Goal: Task Accomplishment & Management: Manage account settings

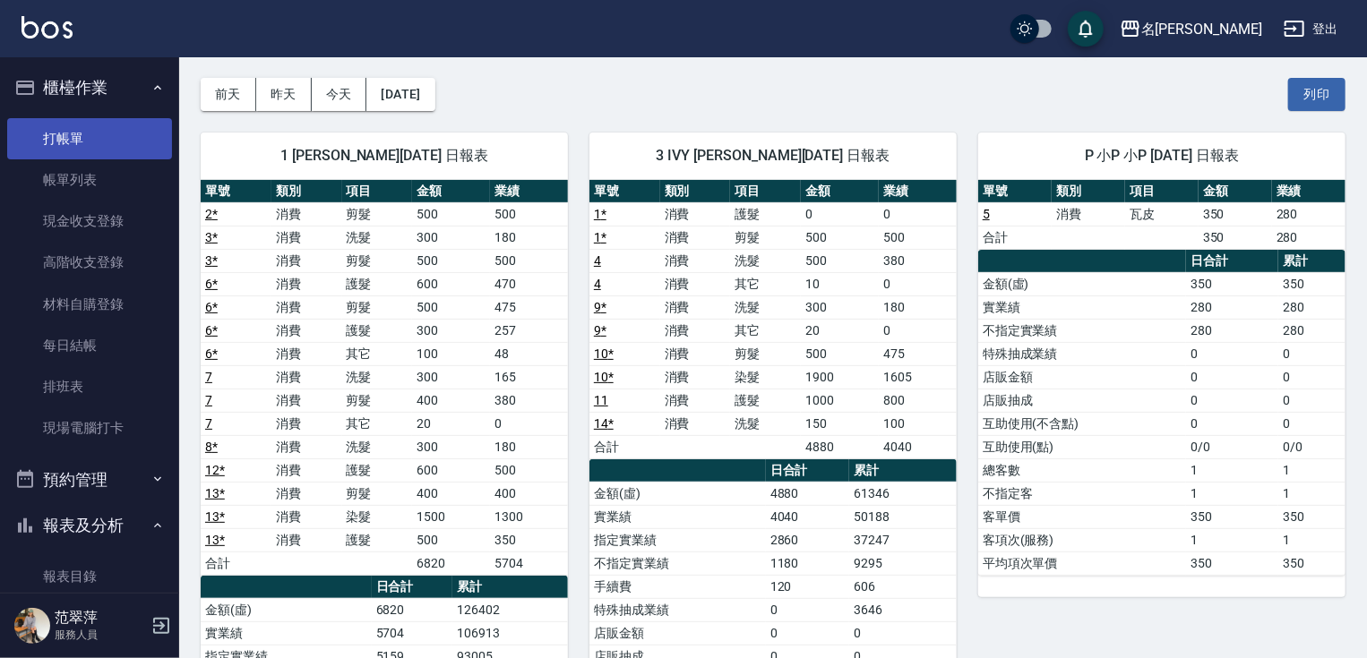
click at [90, 138] on link "打帳單" at bounding box center [89, 138] width 165 height 41
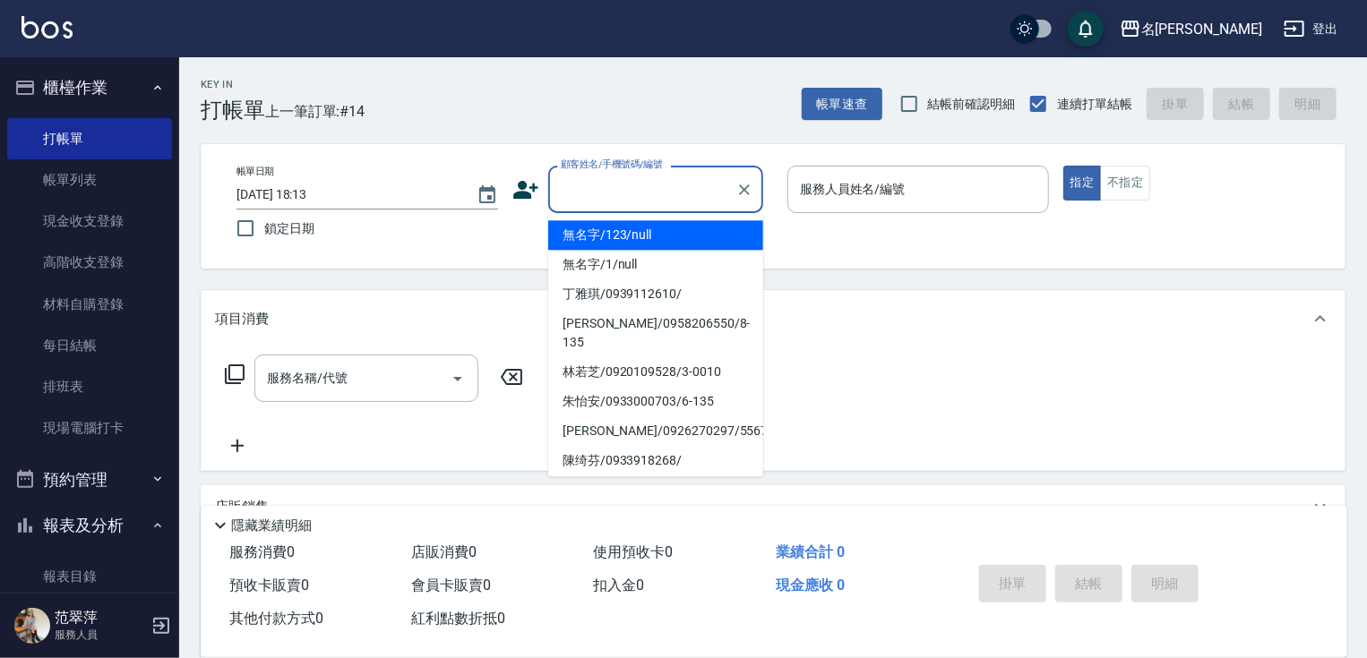
drag, startPoint x: 599, startPoint y: 185, endPoint x: 628, endPoint y: 222, distance: 46.6
click at [600, 187] on input "顧客姓名/手機號碼/編號" at bounding box center [642, 189] width 172 height 31
click at [631, 230] on li "無名字/123/null" at bounding box center [655, 235] width 215 height 30
type input "無名字/123/null"
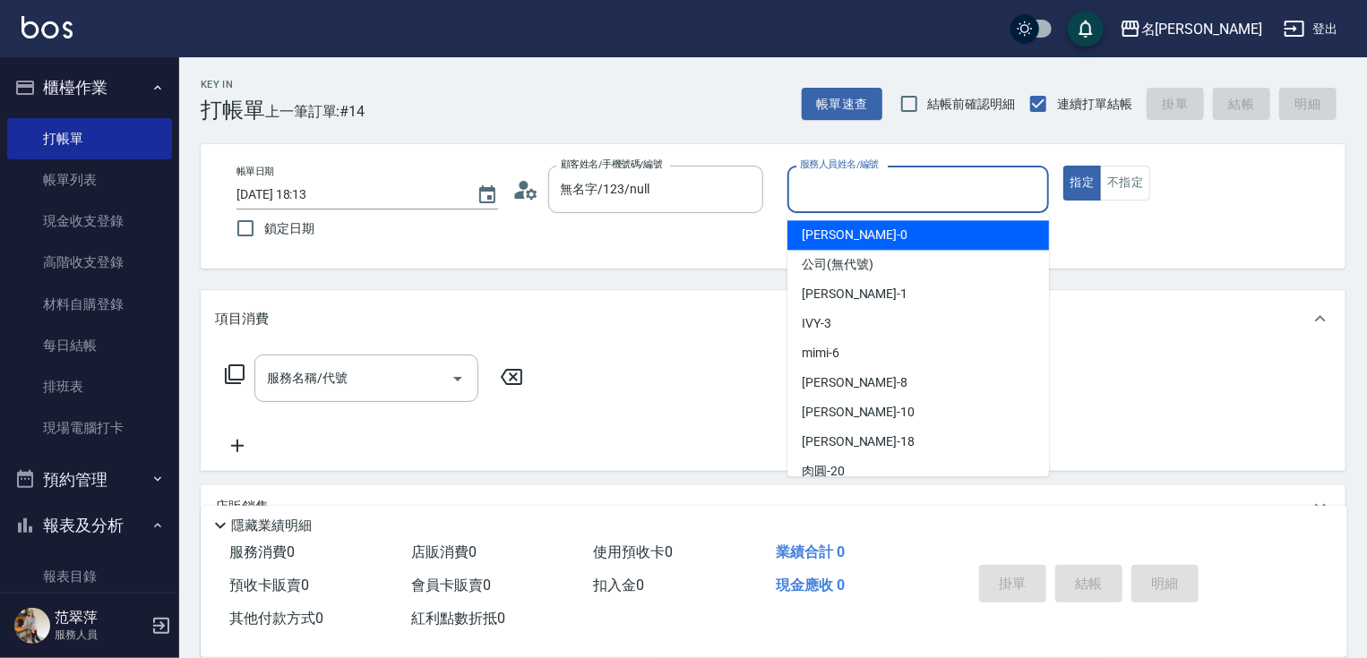
click at [807, 198] on input "服務人員姓名/編號" at bounding box center [917, 189] width 245 height 31
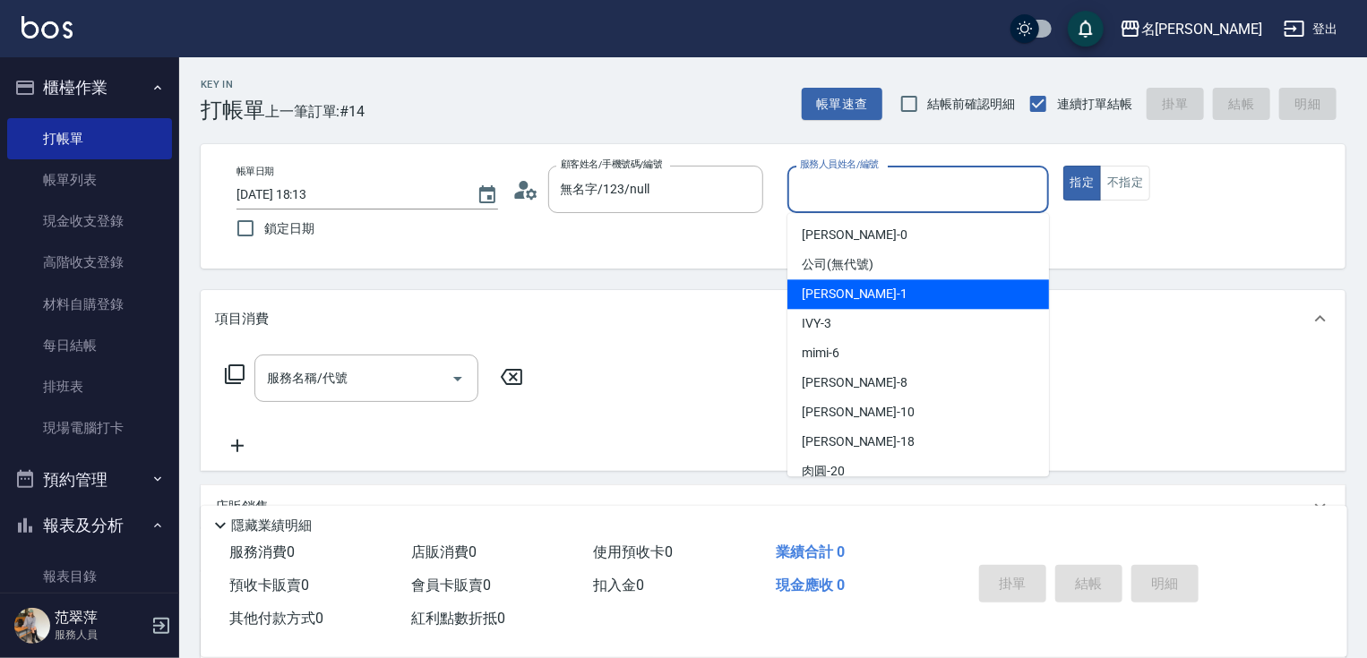
click at [843, 285] on span "Joanne -1" at bounding box center [855, 294] width 106 height 19
type input "Joanne-1"
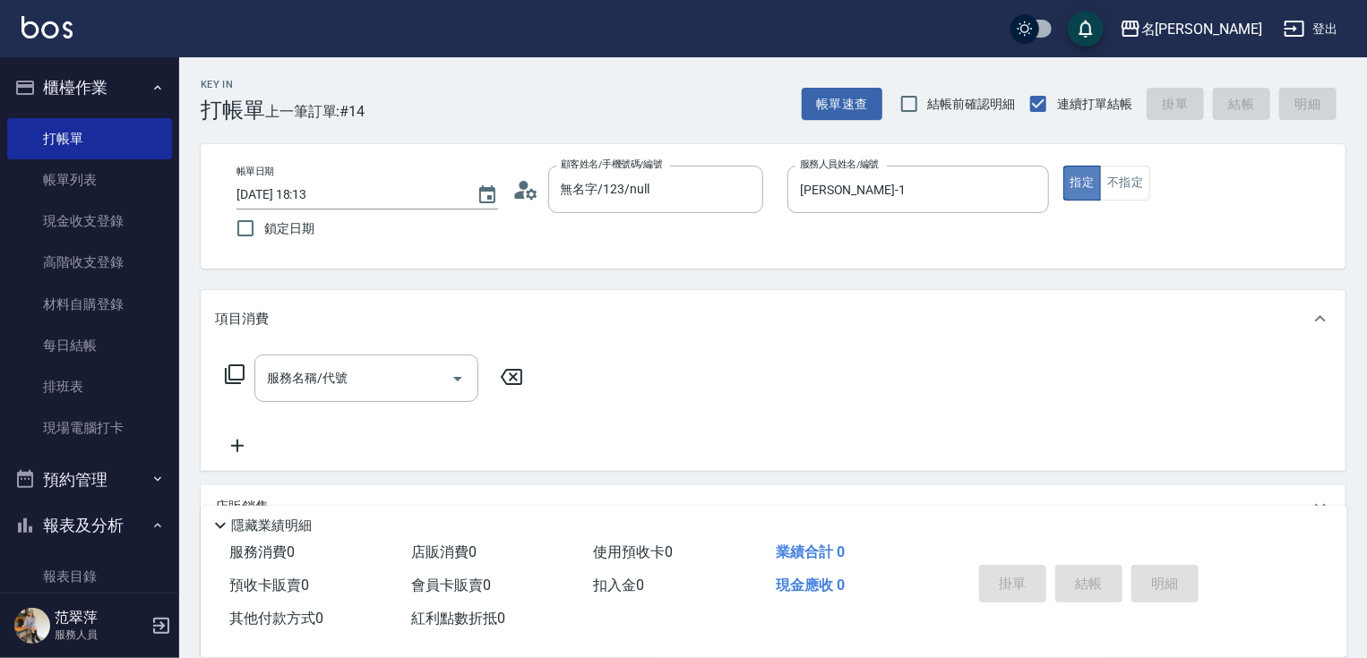
click at [1081, 184] on button "指定" at bounding box center [1082, 183] width 39 height 35
click at [240, 375] on icon at bounding box center [234, 374] width 21 height 21
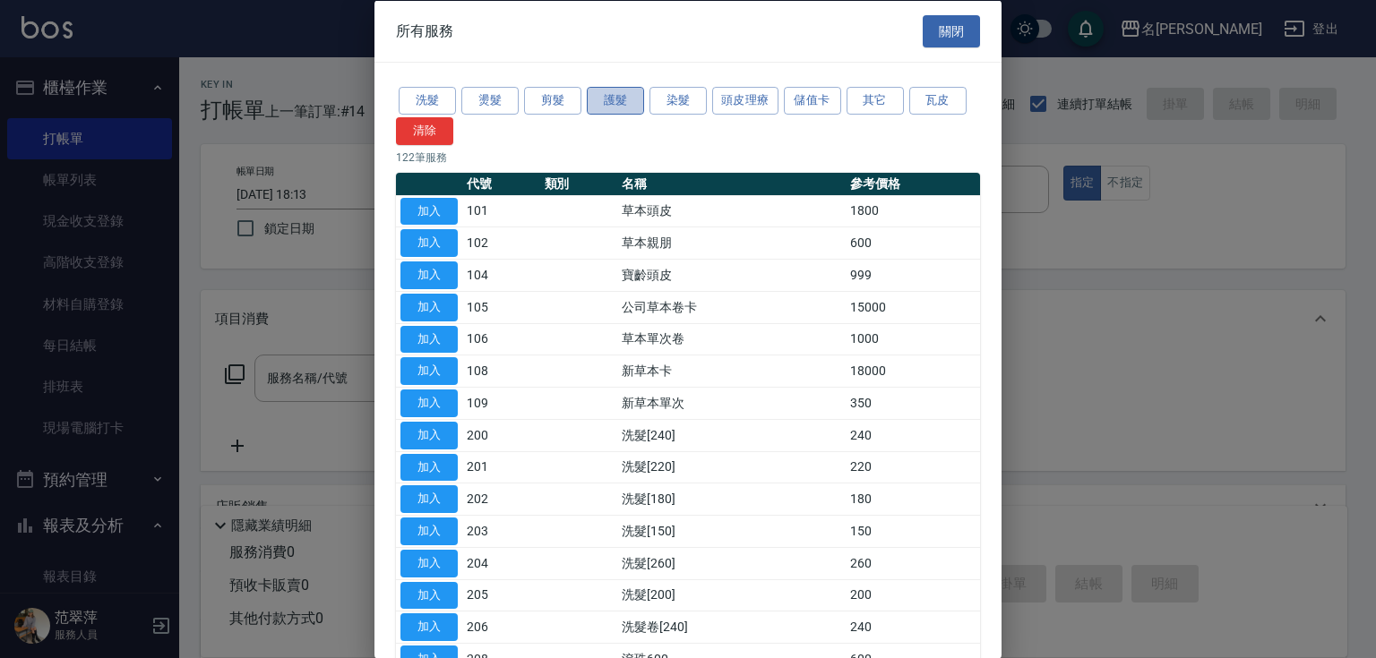
click at [614, 103] on button "護髮" at bounding box center [615, 101] width 57 height 28
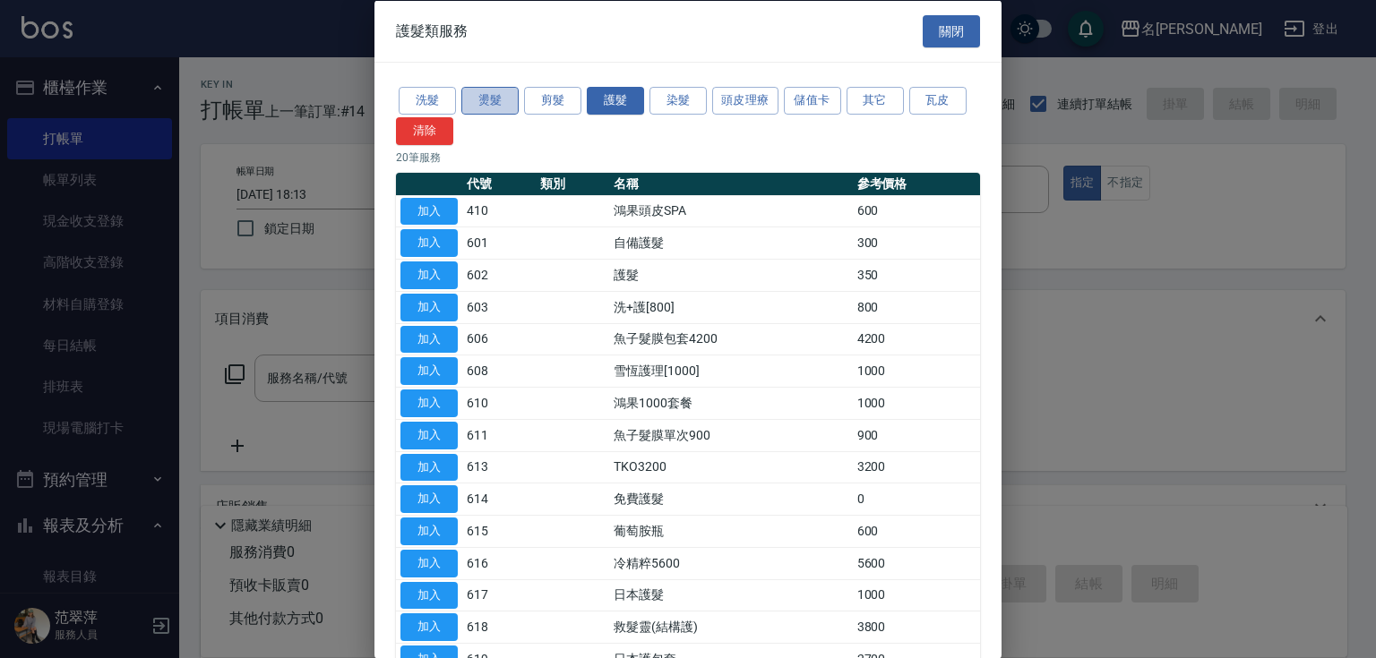
click at [488, 100] on button "燙髮" at bounding box center [489, 101] width 57 height 28
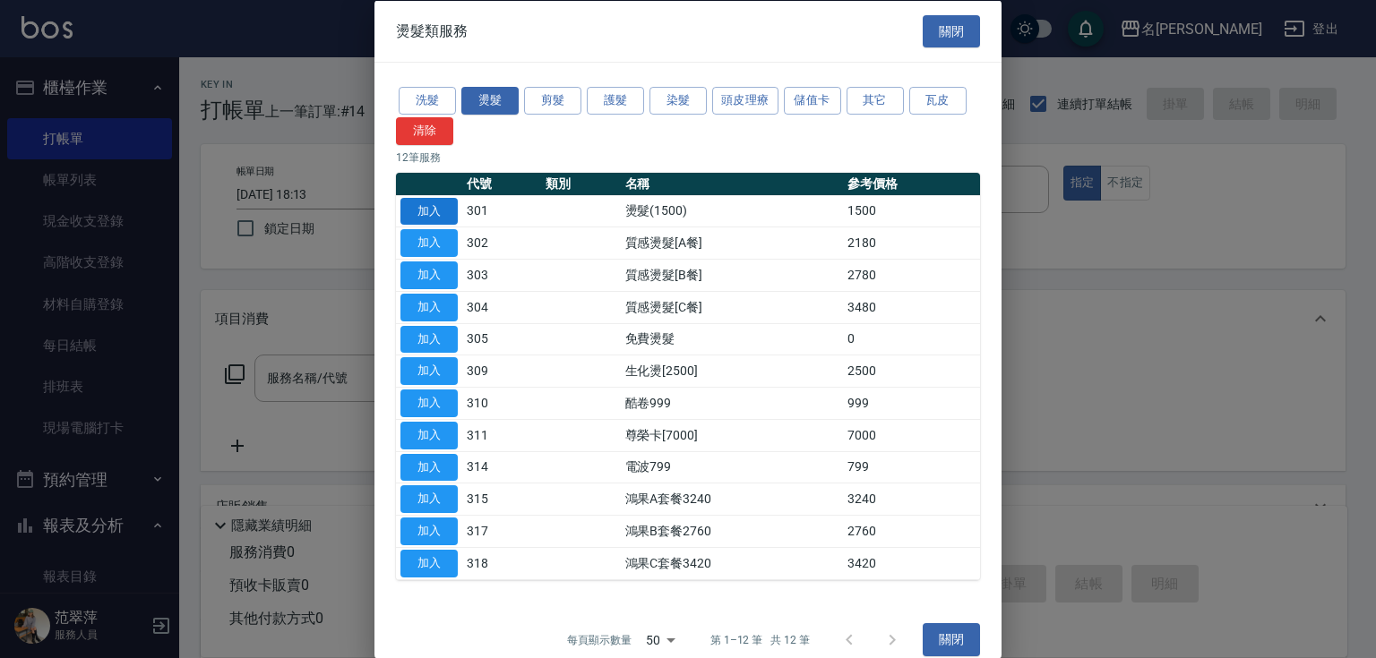
click at [435, 209] on button "加入" at bounding box center [428, 211] width 57 height 28
type input "燙髮(1500)(301)"
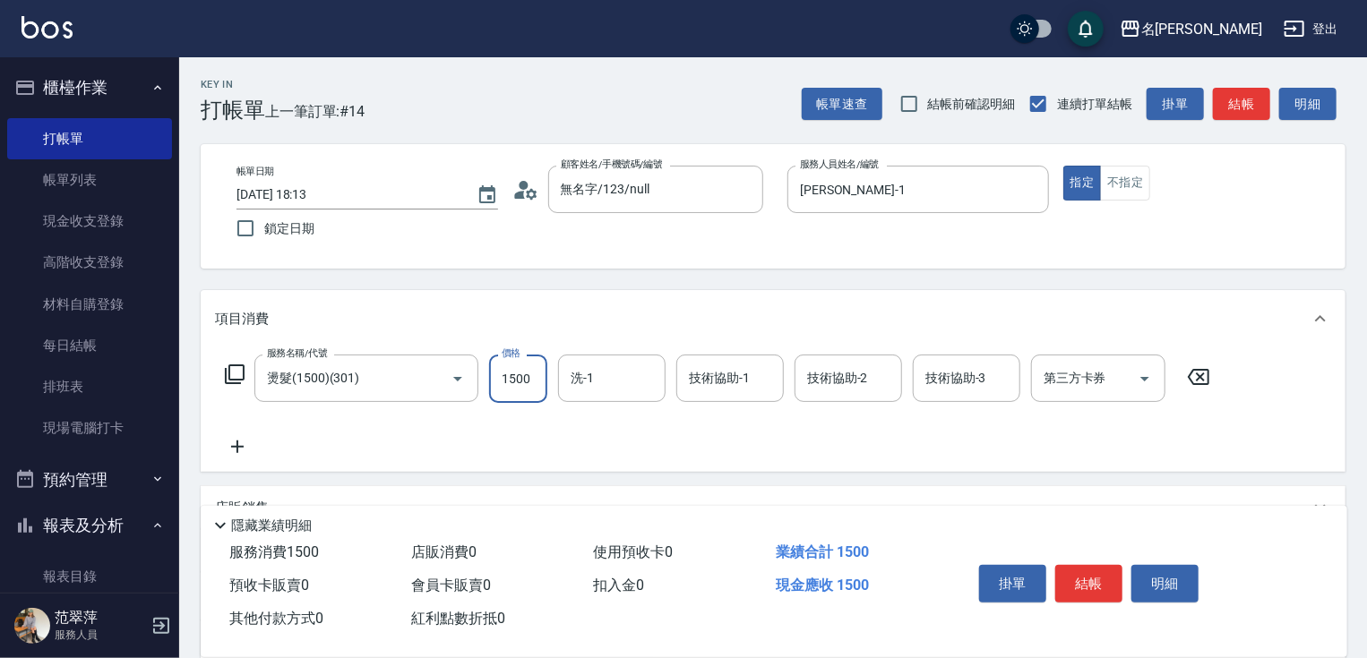
click at [532, 373] on input "1500" at bounding box center [518, 379] width 58 height 48
type input "2000"
type input "Joanne-1"
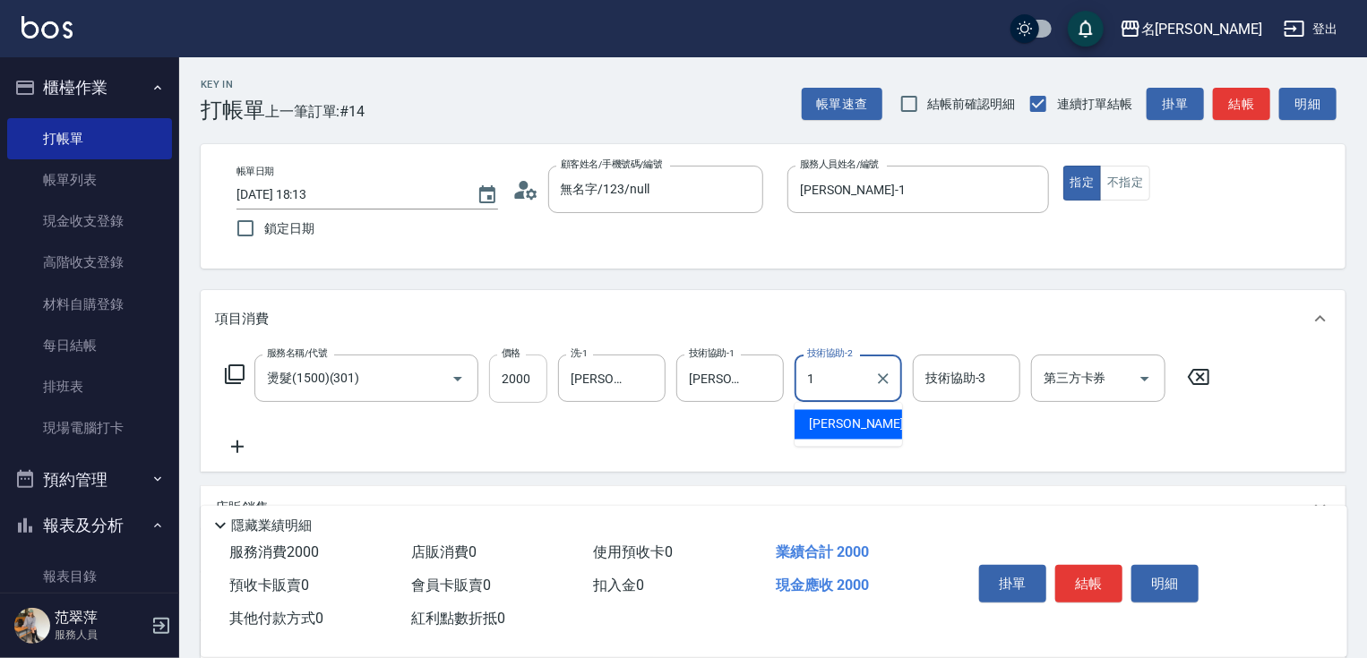
type input "Joanne-1"
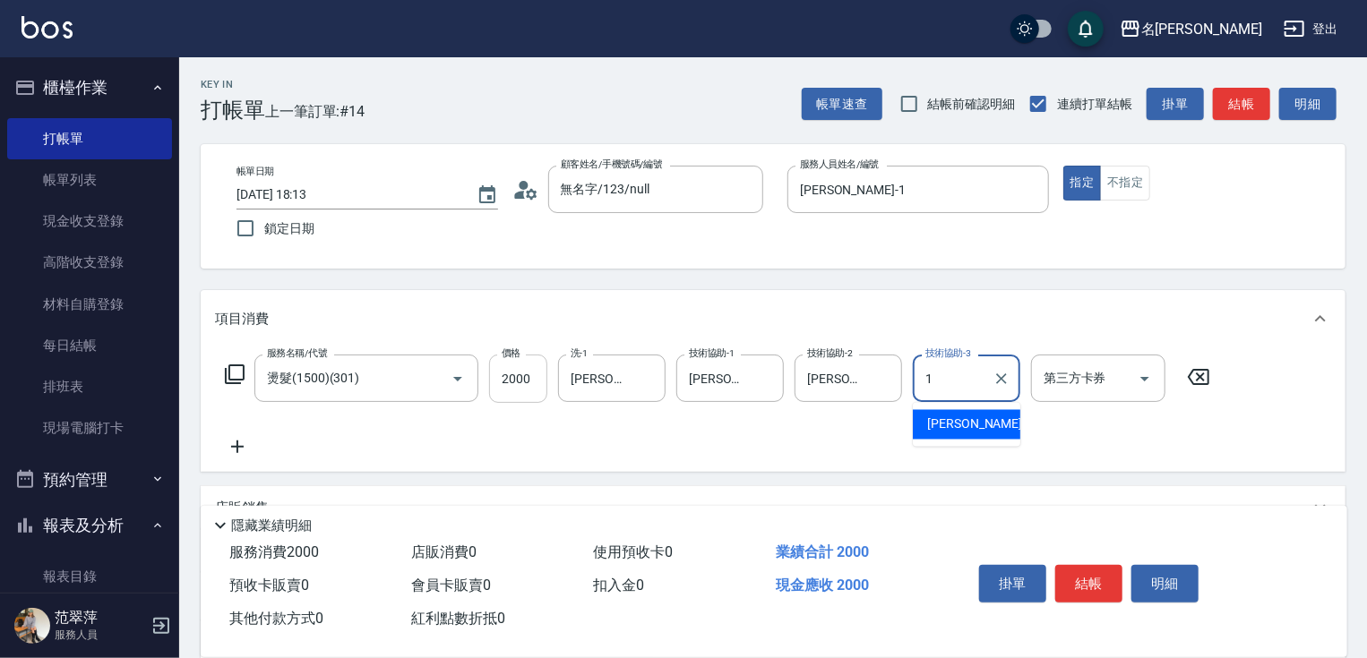
type input "Joanne-1"
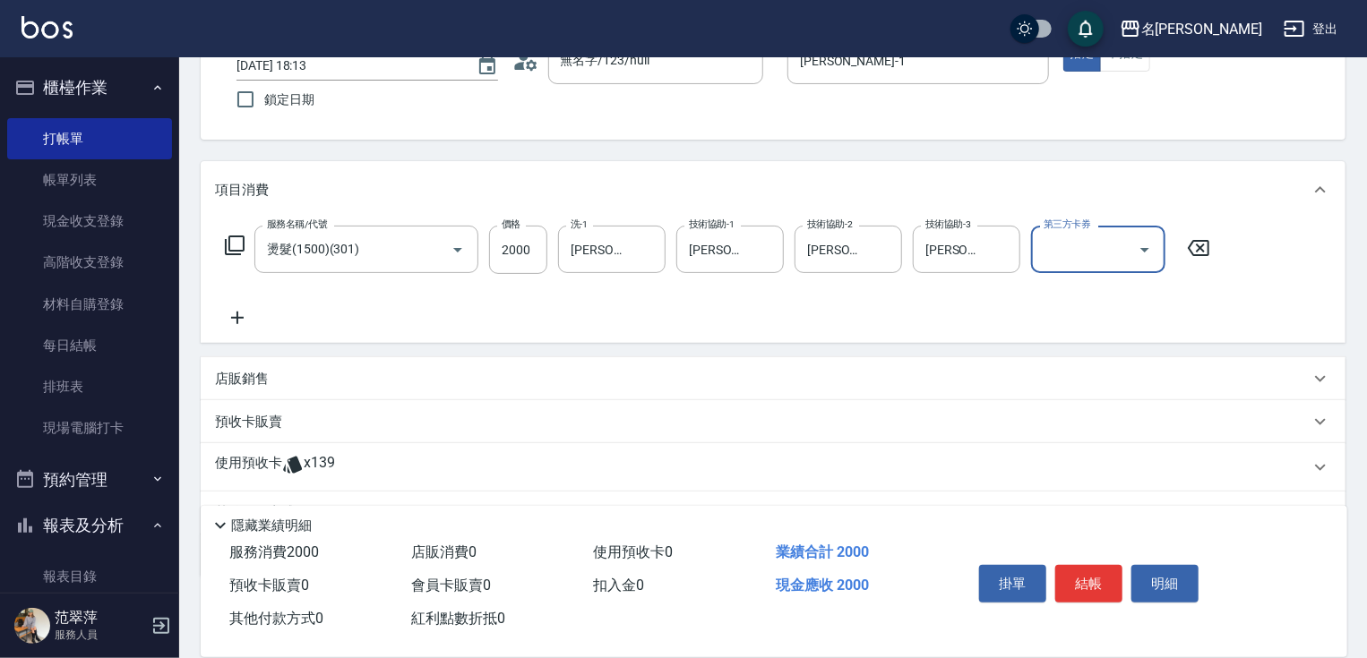
scroll to position [219, 0]
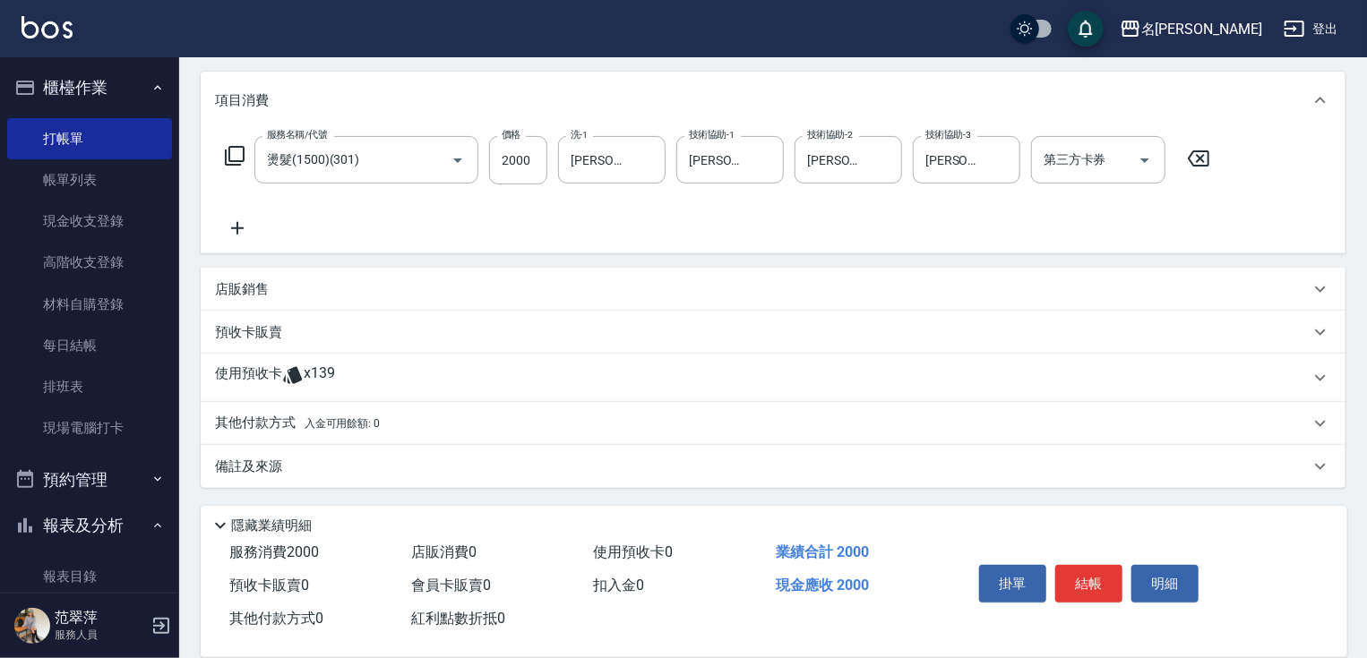
click at [236, 429] on p "其他付款方式 入金可用餘額: 0" at bounding box center [297, 424] width 165 height 20
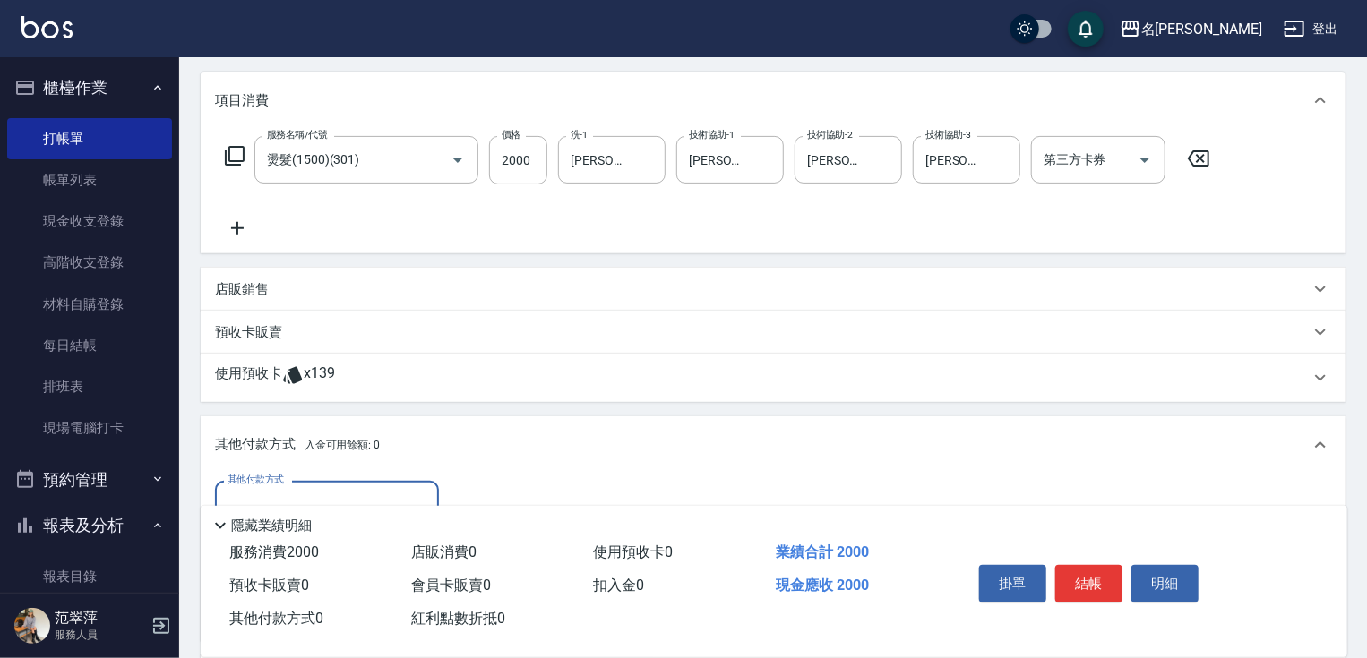
scroll to position [0, 0]
click at [323, 493] on input "其他付款方式" at bounding box center [327, 504] width 208 height 31
click at [330, 576] on span "信用卡" at bounding box center [327, 580] width 224 height 30
type input "信用卡"
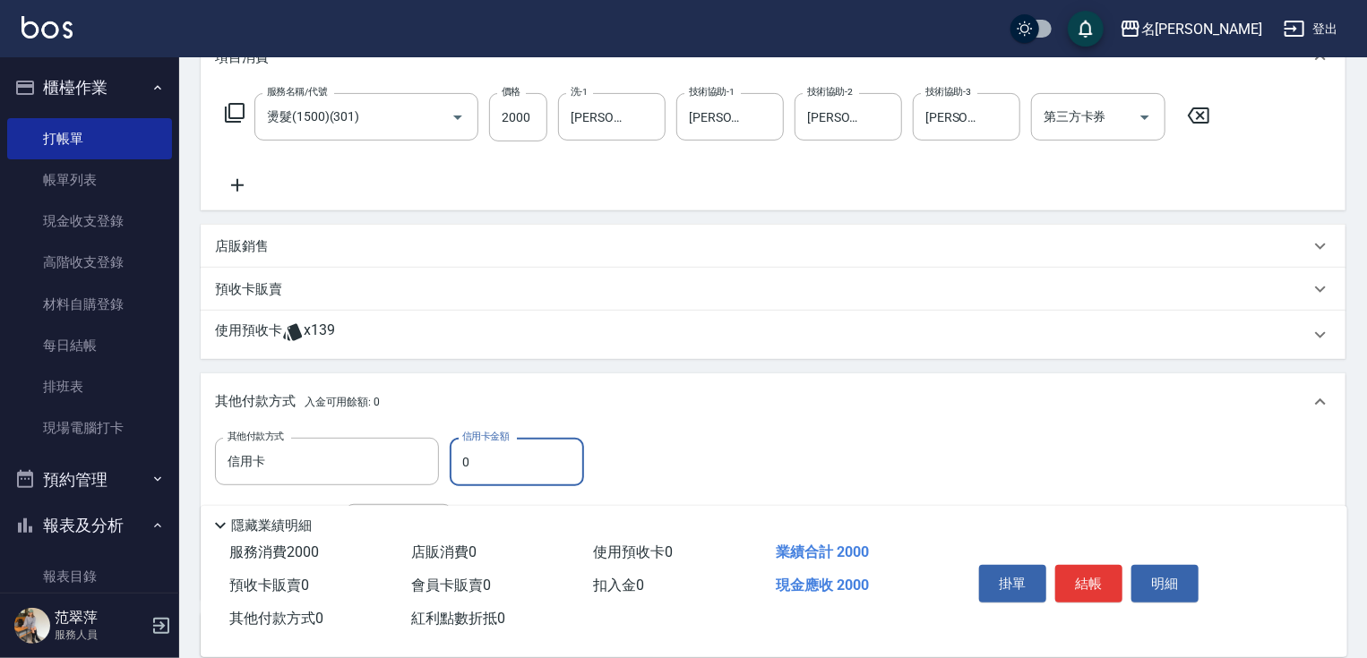
scroll to position [282, 0]
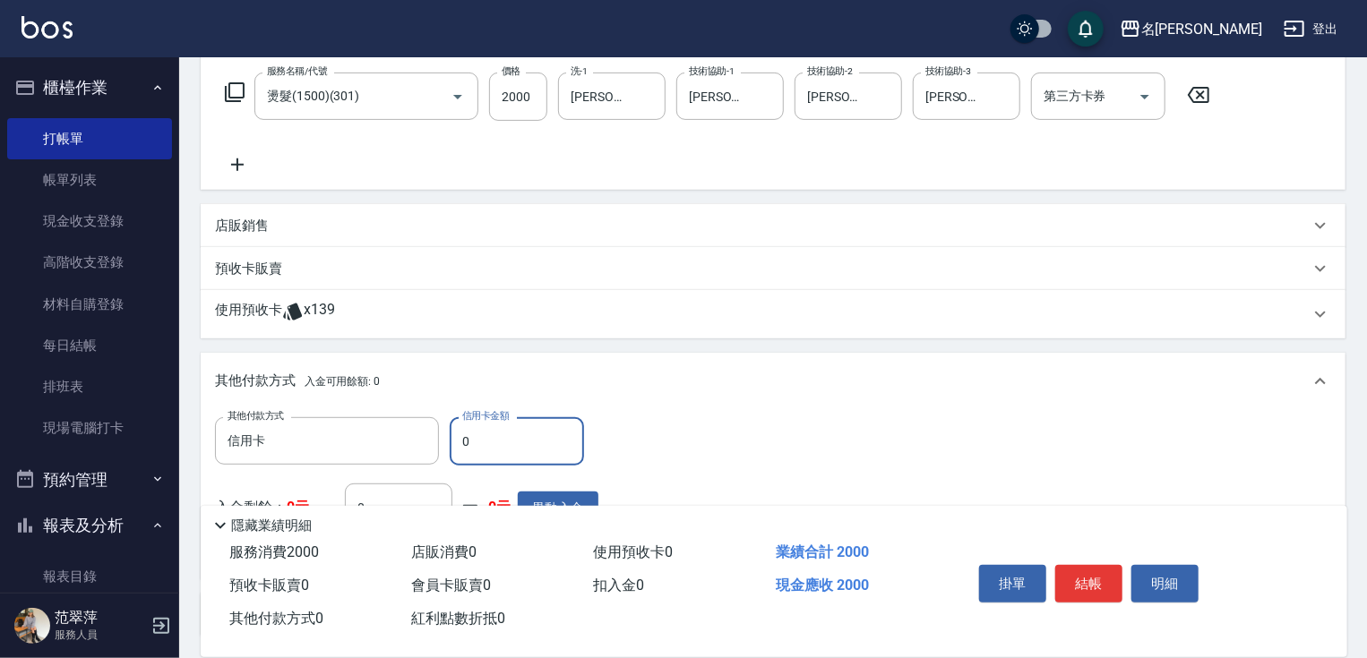
click at [456, 437] on input "0" at bounding box center [517, 441] width 134 height 48
type input "2000"
click at [1087, 578] on button "結帳" at bounding box center [1088, 584] width 67 height 38
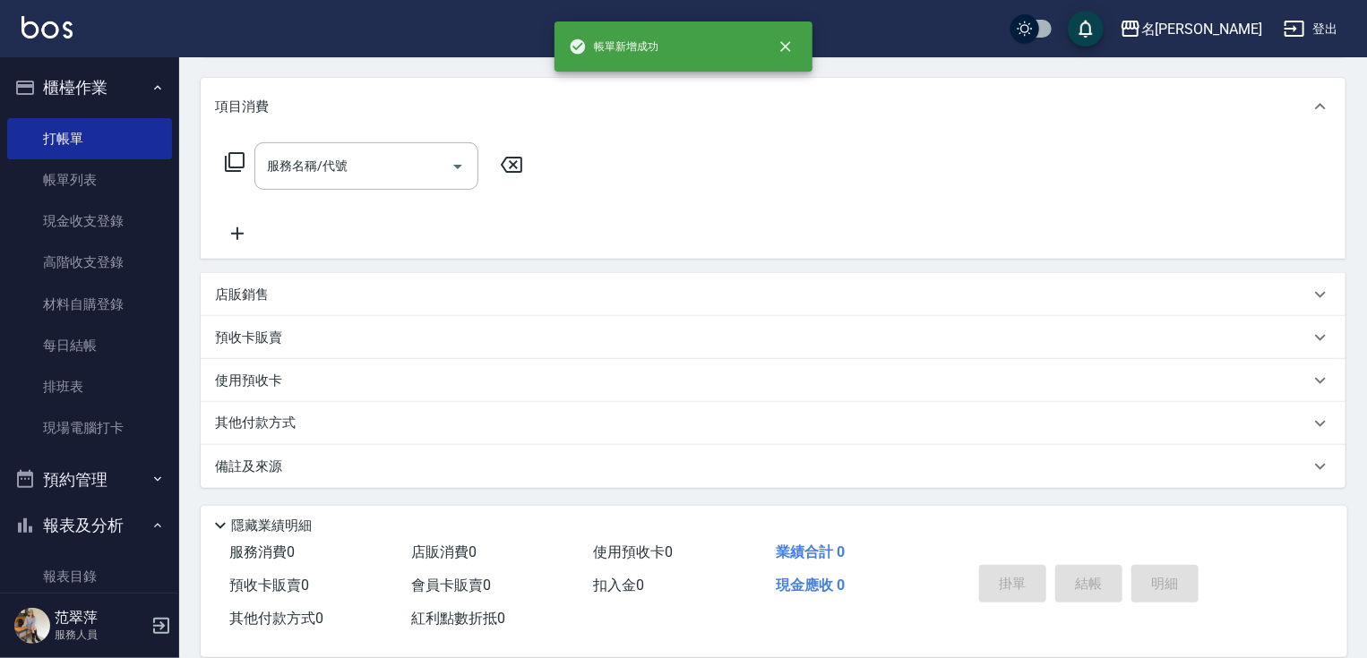
scroll to position [0, 0]
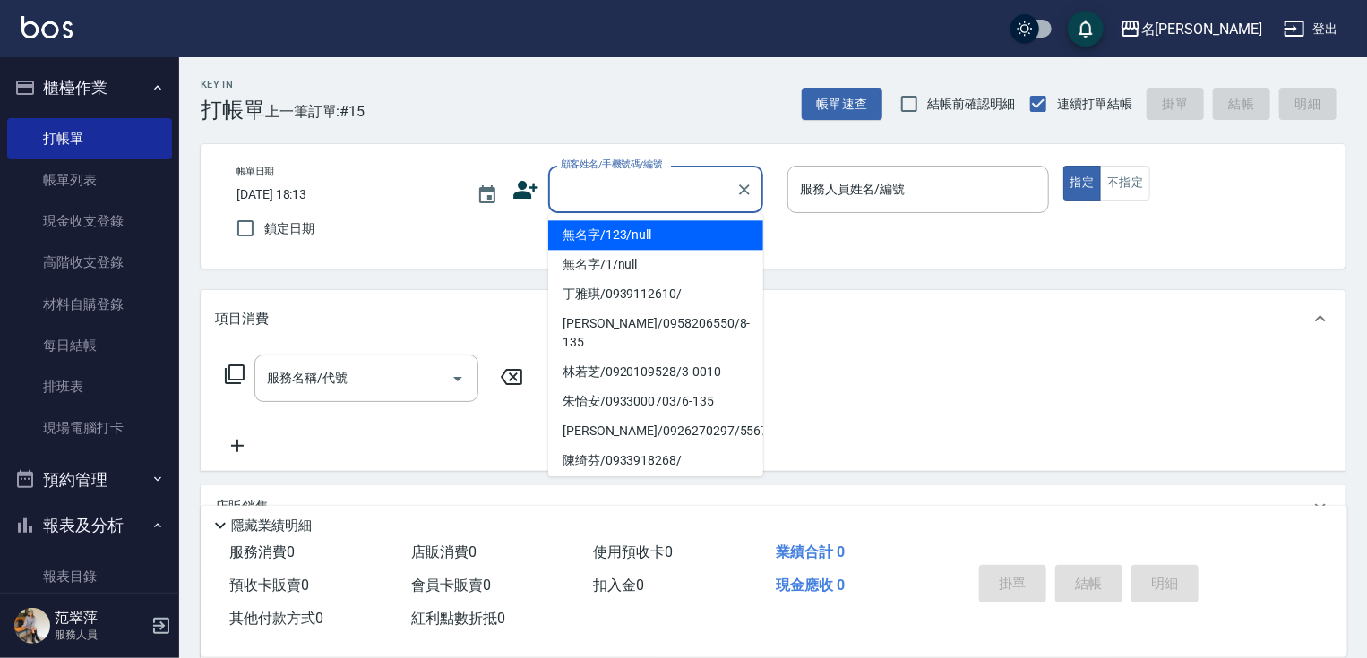
click at [582, 184] on input "顧客姓名/手機號碼/編號" at bounding box center [642, 189] width 172 height 31
click at [601, 236] on li "無名字/123/null" at bounding box center [655, 235] width 215 height 30
type input "無名字/123/null"
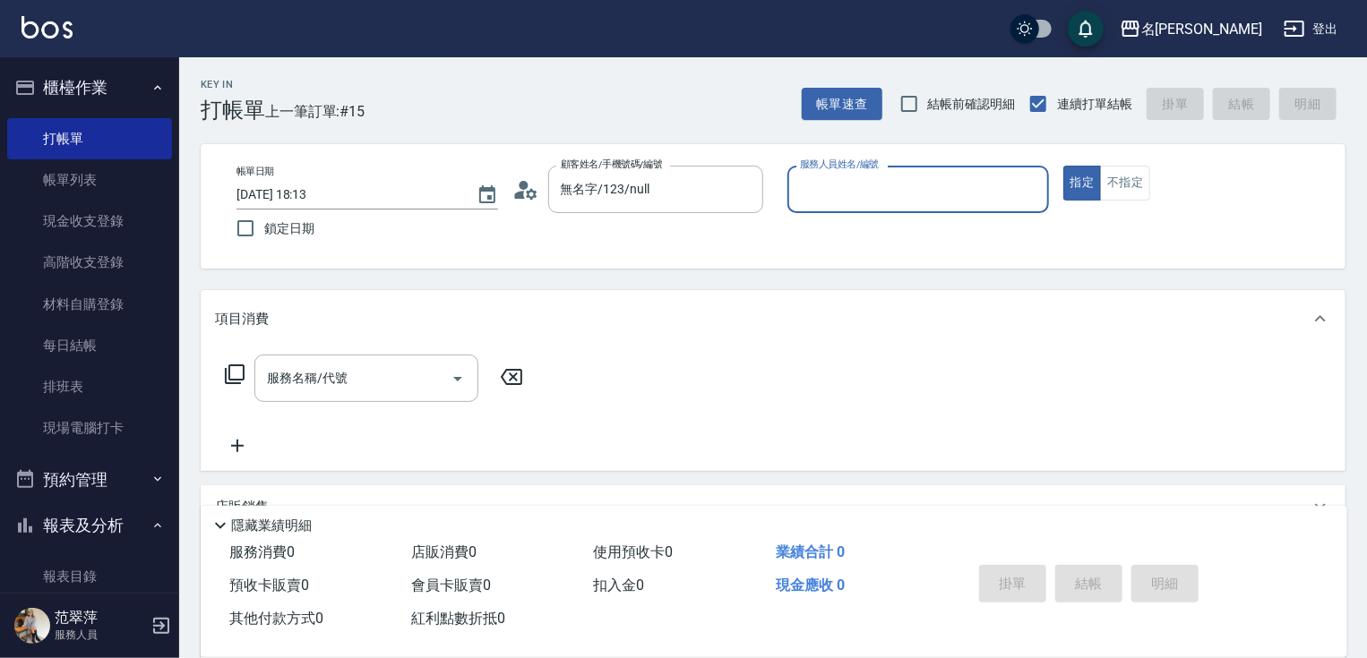
click at [837, 187] on input "服務人員姓名/編號" at bounding box center [917, 189] width 245 height 31
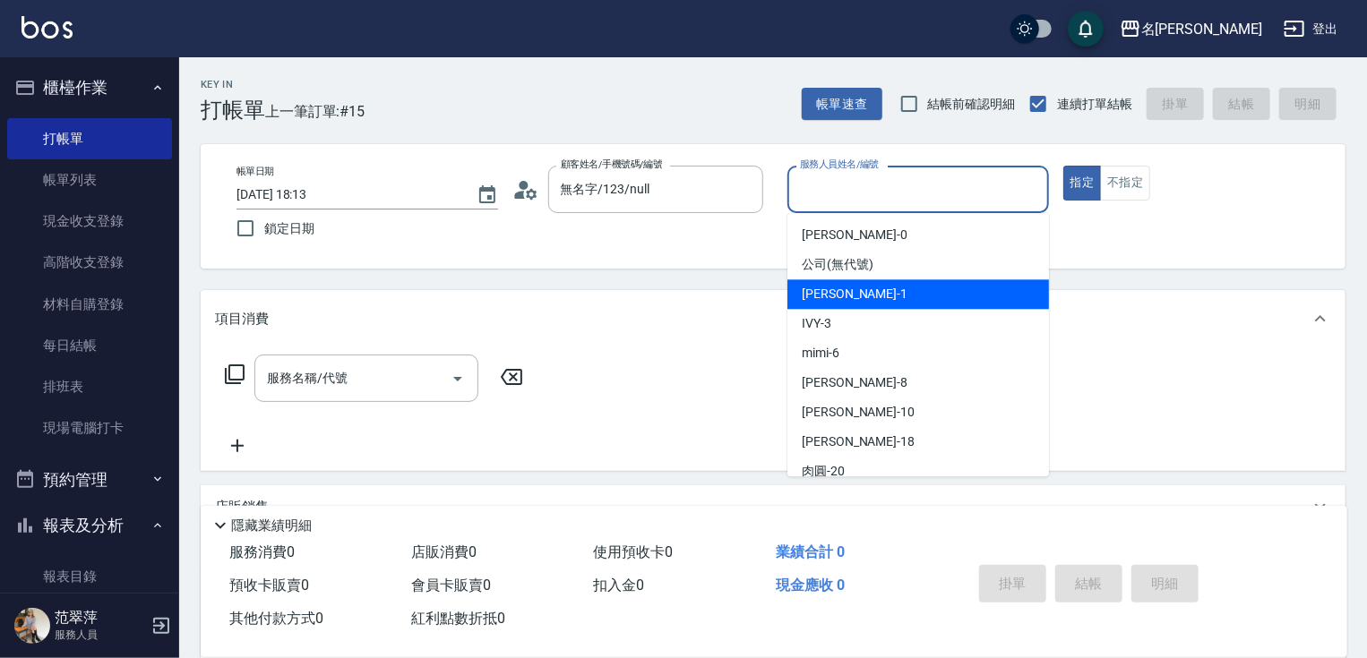
click at [852, 287] on span "Joanne -1" at bounding box center [855, 294] width 106 height 19
type input "Joanne-1"
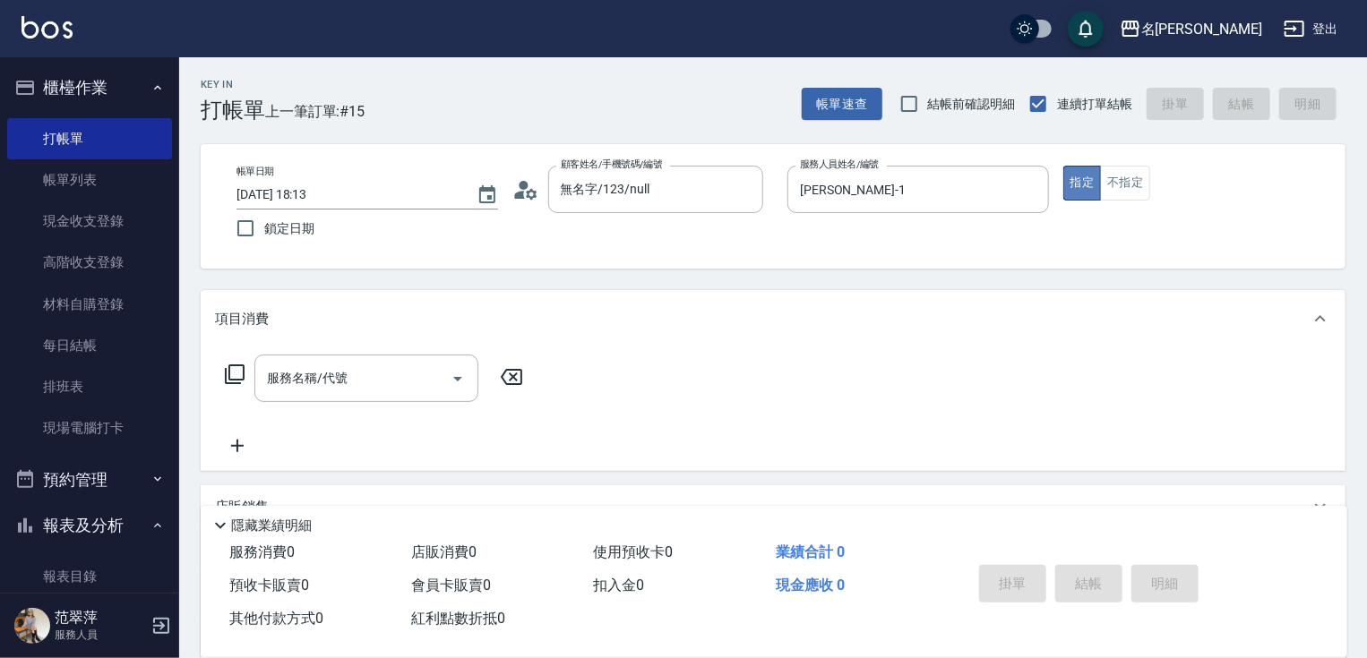
click at [1083, 179] on button "指定" at bounding box center [1082, 183] width 39 height 35
click at [231, 373] on icon at bounding box center [234, 374] width 21 height 21
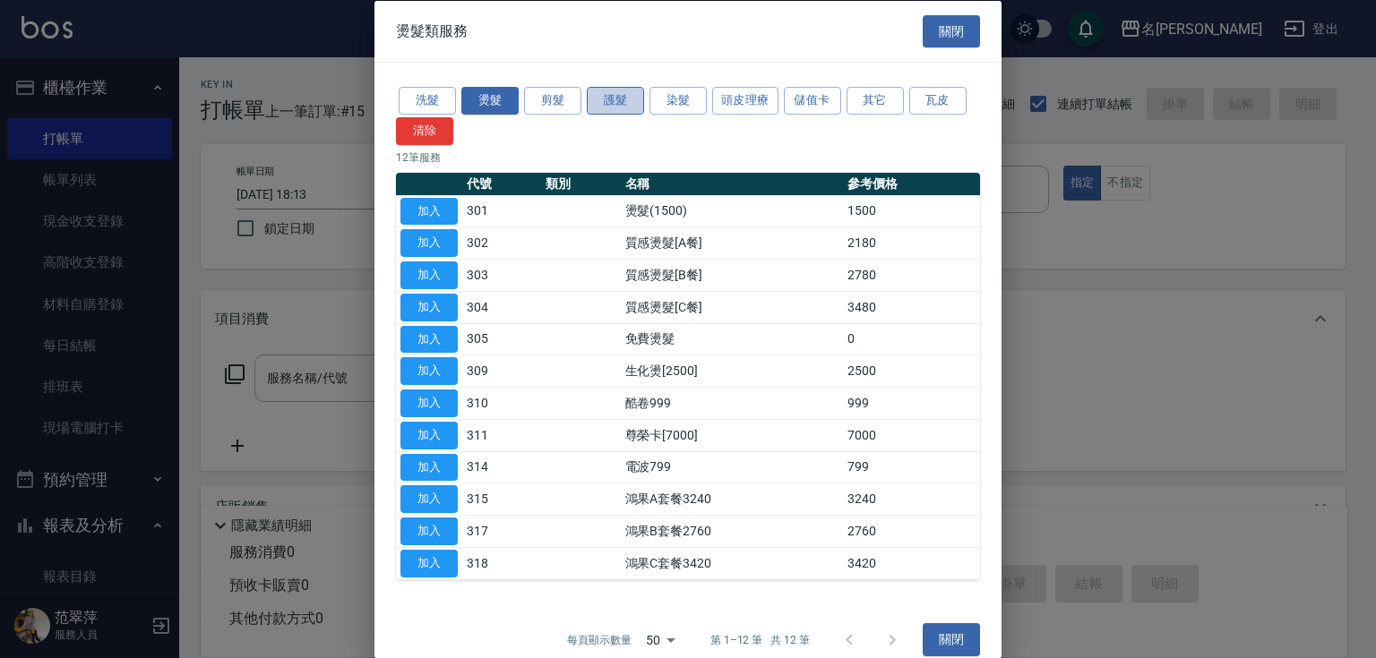
click at [616, 99] on button "護髮" at bounding box center [615, 101] width 57 height 28
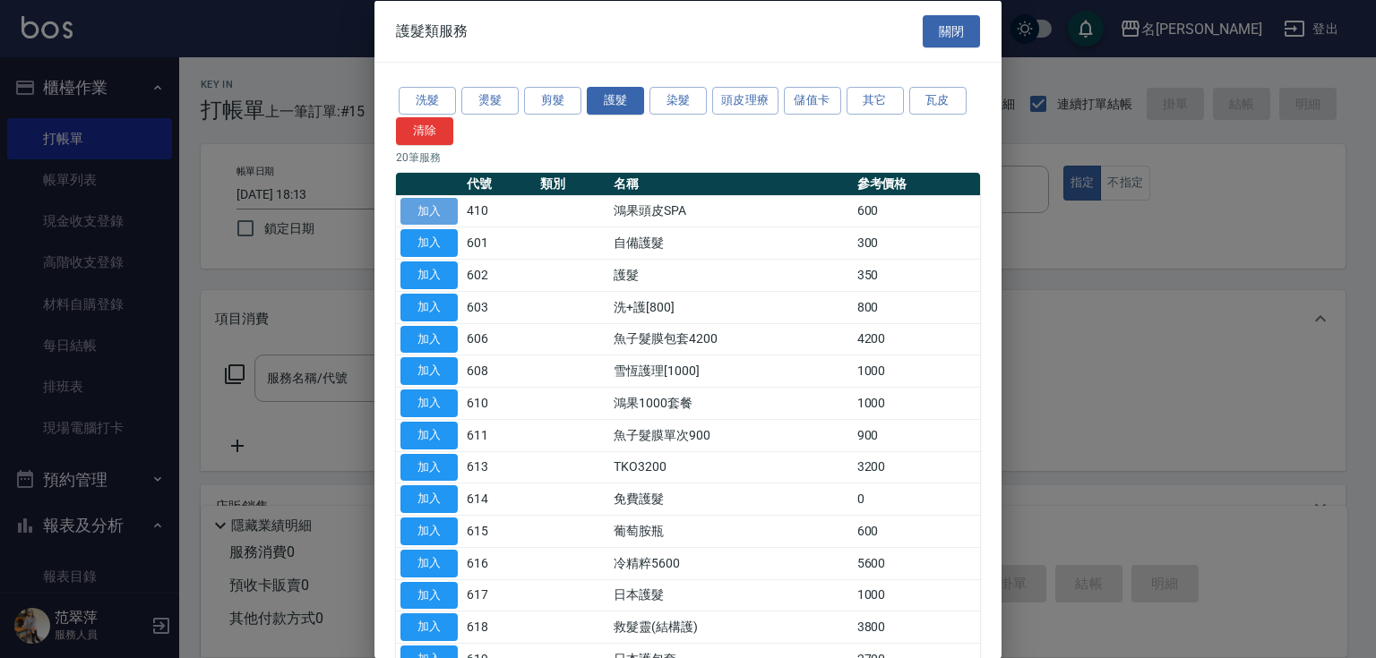
click at [437, 213] on button "加入" at bounding box center [428, 211] width 57 height 28
type input "鴻果頭皮SPA(410)"
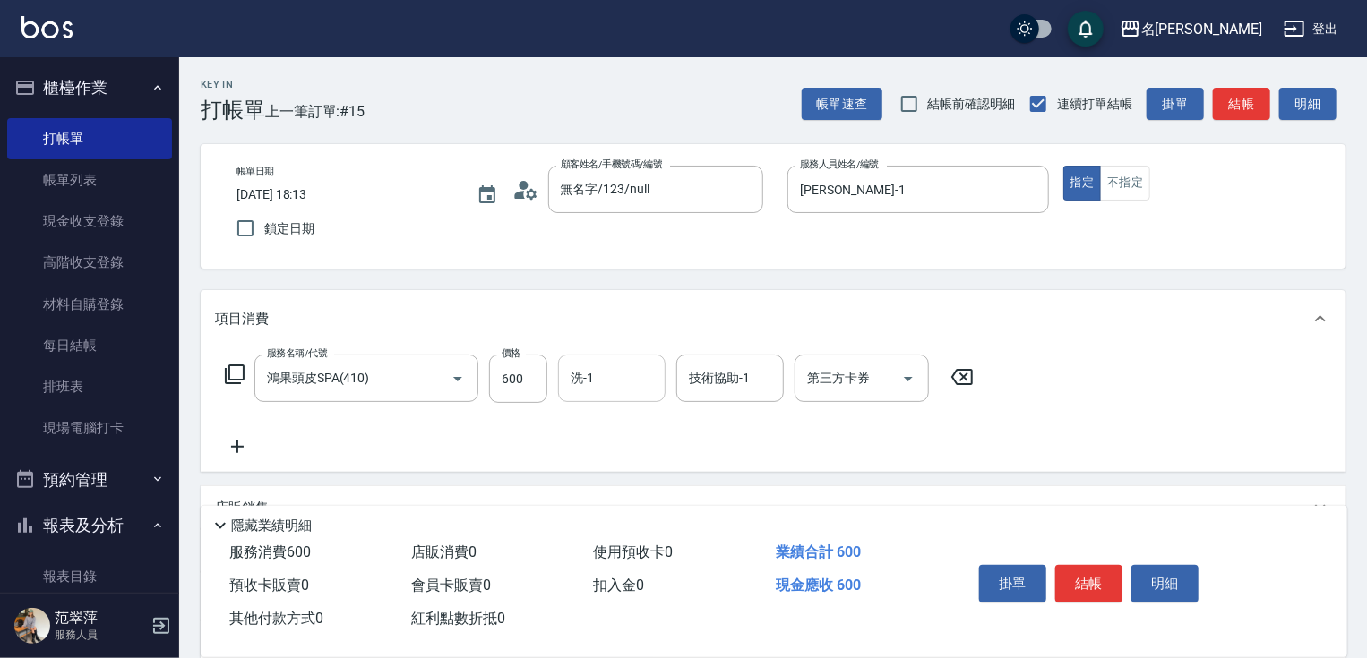
click at [606, 373] on input "洗-1" at bounding box center [611, 378] width 91 height 31
type input "鴨肉-23"
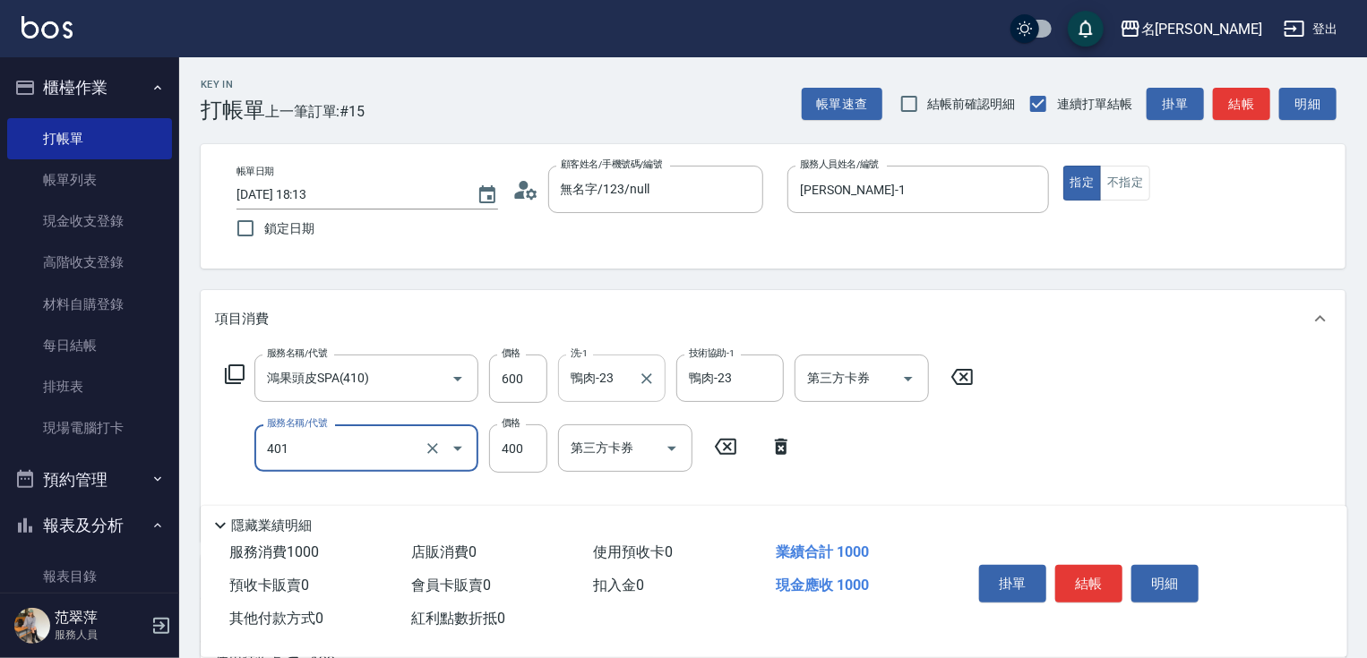
type input "剪髮(400)(401)"
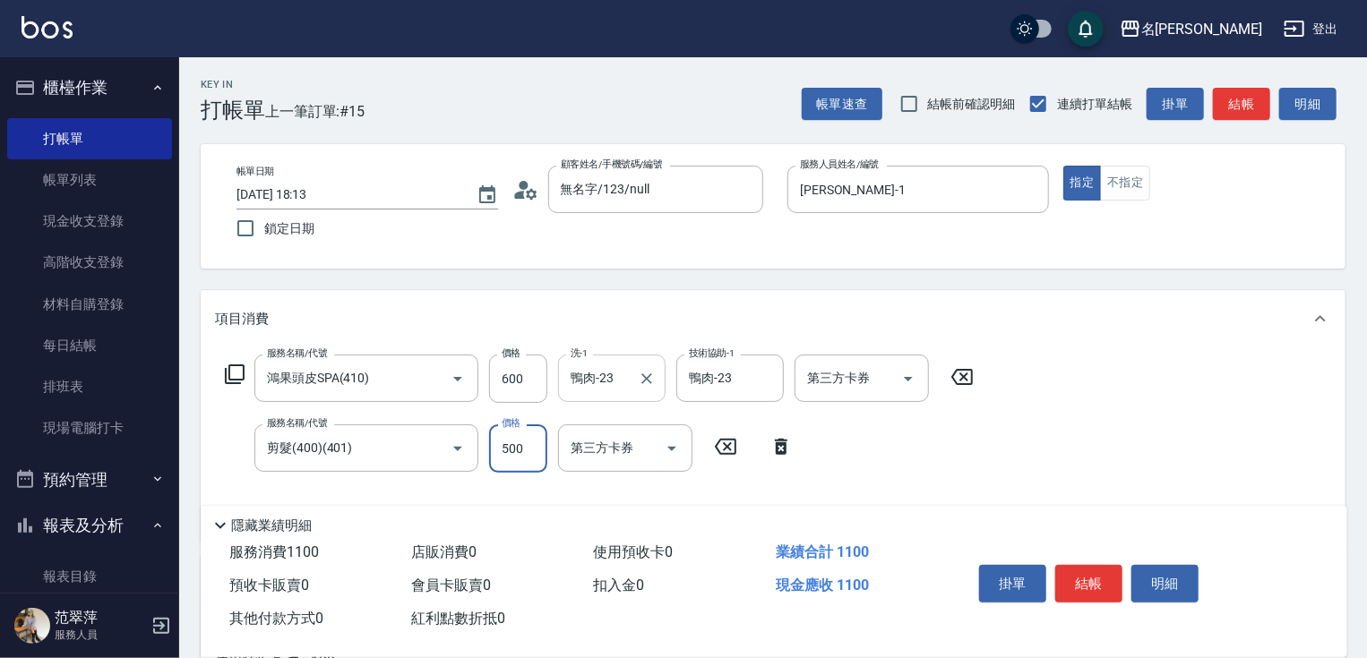
type input "500"
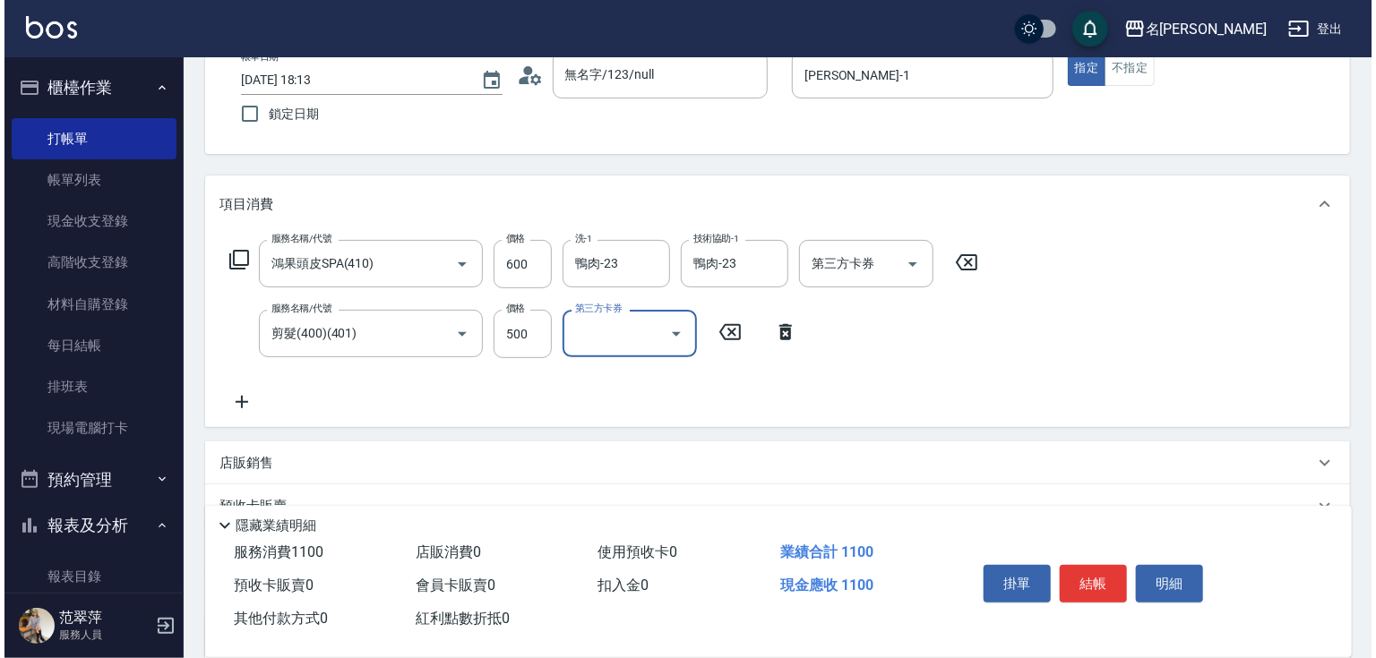
scroll to position [121, 0]
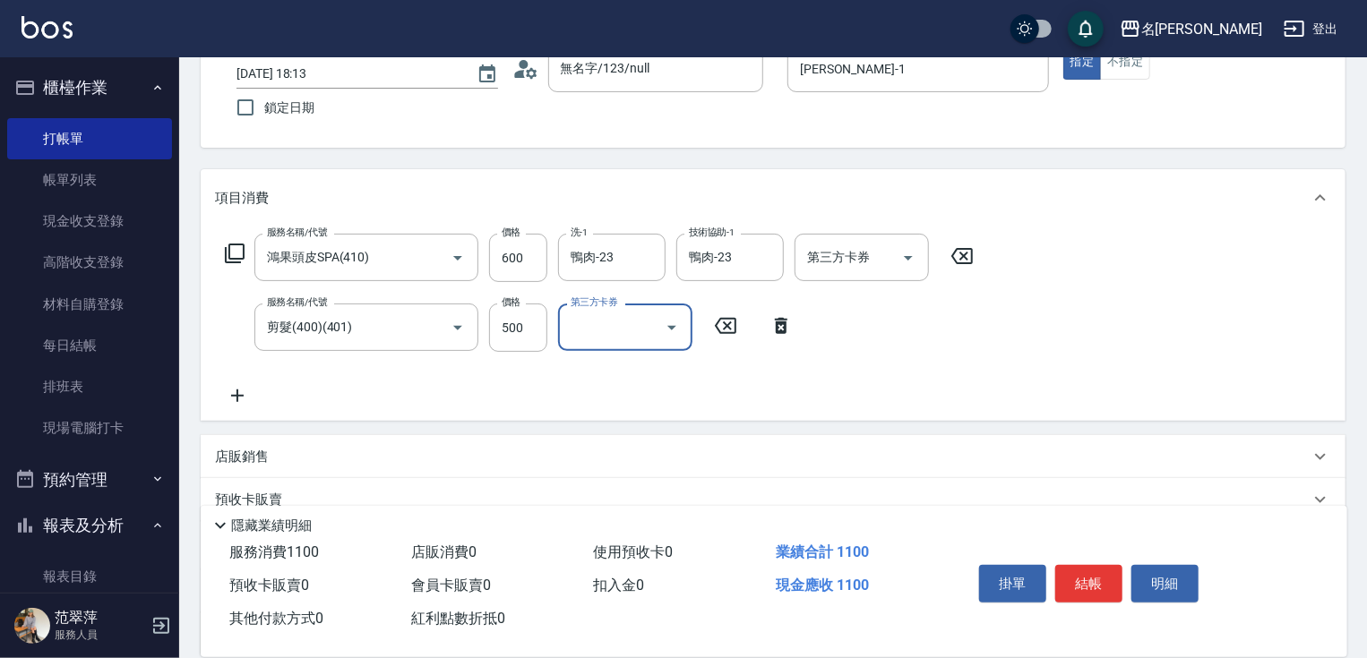
click at [236, 396] on icon at bounding box center [237, 396] width 13 height 13
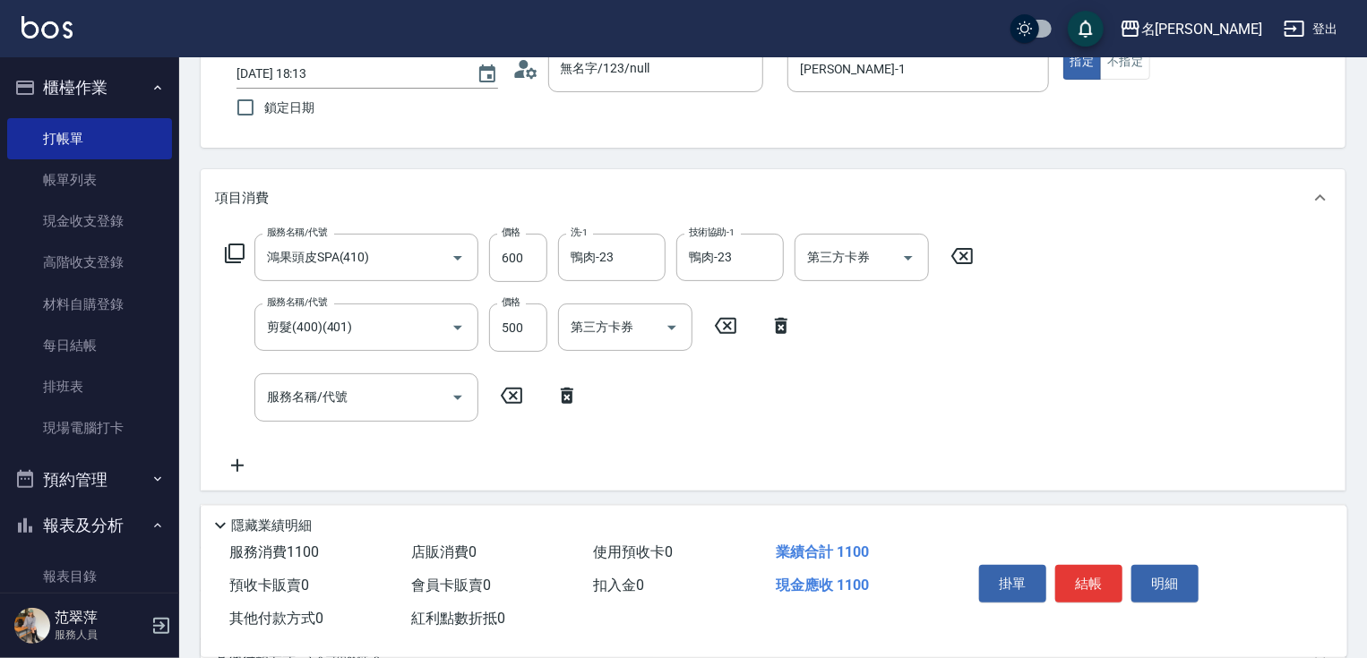
click at [238, 245] on icon at bounding box center [234, 253] width 21 height 21
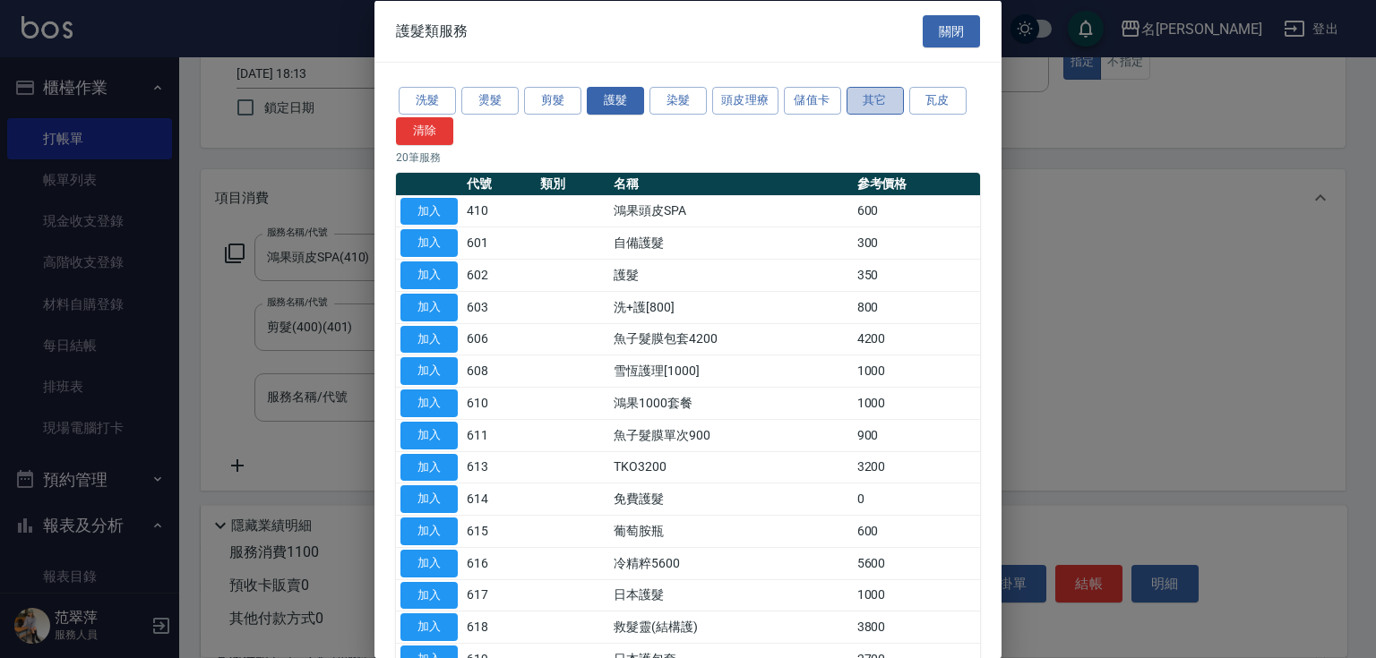
click at [868, 104] on button "其它" at bounding box center [874, 101] width 57 height 28
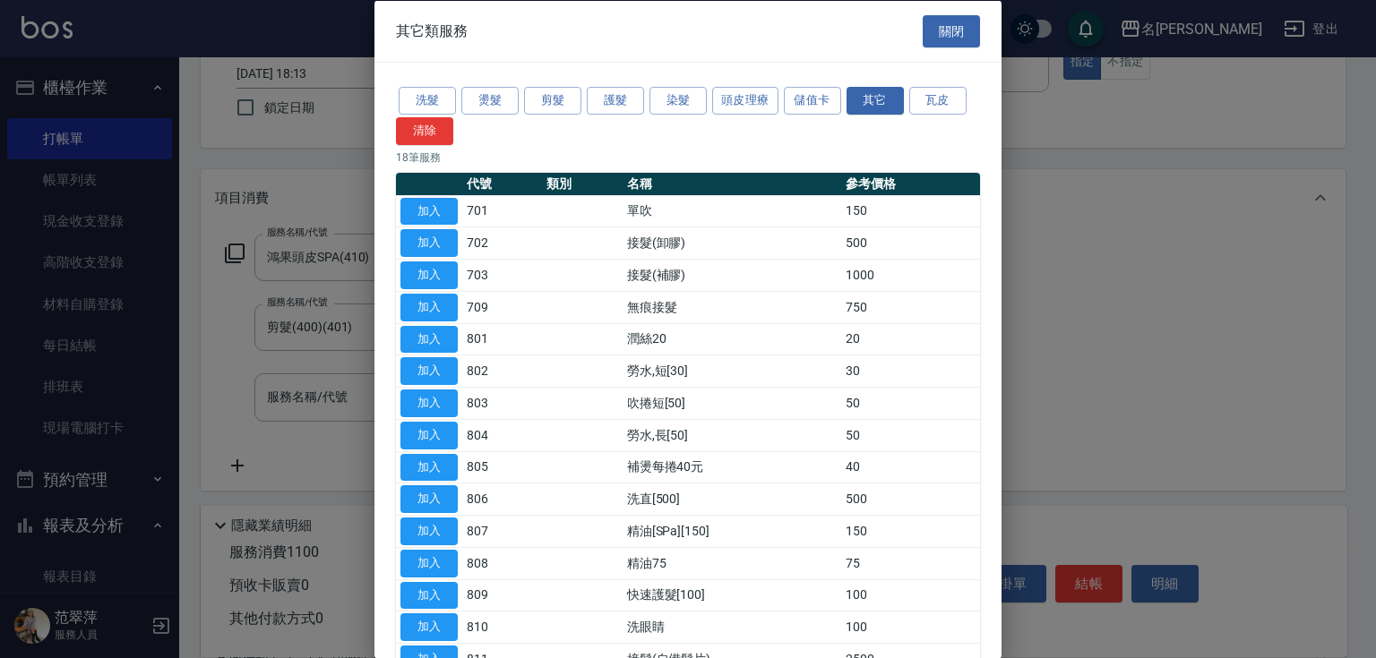
scroll to position [208, 0]
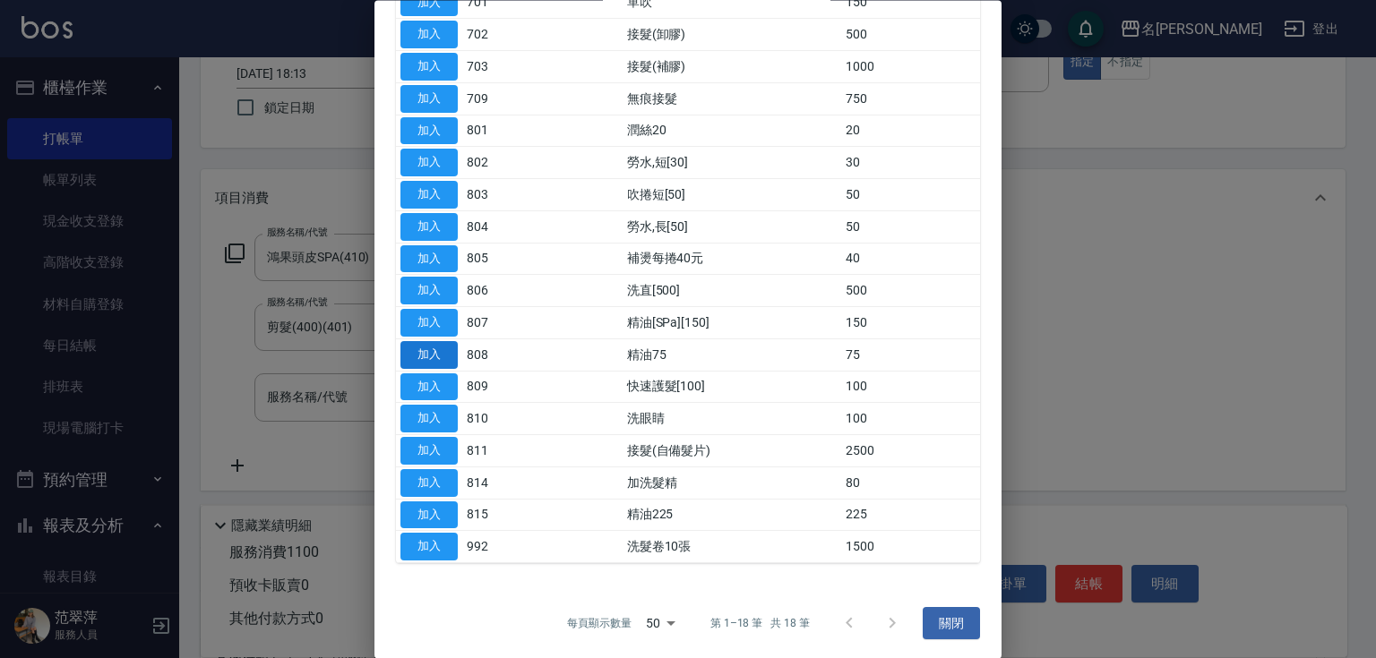
click at [437, 349] on button "加入" at bounding box center [428, 355] width 57 height 28
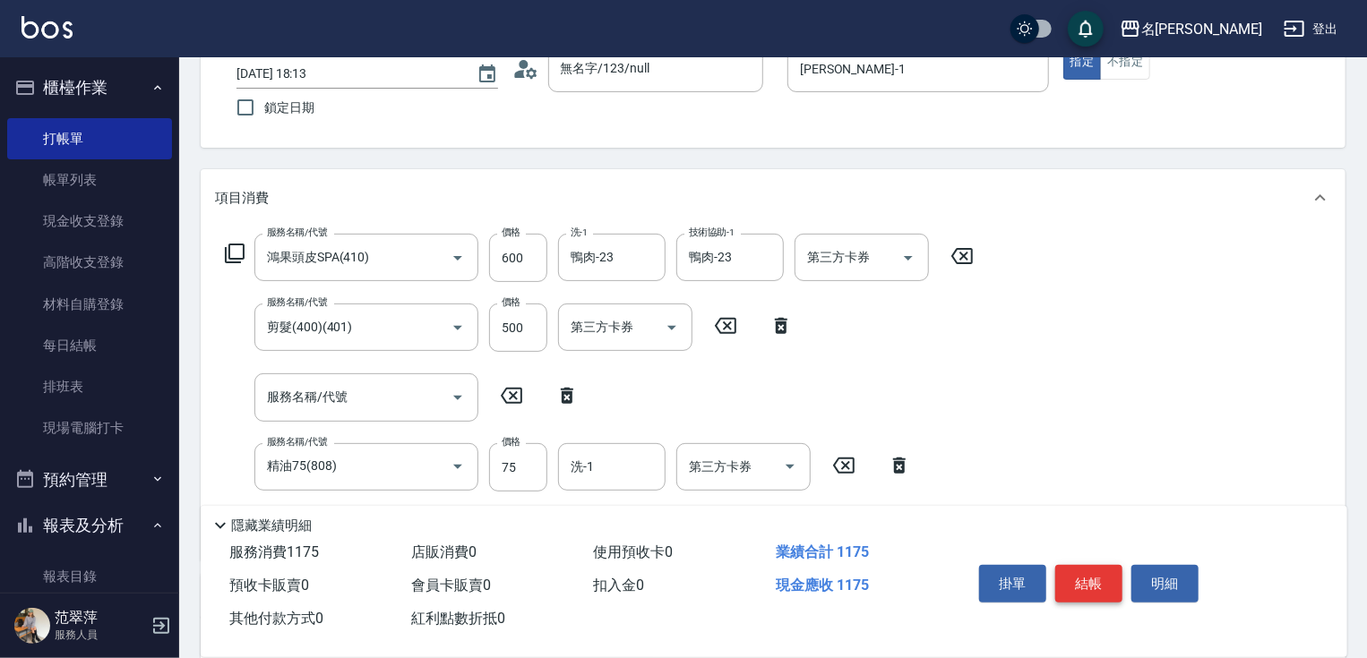
click at [1103, 579] on button "結帳" at bounding box center [1088, 584] width 67 height 38
type input "2025/10/14 18:14"
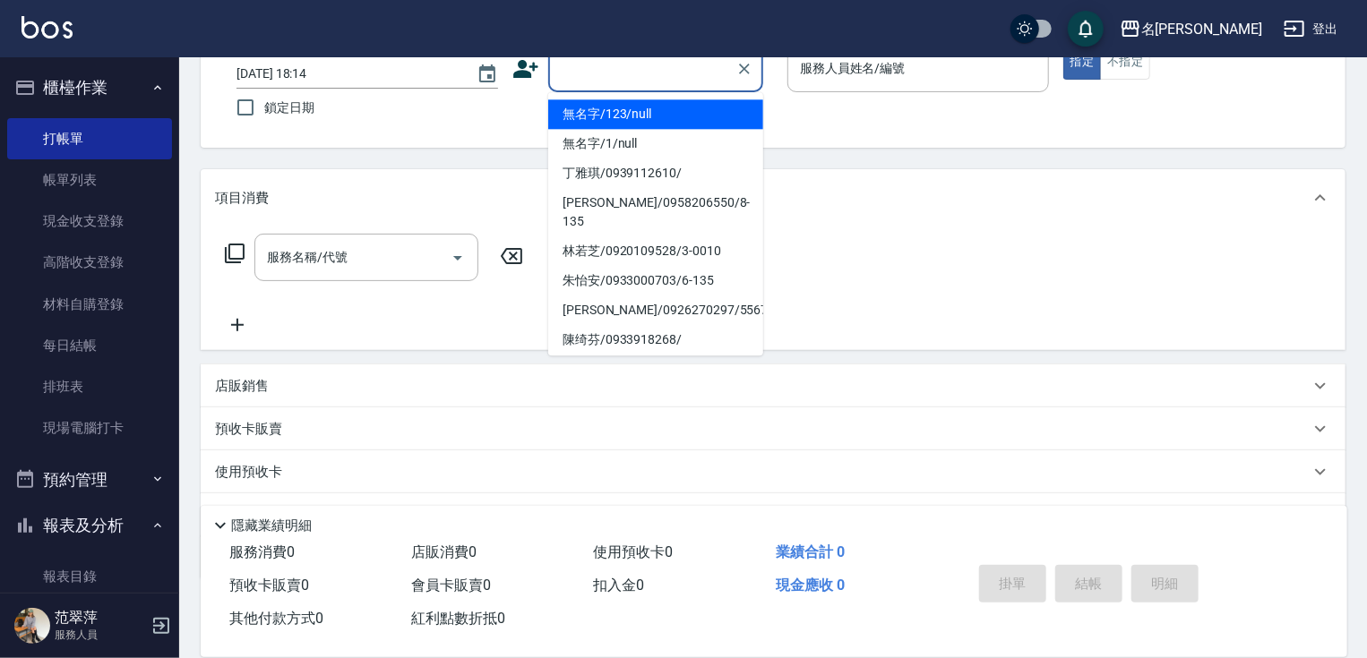
click at [600, 68] on input "顧客姓名/手機號碼/編號" at bounding box center [642, 68] width 172 height 31
click at [605, 114] on li "無名字/123/null" at bounding box center [655, 114] width 215 height 30
type input "無名字/123/null"
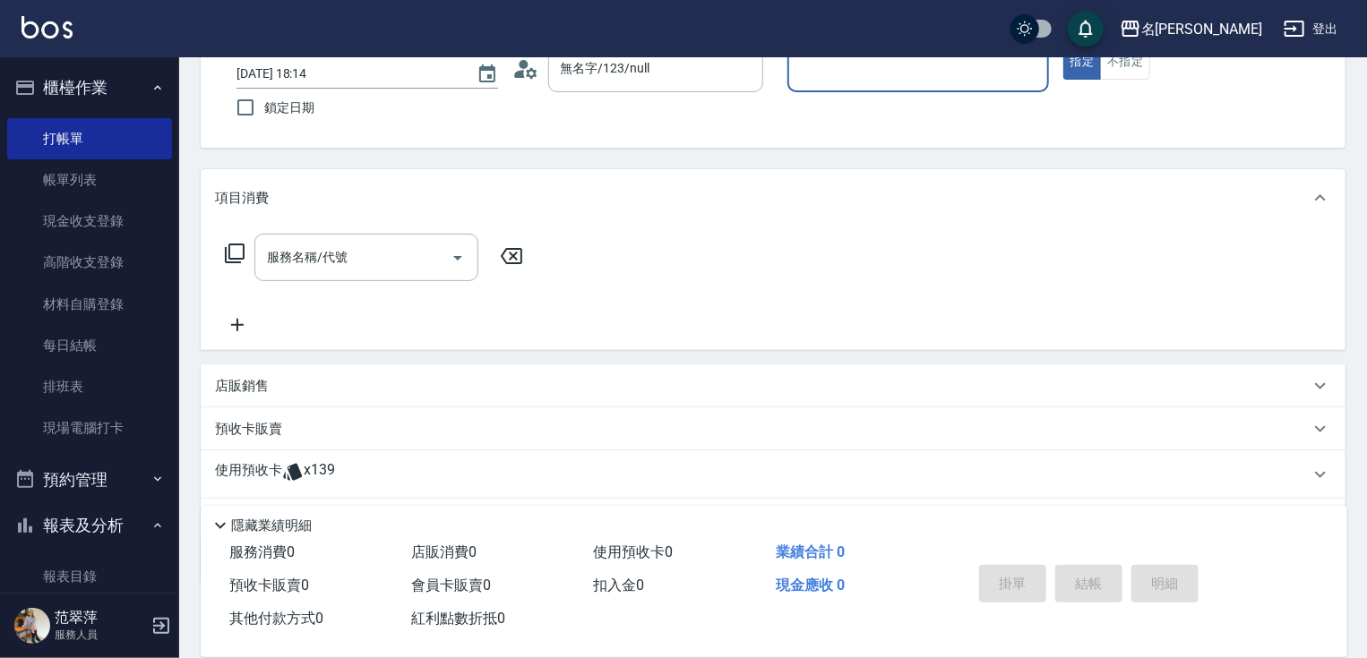
click at [871, 75] on input "服務人員姓名/編號" at bounding box center [917, 68] width 245 height 31
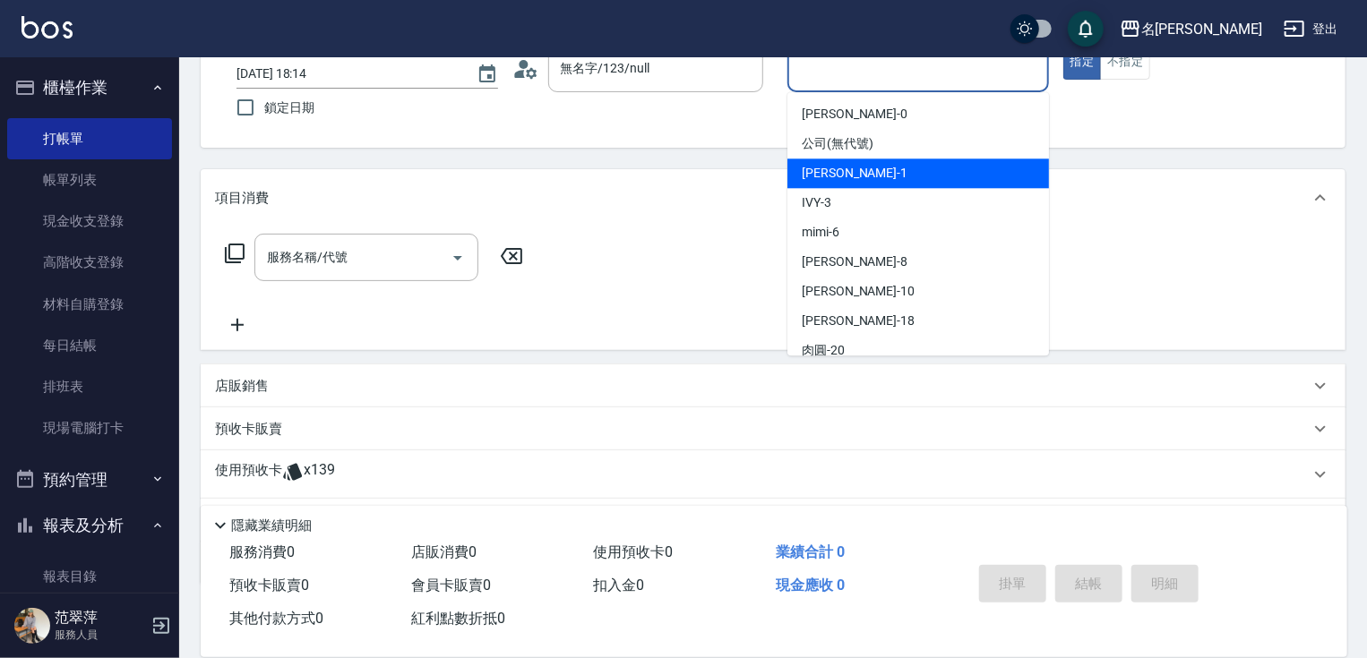
click at [884, 161] on div "Joanne -1" at bounding box center [918, 174] width 262 height 30
type input "Joanne-1"
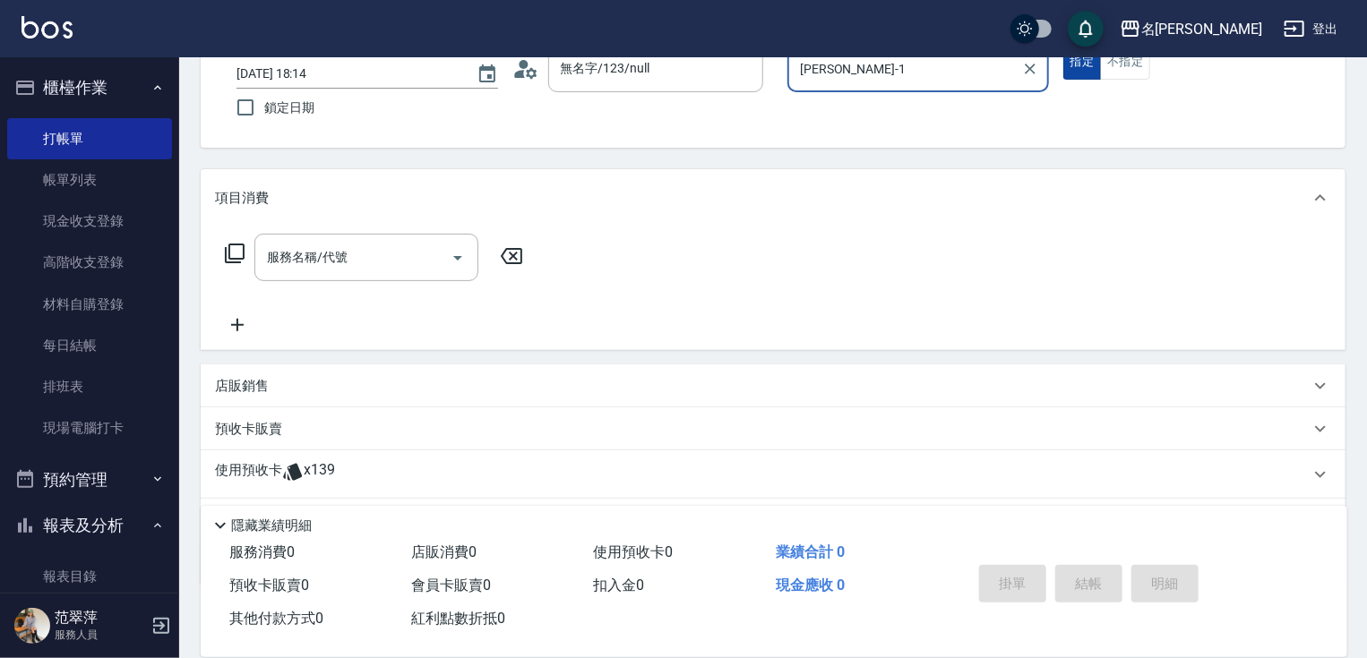
click at [1076, 66] on button "指定" at bounding box center [1082, 62] width 39 height 35
click at [233, 248] on icon at bounding box center [234, 253] width 21 height 21
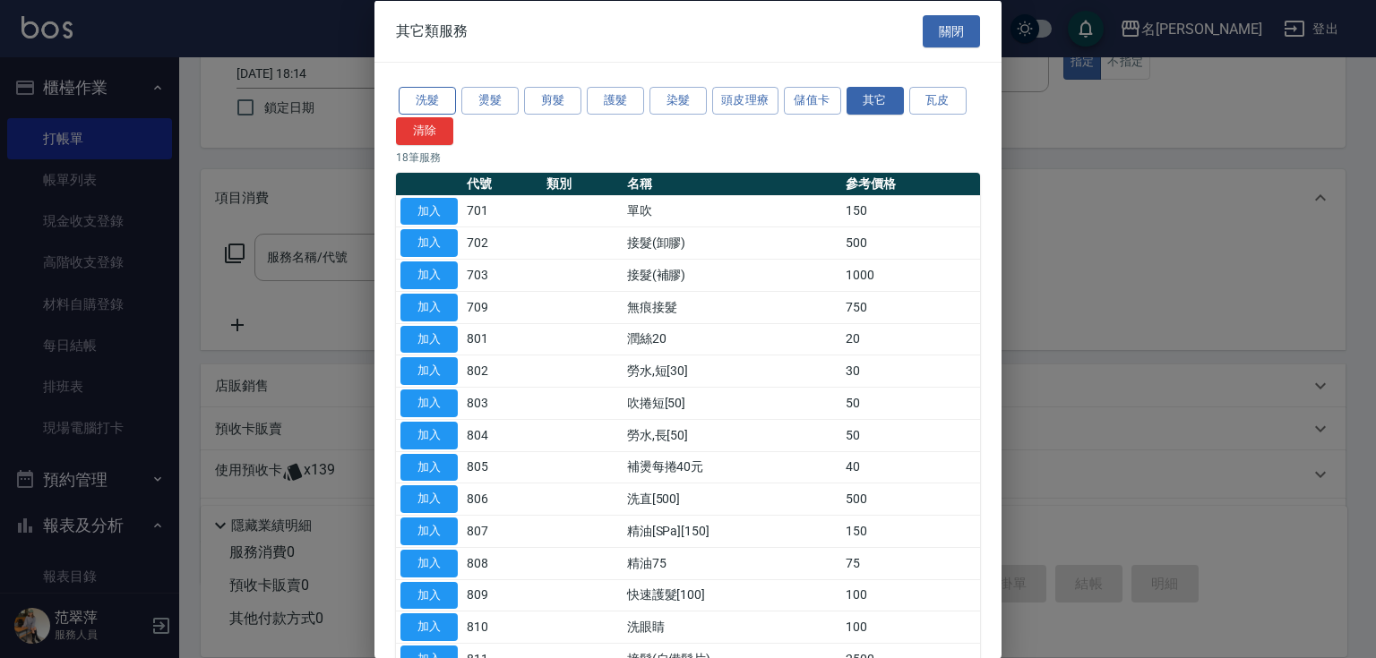
click at [418, 100] on button "洗髮" at bounding box center [427, 101] width 57 height 28
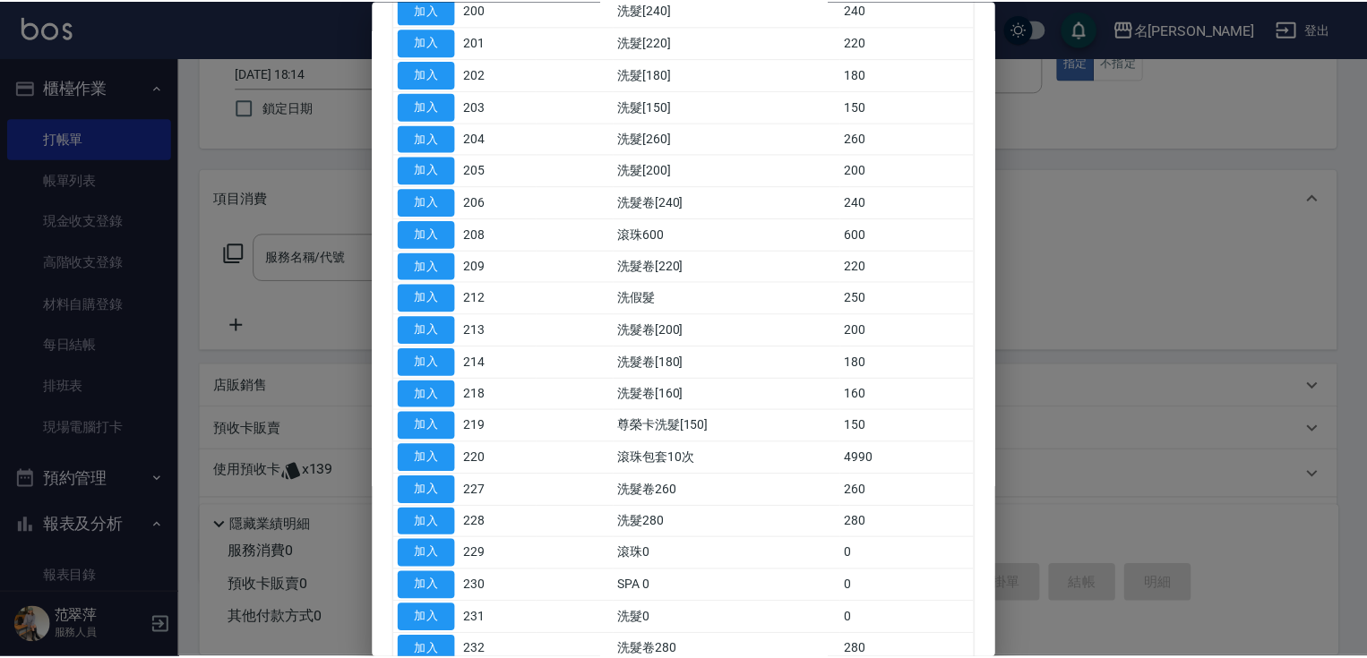
scroll to position [335, 0]
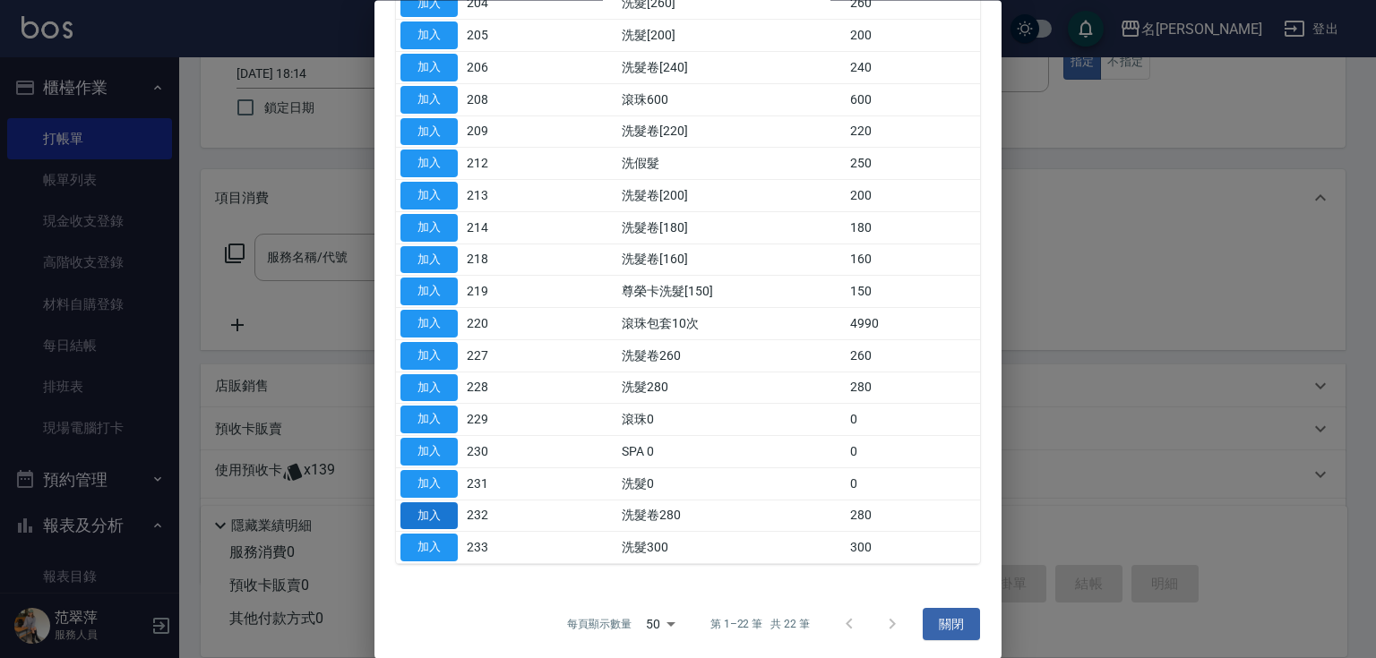
click at [426, 510] on button "加入" at bounding box center [428, 516] width 57 height 28
type input "洗髮卷280(232)"
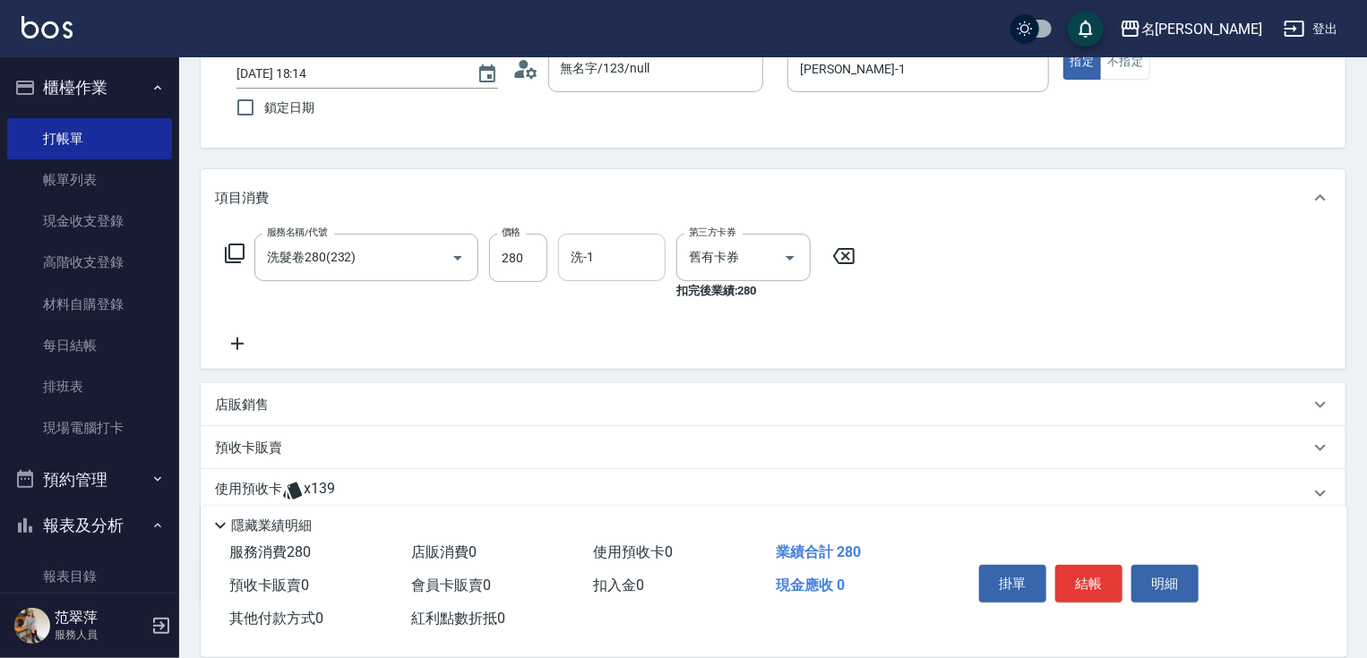
click at [613, 254] on input "洗-1" at bounding box center [611, 257] width 91 height 31
type input "小慧-18"
click at [1093, 587] on button "結帳" at bounding box center [1088, 584] width 67 height 38
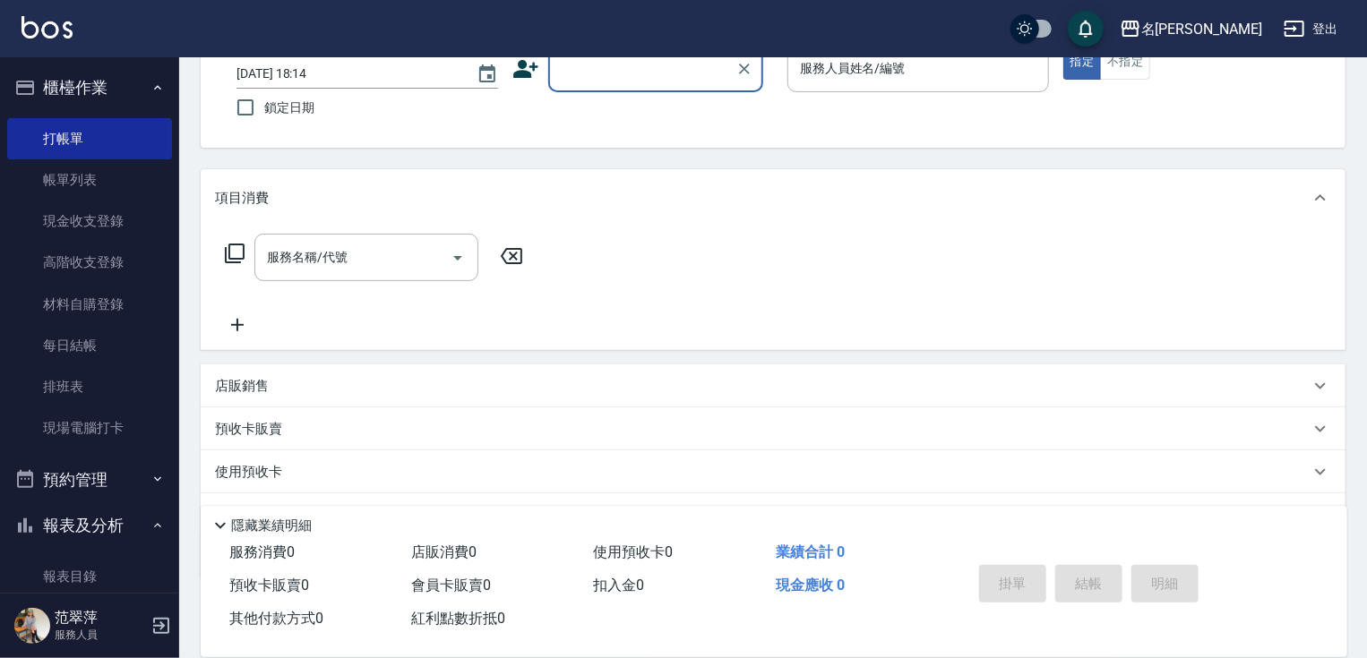
click at [623, 64] on input "顧客姓名/手機號碼/編號" at bounding box center [642, 68] width 172 height 31
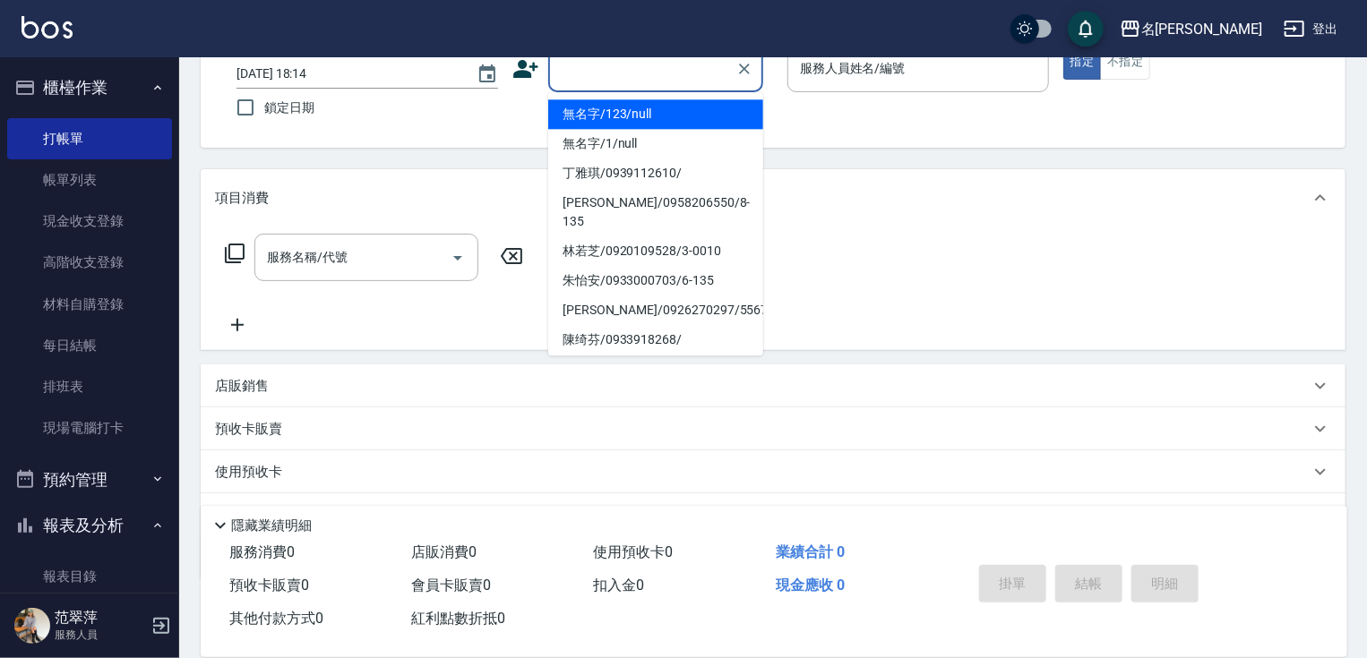
click at [654, 110] on li "無名字/123/null" at bounding box center [655, 114] width 215 height 30
type input "無名字/123/null"
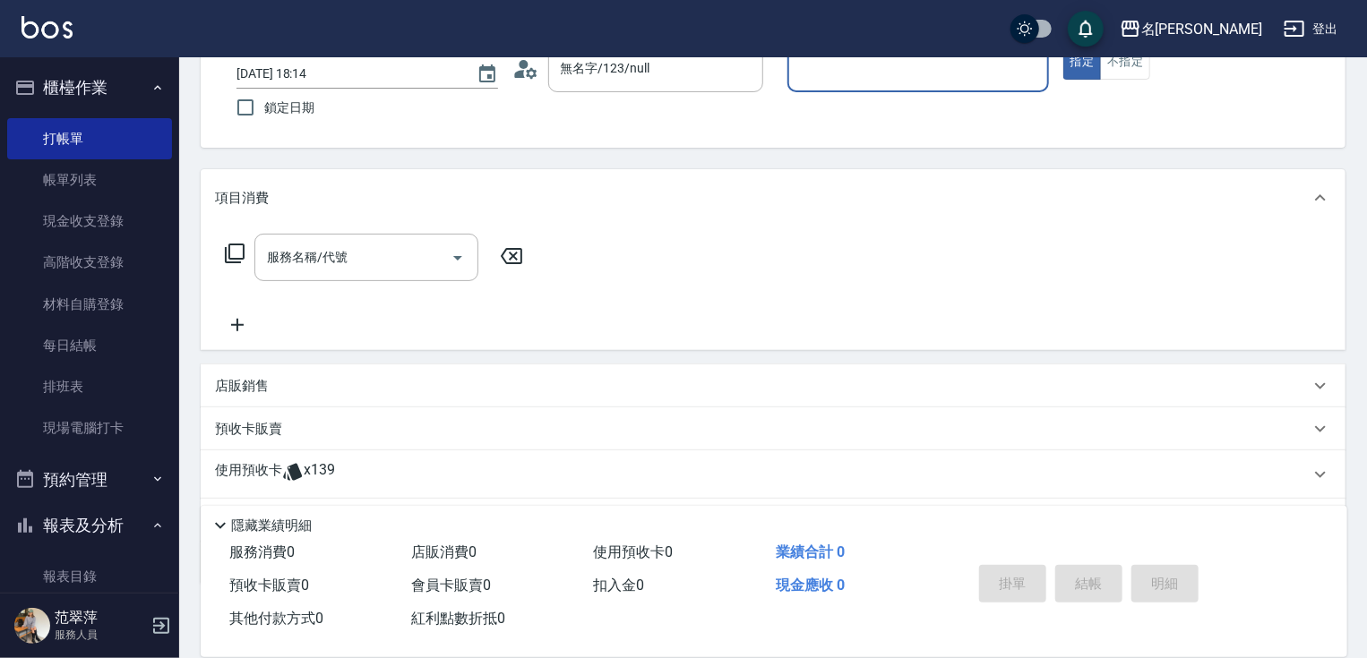
scroll to position [23, 0]
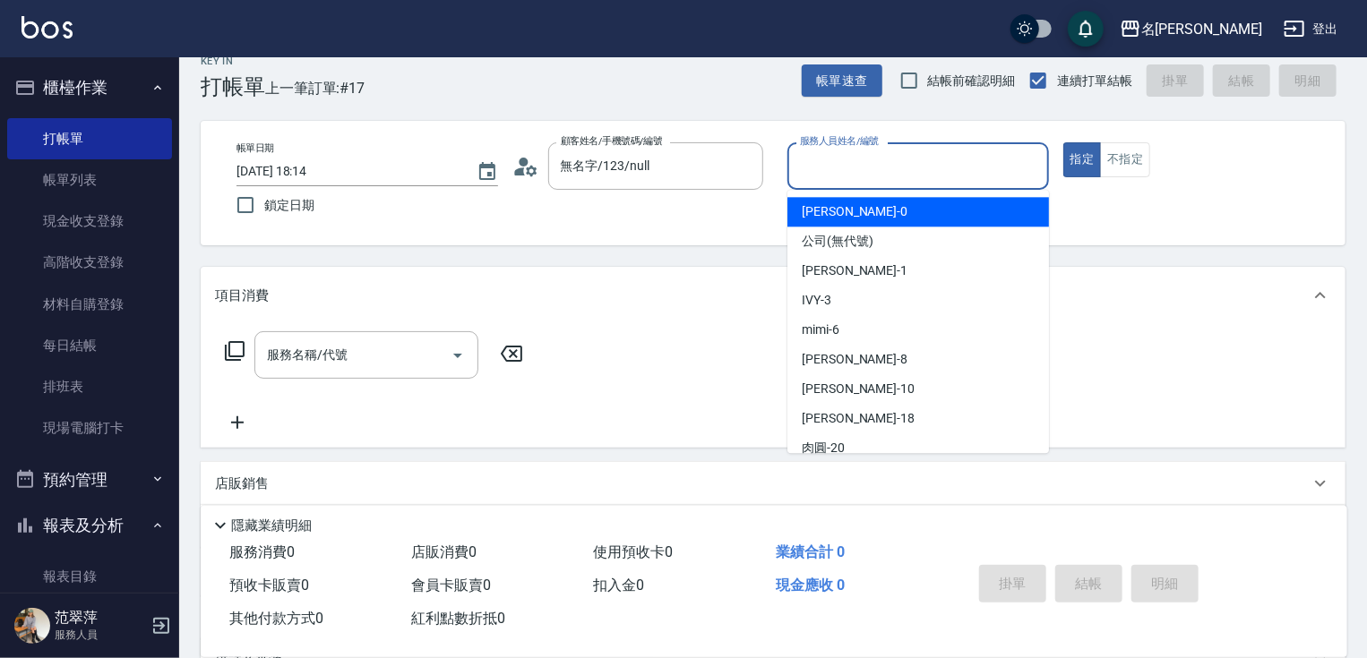
click at [824, 174] on input "服務人員姓名/編號" at bounding box center [917, 165] width 245 height 31
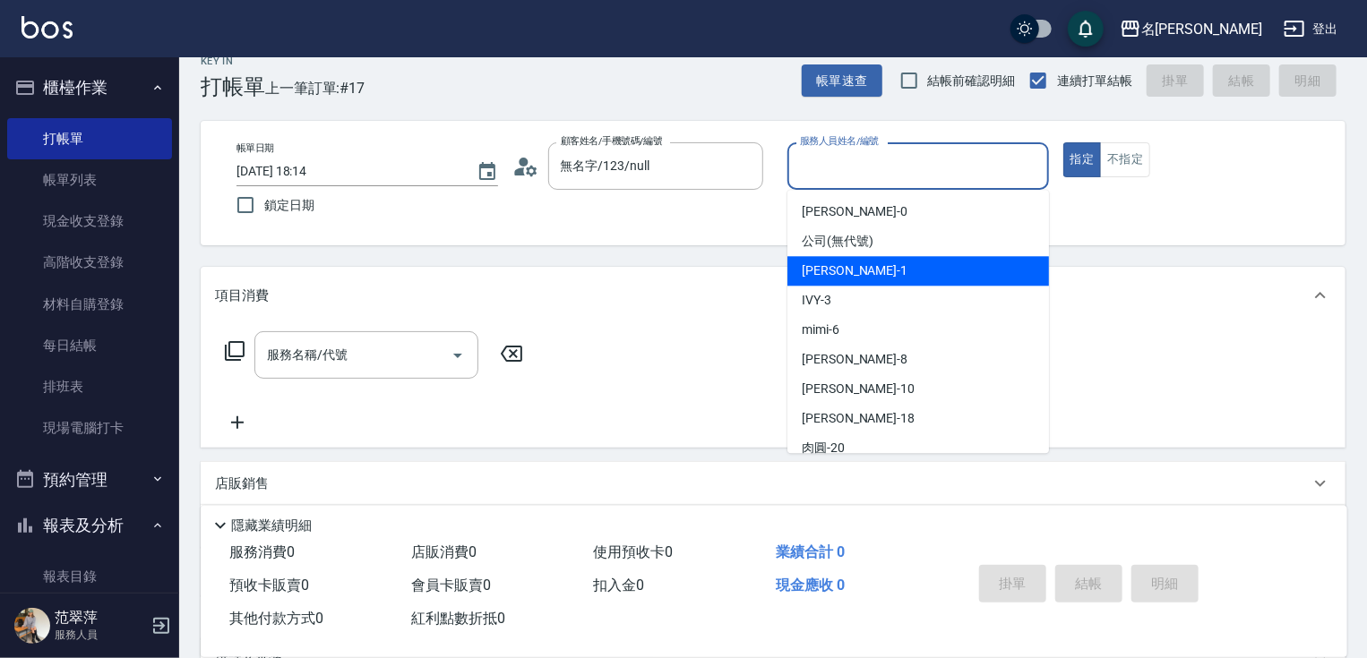
click at [851, 272] on span "Joanne -1" at bounding box center [855, 271] width 106 height 19
type input "Joanne-1"
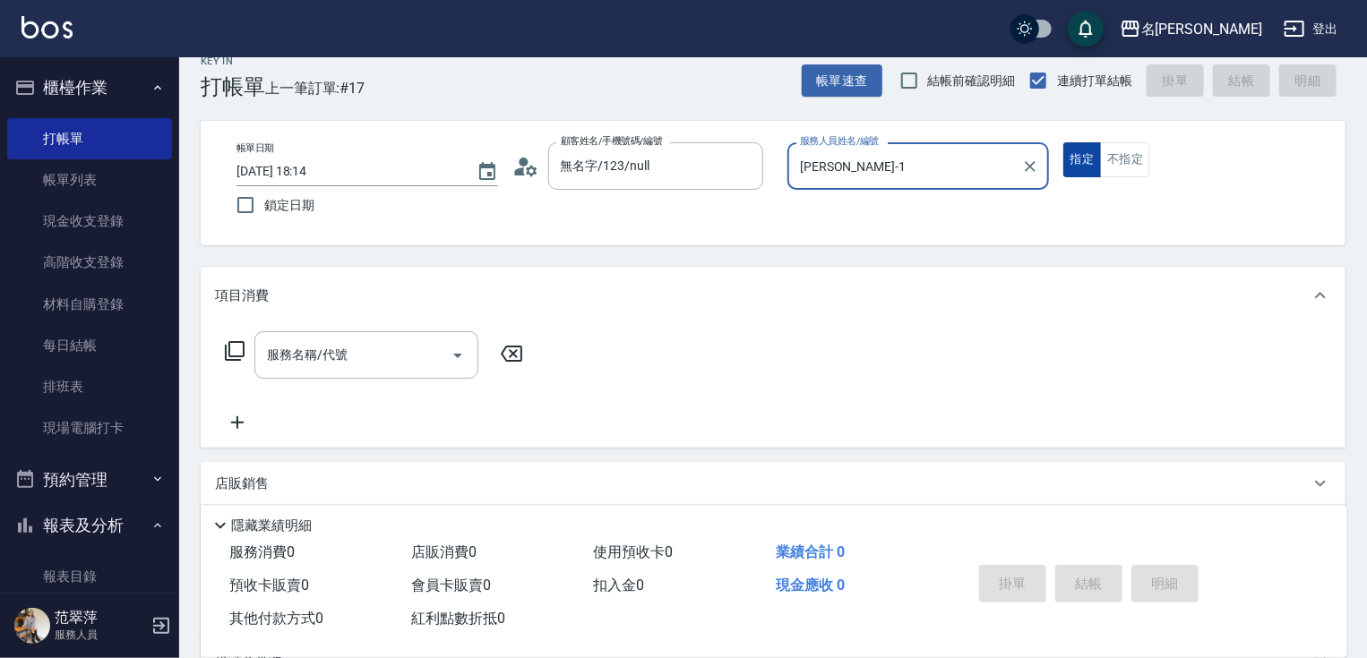
click at [1079, 159] on button "指定" at bounding box center [1082, 159] width 39 height 35
click at [398, 351] on input "服務名稱/代號" at bounding box center [352, 354] width 181 height 31
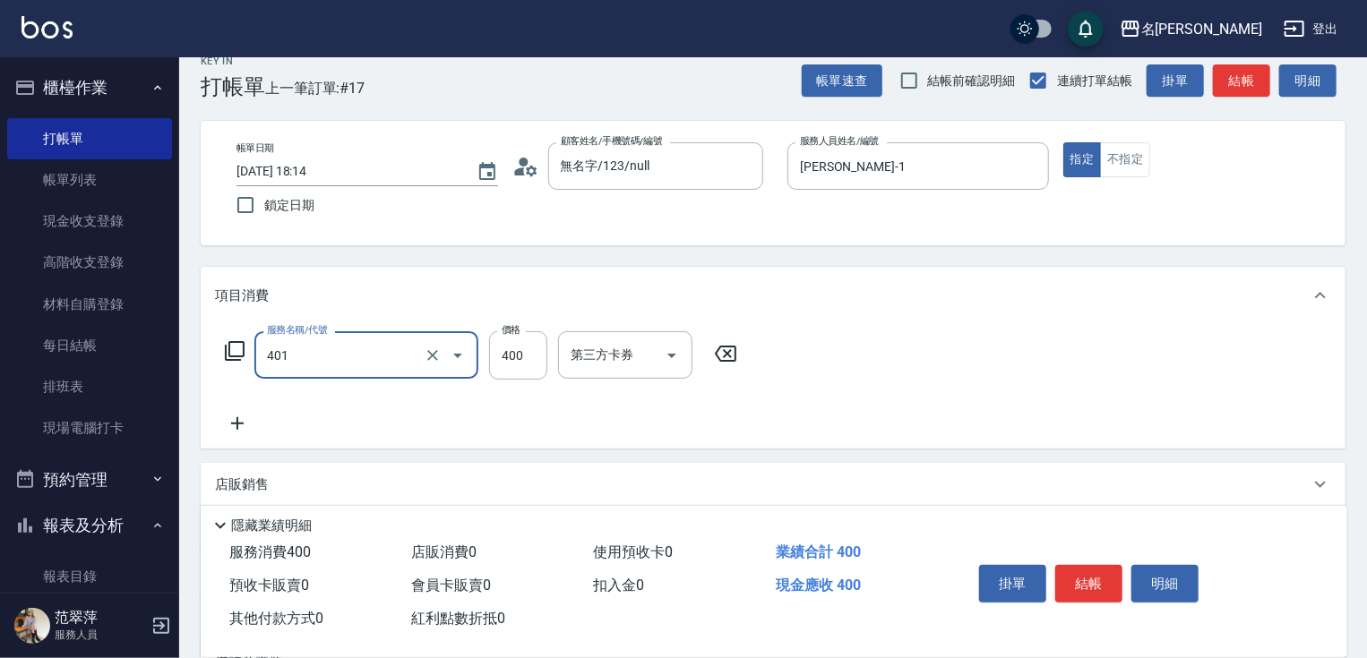
type input "剪髮(400)(401)"
type input "100"
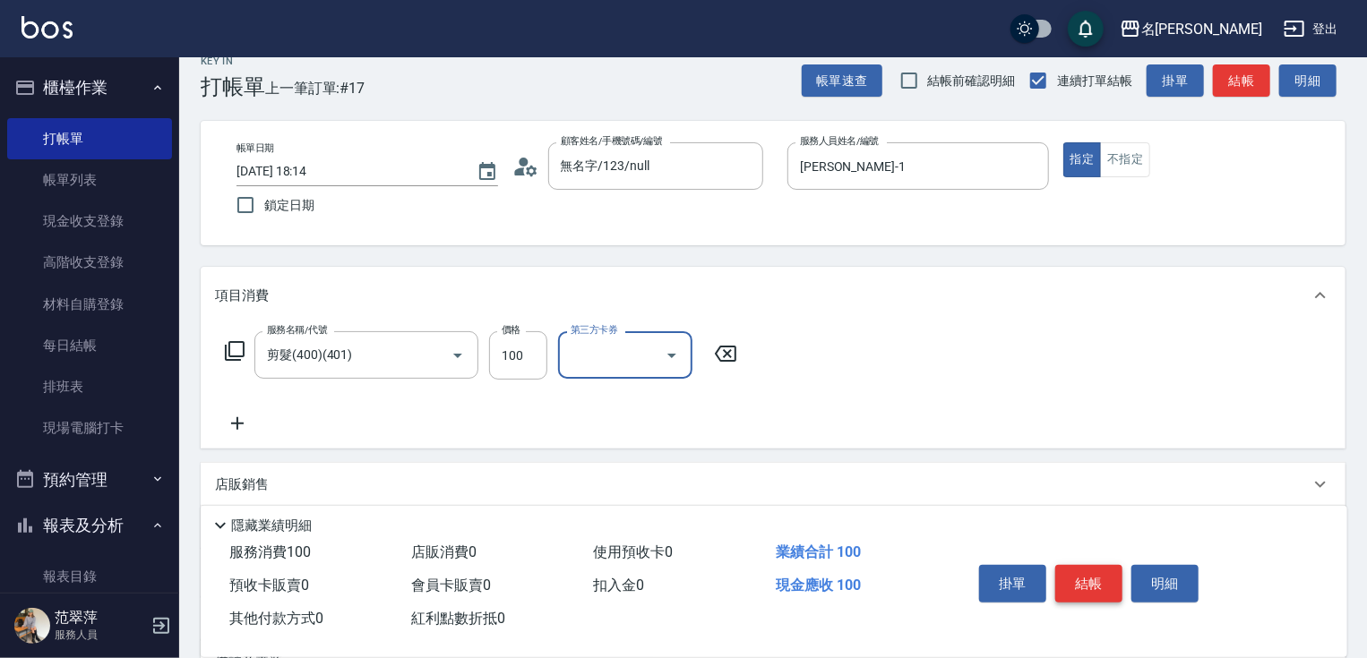
click at [1078, 580] on button "結帳" at bounding box center [1088, 584] width 67 height 38
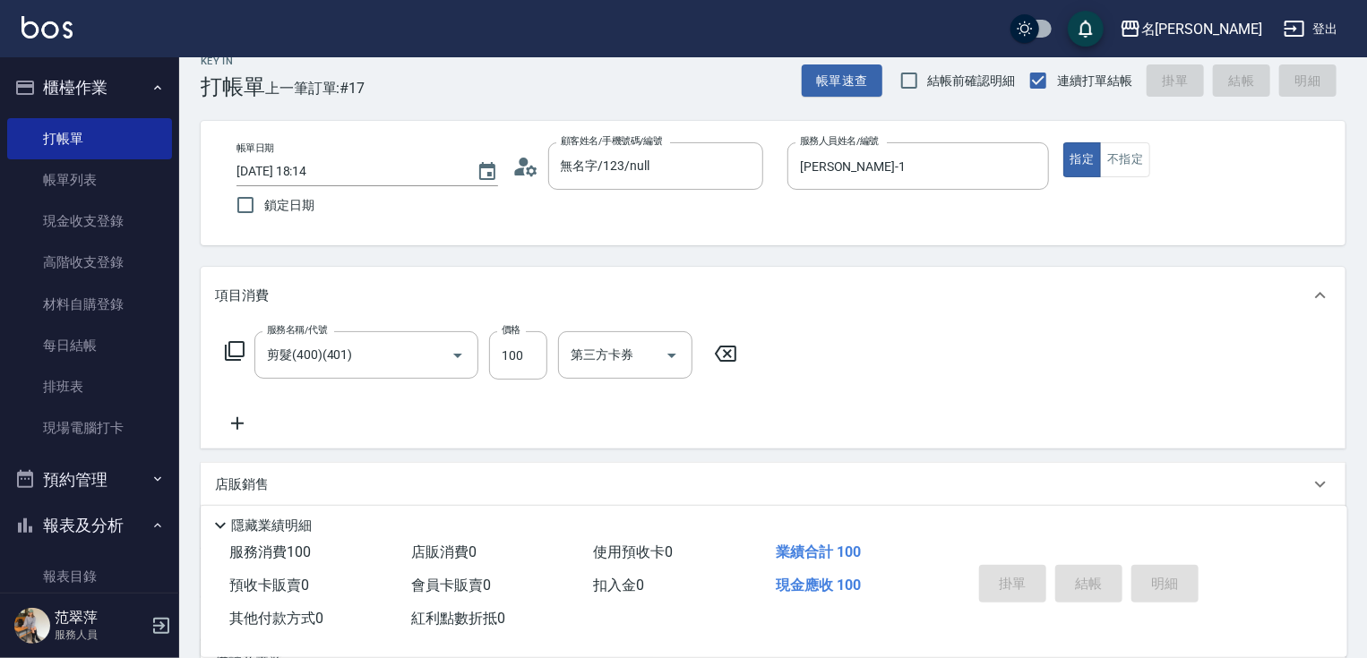
type input "2025/10/14 18:15"
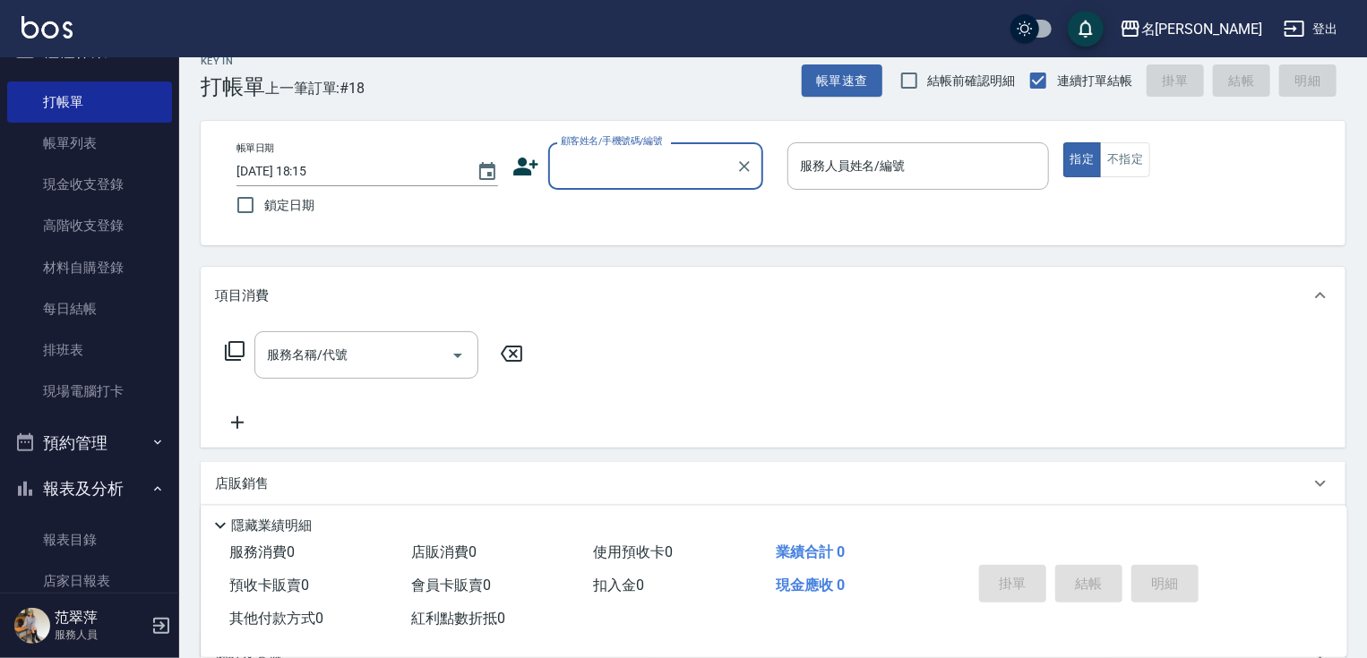
scroll to position [0, 0]
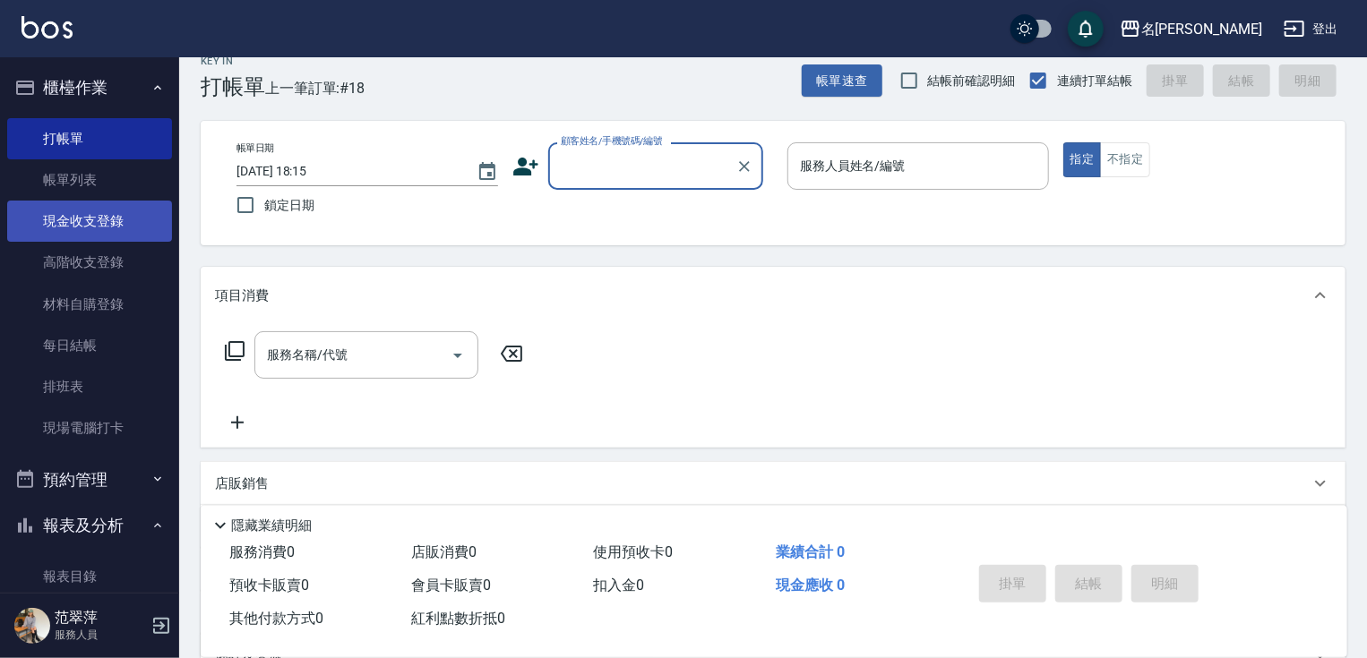
click at [87, 225] on link "現金收支登錄" at bounding box center [89, 221] width 165 height 41
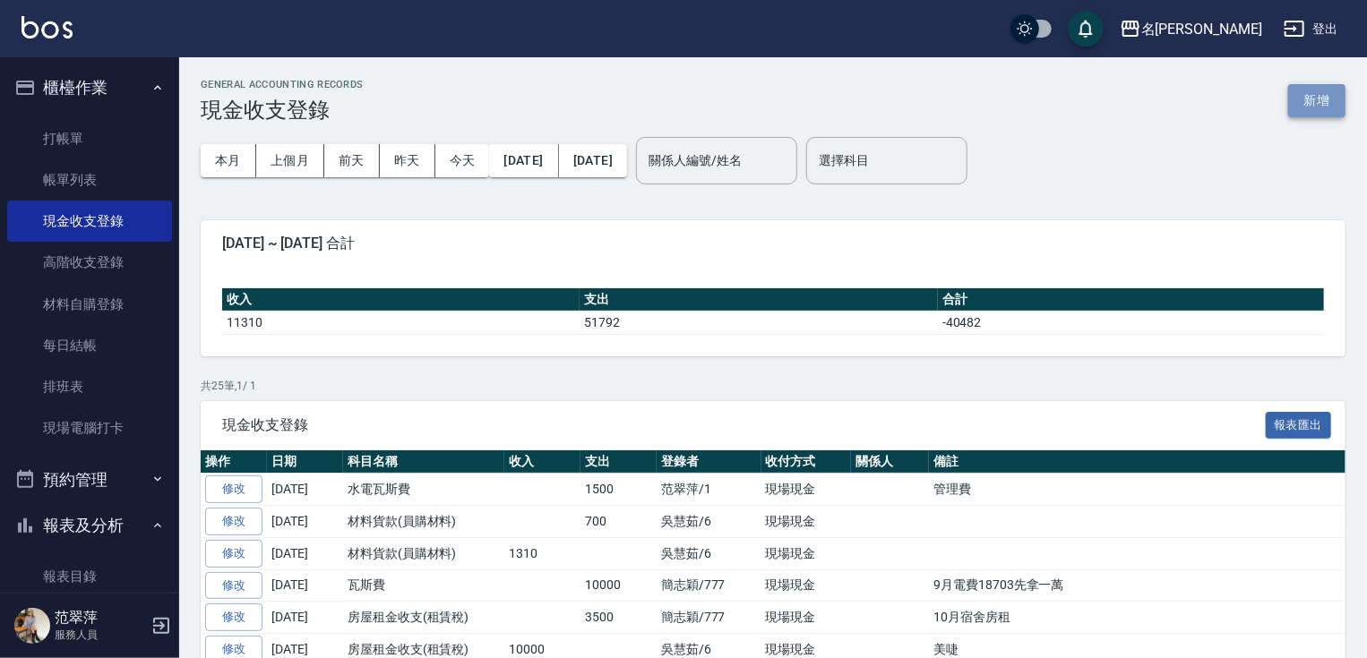
click at [1333, 97] on button "新增" at bounding box center [1316, 100] width 57 height 33
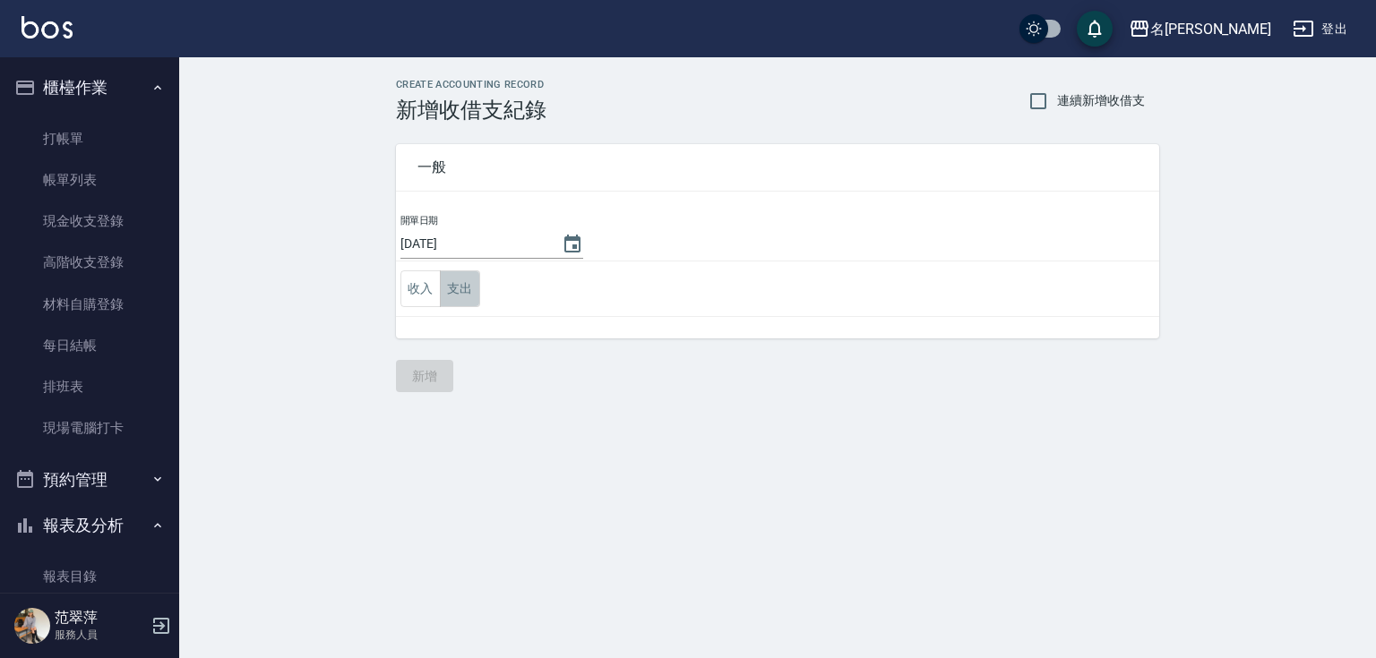
click at [451, 293] on button "支出" at bounding box center [460, 288] width 40 height 37
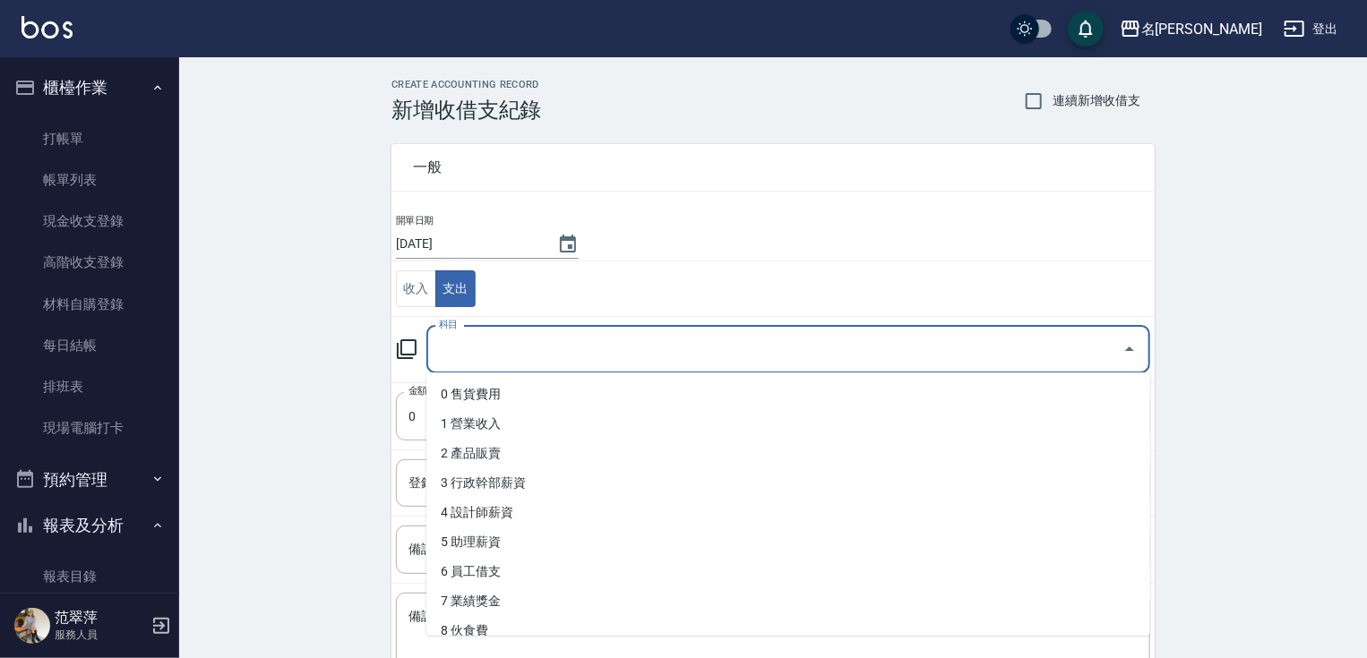
click at [473, 346] on input "科目" at bounding box center [774, 349] width 681 height 31
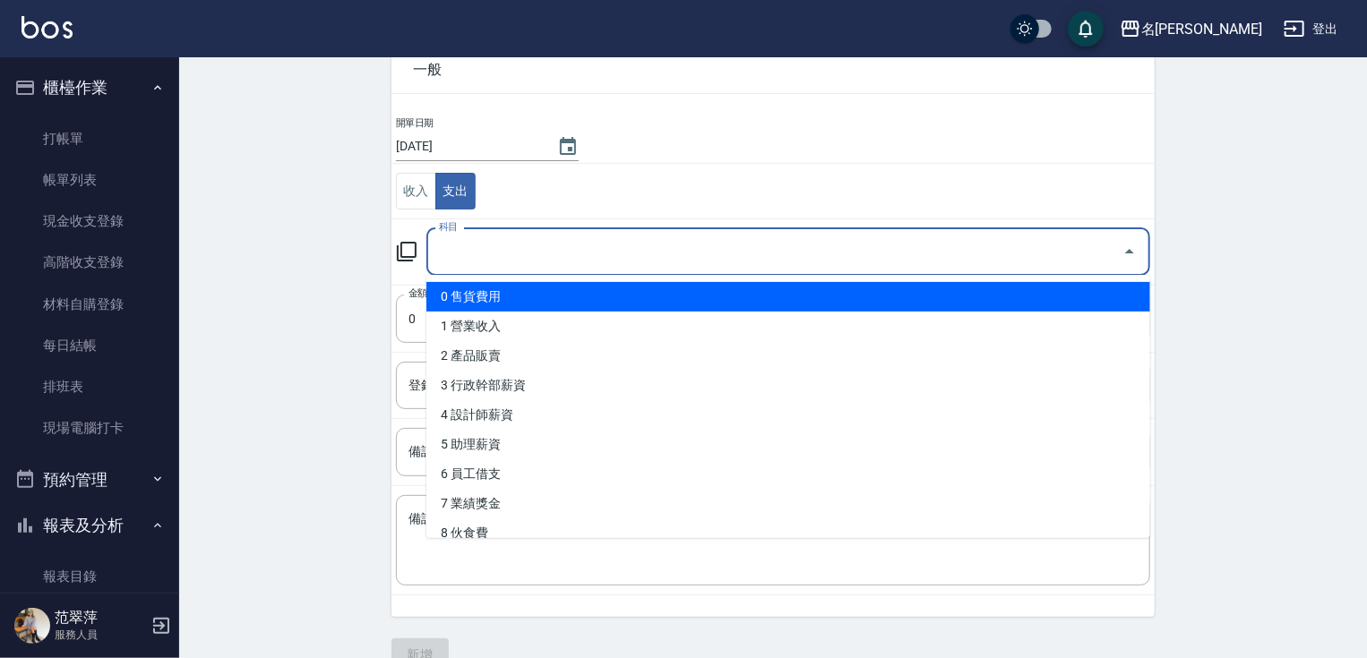
scroll to position [116, 0]
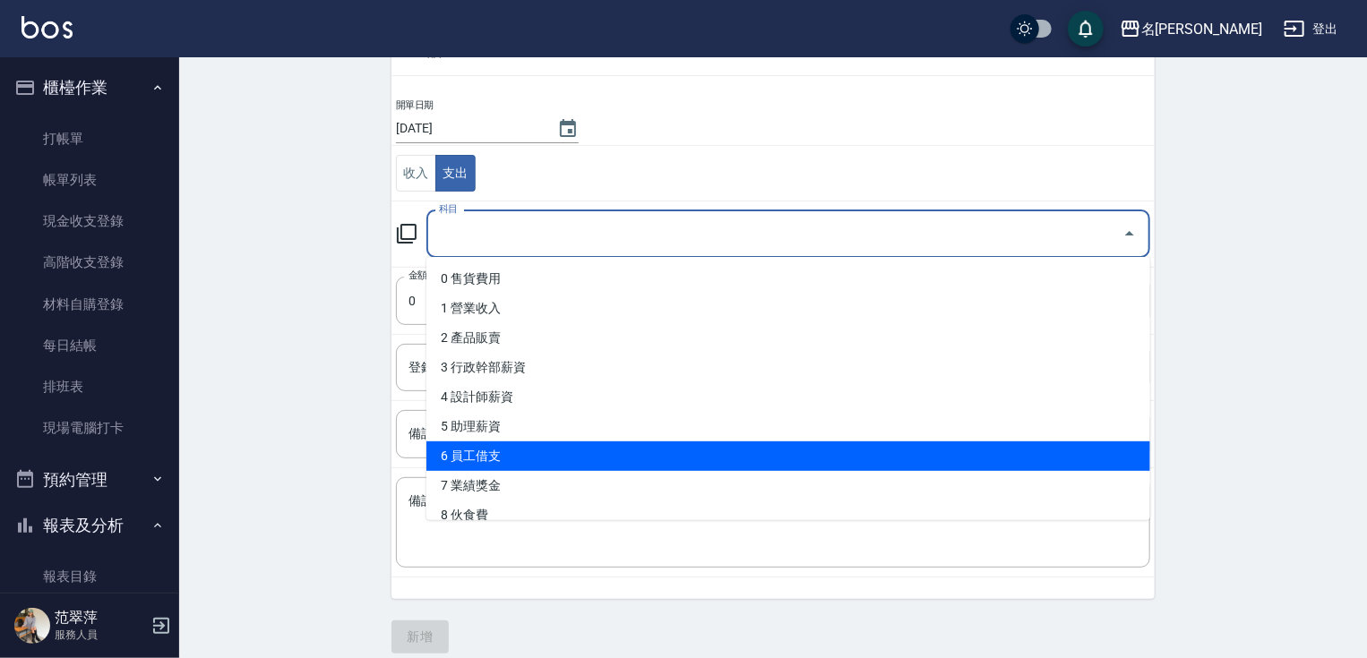
click at [494, 459] on li "6 員工借支" at bounding box center [788, 457] width 724 height 30
type input "6 員工借支"
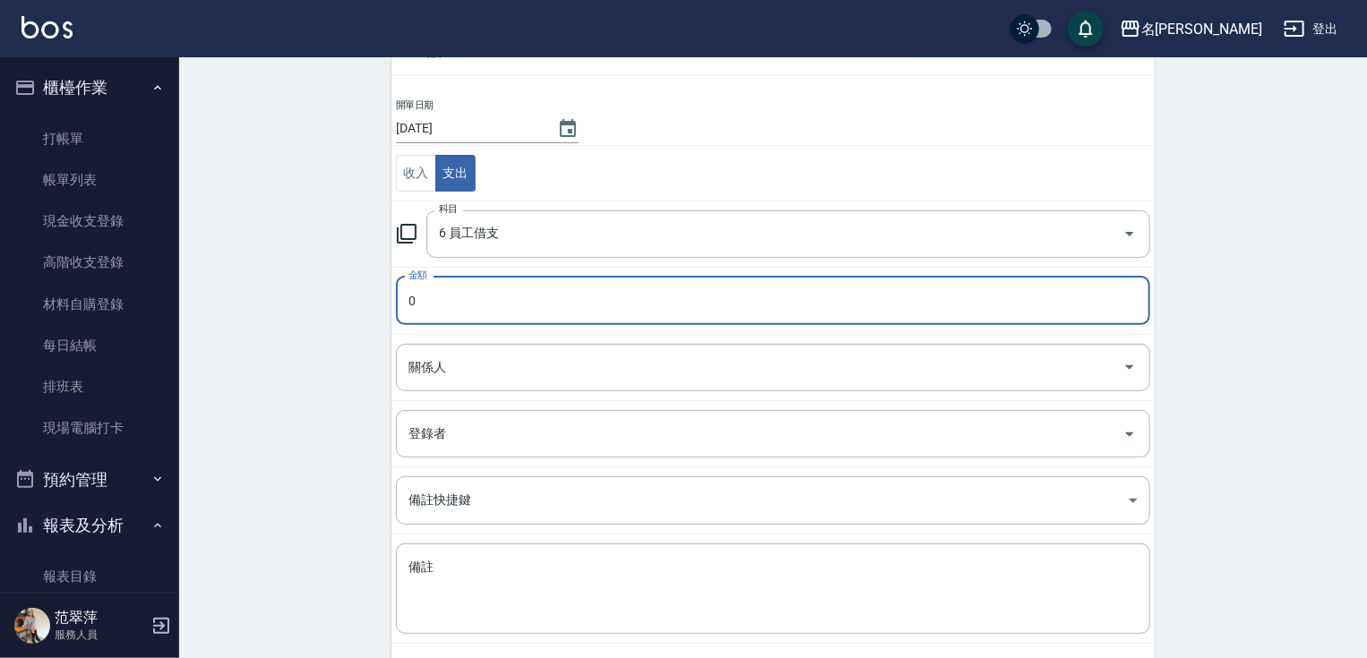
click at [541, 302] on input "0" at bounding box center [773, 301] width 754 height 48
type input "0143"
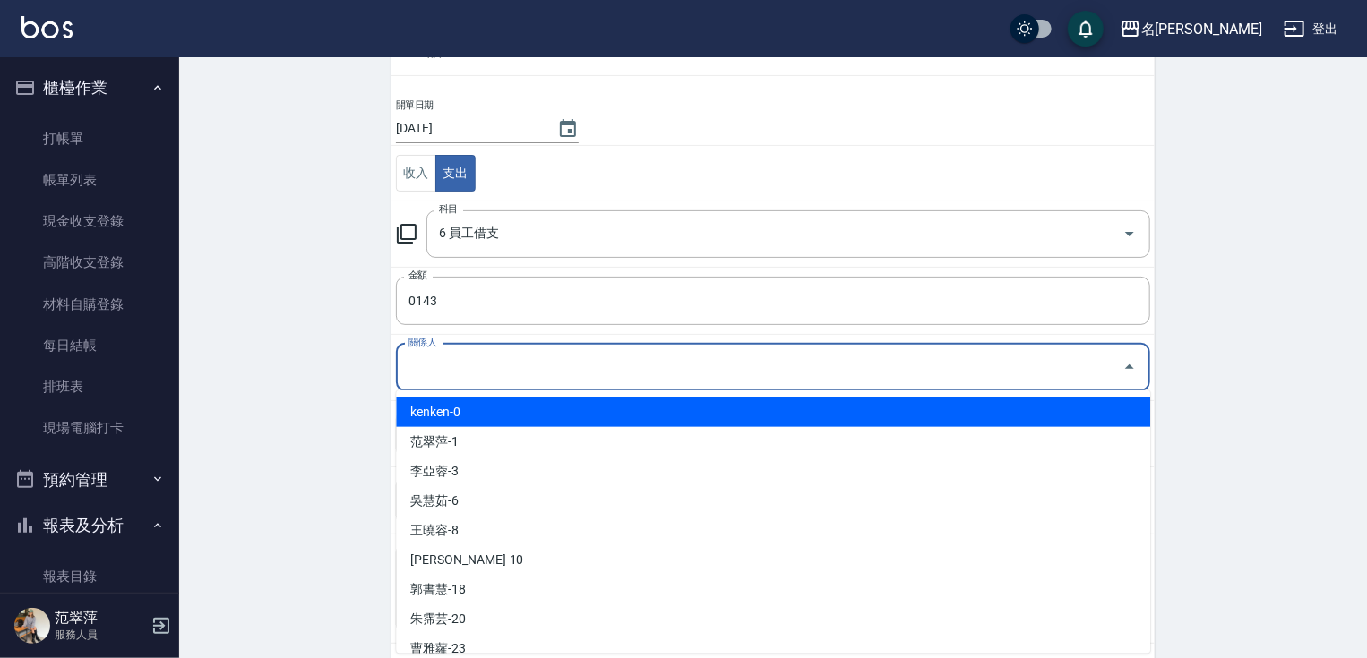
click at [519, 371] on input "關係人" at bounding box center [759, 367] width 711 height 31
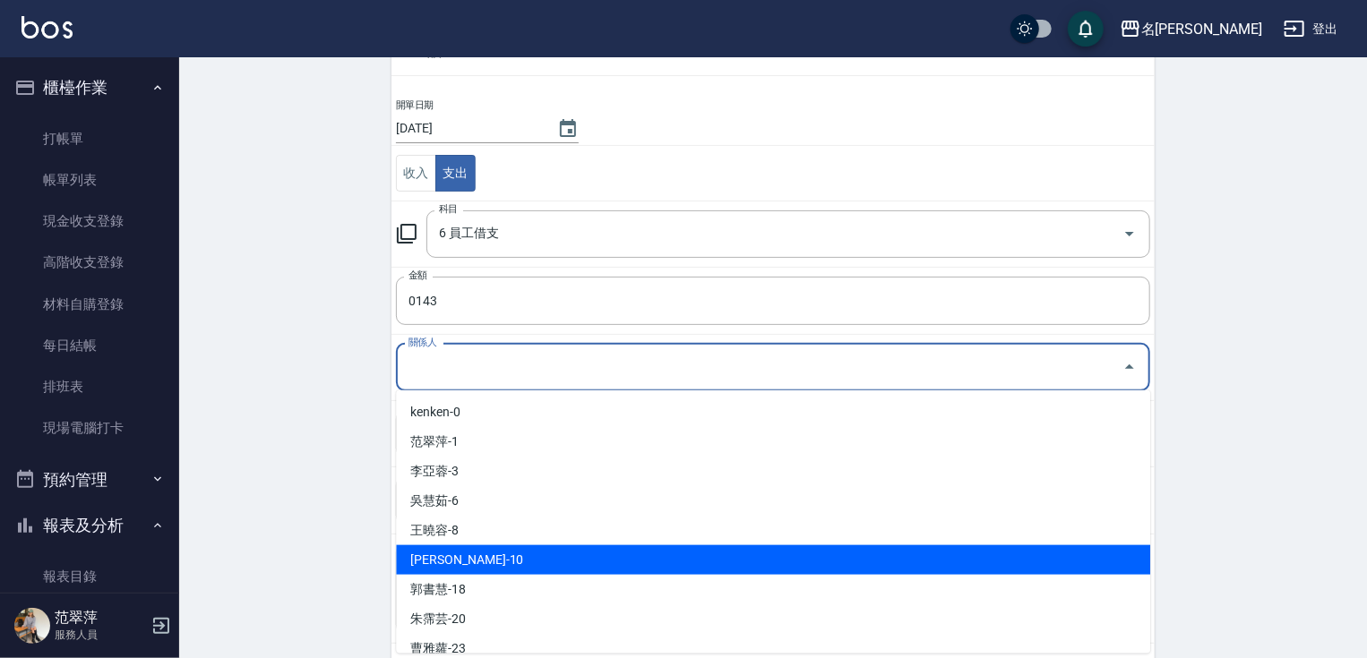
drag, startPoint x: 455, startPoint y: 523, endPoint x: 459, endPoint y: 555, distance: 32.4
click at [459, 555] on ul "kenken-0 范翠萍-1 李亞蓉-3 吳慧茹-6 王曉容-8 蕭素雲-10 郭書慧-18 朱霈芸-20 曹雅蘿-23 簡志穎-777 小P-P 公司-(無…" at bounding box center [773, 521] width 754 height 263
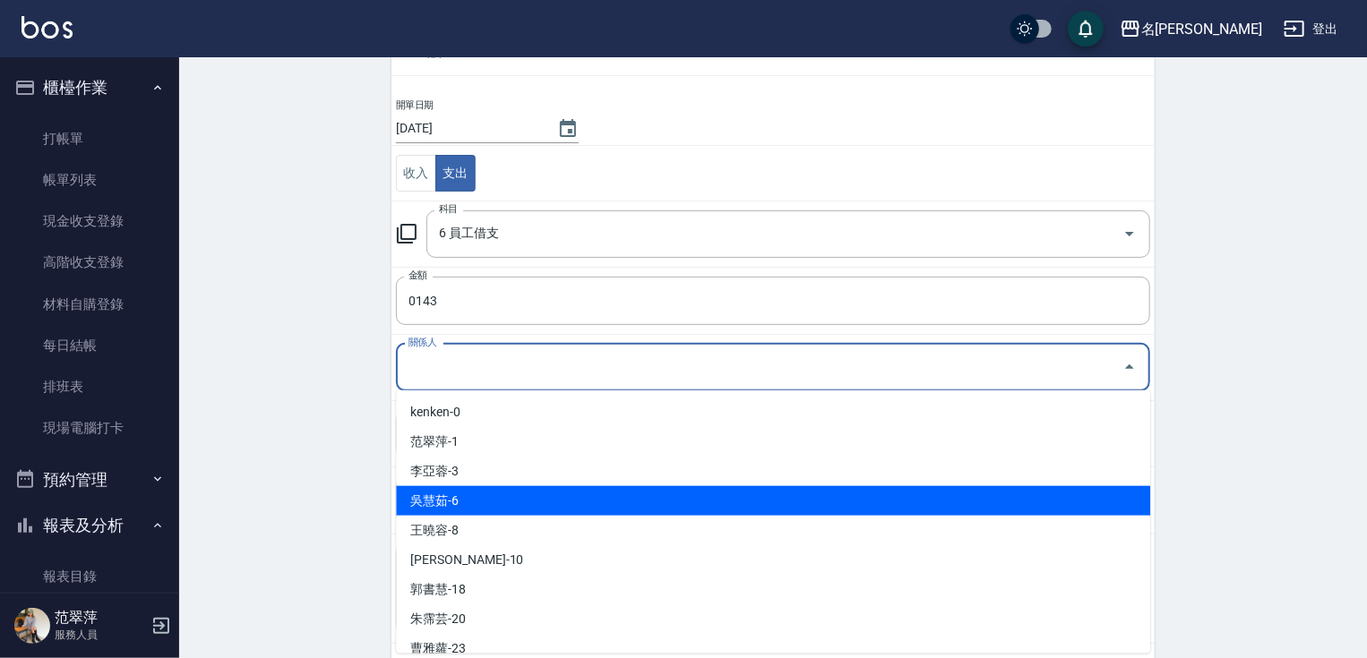
click at [451, 502] on li "吳慧茹-6" at bounding box center [773, 501] width 754 height 30
type input "吳慧茹-6"
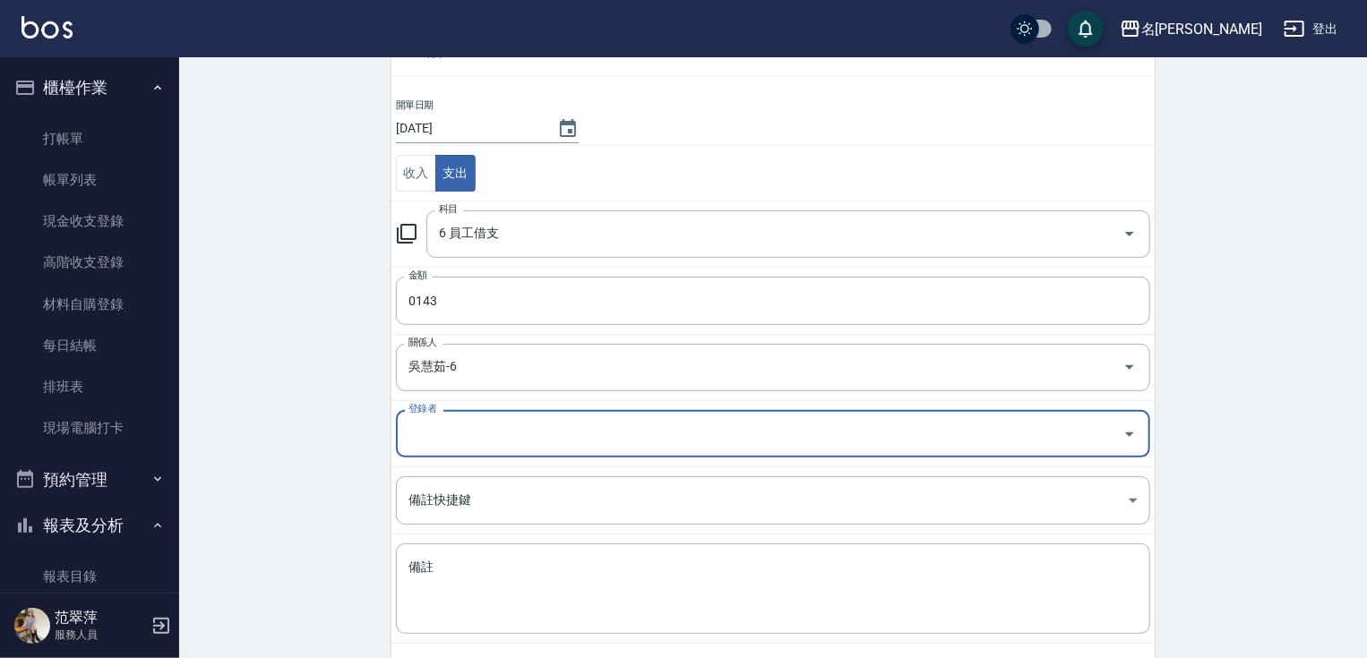
click at [459, 448] on div "登錄者" at bounding box center [773, 433] width 754 height 47
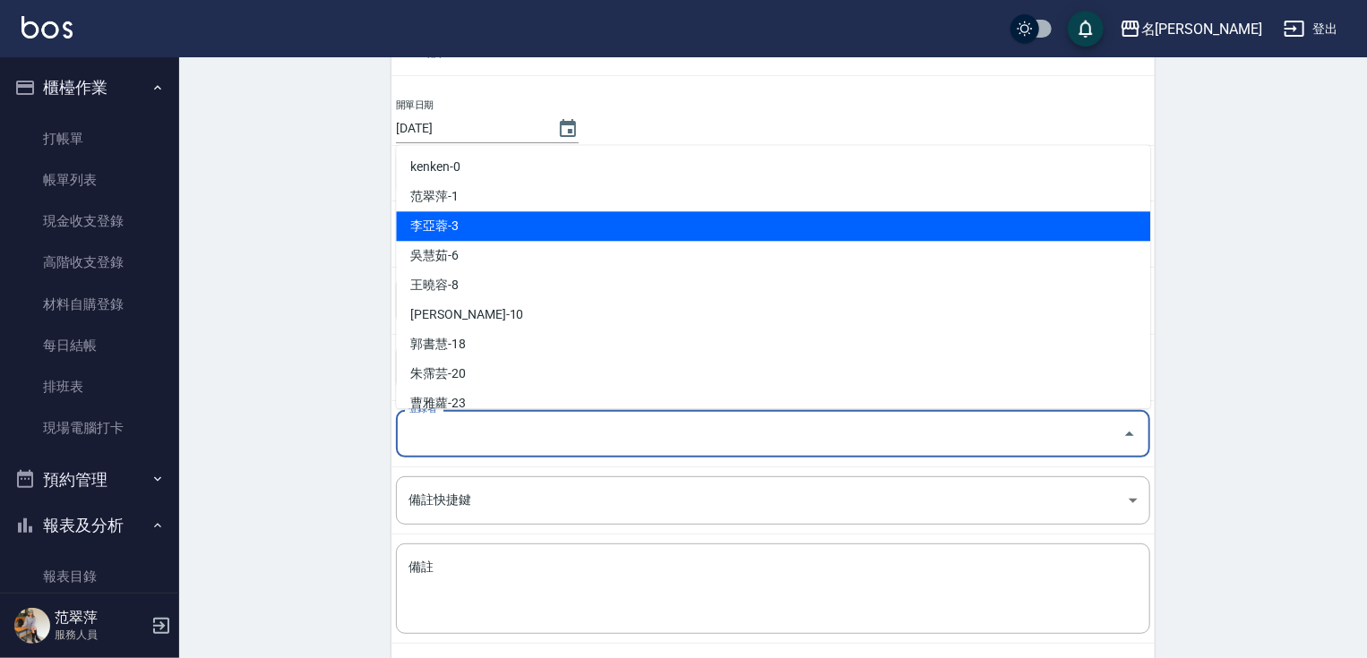
click at [455, 220] on li "李亞蓉-3" at bounding box center [773, 226] width 754 height 30
type input "李亞蓉-3"
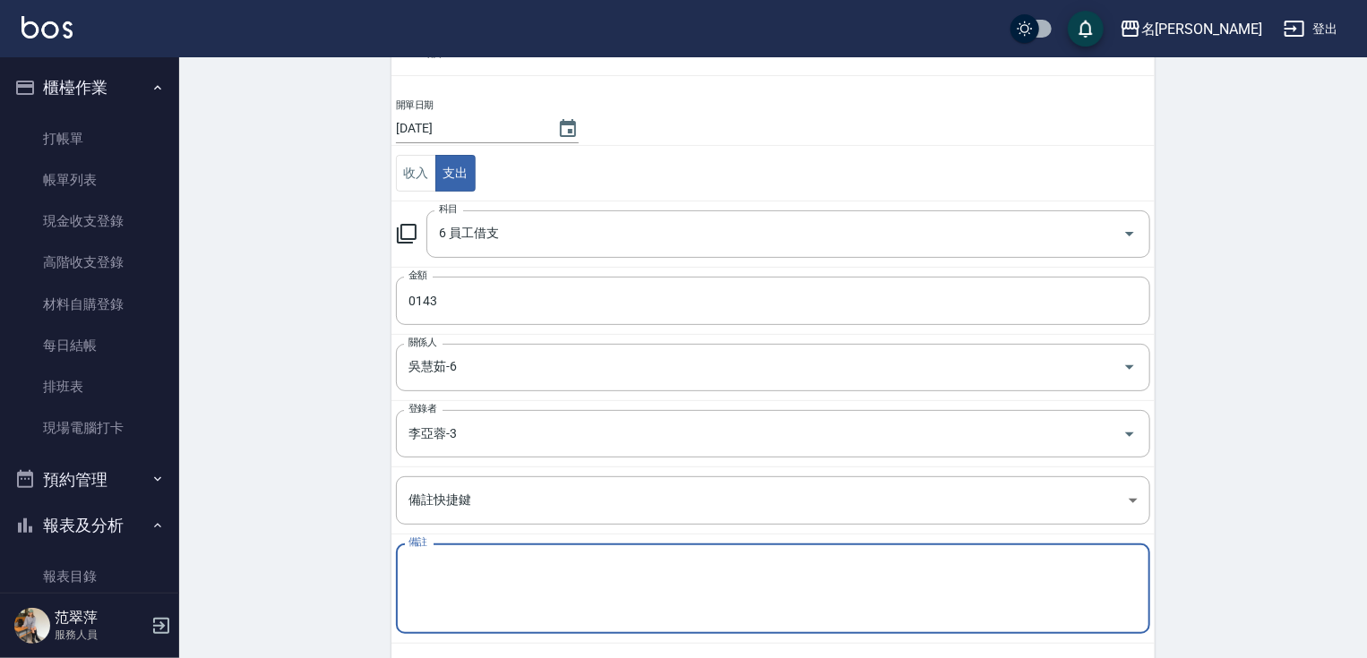
click at [461, 571] on textarea "備註" at bounding box center [772, 589] width 729 height 61
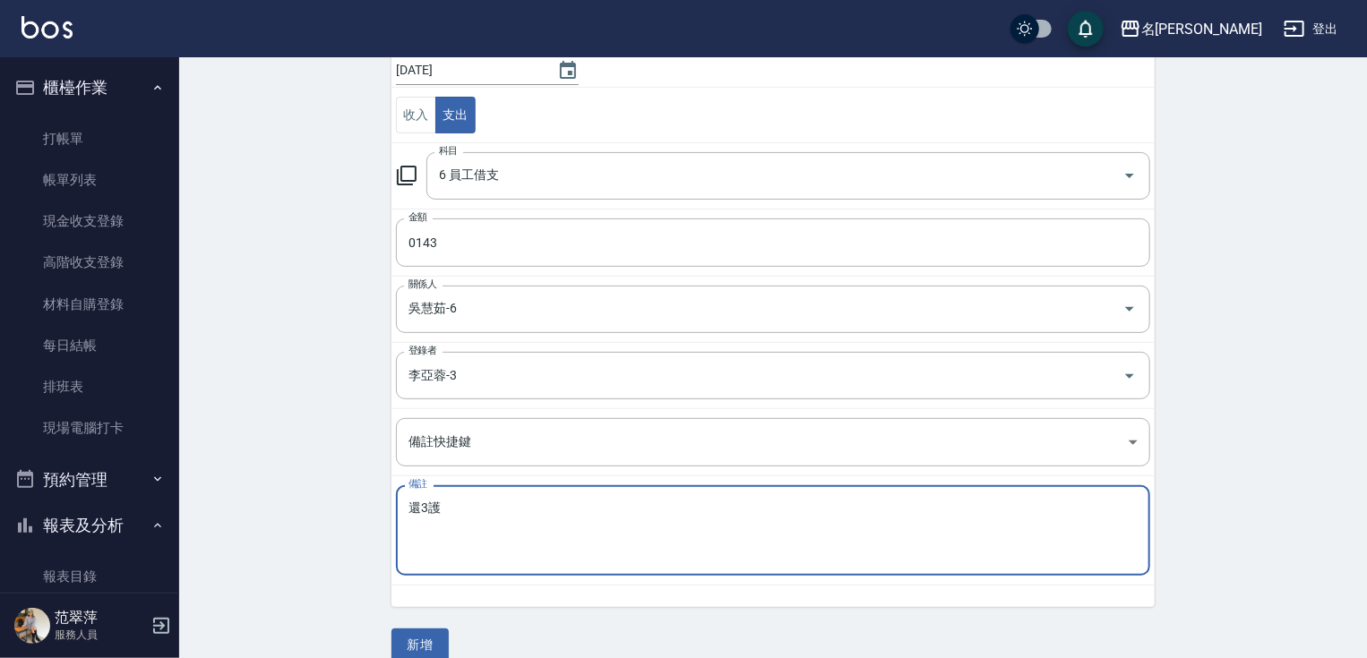
scroll to position [196, 0]
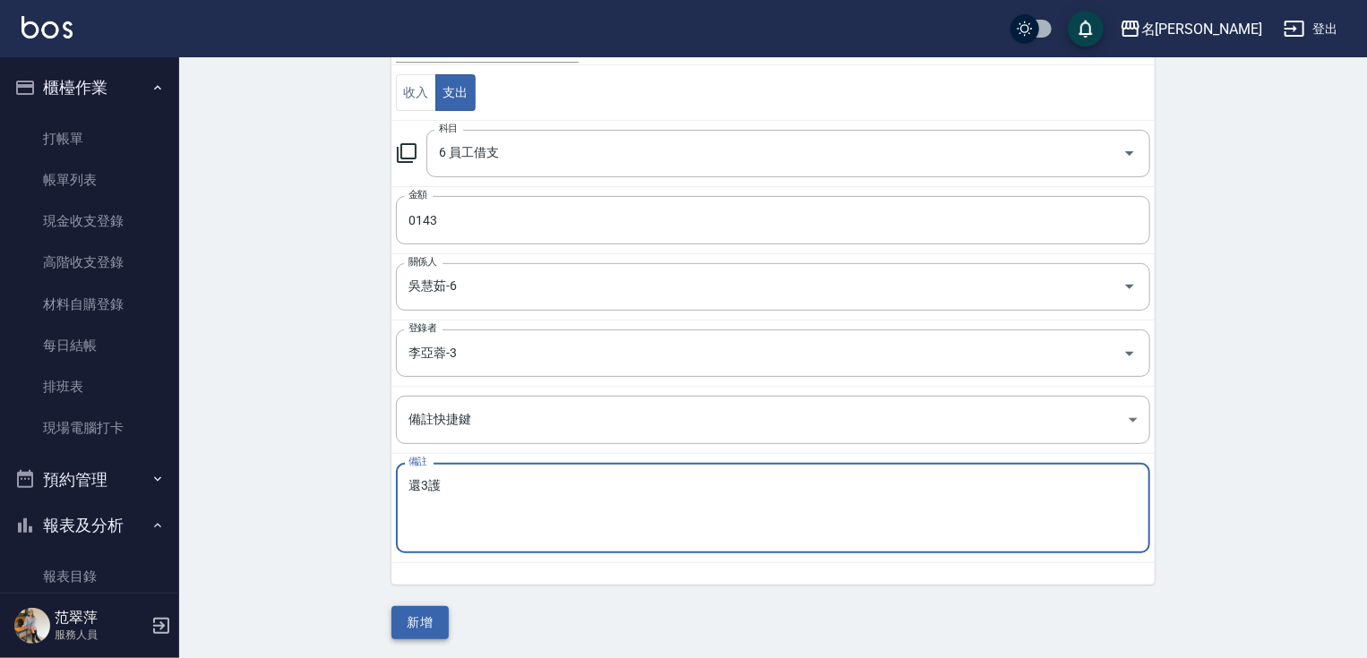
type textarea "還3護"
click at [433, 610] on button "新增" at bounding box center [419, 622] width 57 height 33
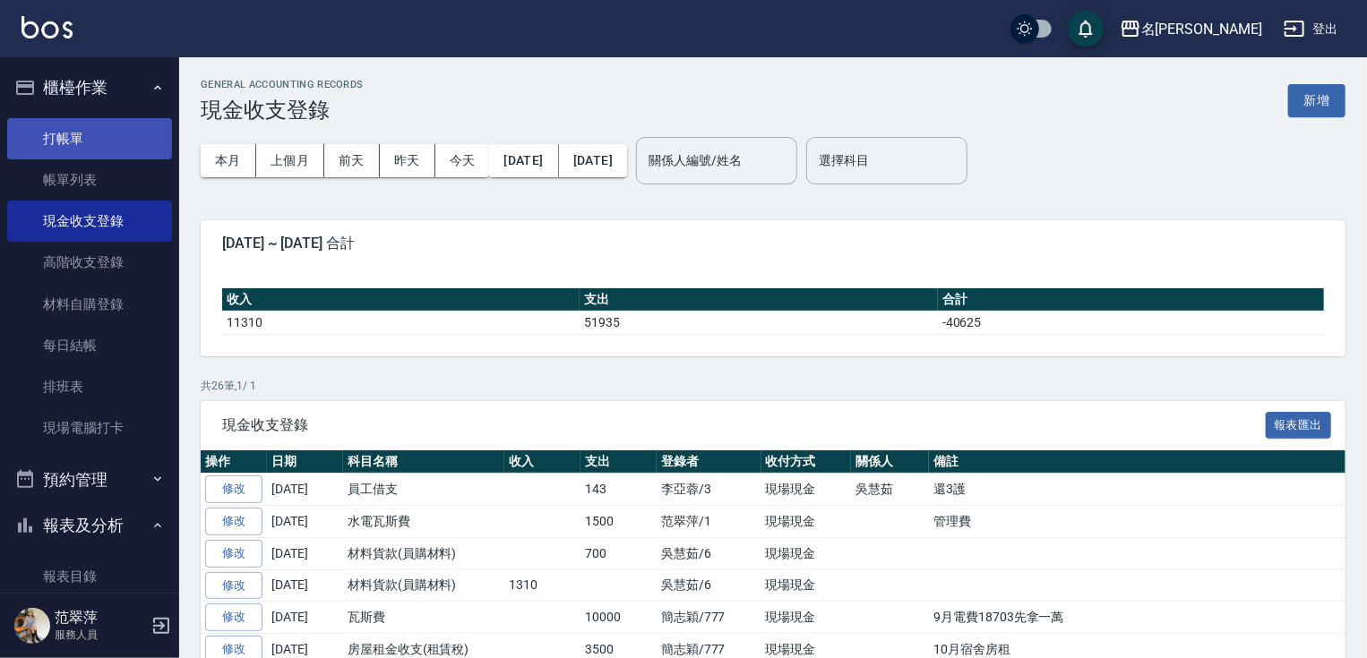
click at [86, 135] on link "打帳單" at bounding box center [89, 138] width 165 height 41
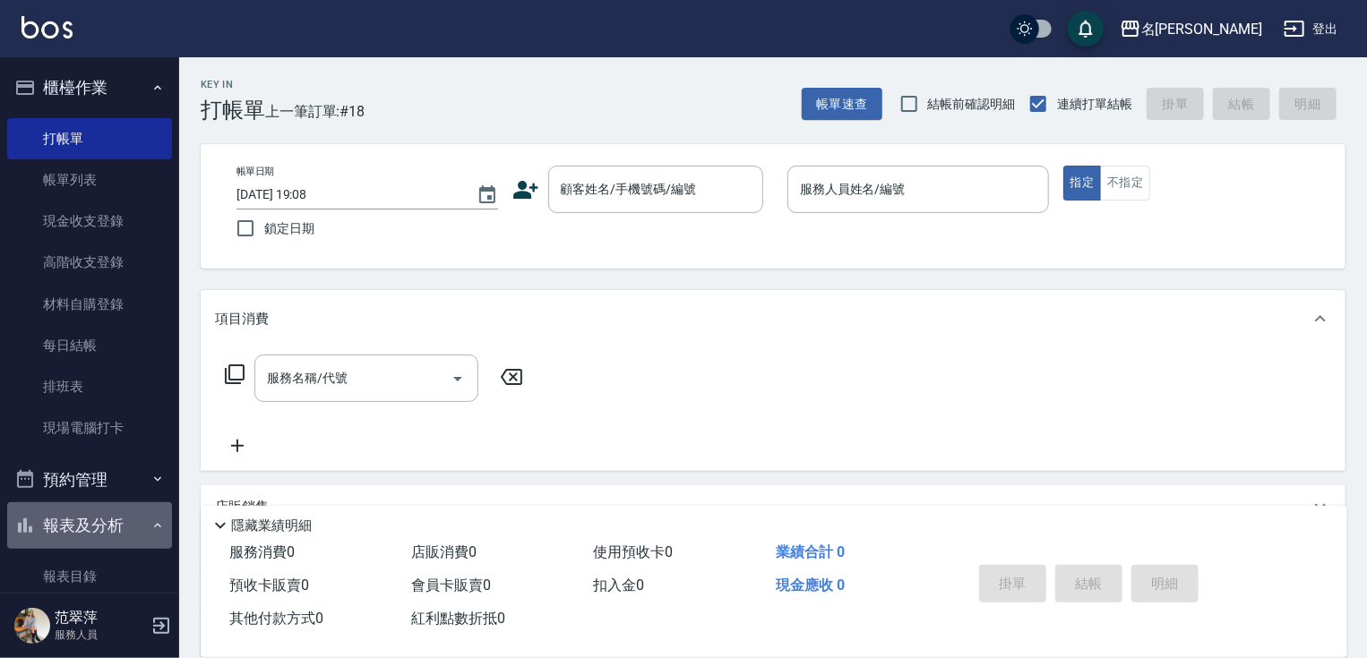
click at [102, 523] on button "報表及分析" at bounding box center [89, 525] width 165 height 47
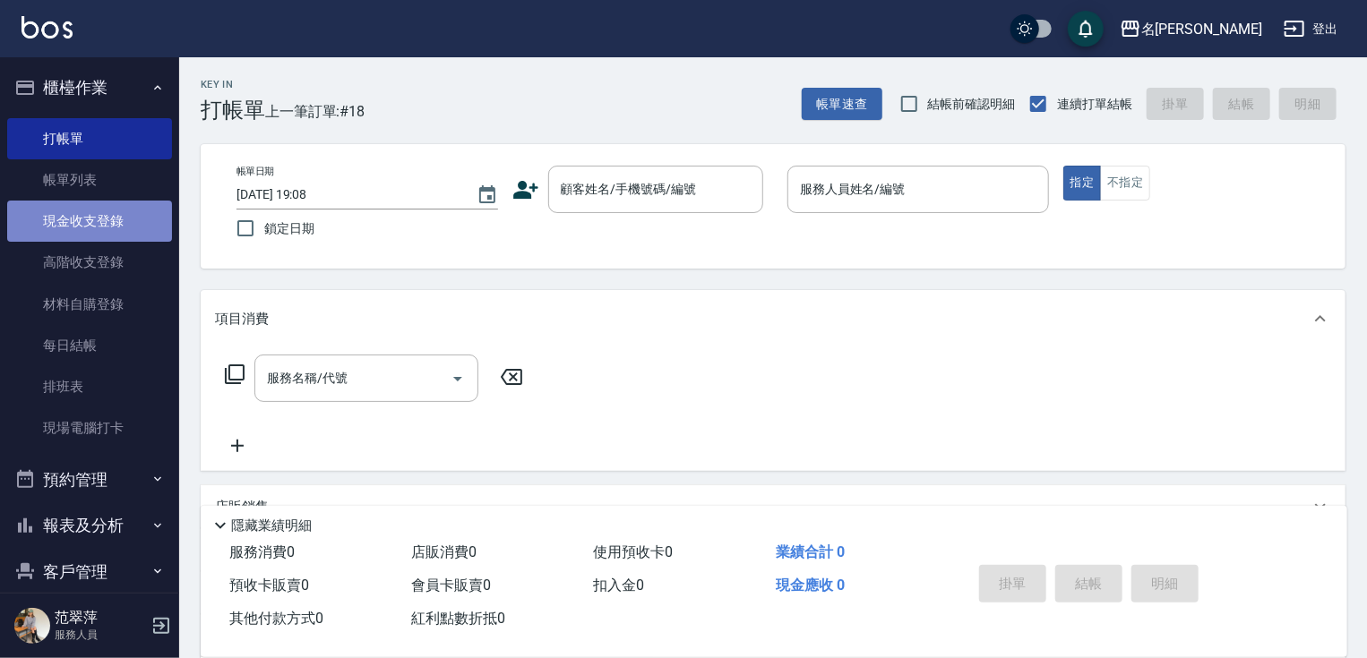
click at [99, 221] on link "現金收支登錄" at bounding box center [89, 221] width 165 height 41
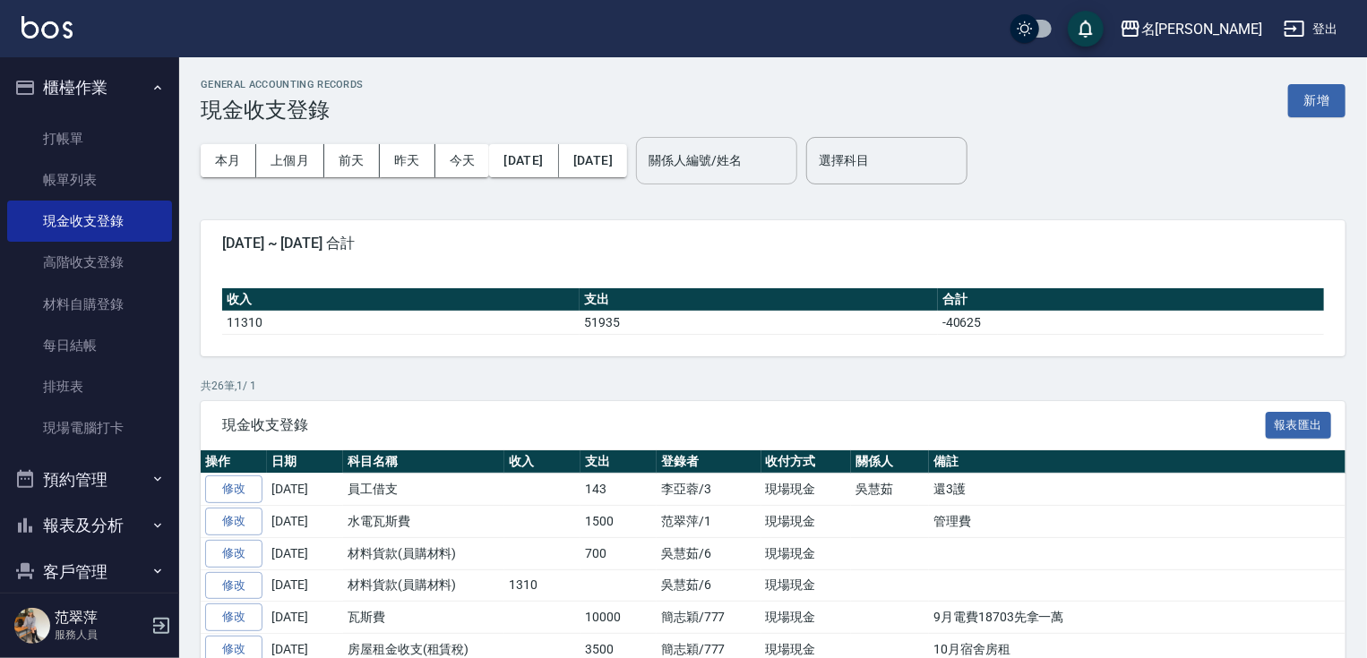
click at [773, 159] on input "關係人編號/姓名" at bounding box center [716, 160] width 145 height 31
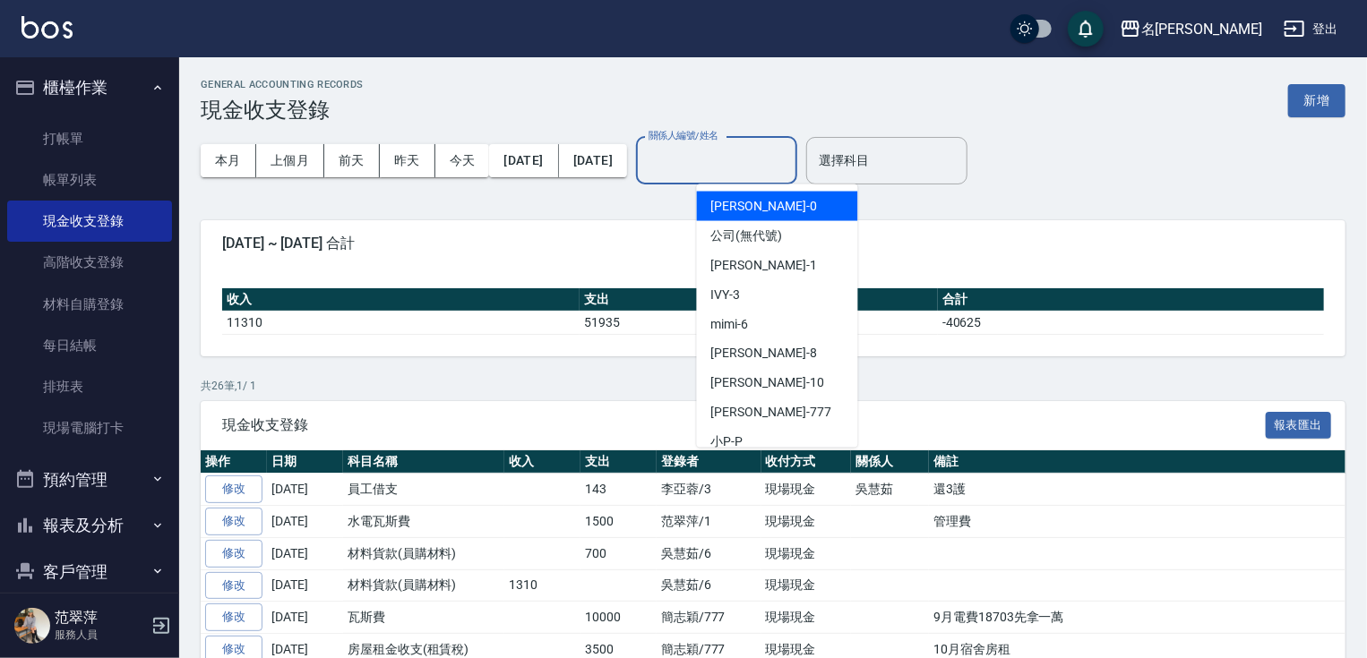
click at [1156, 267] on div "收入 支出 合計 11310 51935 -40625" at bounding box center [773, 312] width 1145 height 90
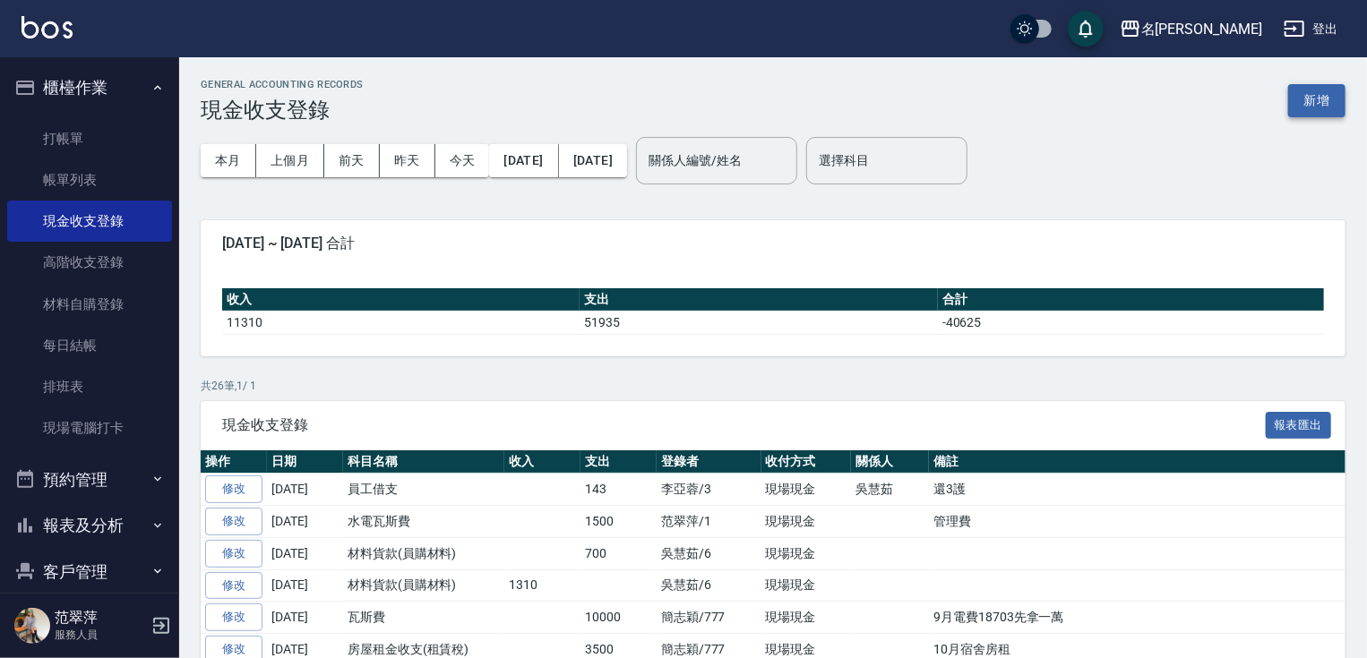
click at [1308, 90] on button "新增" at bounding box center [1316, 100] width 57 height 33
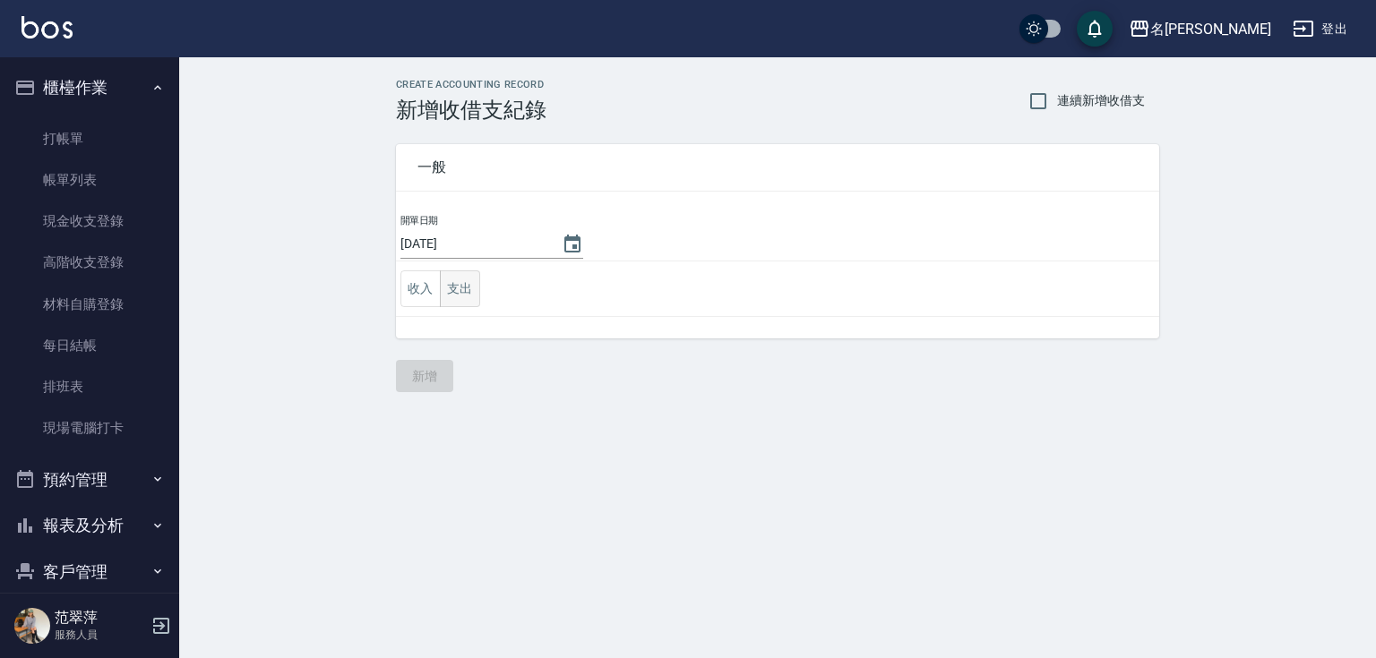
click at [456, 286] on button "支出" at bounding box center [460, 288] width 40 height 37
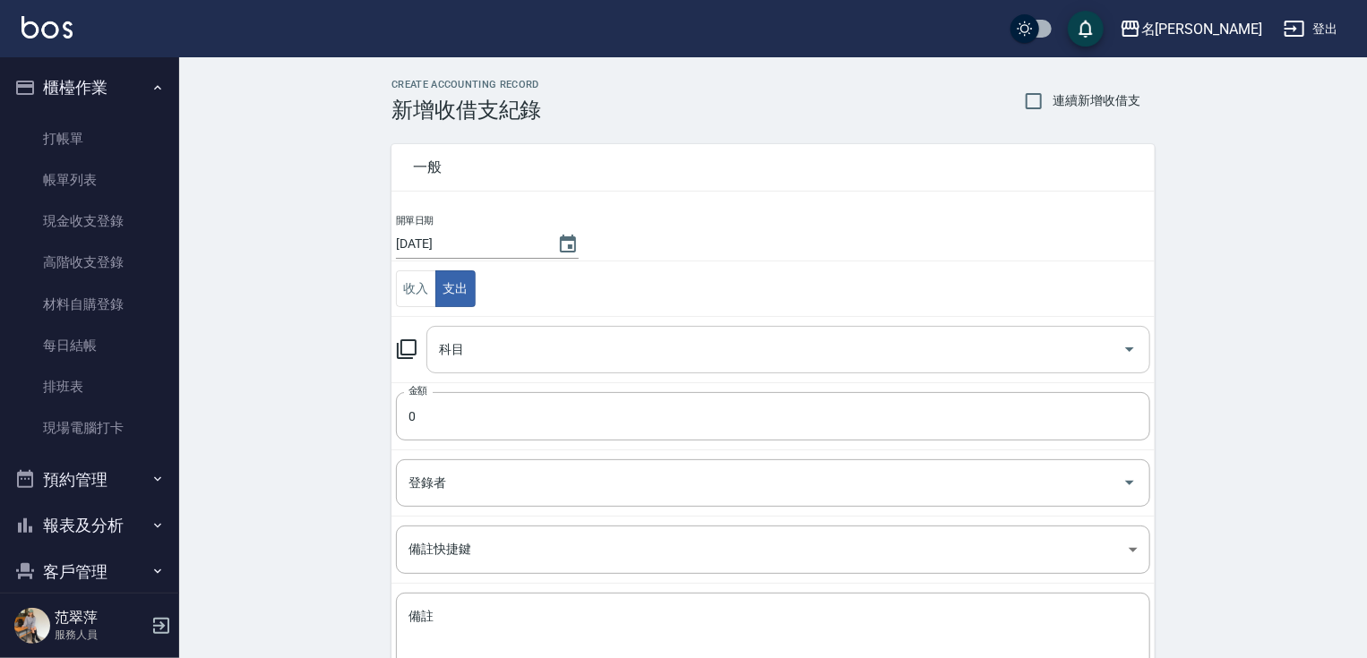
click at [516, 335] on input "科目" at bounding box center [774, 349] width 681 height 31
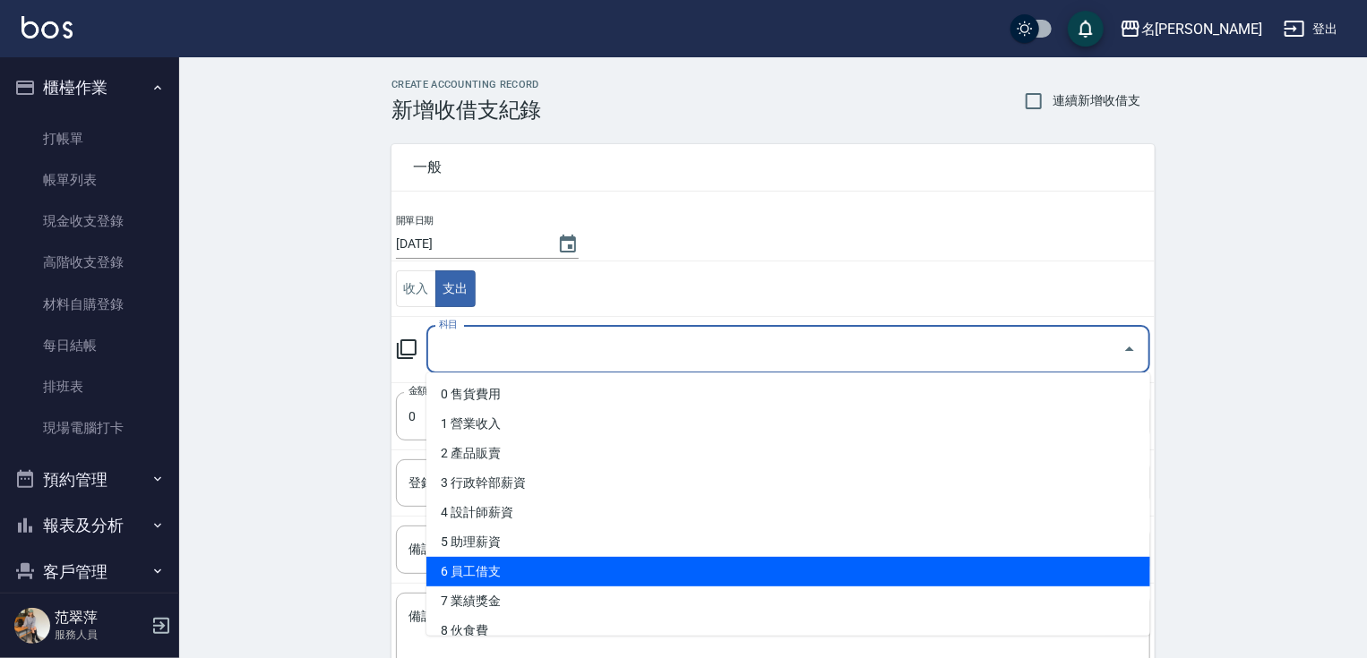
click at [501, 577] on li "6 員工借支" at bounding box center [788, 572] width 724 height 30
type input "6 員工借支"
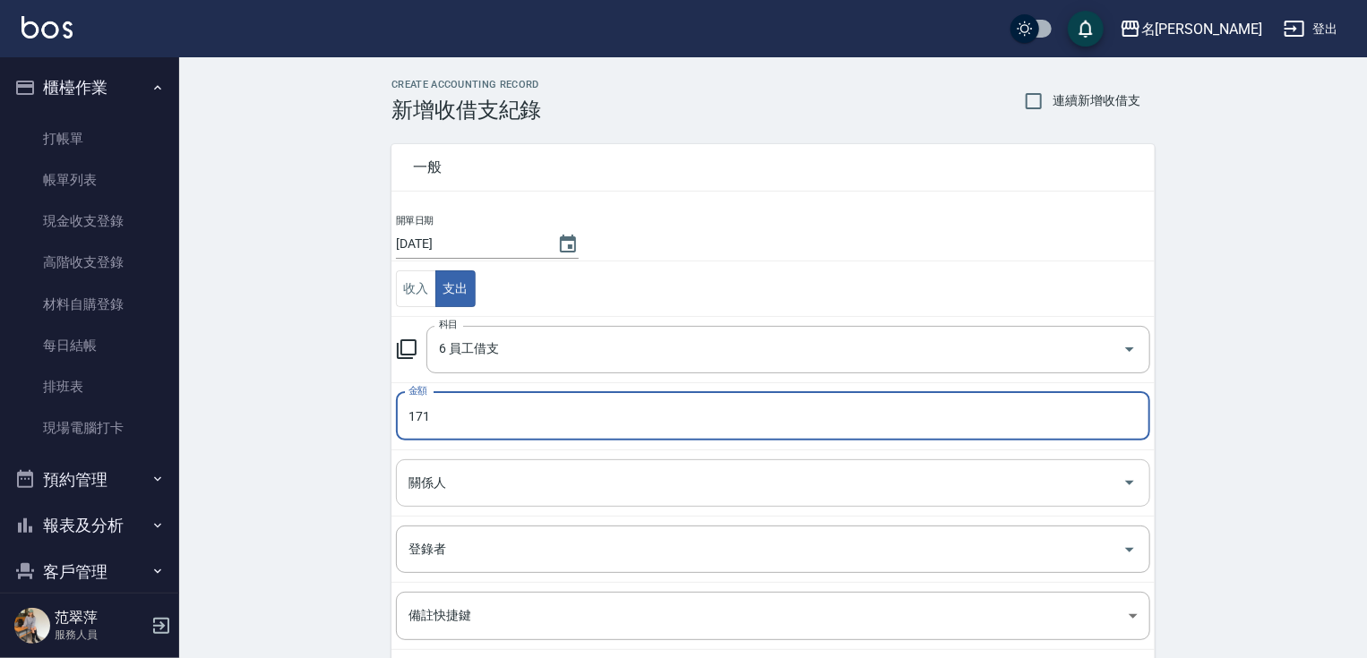
type input "171"
click at [494, 478] on input "關係人" at bounding box center [759, 483] width 711 height 31
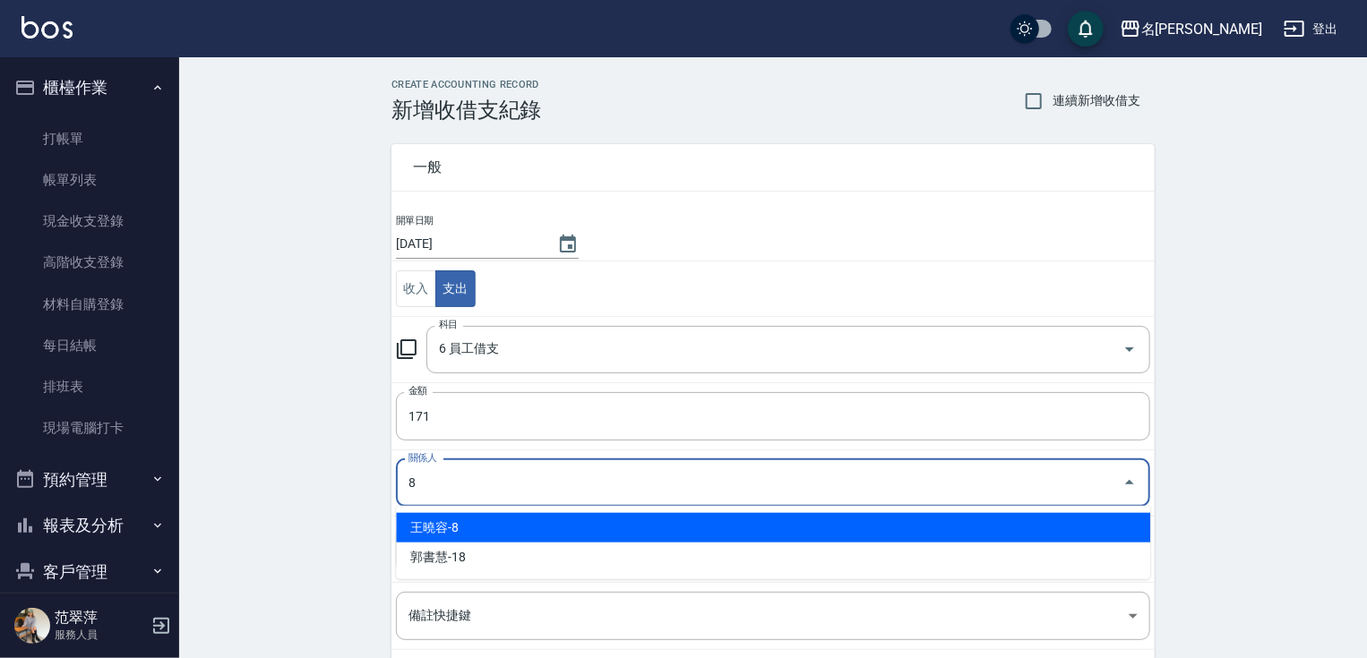
type input "王曉容-8"
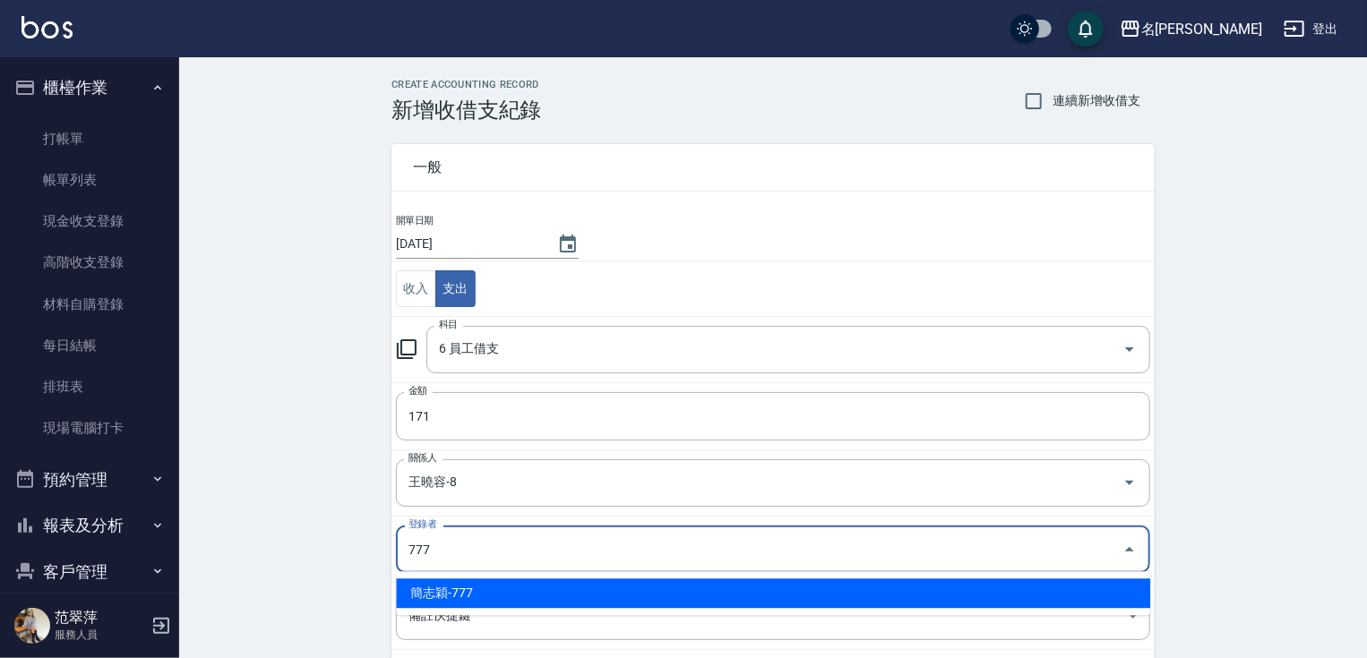
type input "簡志穎-777"
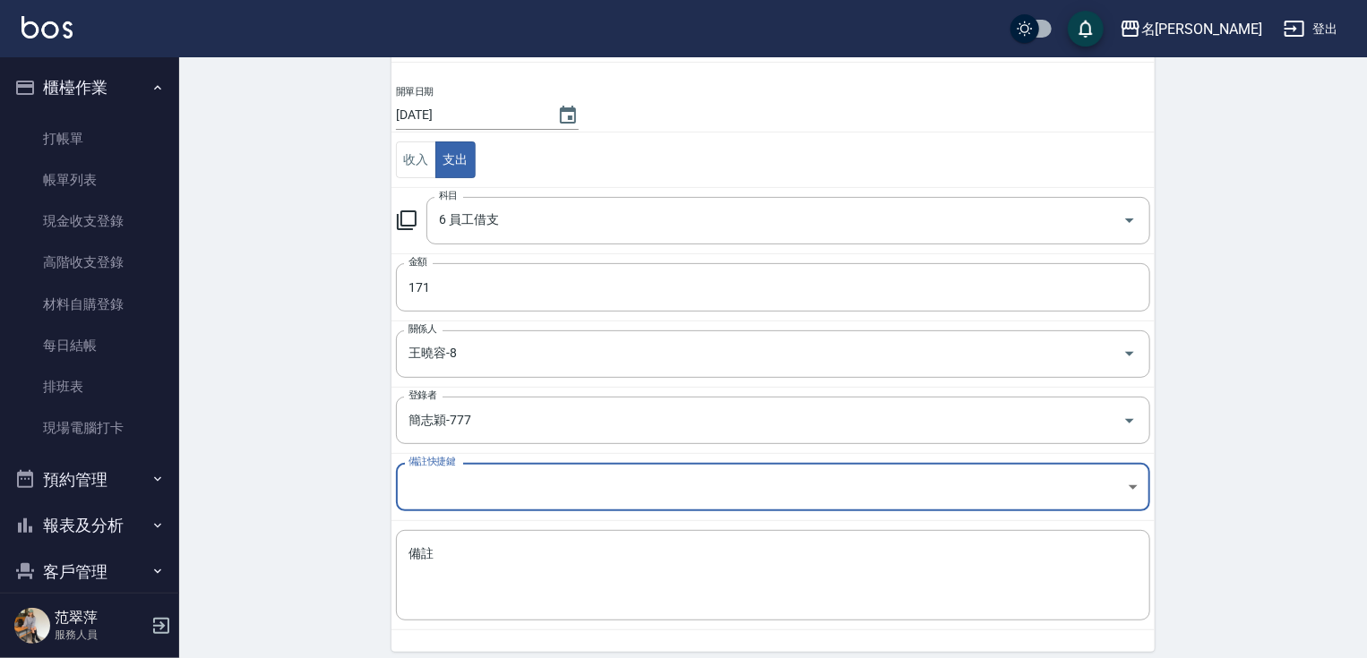
scroll to position [196, 0]
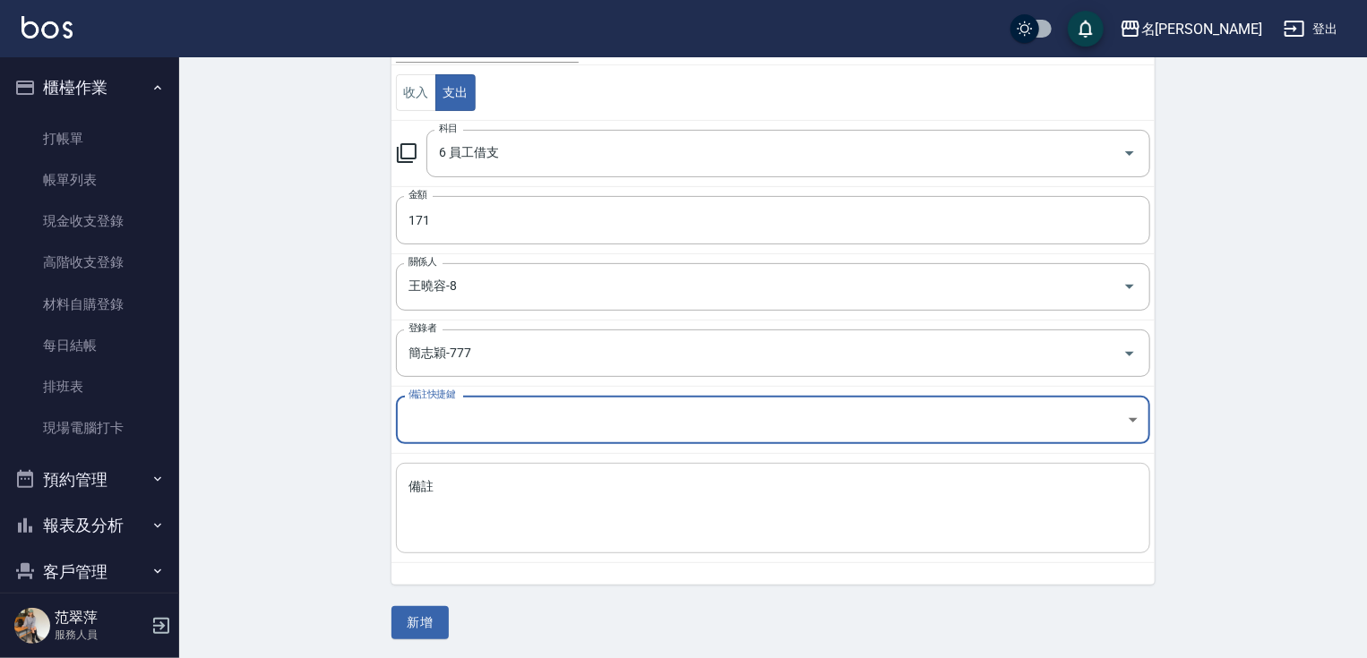
click at [824, 489] on textarea "備註" at bounding box center [772, 508] width 729 height 61
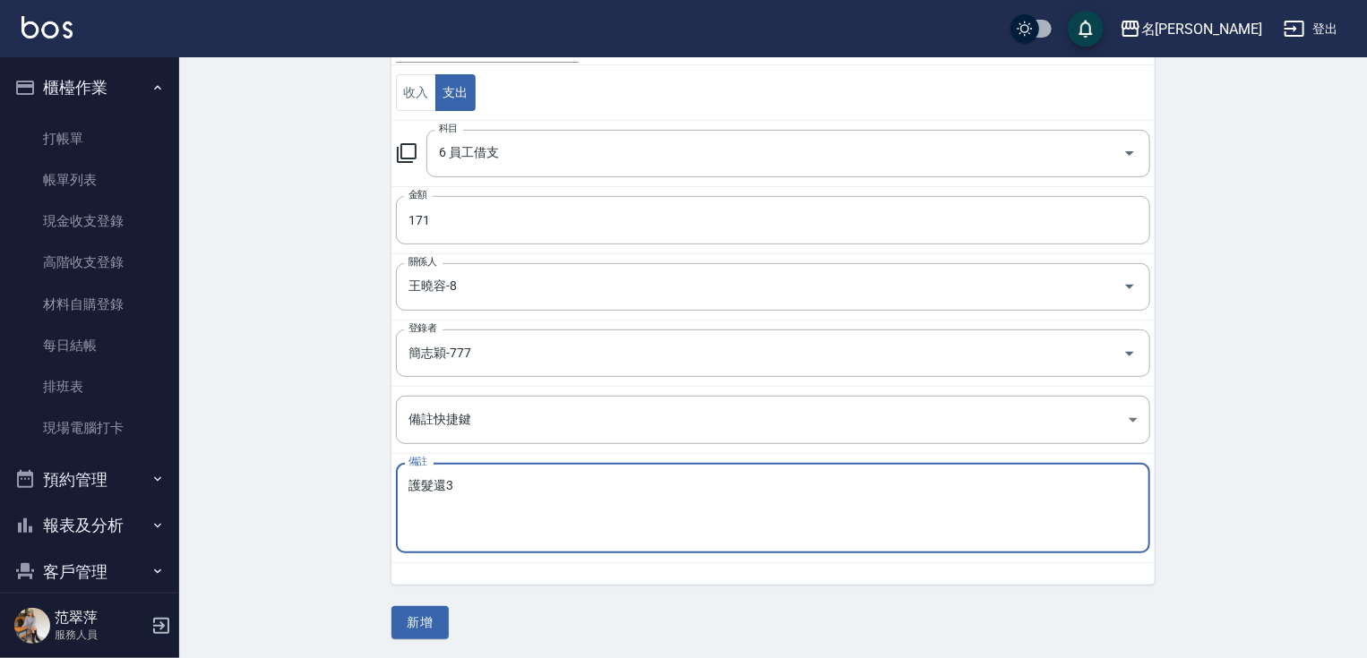
click at [409, 478] on textarea "護髮還3" at bounding box center [772, 508] width 729 height 61
type textarea "2800護髮還3"
click at [424, 609] on button "新增" at bounding box center [419, 622] width 57 height 33
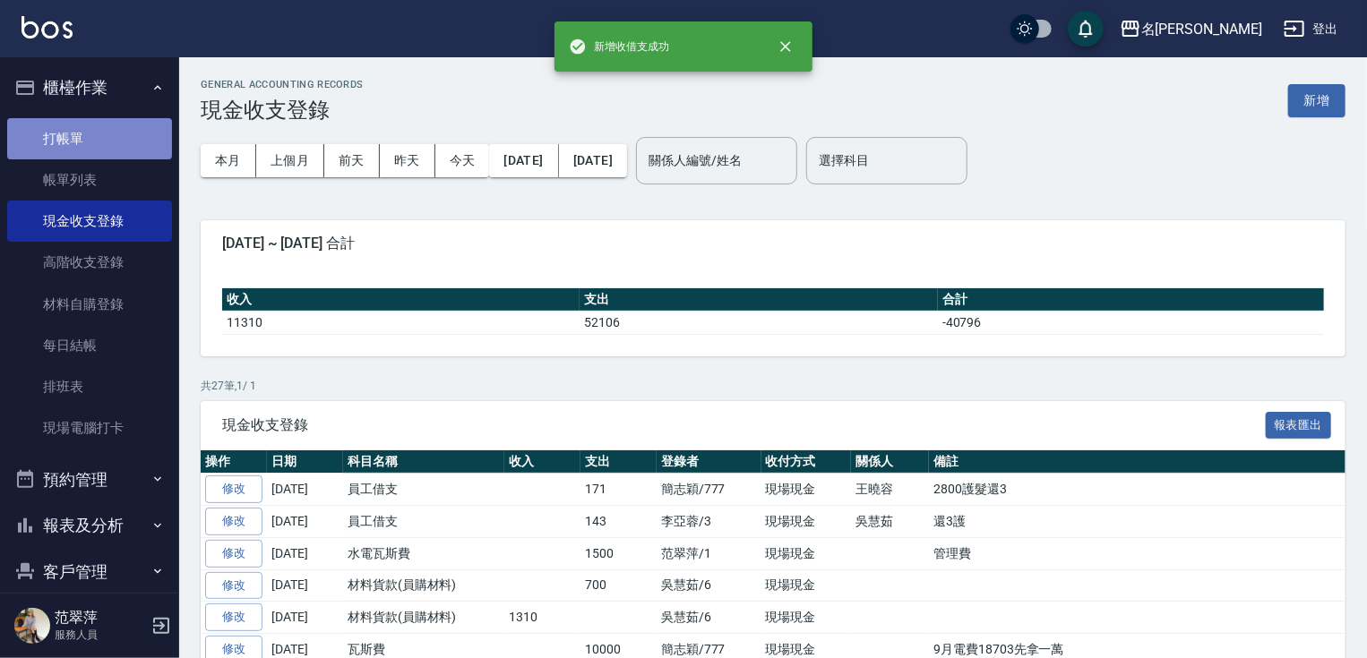
click at [97, 134] on link "打帳單" at bounding box center [89, 138] width 165 height 41
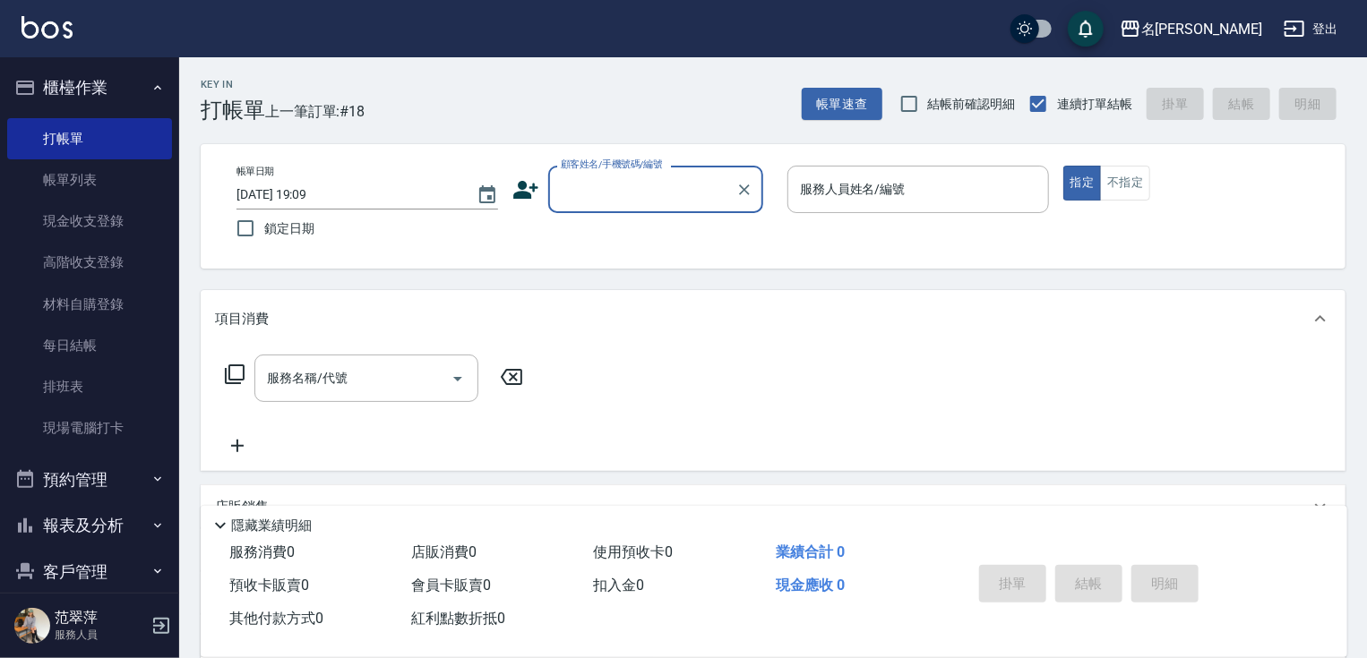
click at [626, 186] on input "顧客姓名/手機號碼/編號" at bounding box center [642, 189] width 172 height 31
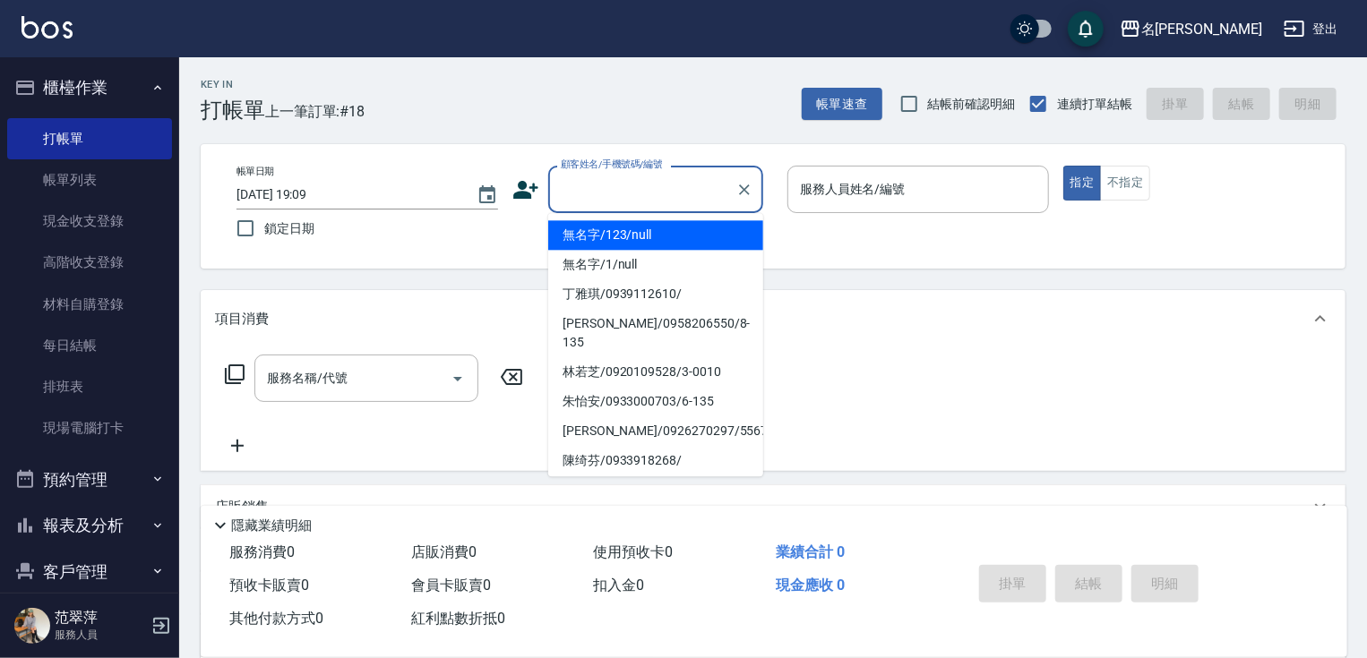
click at [624, 235] on li "無名字/123/null" at bounding box center [655, 235] width 215 height 30
type input "無名字/123/null"
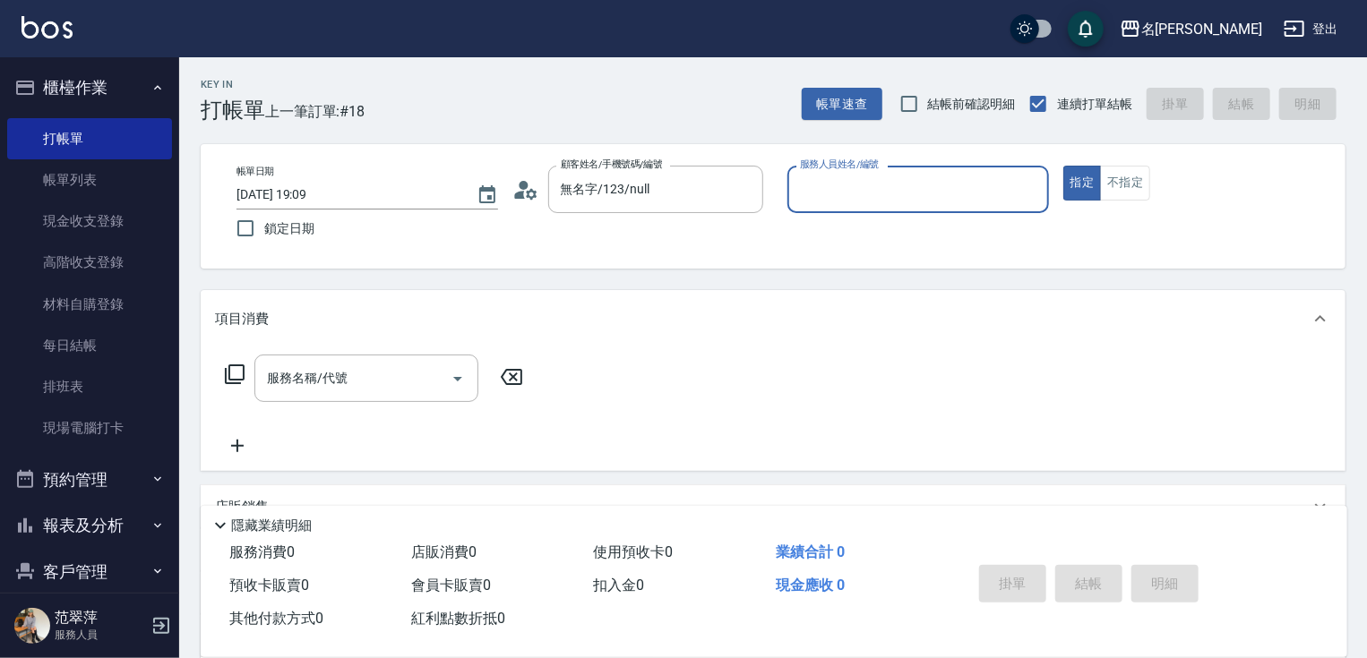
click at [895, 197] on div "服務人員姓名/編號 服務人員姓名/編號" at bounding box center [918, 189] width 262 height 47
type input "IVY-3"
type button "true"
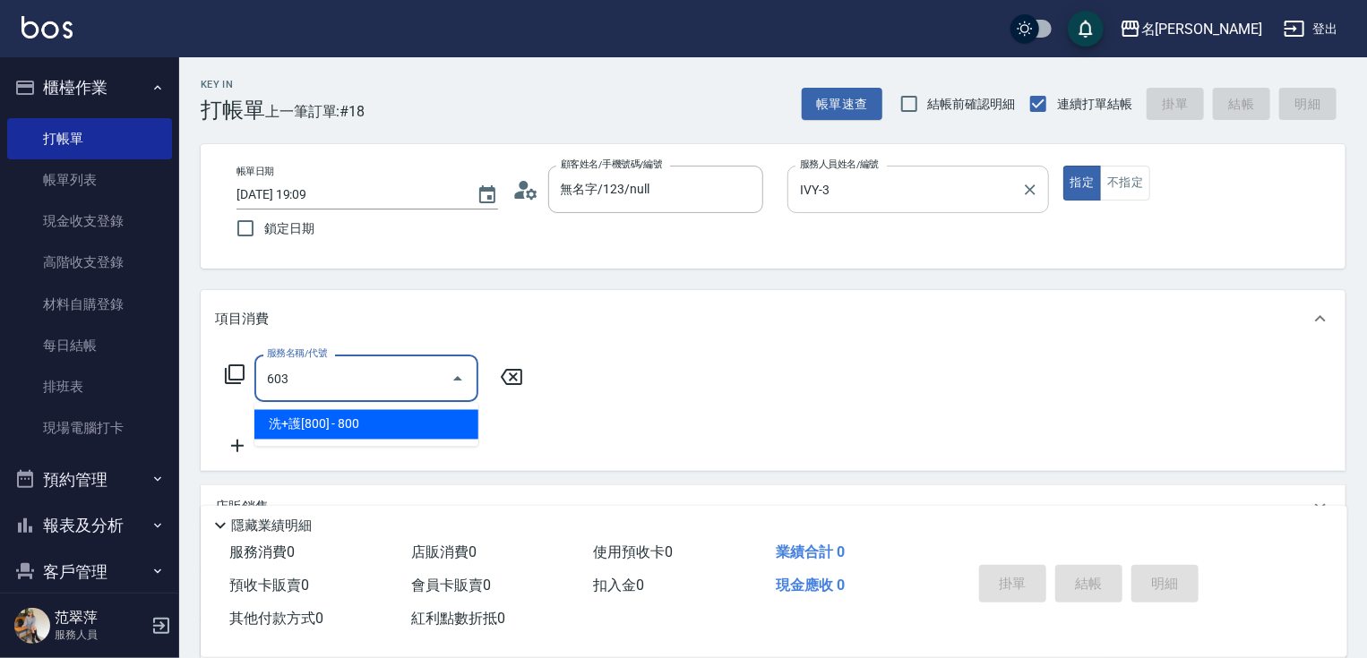
type input "洗+護[800](603)"
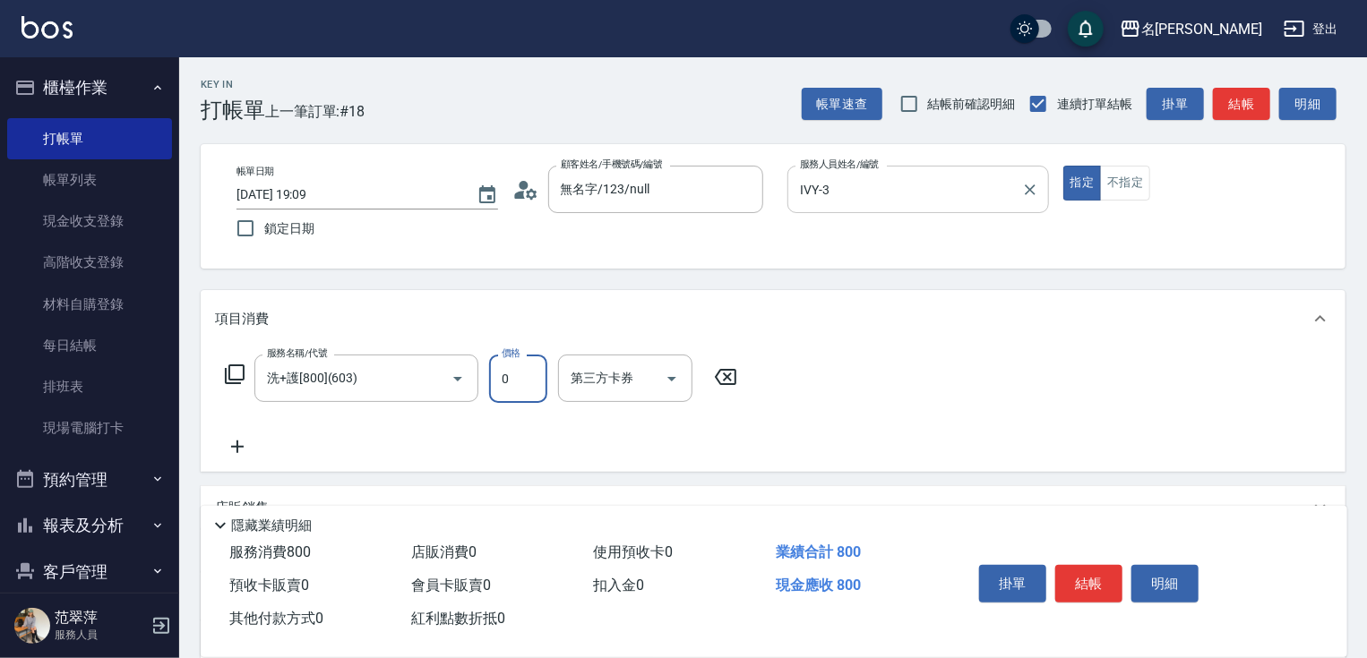
type input "0"
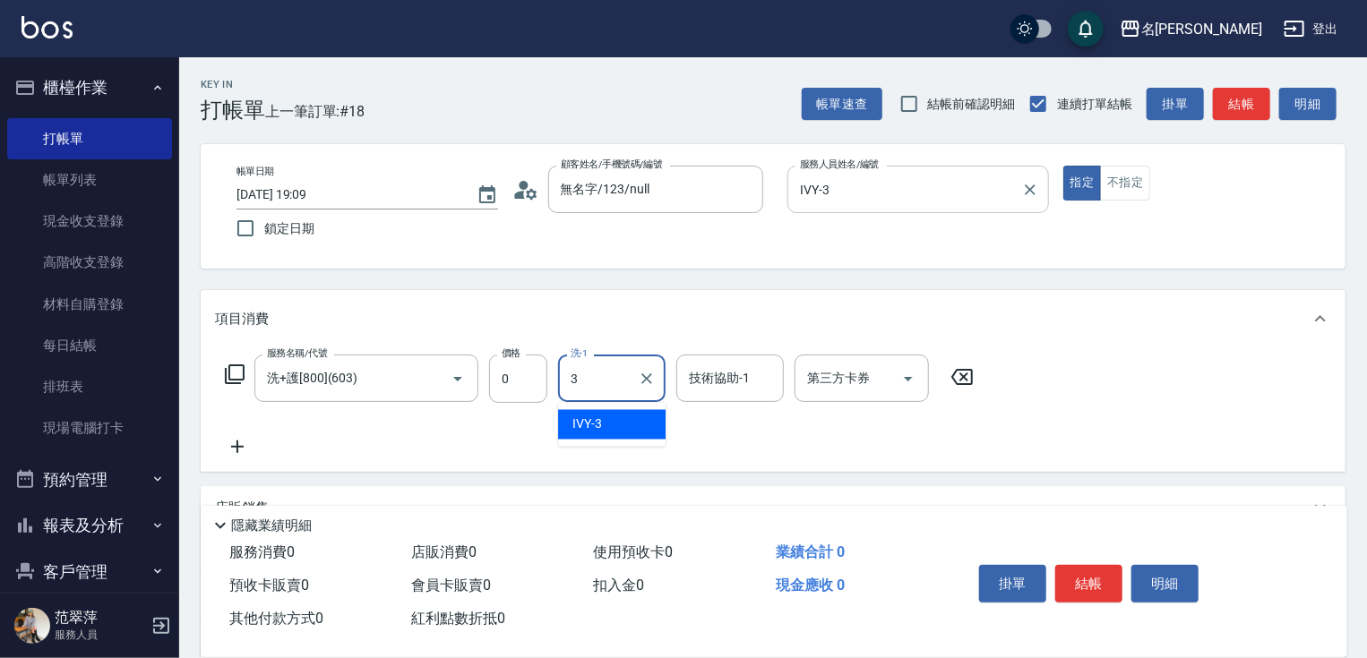
type input "IVY-3"
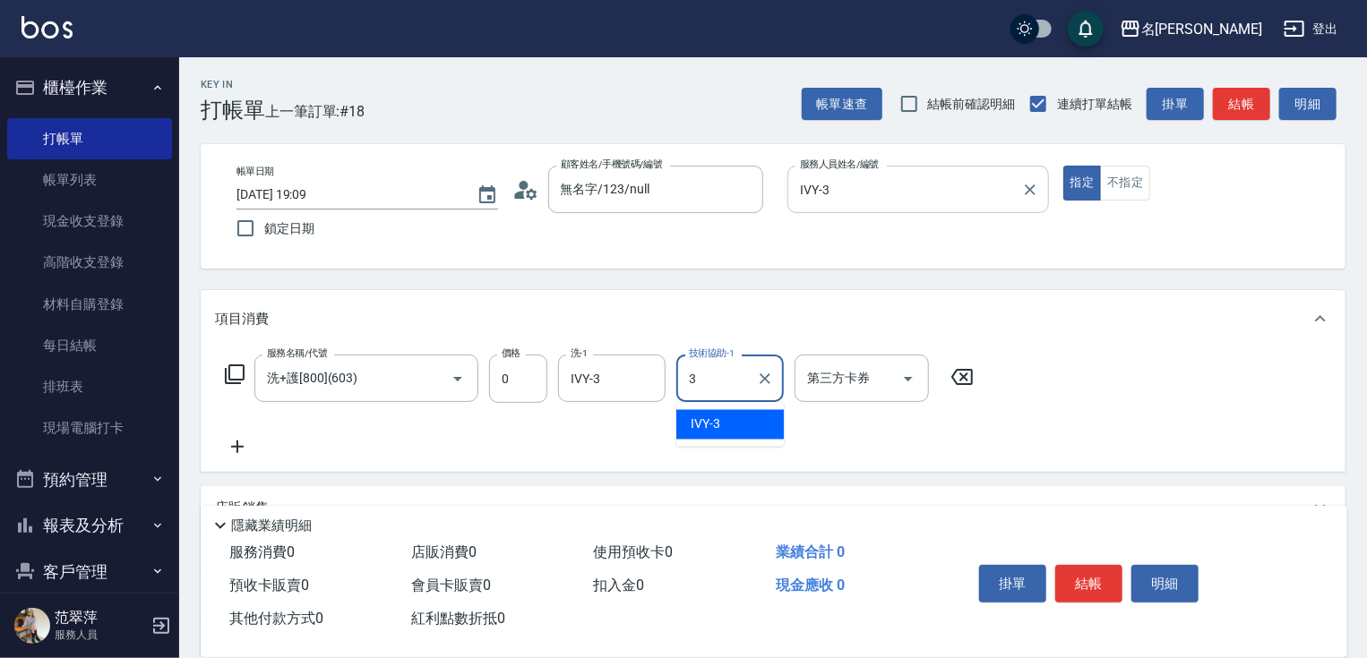
type input "IVY-3"
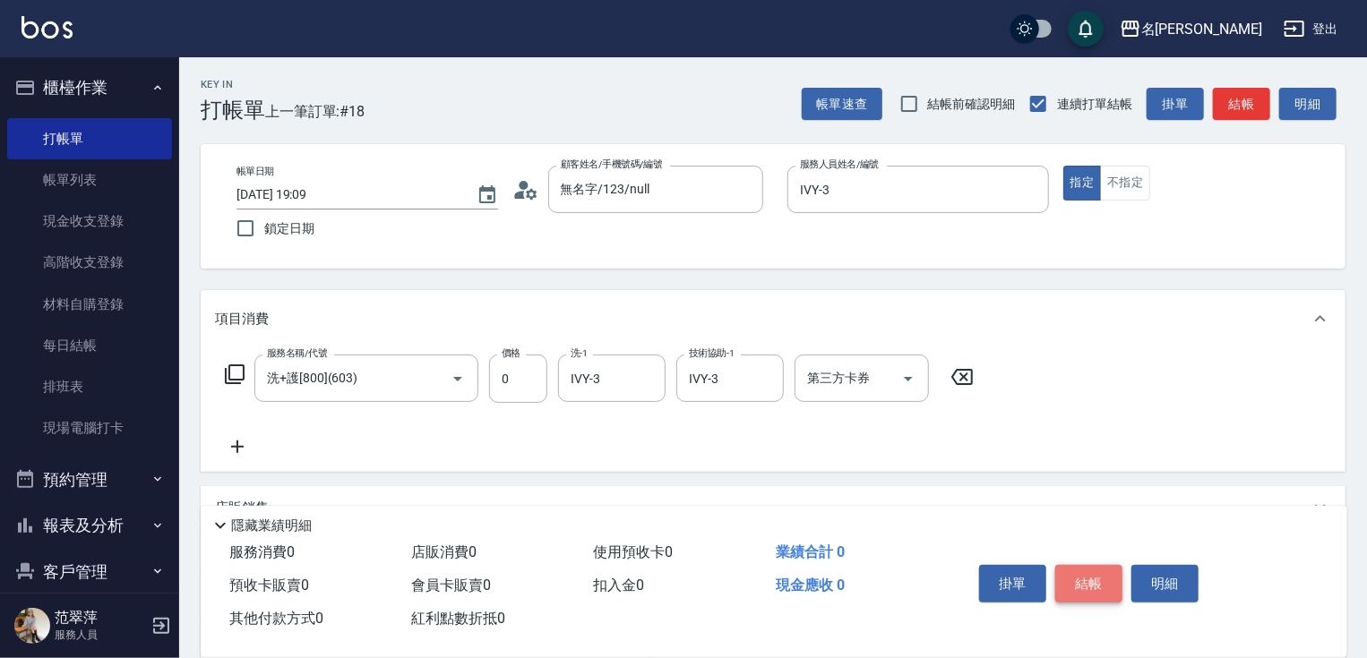
click at [1098, 580] on button "結帳" at bounding box center [1088, 584] width 67 height 38
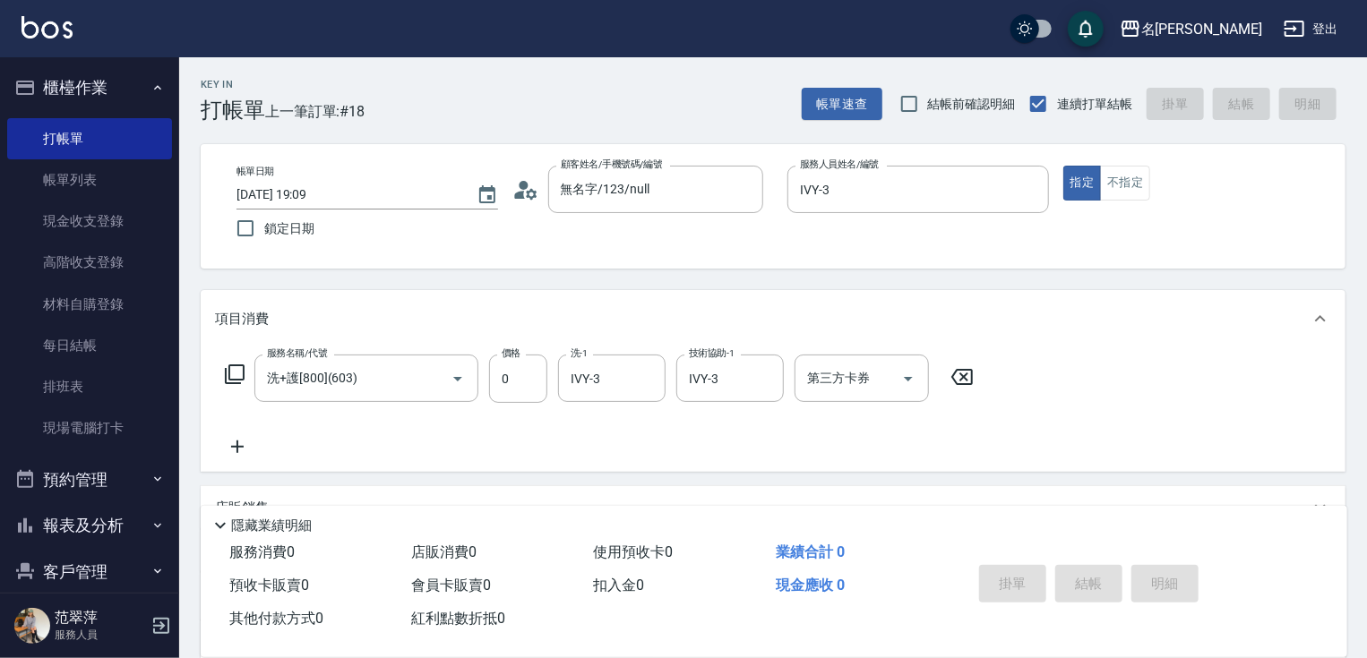
type input "2025/10/14 19:11"
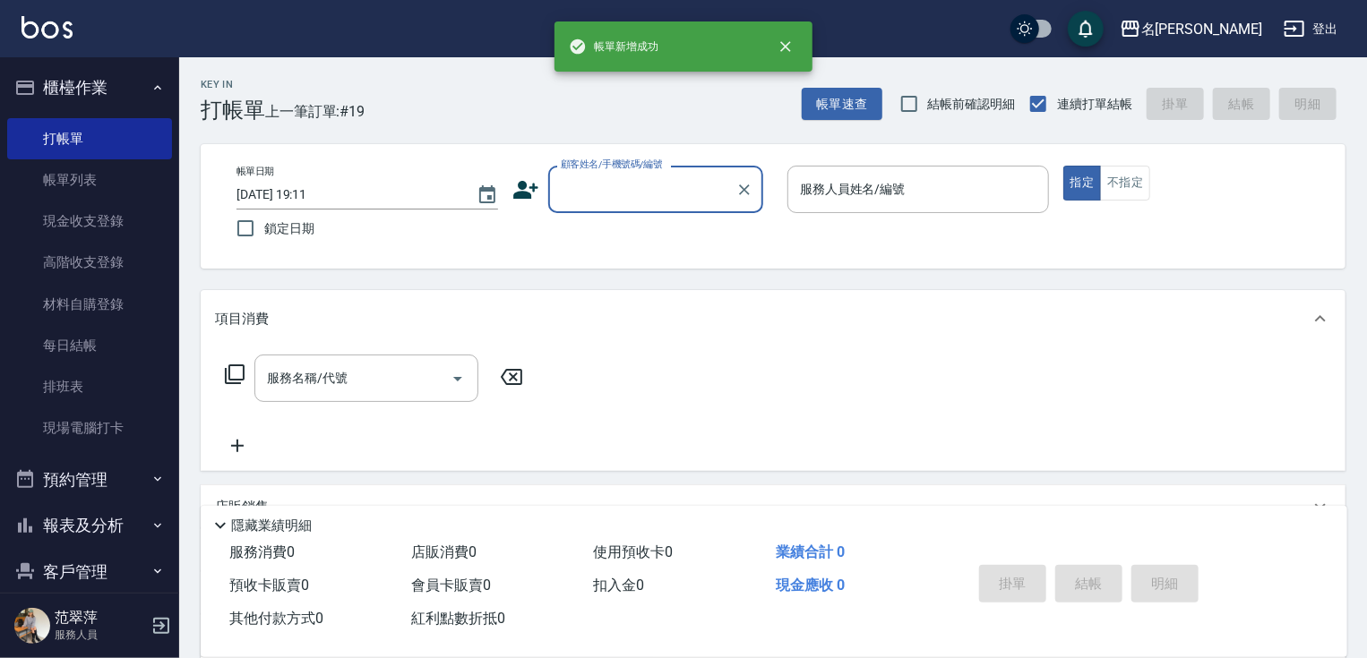
click at [666, 196] on input "顧客姓名/手機號碼/編號" at bounding box center [642, 189] width 172 height 31
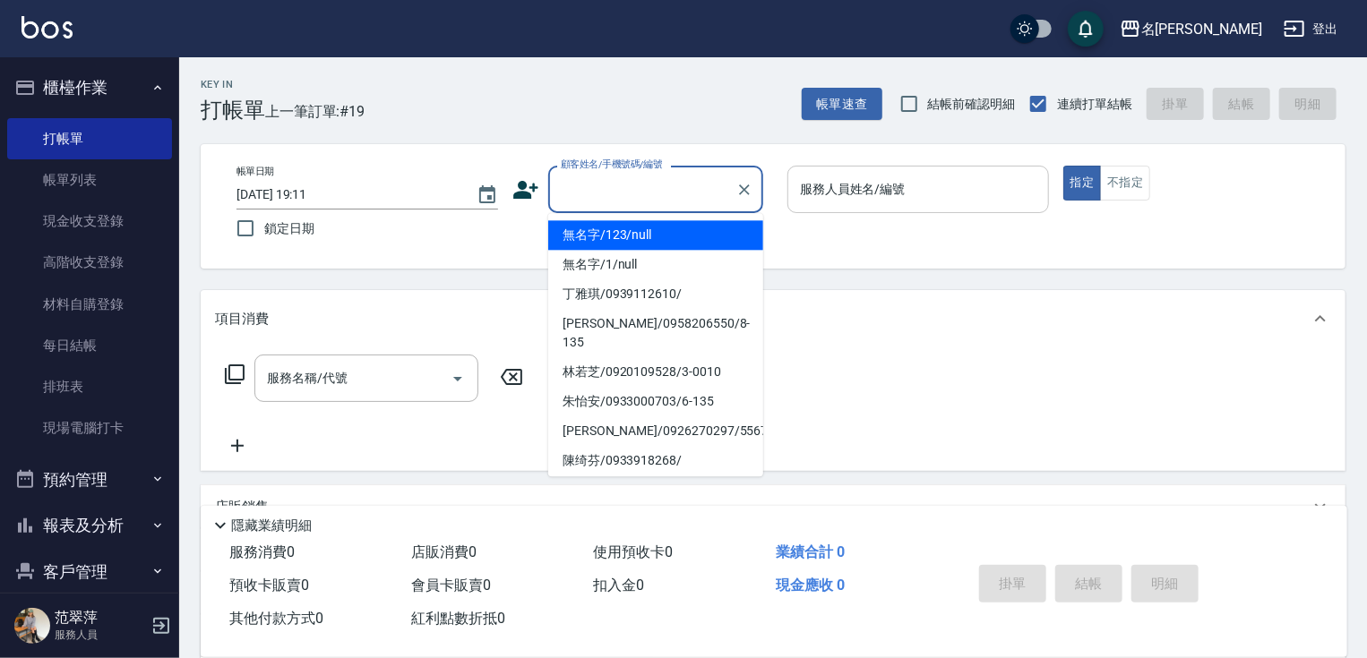
click at [663, 242] on li "無名字/123/null" at bounding box center [655, 235] width 215 height 30
type input "無名字/123/null"
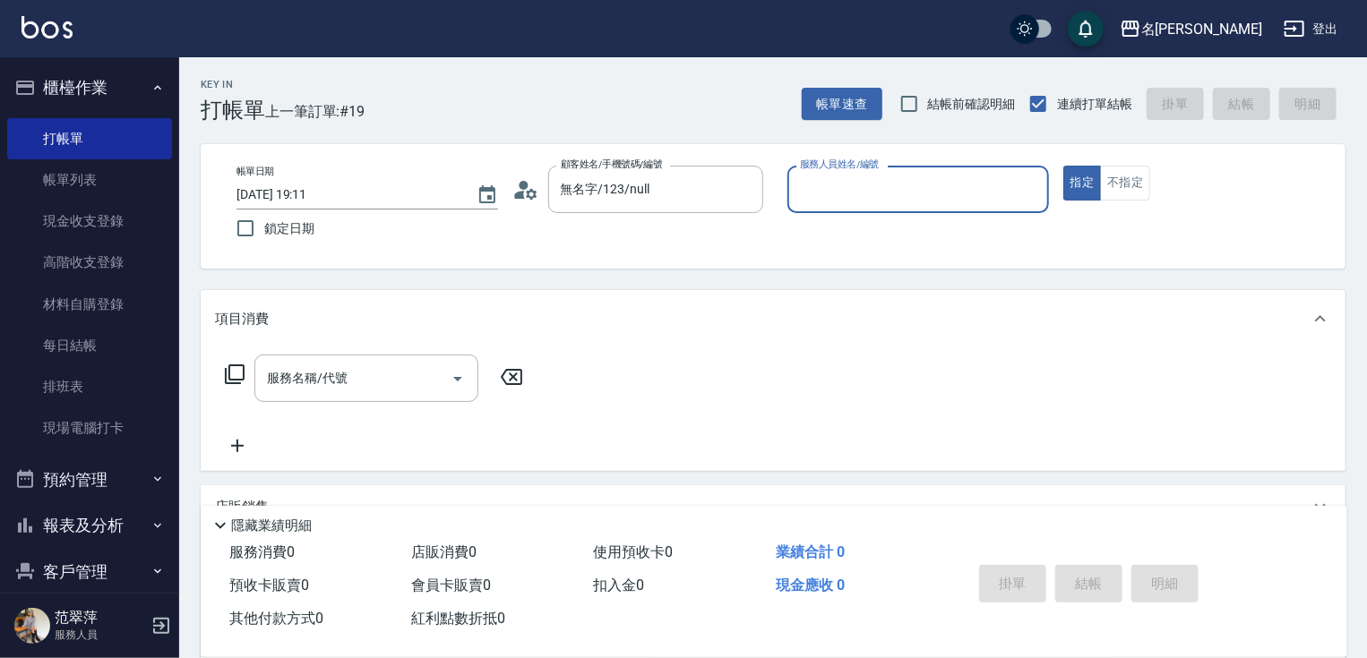
click at [870, 200] on input "服務人員姓名/編號" at bounding box center [917, 189] width 245 height 31
type input "IVY-3"
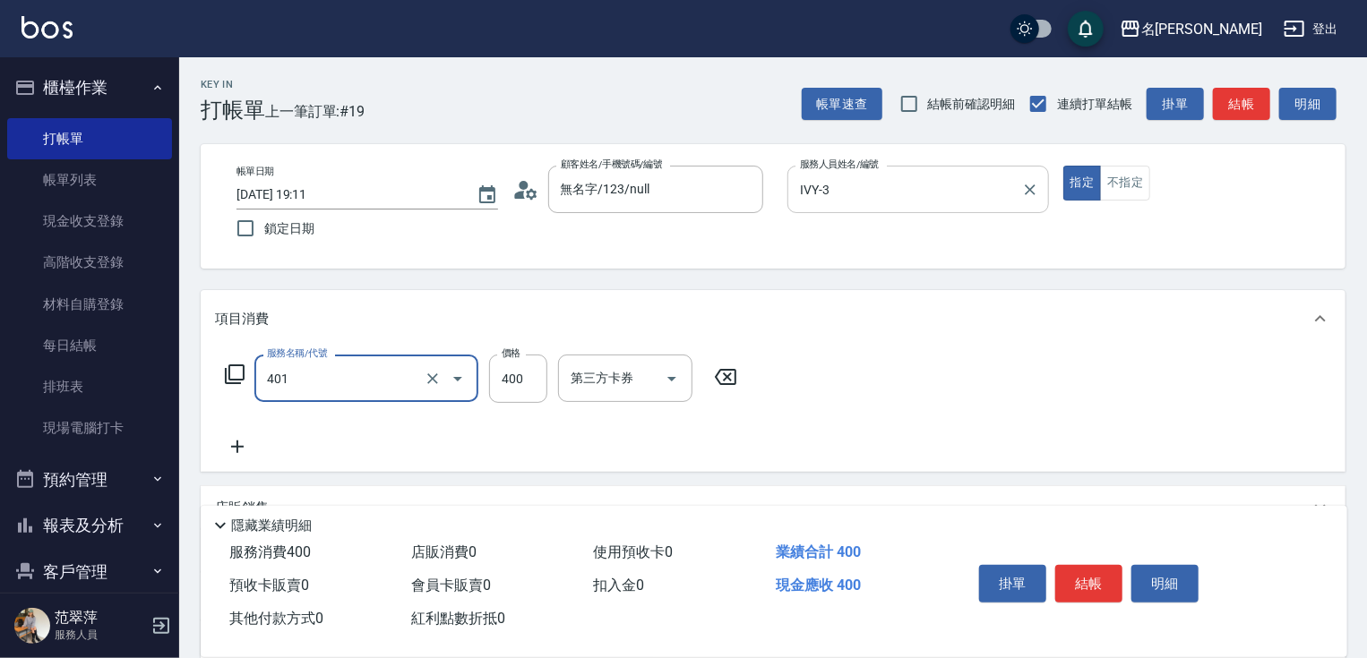
type input "剪髮(400)(401)"
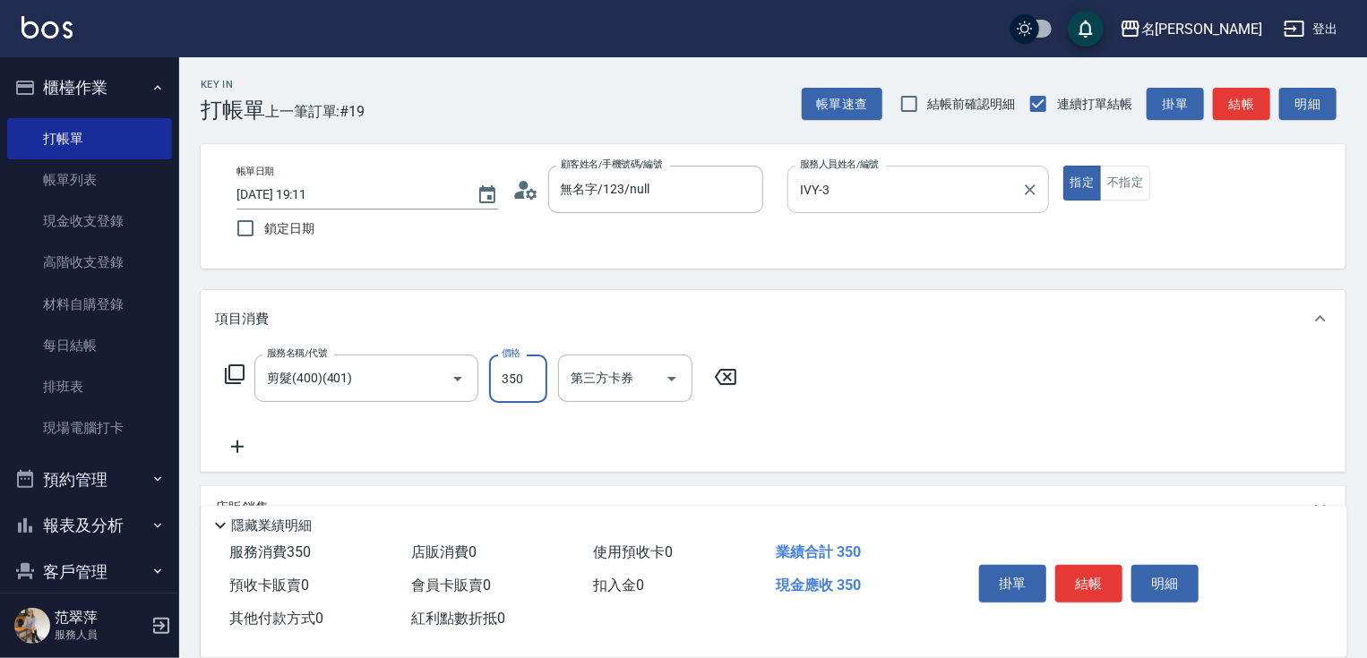
type input "350"
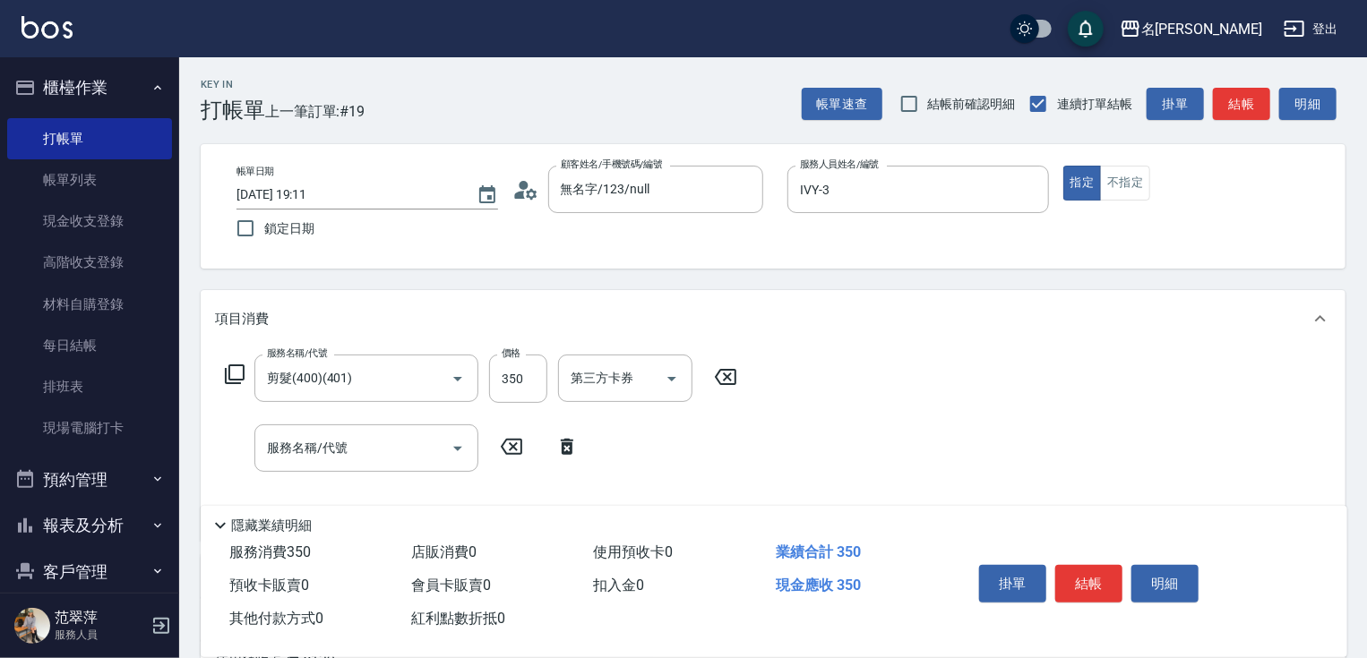
click at [569, 445] on icon at bounding box center [567, 447] width 13 height 16
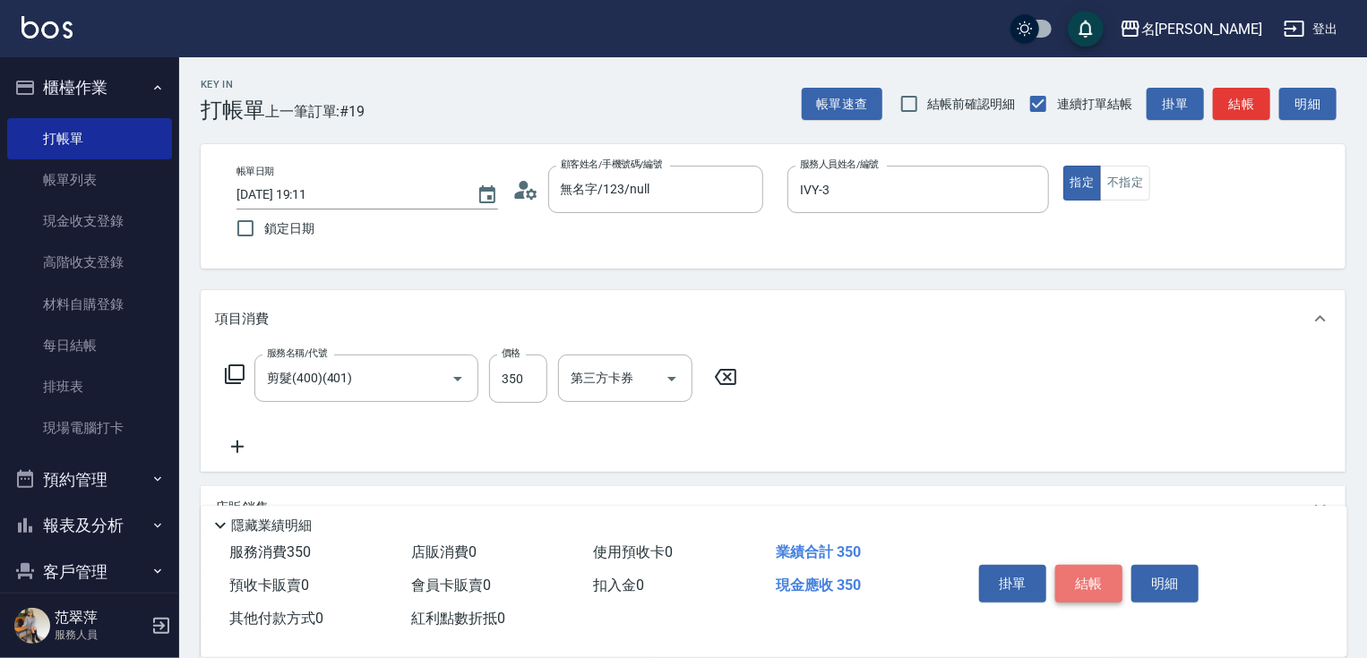
click at [1107, 570] on button "結帳" at bounding box center [1088, 584] width 67 height 38
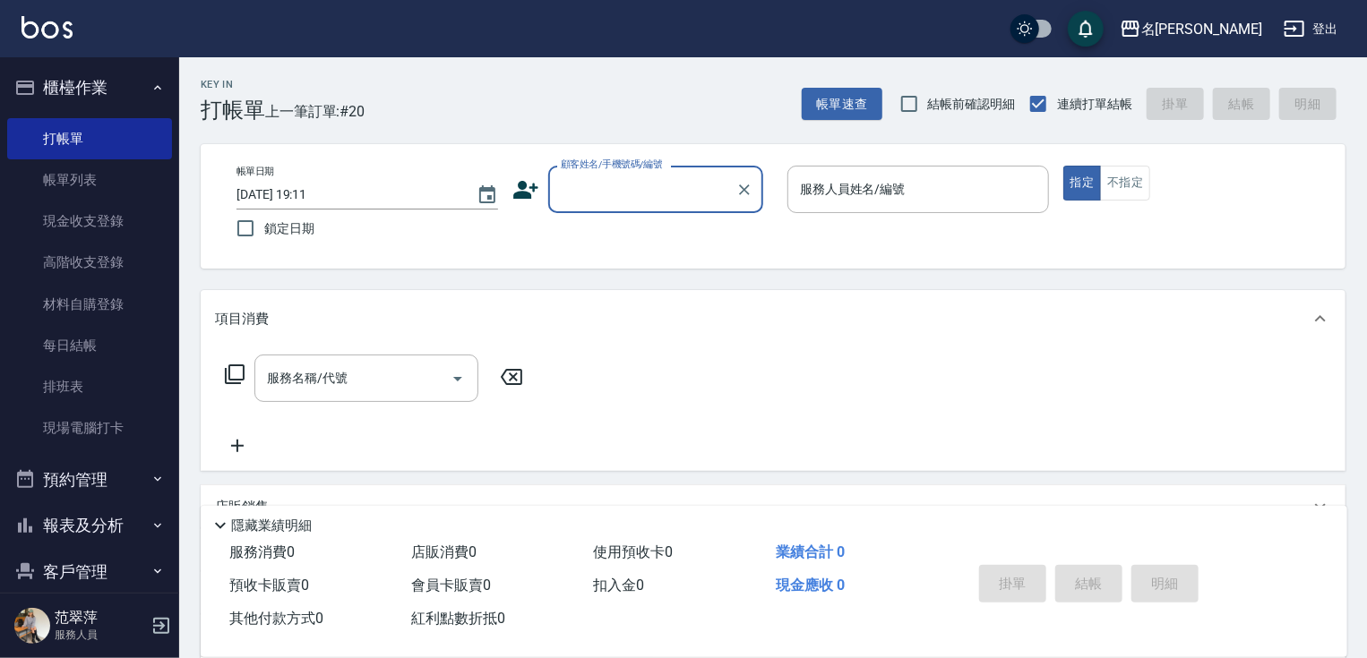
click at [671, 207] on div "顧客姓名/手機號碼/編號" at bounding box center [655, 189] width 215 height 47
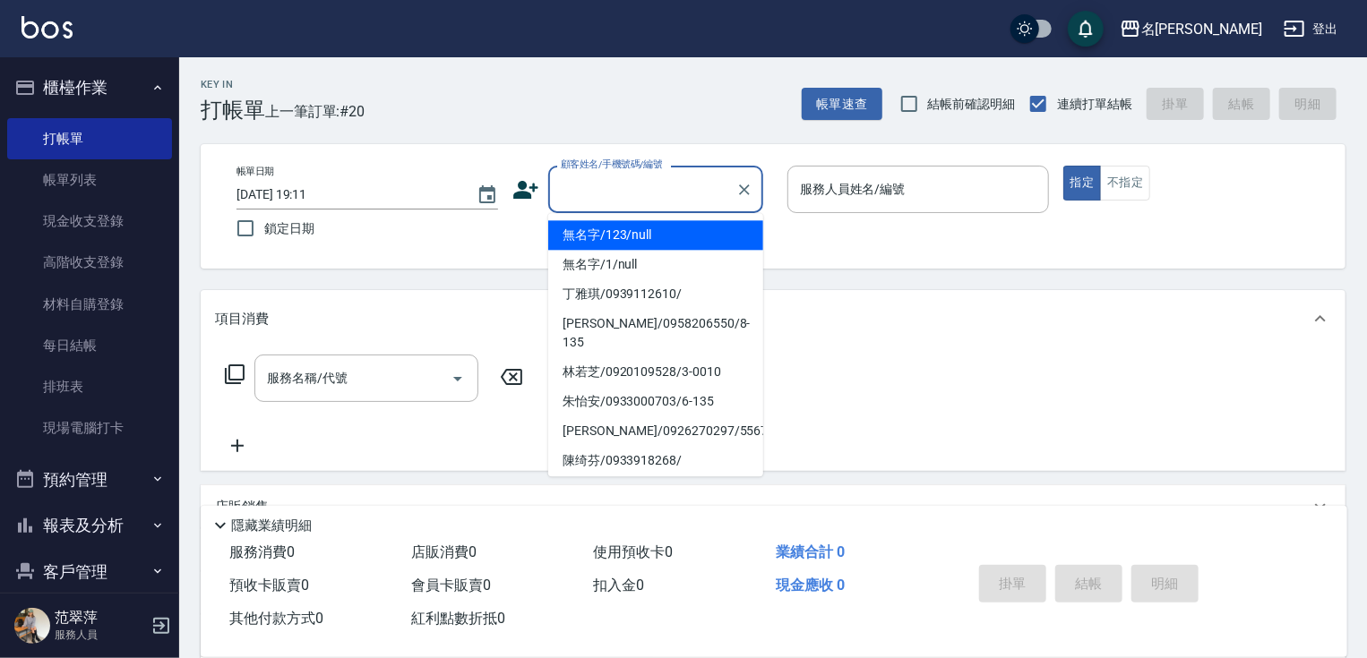
click at [664, 247] on li "無名字/123/null" at bounding box center [655, 235] width 215 height 30
type input "無名字/123/null"
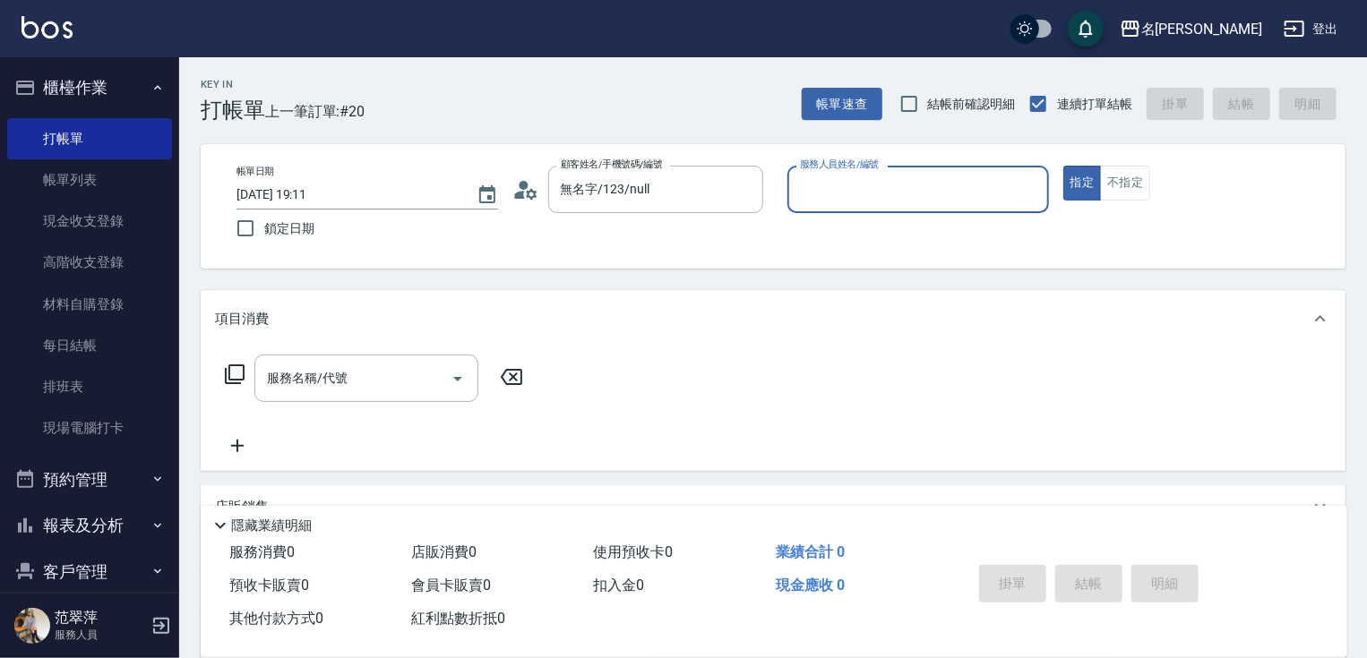
click at [931, 169] on div "服務人員姓名/編號" at bounding box center [918, 189] width 262 height 47
type input "Joanne-1"
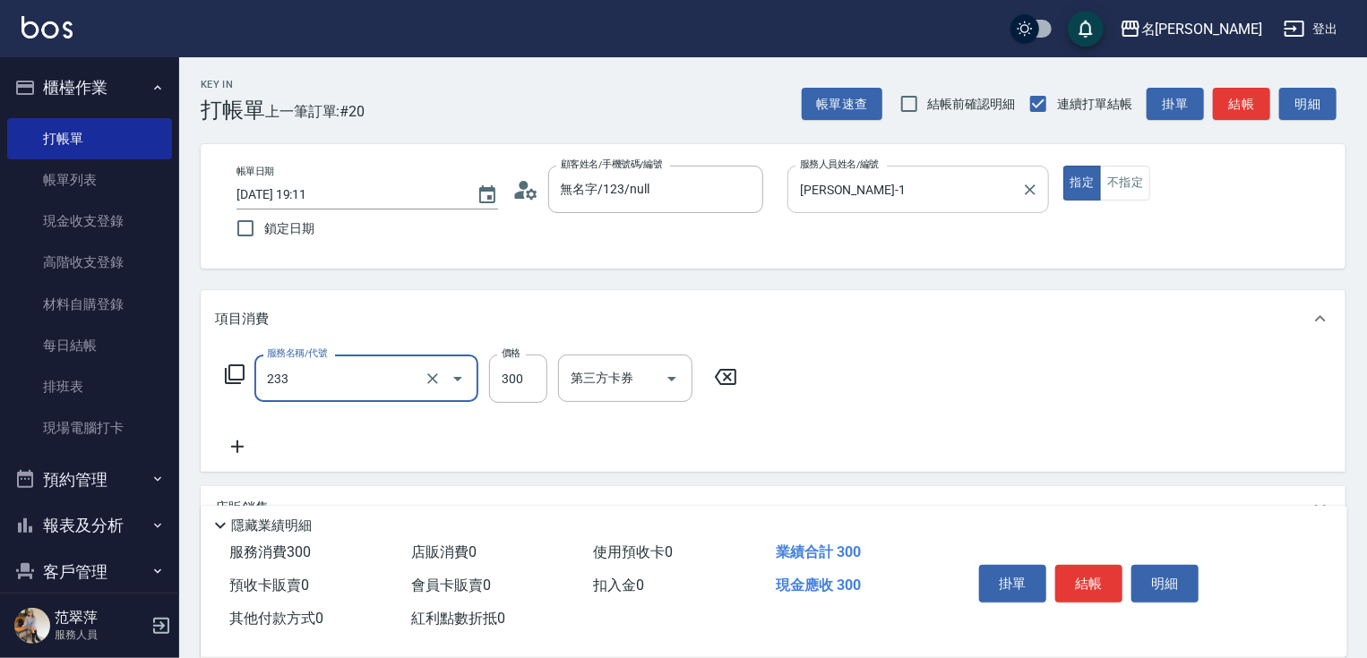
type input "洗髮300(233)"
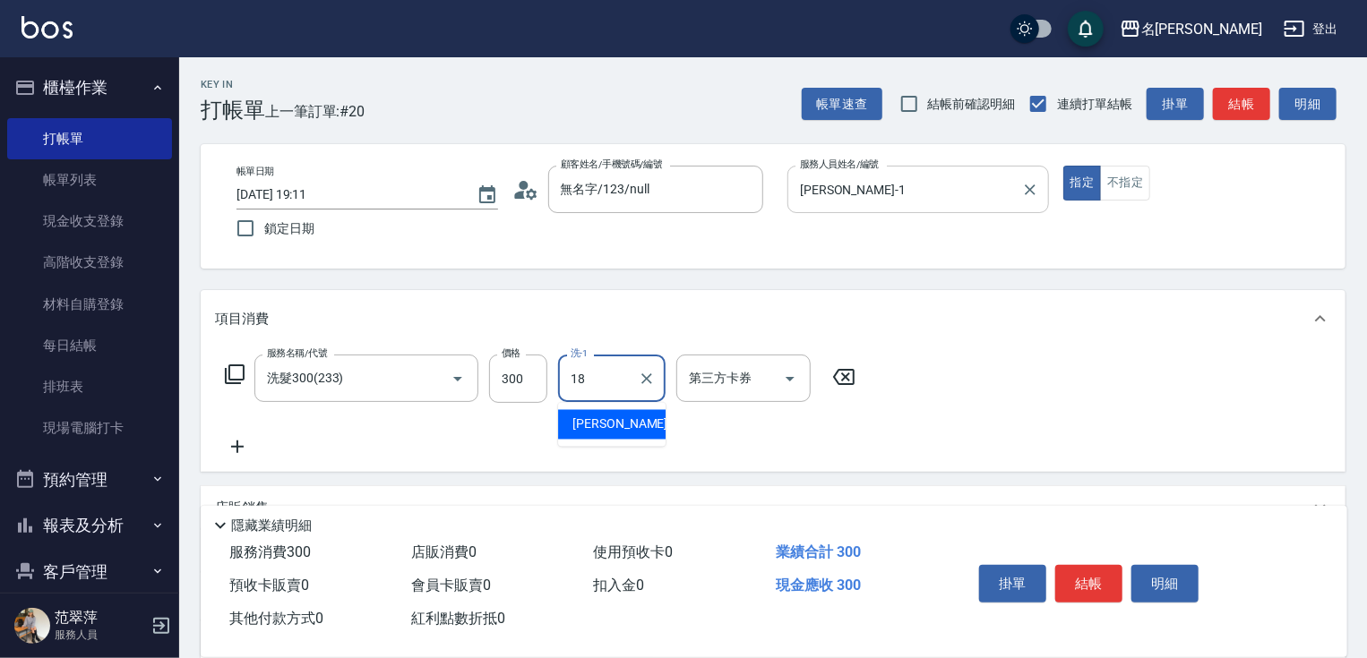
type input "小慧-18"
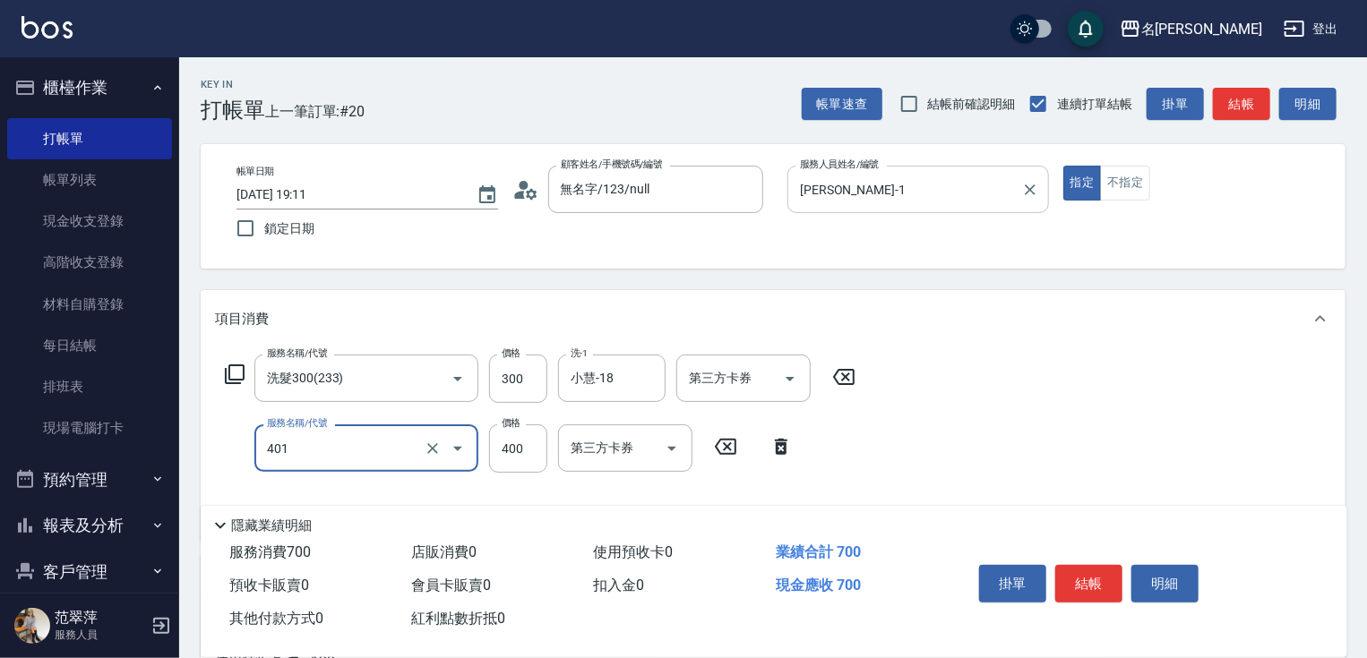
type input "剪髮(400)(401)"
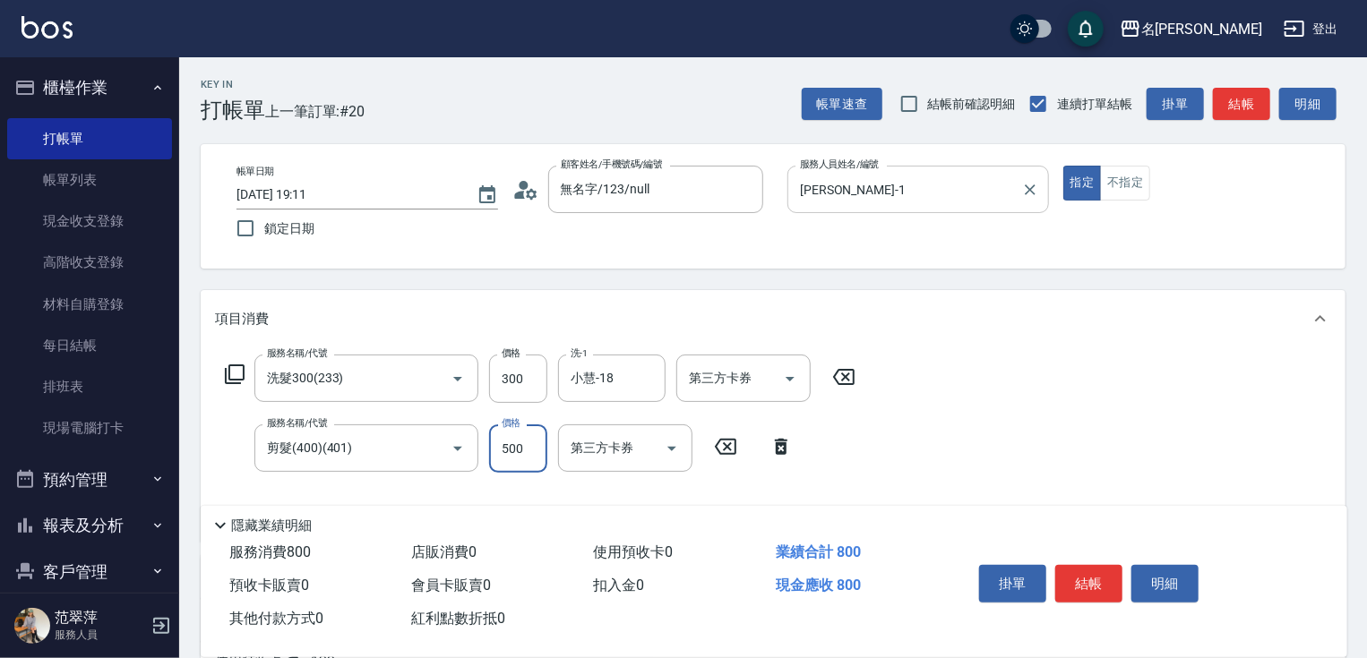
type input "500"
type input "潤絲20(801)"
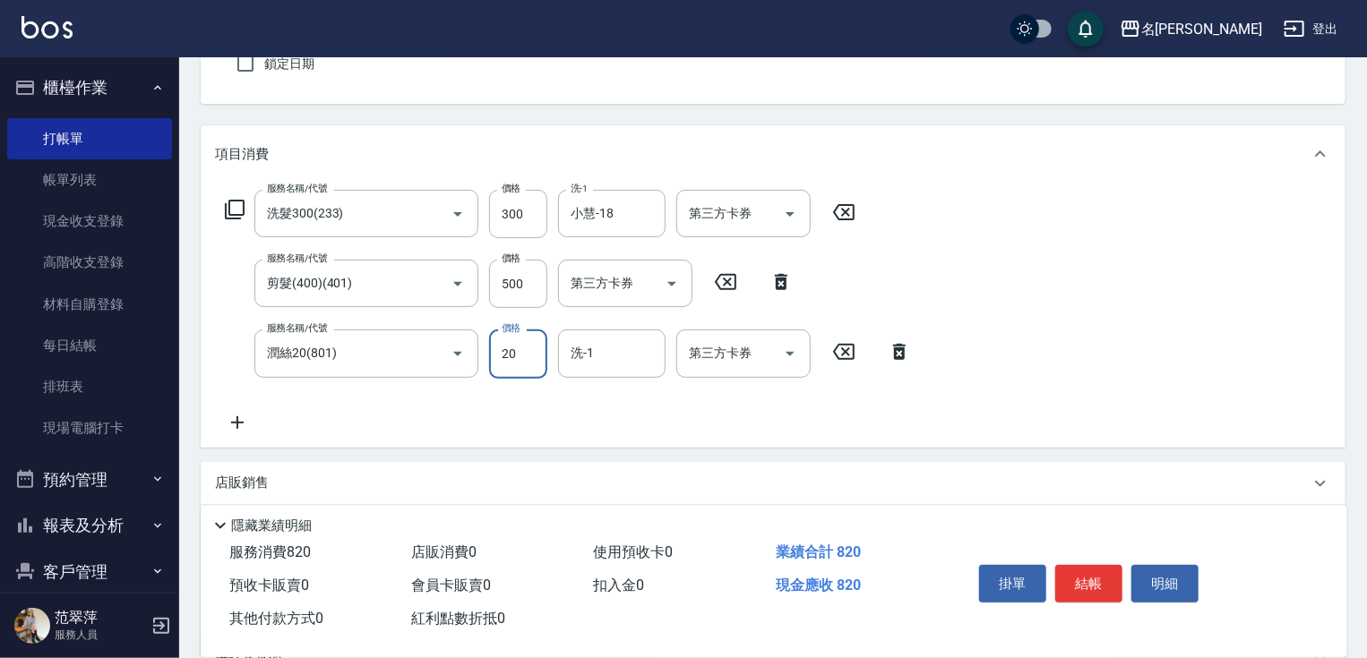
scroll to position [280, 0]
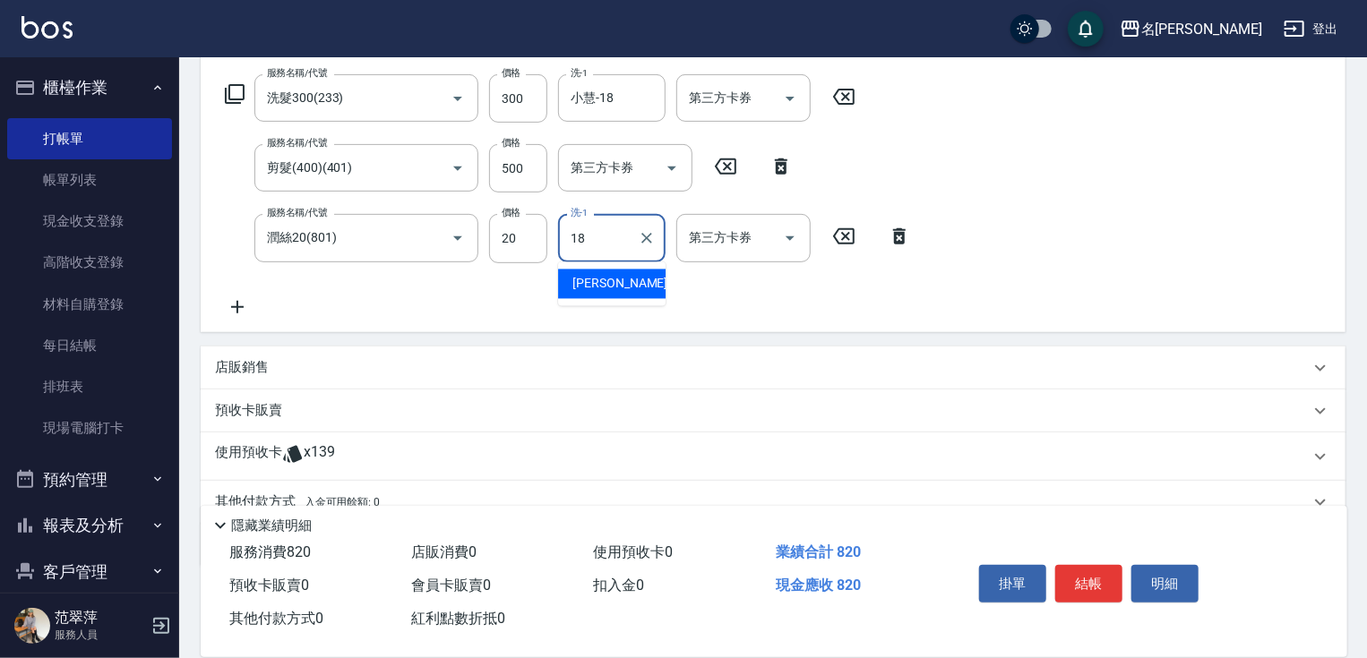
type input "小慧-18"
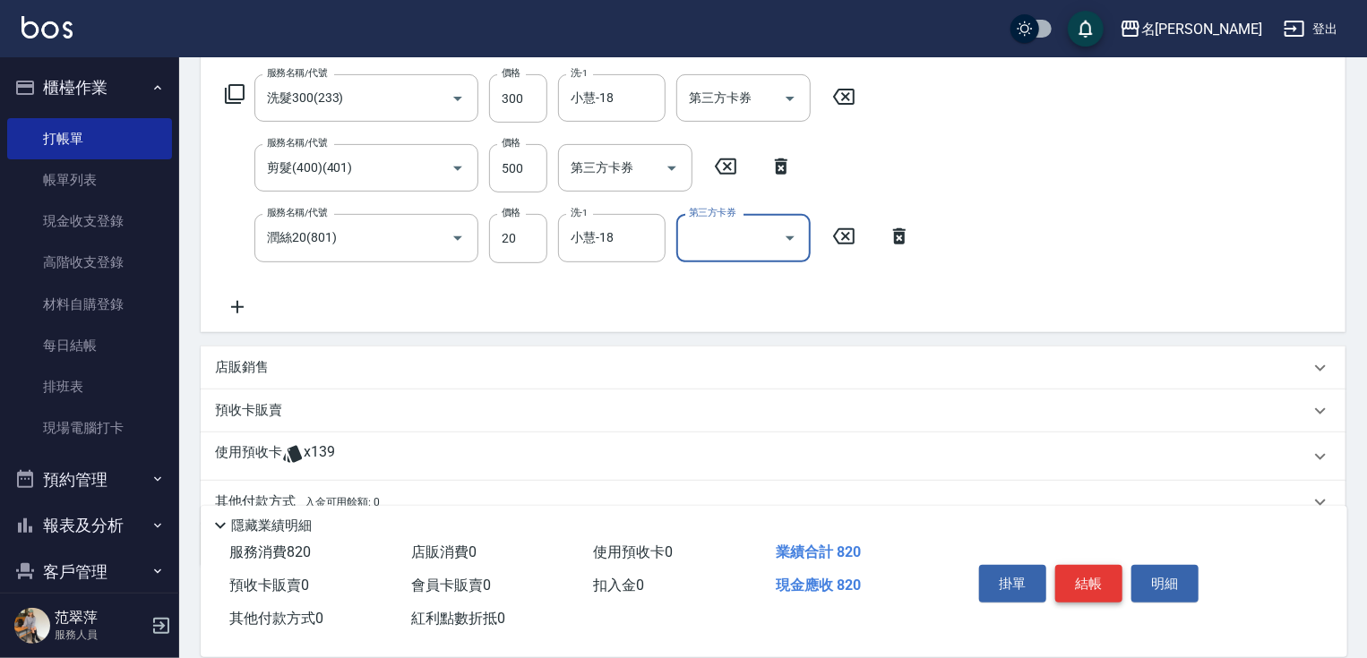
click at [1071, 588] on button "結帳" at bounding box center [1088, 584] width 67 height 38
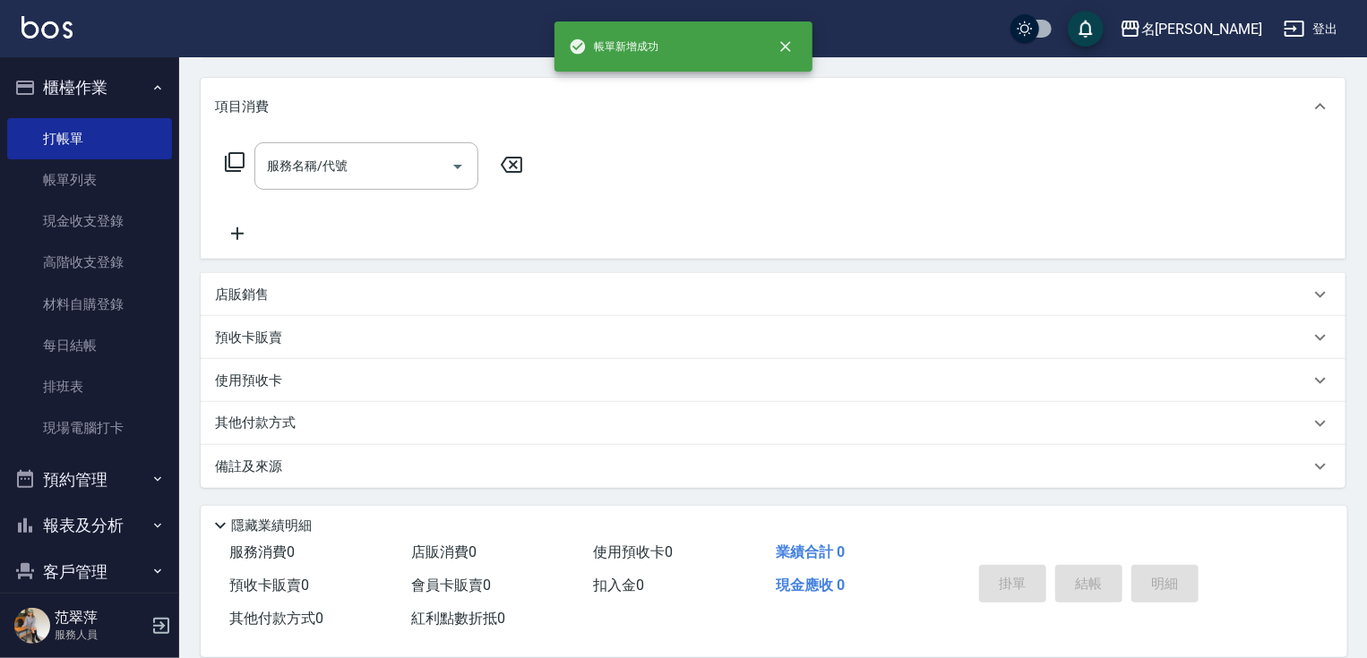
scroll to position [0, 0]
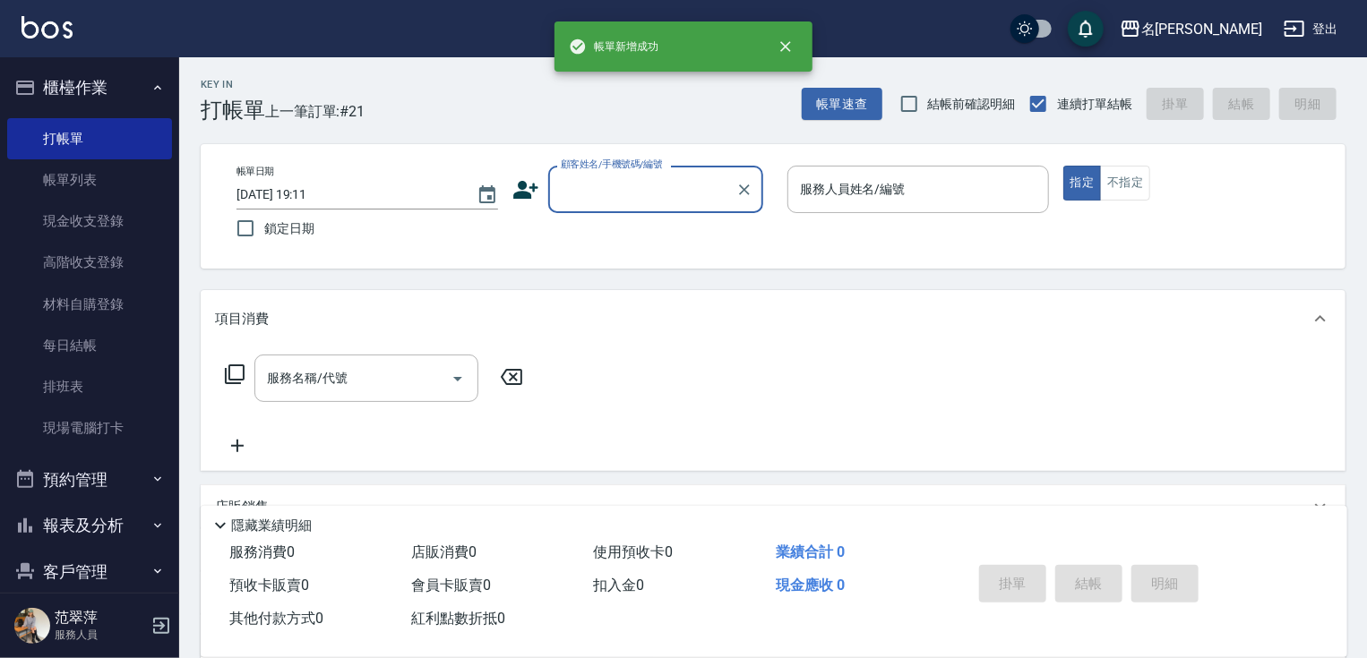
click at [629, 191] on input "顧客姓名/手機號碼/編號" at bounding box center [642, 189] width 172 height 31
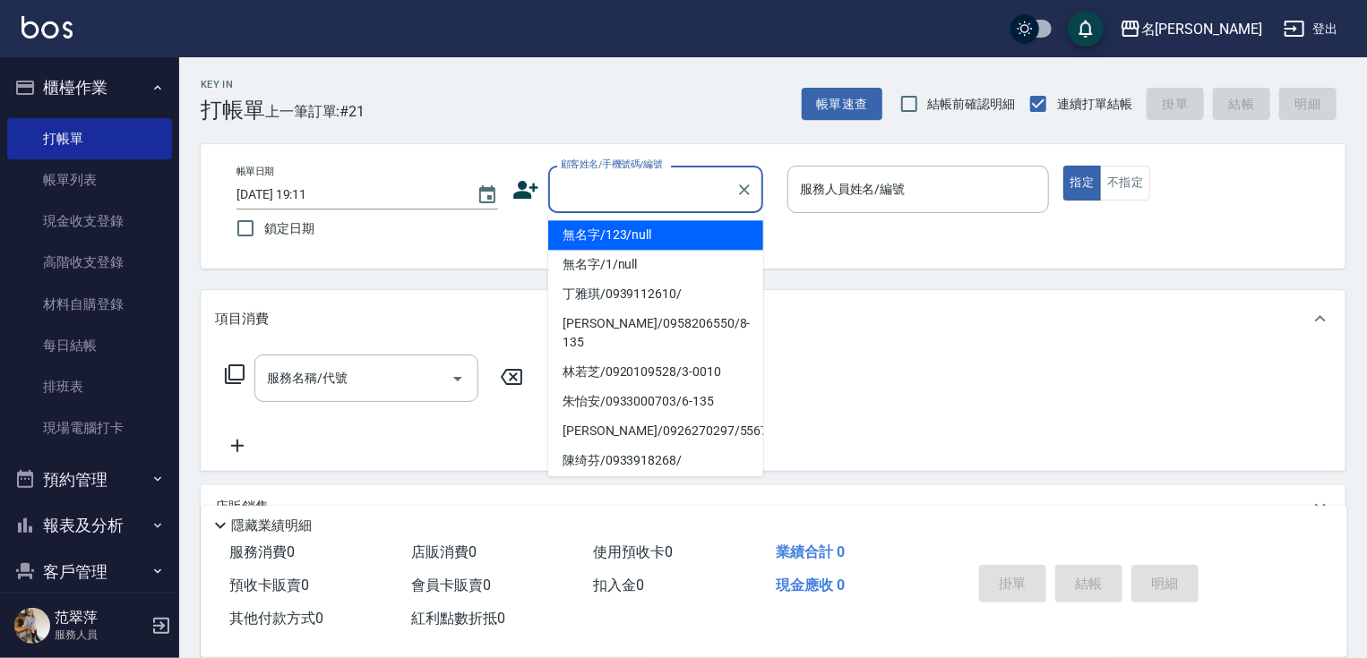
click at [629, 234] on li "無名字/123/null" at bounding box center [655, 235] width 215 height 30
type input "無名字/123/null"
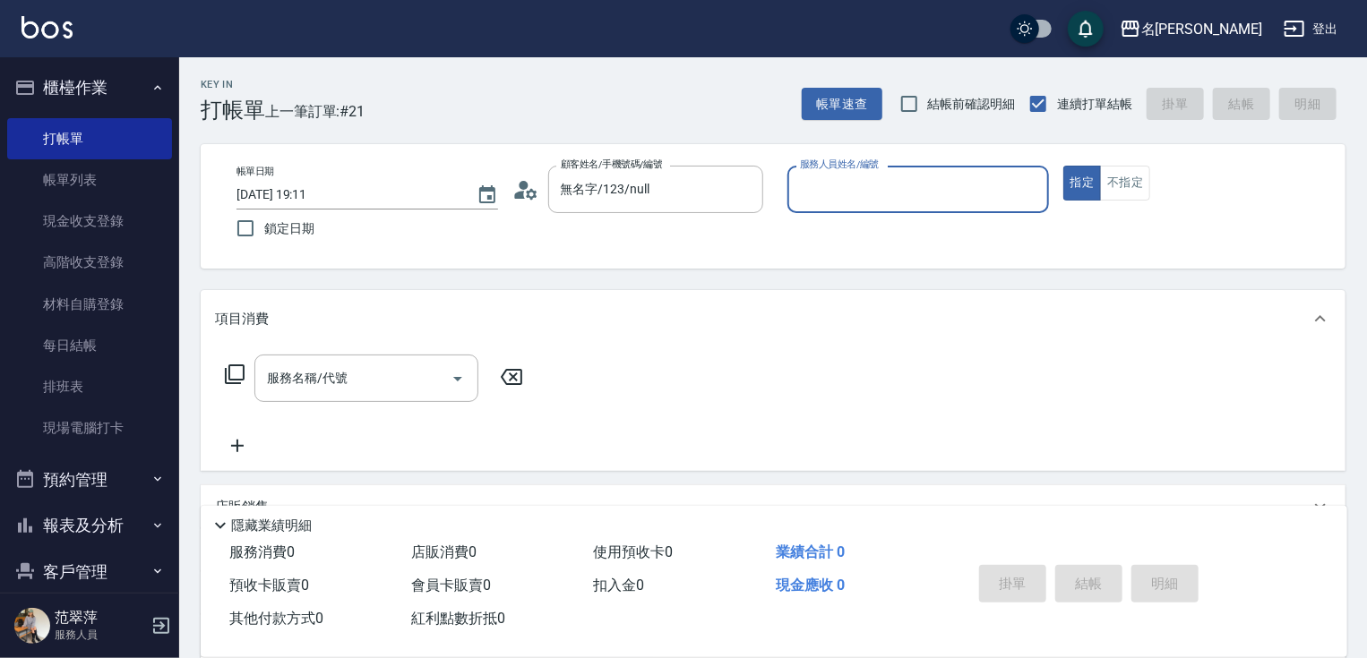
click at [878, 192] on input "服務人員姓名/編號" at bounding box center [917, 189] width 245 height 31
type input "IVY-3"
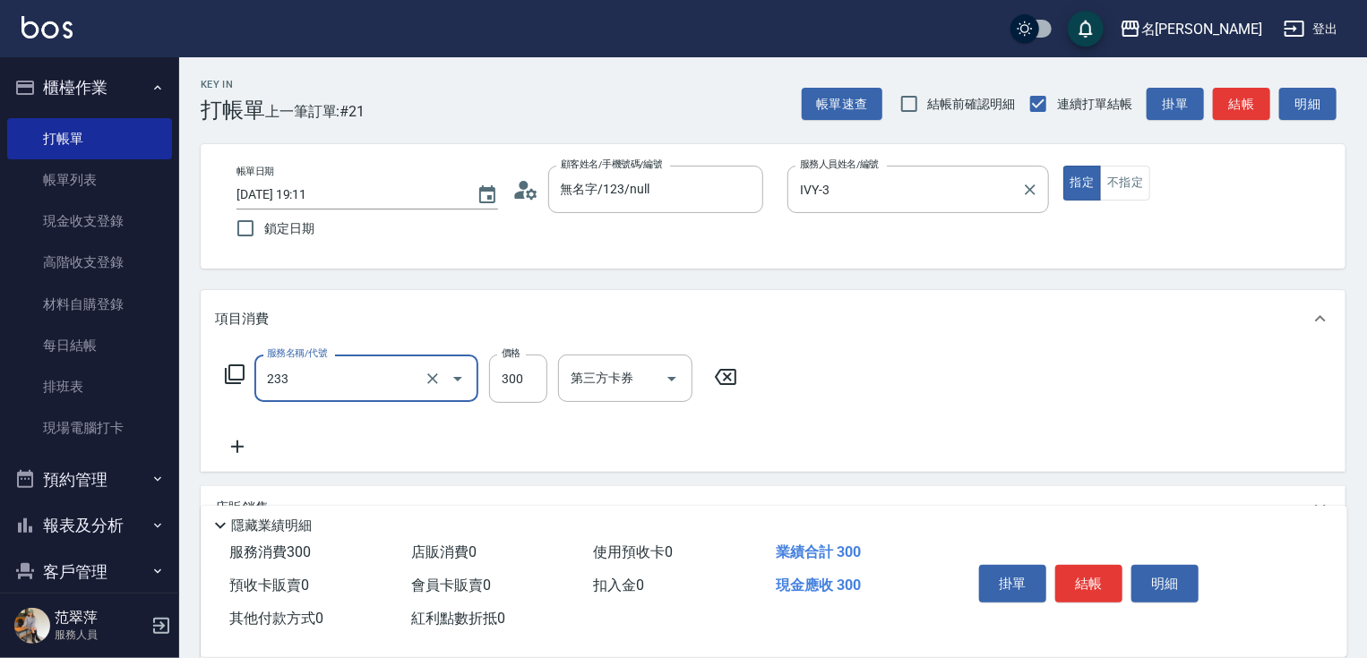
type input "洗髮300(233)"
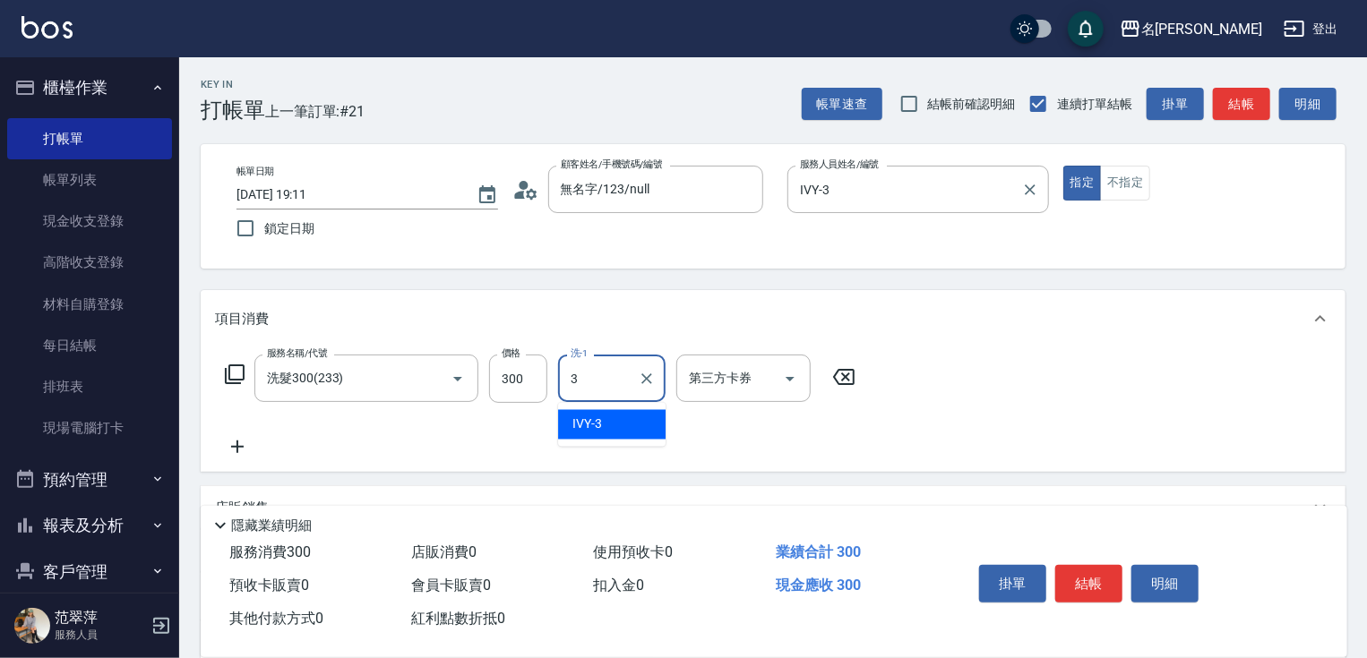
type input "IVY-3"
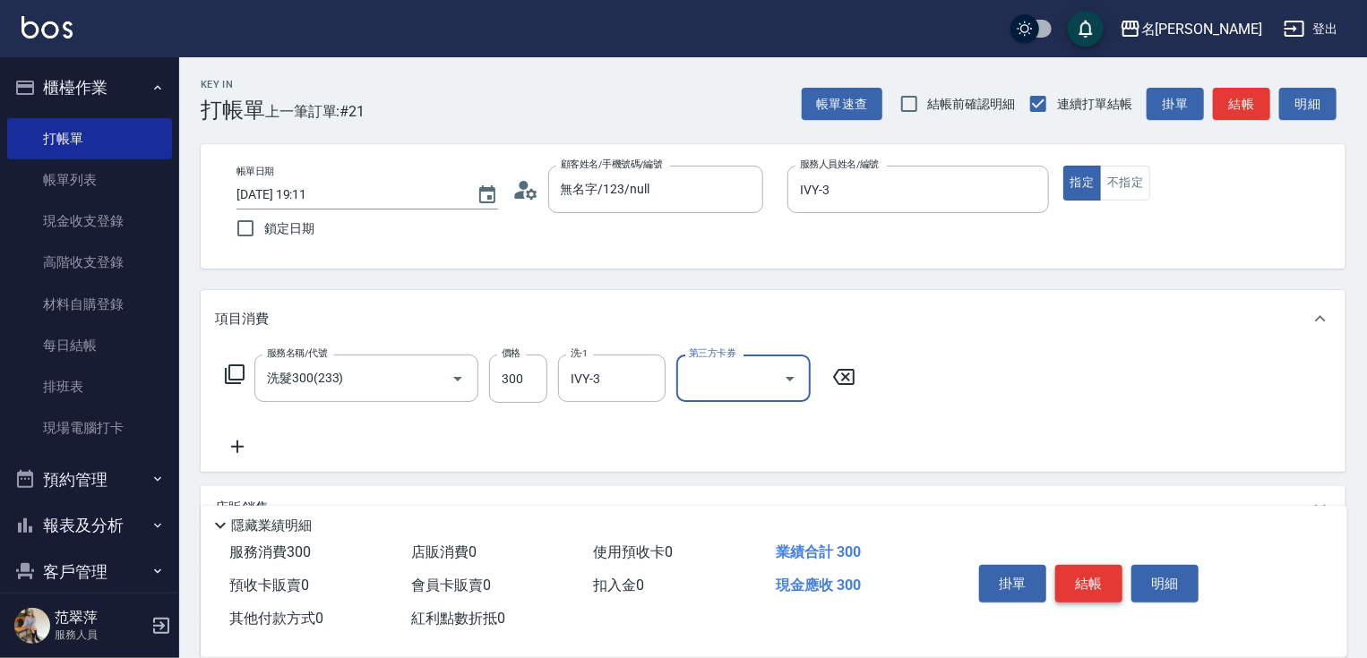
click at [1104, 579] on button "結帳" at bounding box center [1088, 584] width 67 height 38
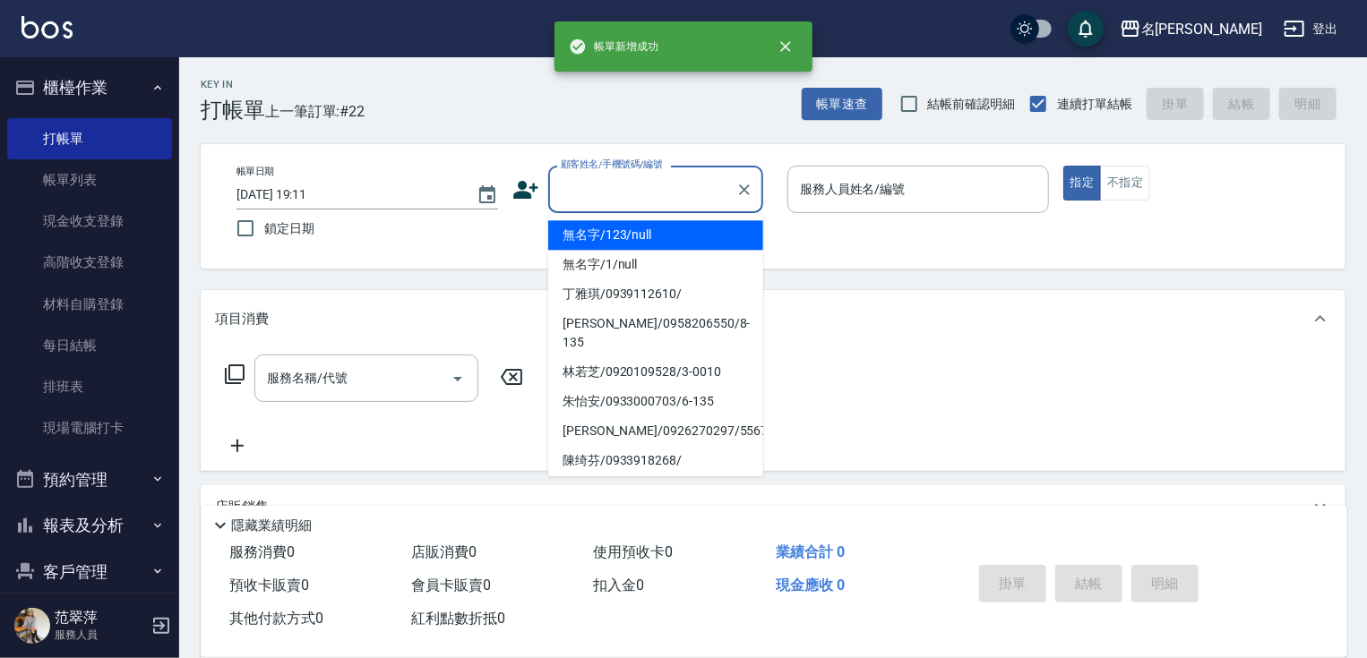
click at [625, 186] on input "顧客姓名/手機號碼/編號" at bounding box center [642, 189] width 172 height 31
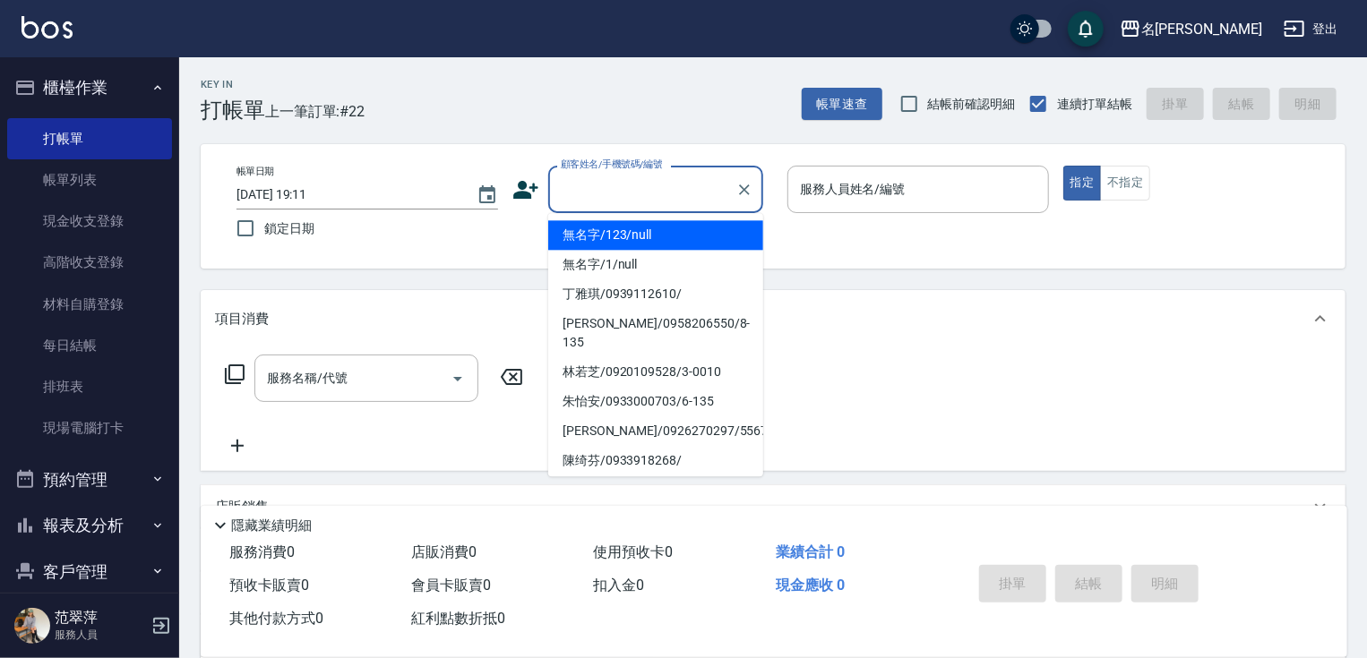
click at [620, 247] on li "無名字/123/null" at bounding box center [655, 235] width 215 height 30
type input "無名字/123/null"
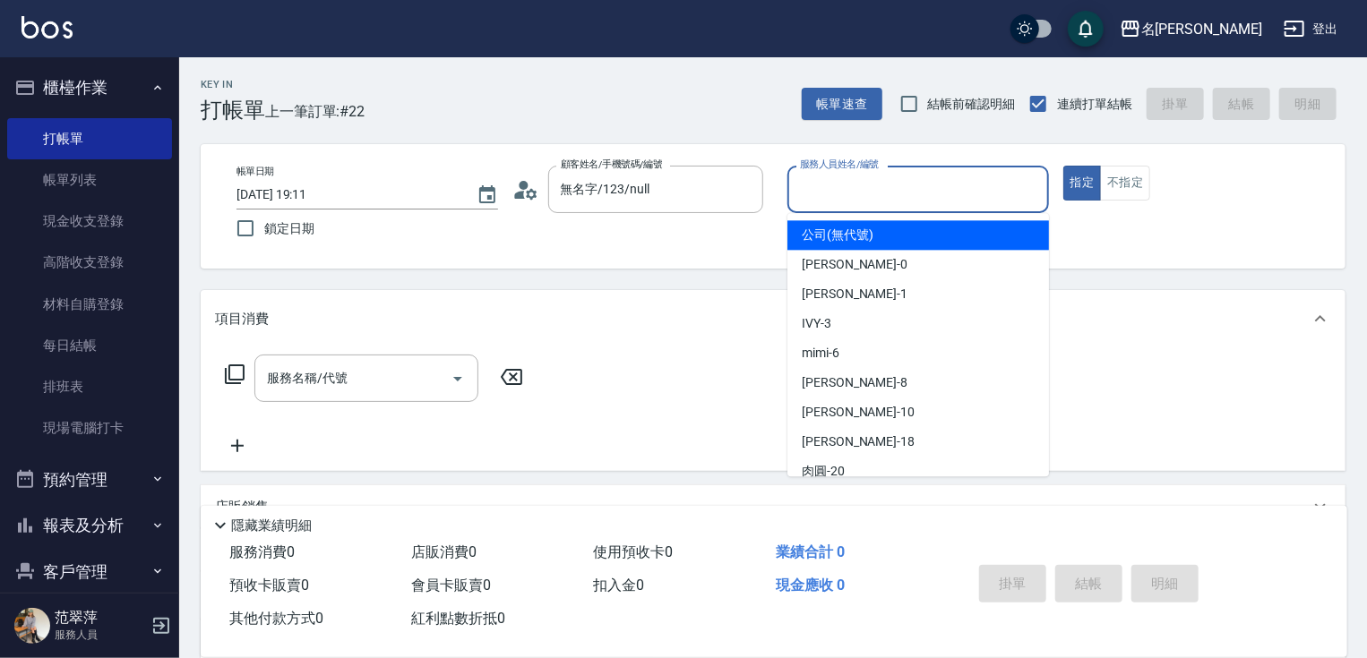
click at [871, 203] on input "服務人員姓名/編號" at bounding box center [917, 189] width 245 height 31
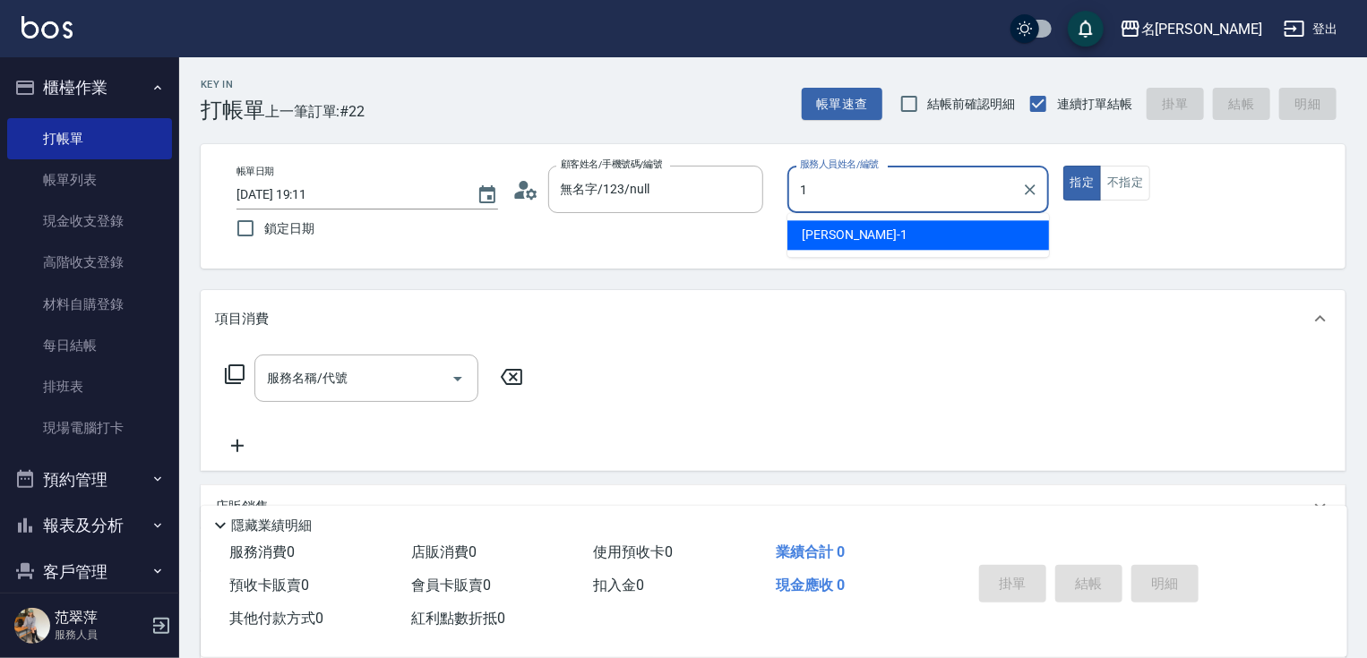
type input "Joanne-1"
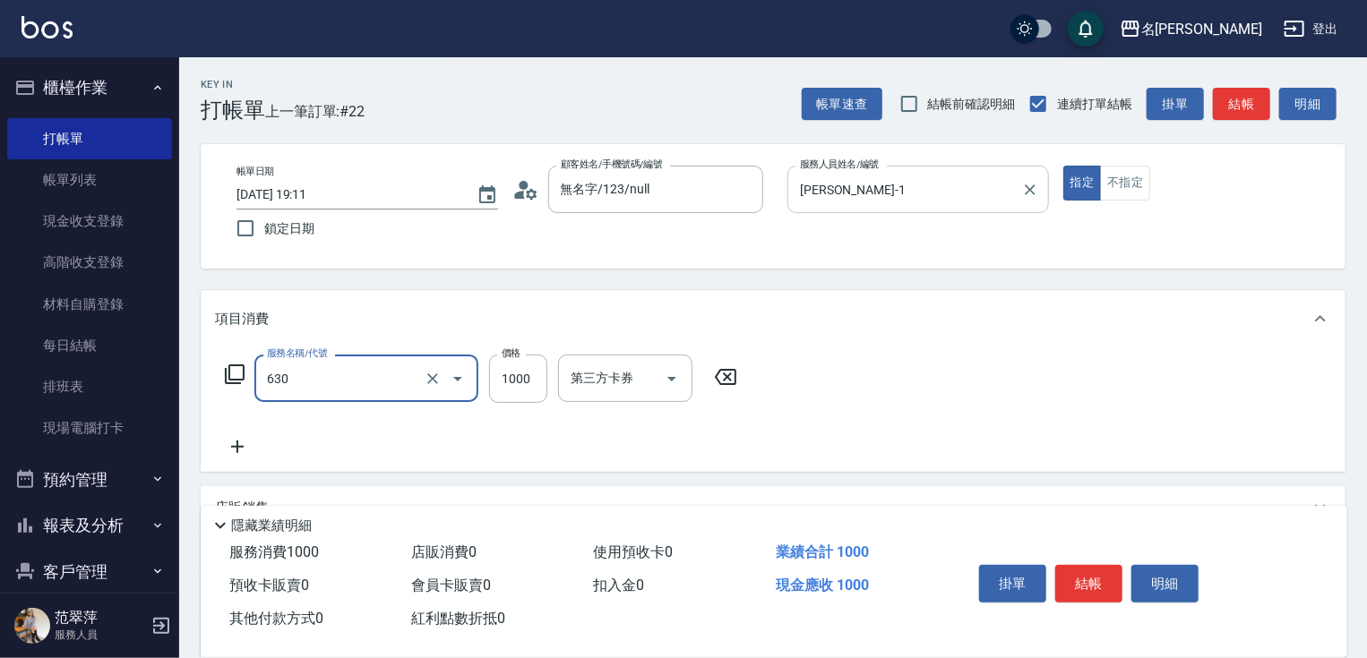
type input "醫學頭皮(630)"
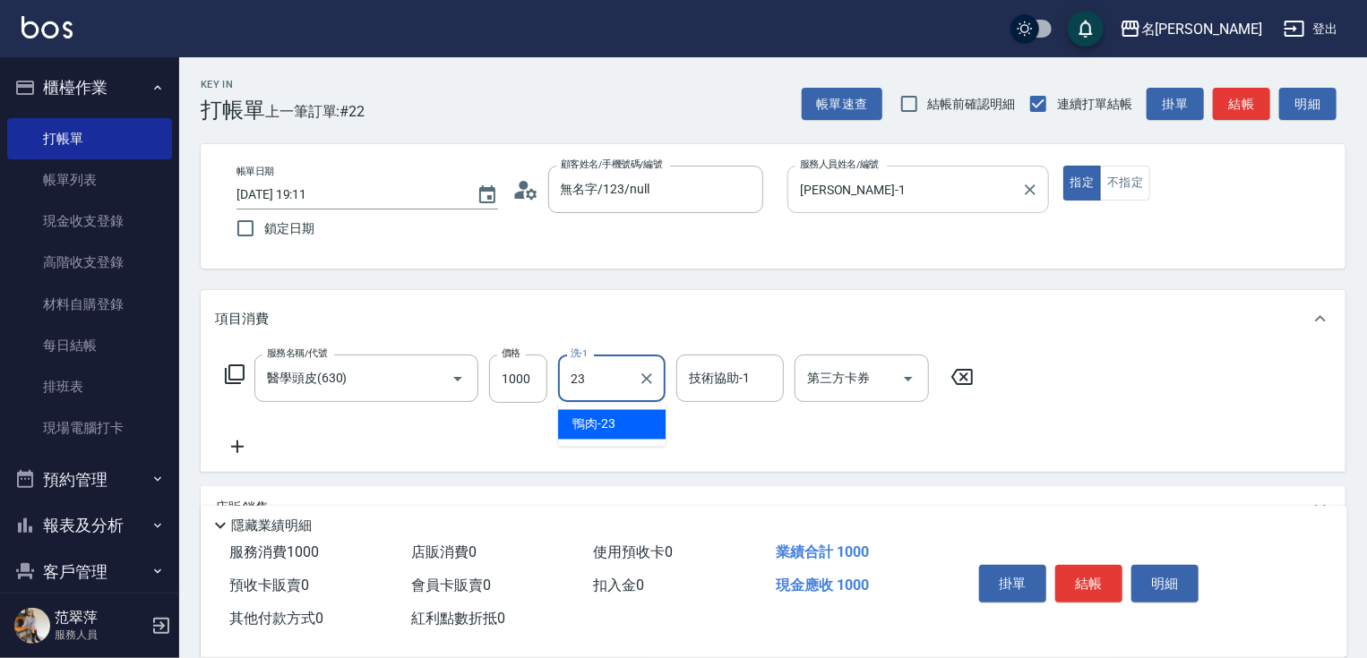
type input "鴨肉-23"
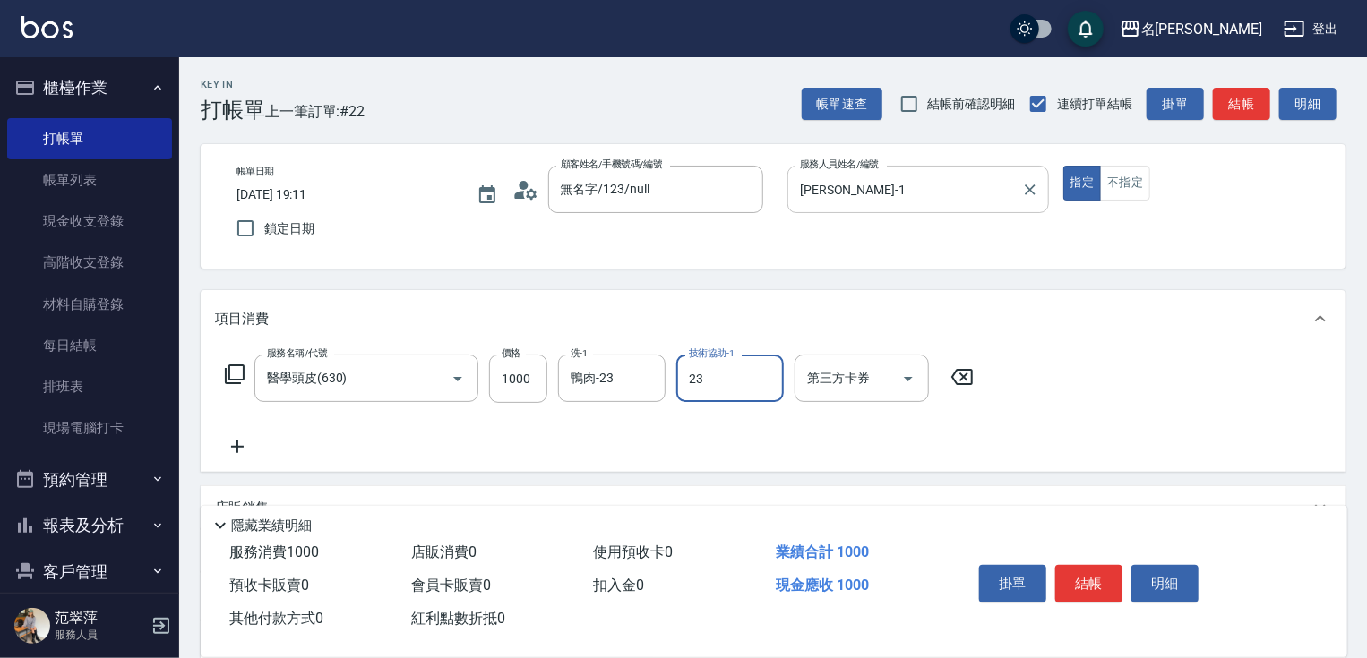
type input "鴨肉-23"
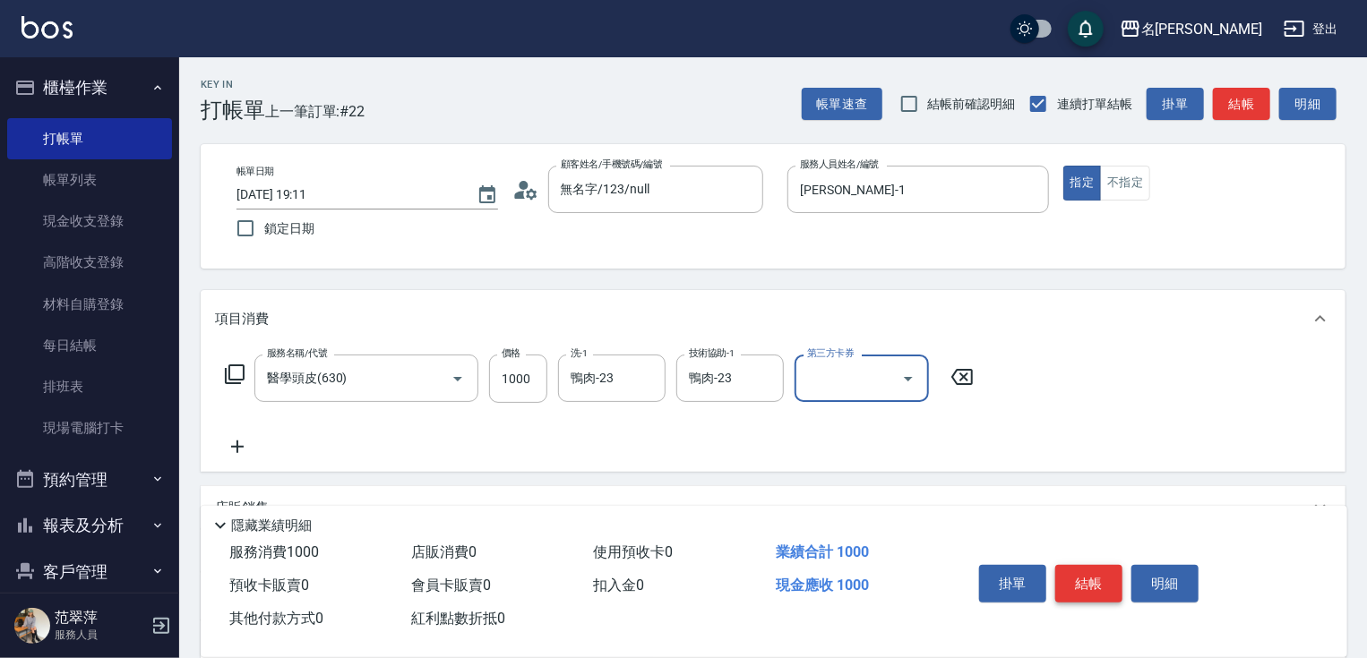
click at [1106, 583] on button "結帳" at bounding box center [1088, 584] width 67 height 38
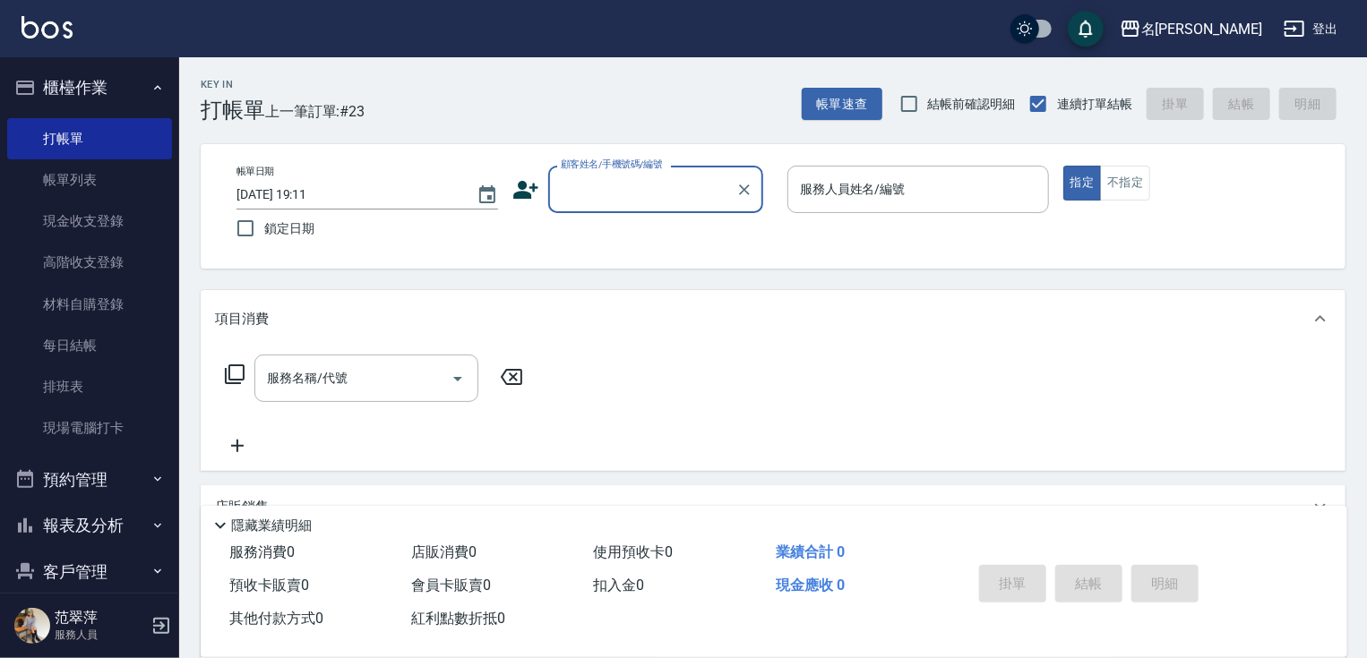
click at [645, 192] on input "顧客姓名/手機號碼/編號" at bounding box center [642, 189] width 172 height 31
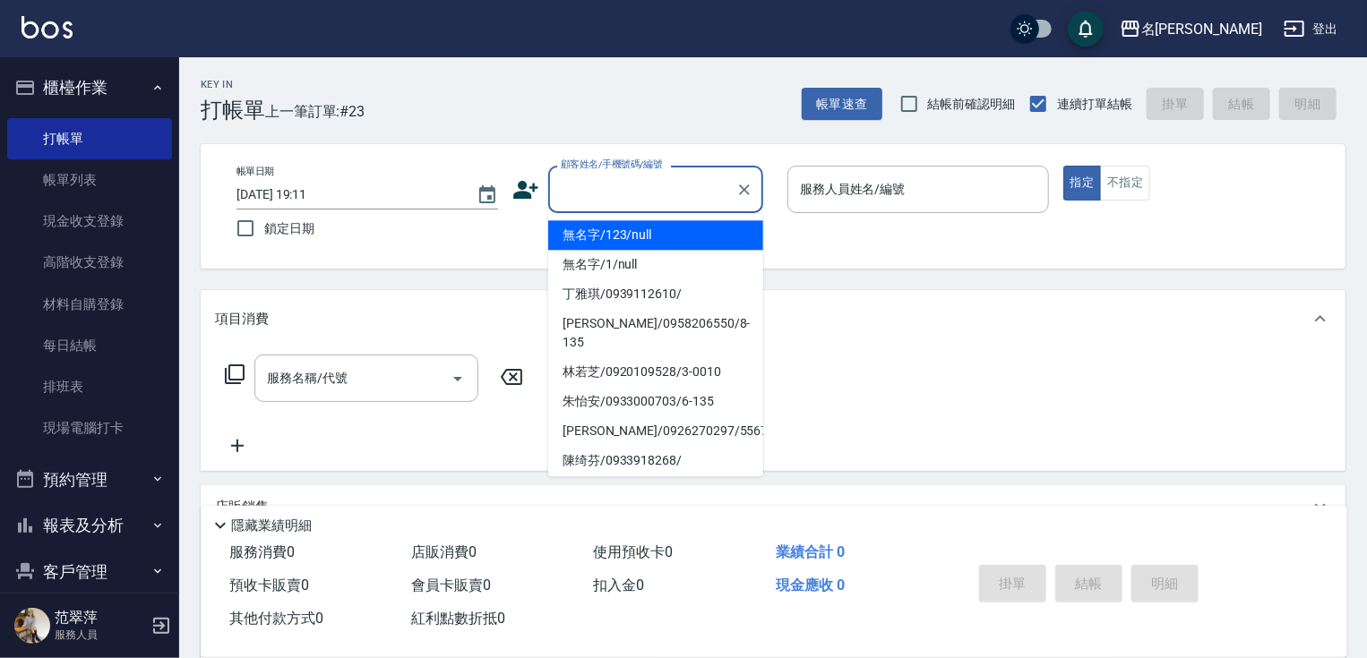
click at [645, 226] on li "無名字/123/null" at bounding box center [655, 235] width 215 height 30
type input "無名字/123/null"
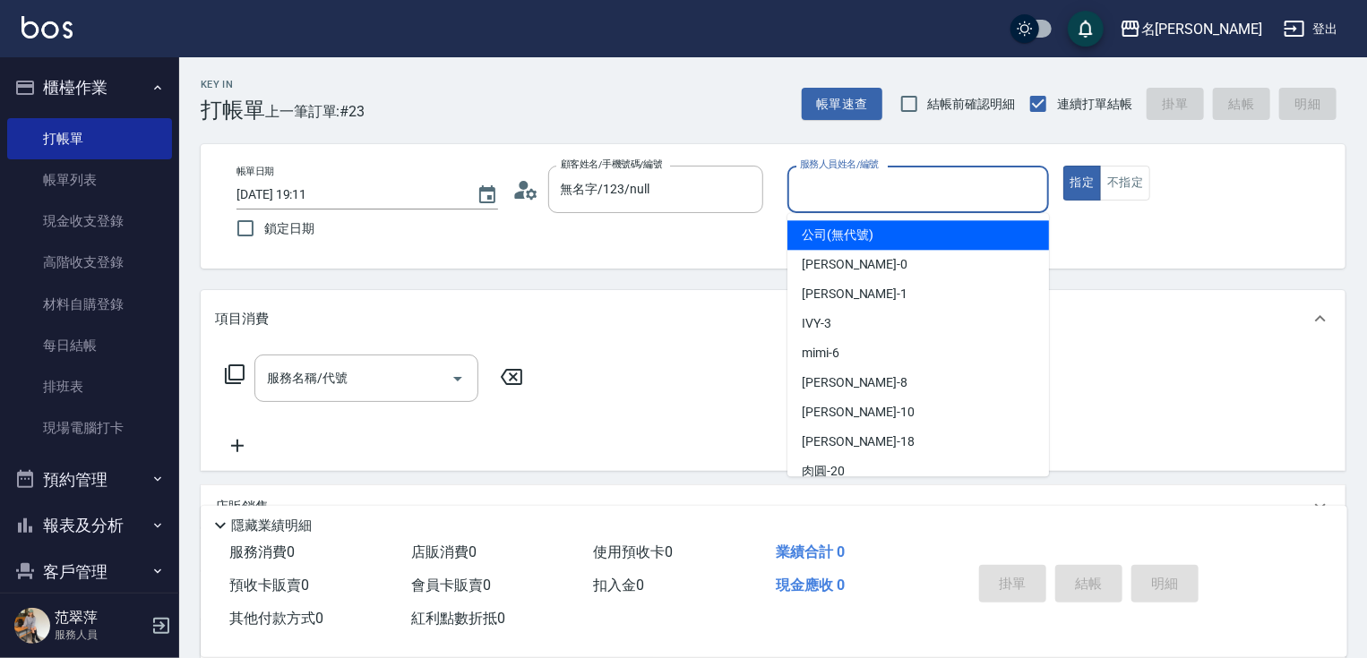
click at [878, 188] on input "服務人員姓名/編號" at bounding box center [917, 189] width 245 height 31
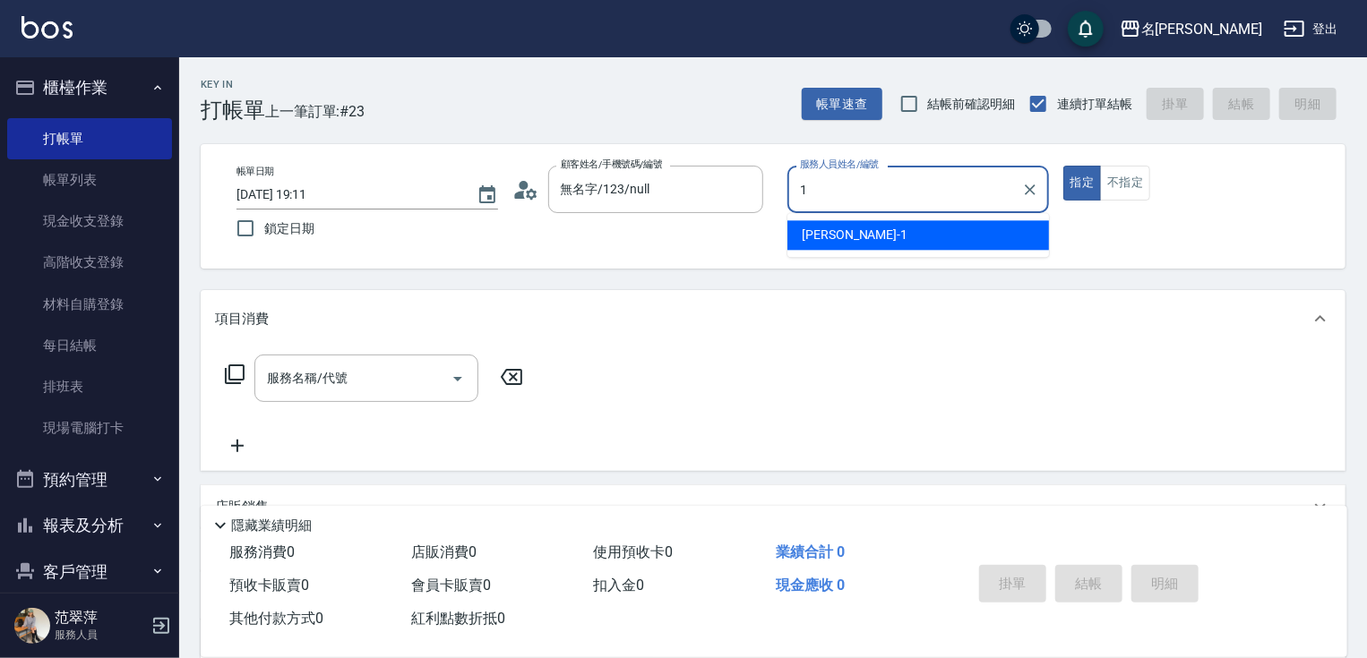
type input "Joanne-1"
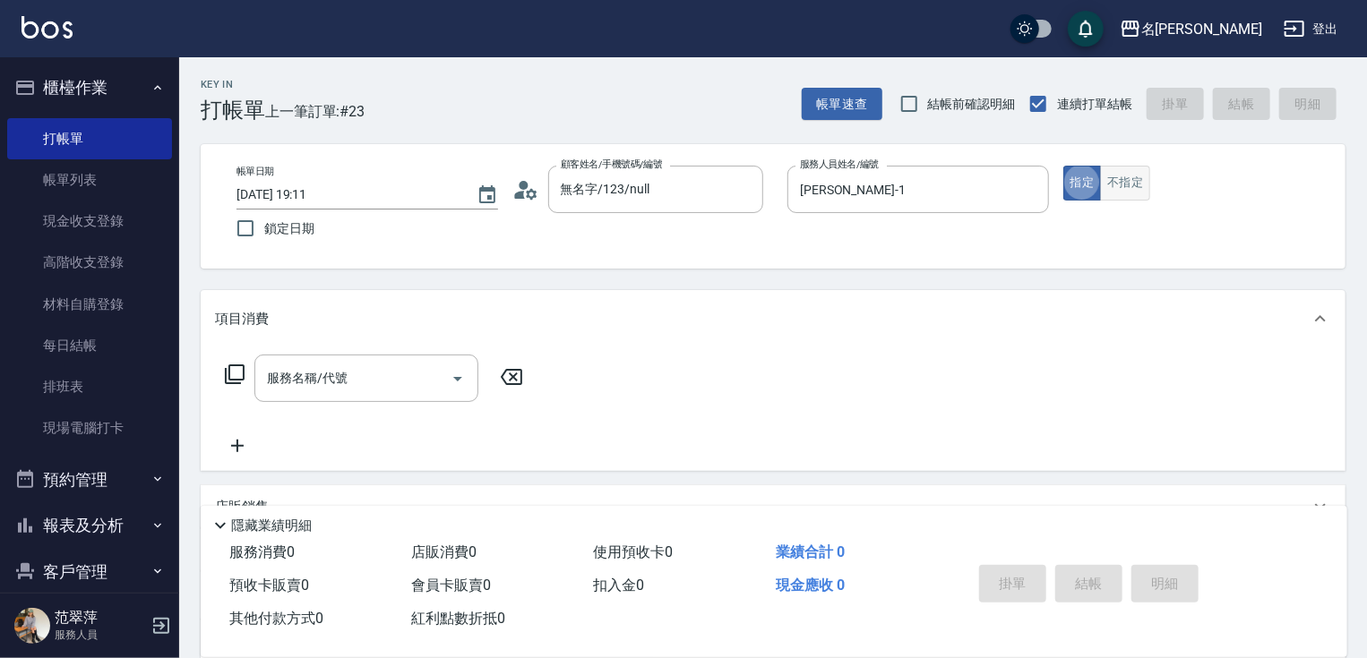
click at [1118, 183] on button "不指定" at bounding box center [1125, 183] width 50 height 35
click at [365, 382] on input "服務名稱/代號" at bounding box center [352, 378] width 181 height 31
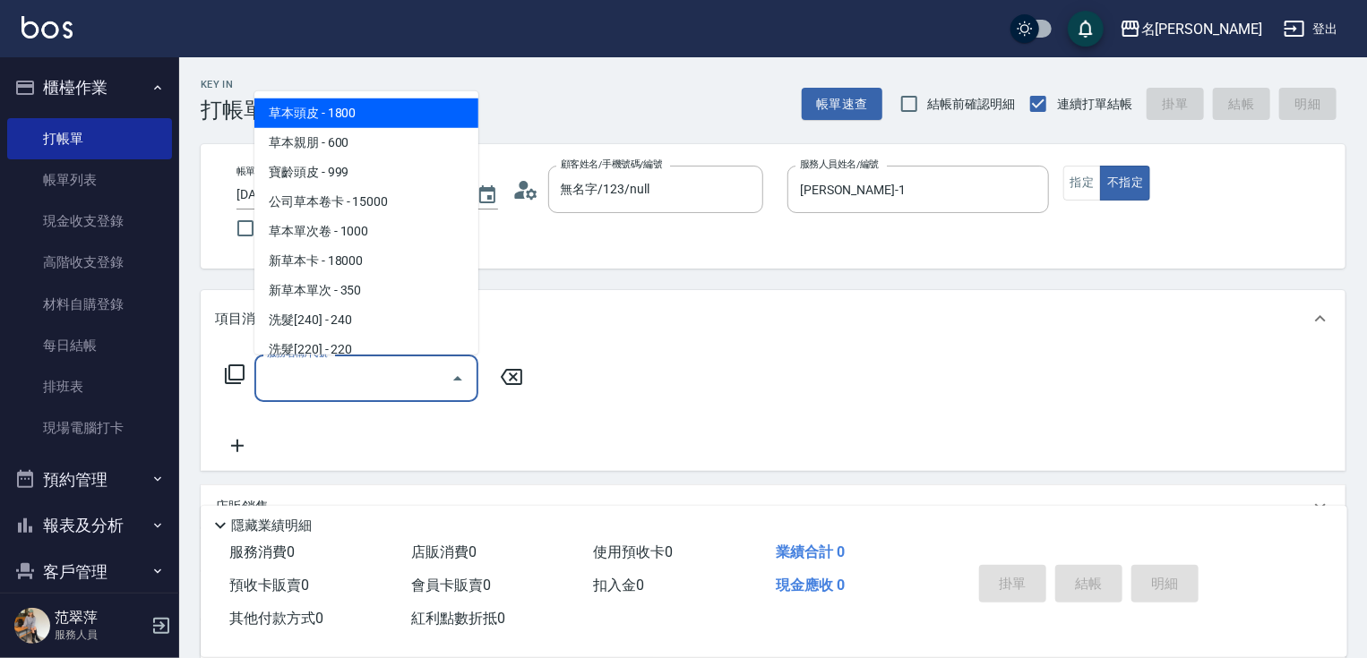
type input "3"
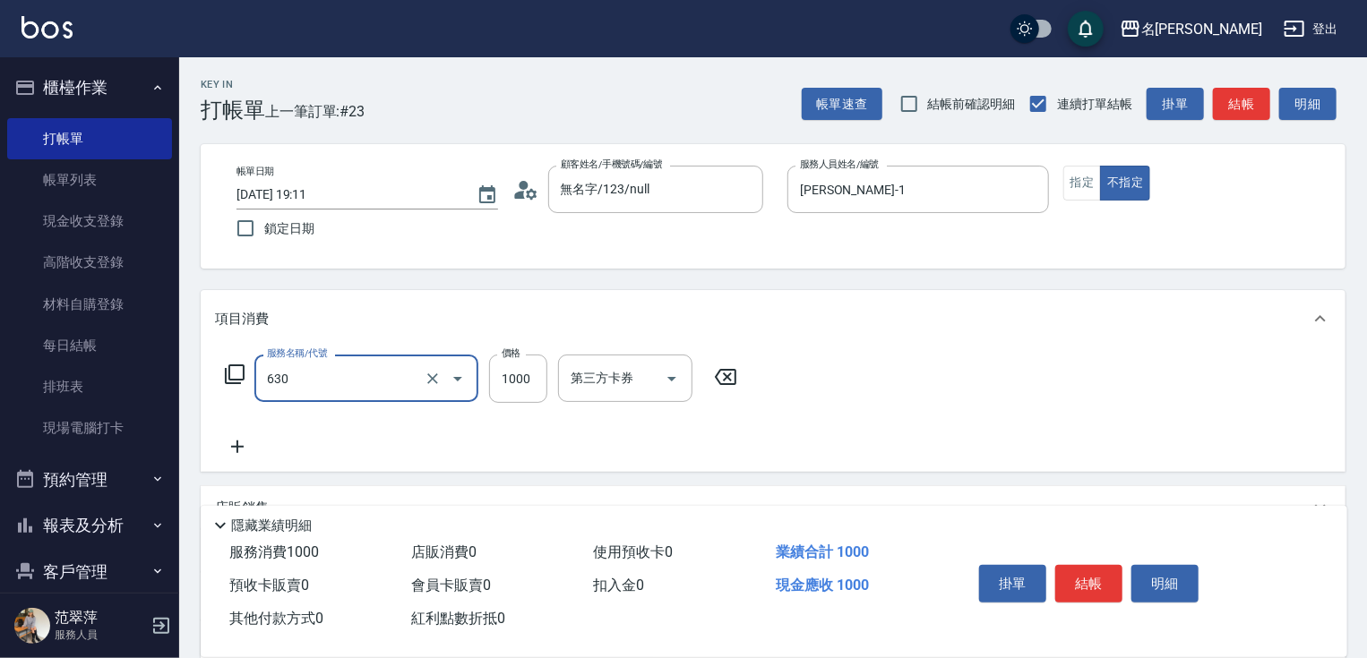
type input "醫學頭皮(630)"
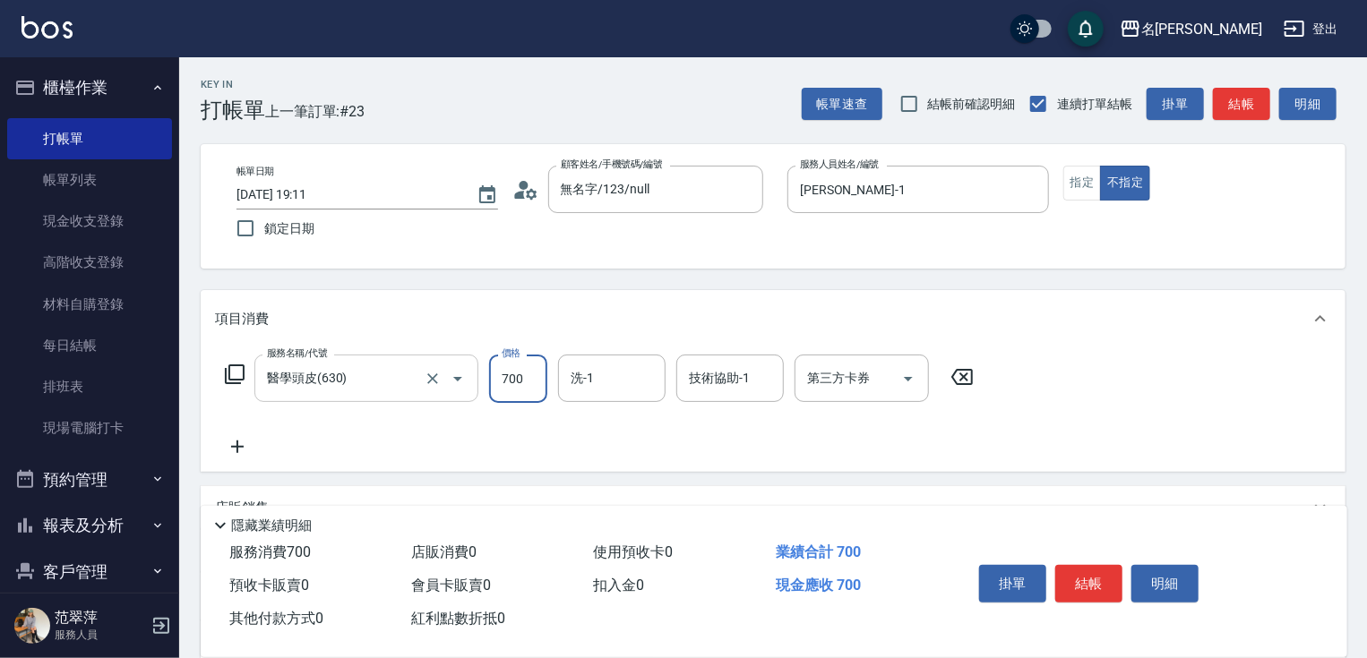
type input "700"
type input "小慧-18"
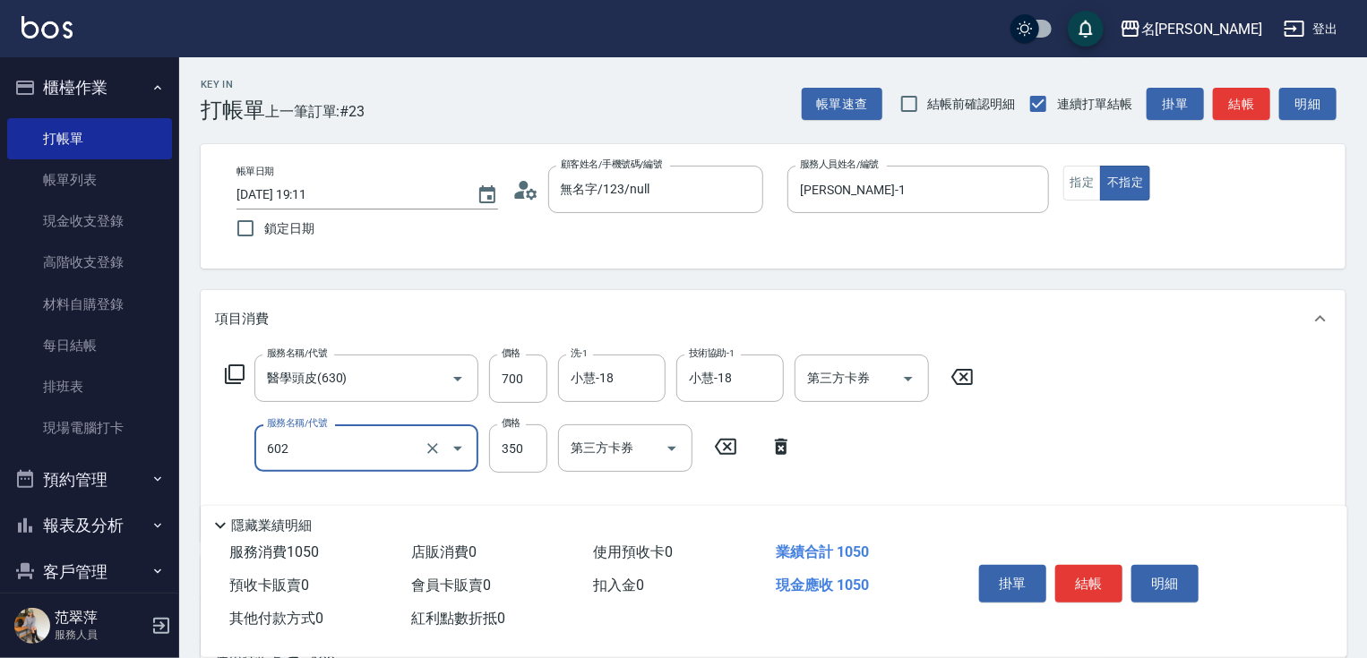
type input "護髮(602)"
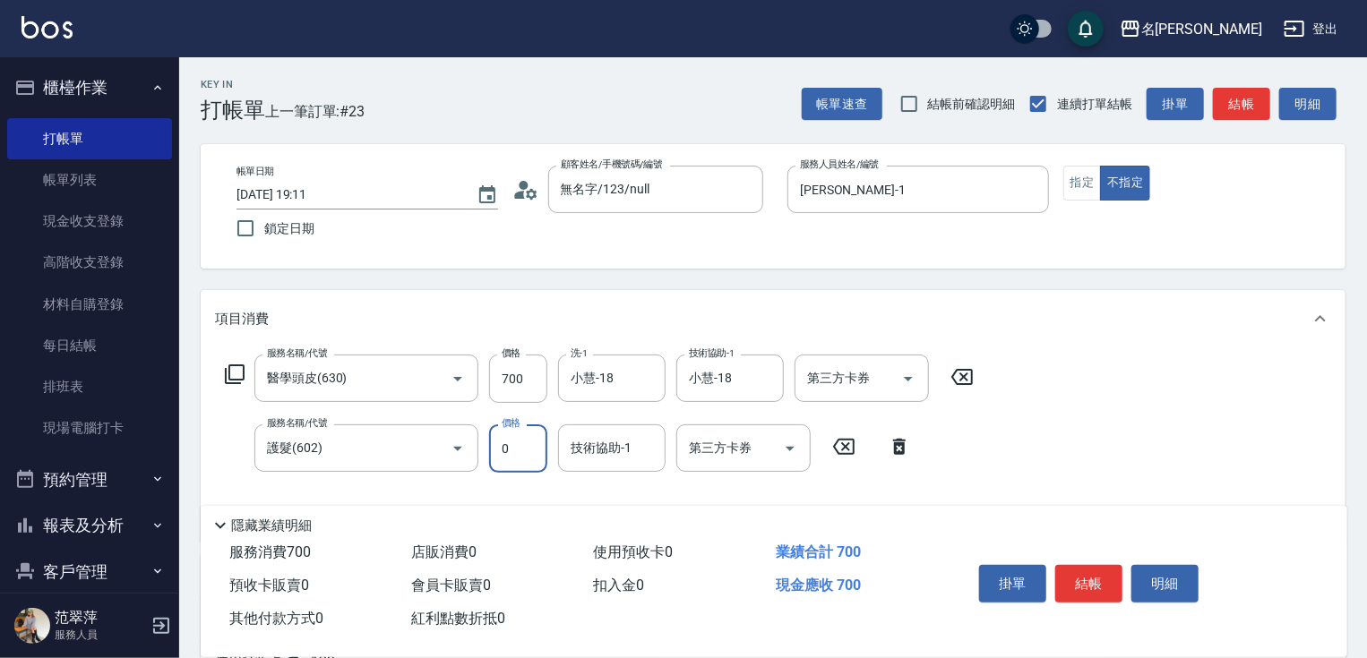
type input "0"
type input "小慧-18"
click at [1081, 573] on button "結帳" at bounding box center [1088, 584] width 67 height 38
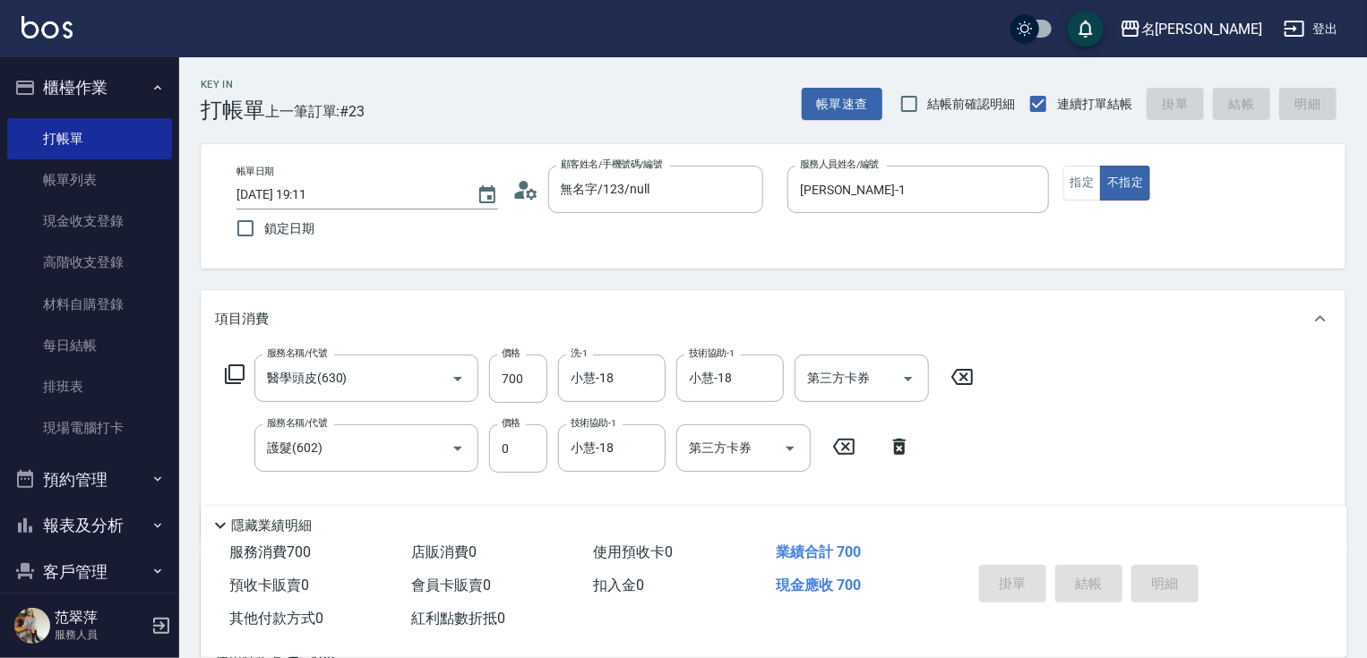
type input "2025/10/14 19:12"
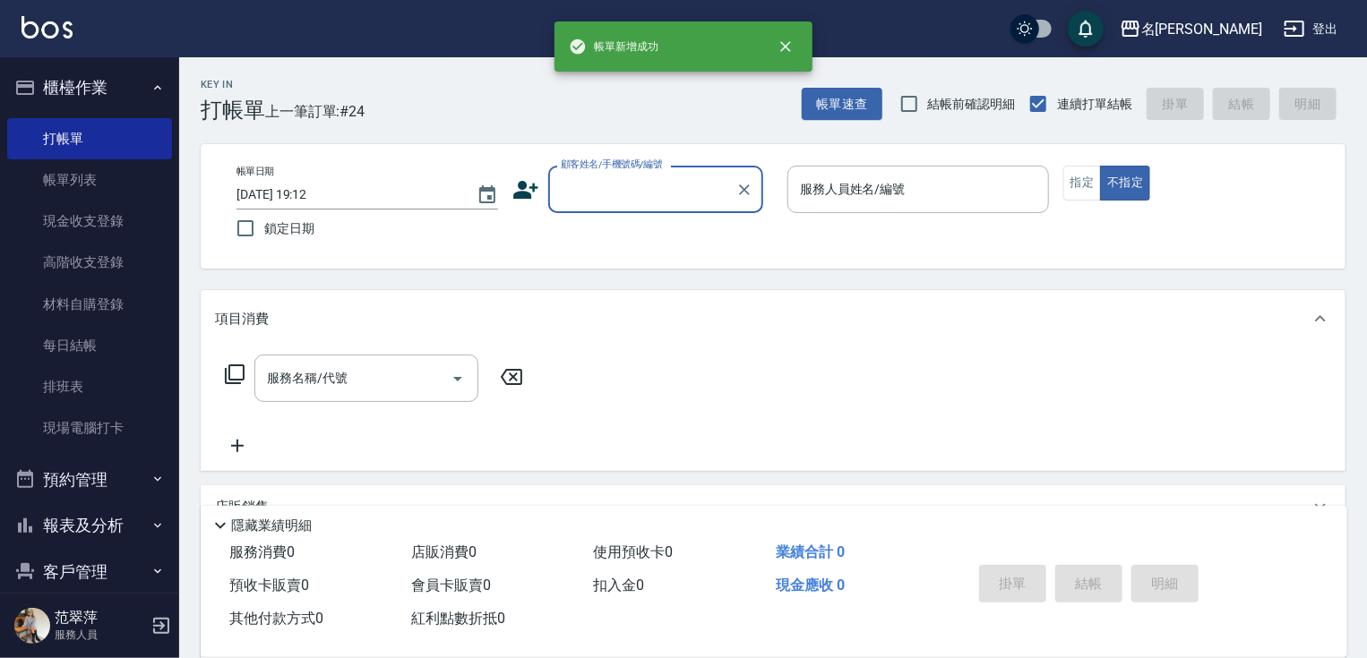
click at [615, 185] on input "顧客姓名/手機號碼/編號" at bounding box center [642, 189] width 172 height 31
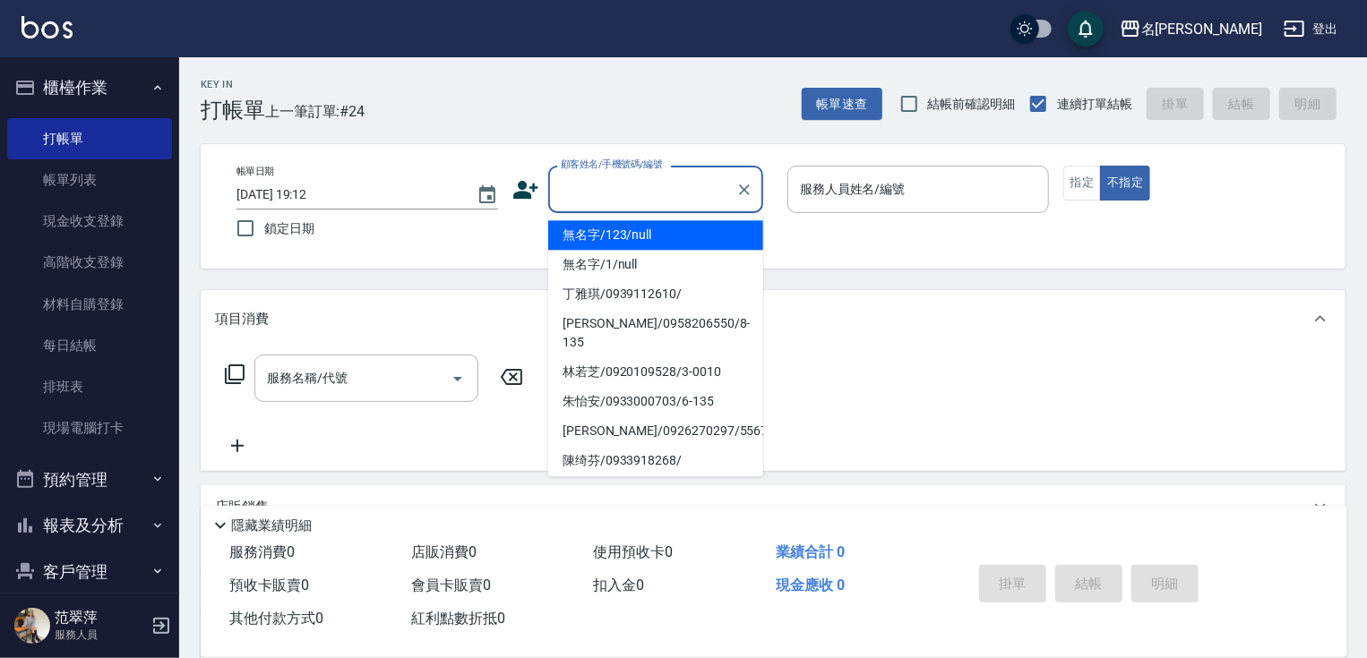
click at [631, 240] on li "無名字/123/null" at bounding box center [655, 235] width 215 height 30
type input "無名字/123/null"
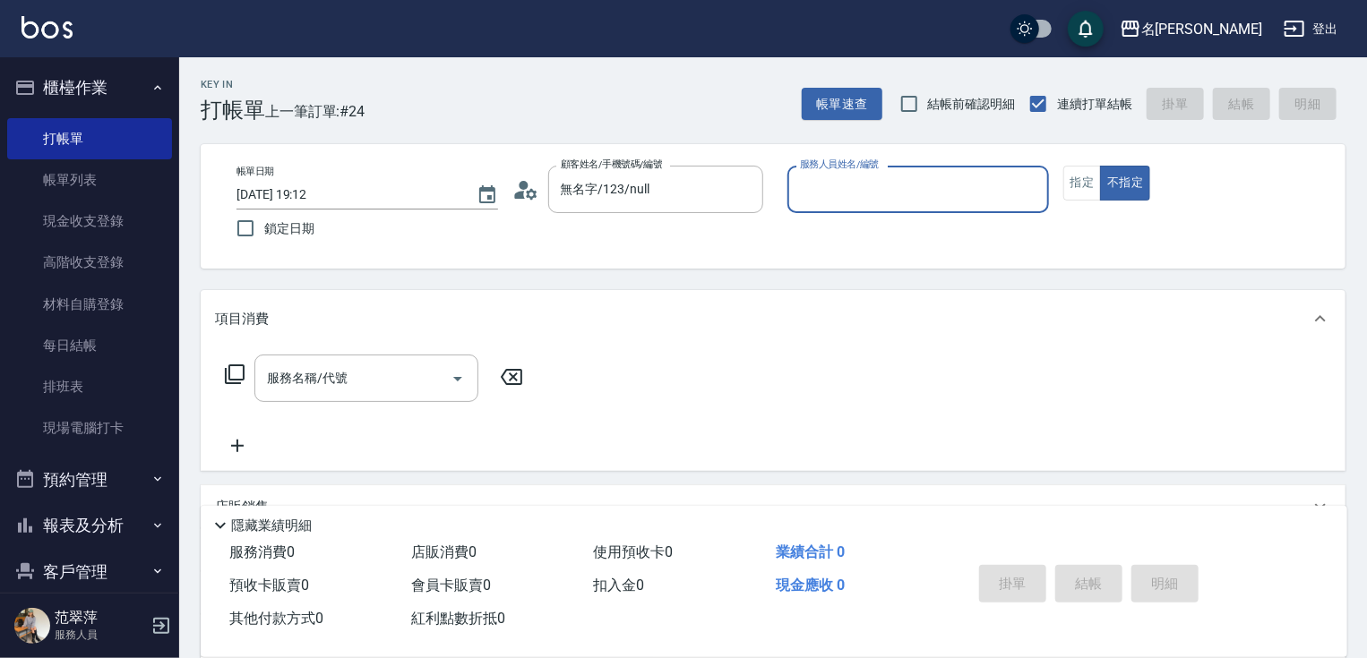
click at [959, 197] on input "服務人員姓名/編號" at bounding box center [917, 189] width 245 height 31
type input "Joanne-1"
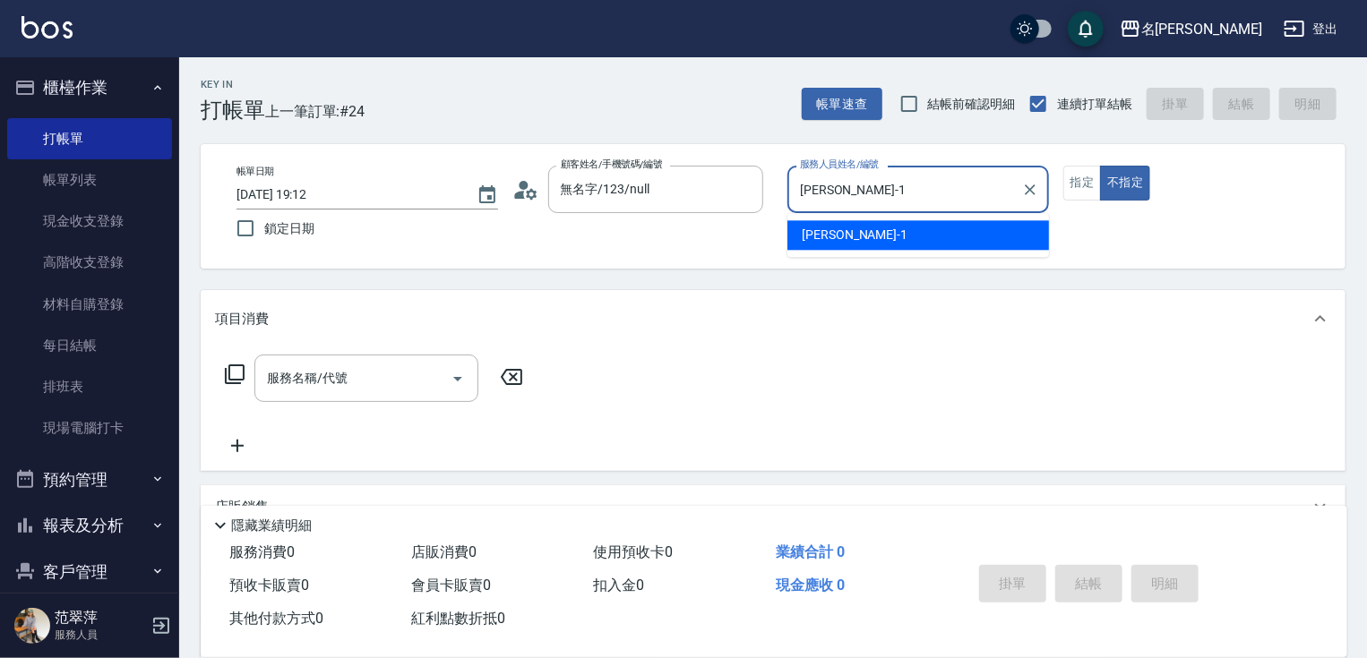
type button "false"
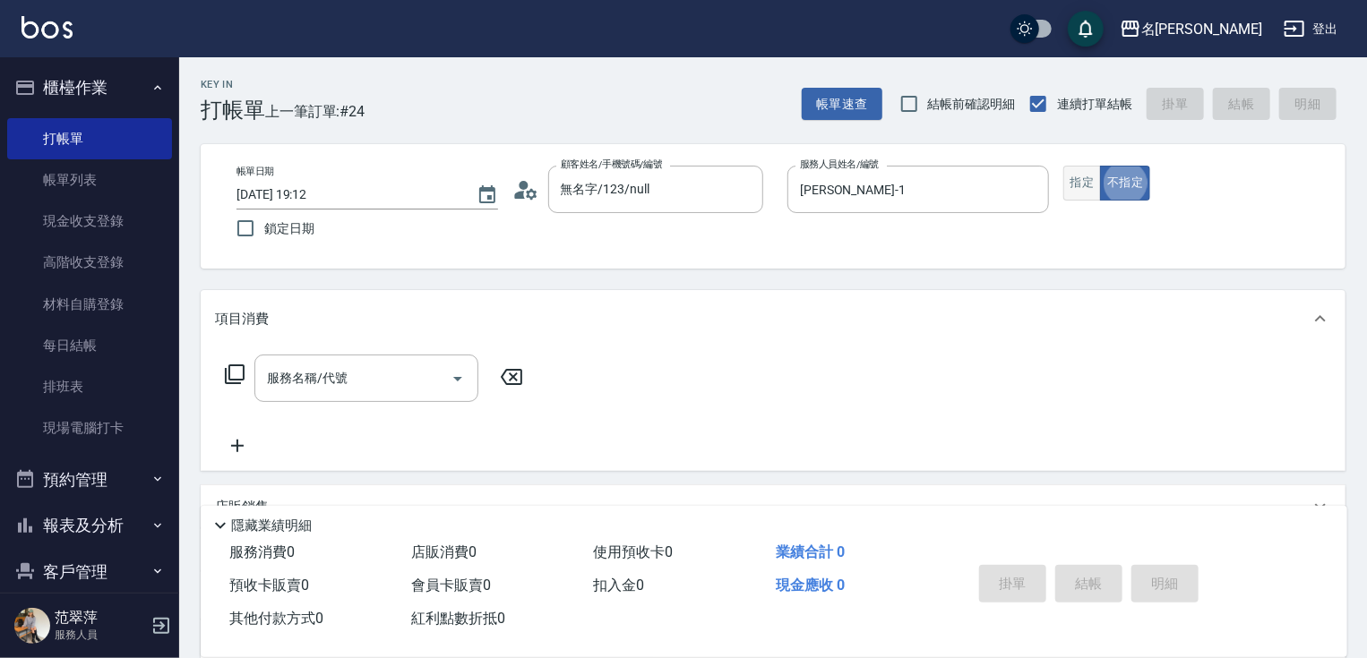
click at [1084, 195] on button "指定" at bounding box center [1082, 183] width 39 height 35
click at [363, 382] on input "服務名稱/代號" at bounding box center [352, 378] width 181 height 31
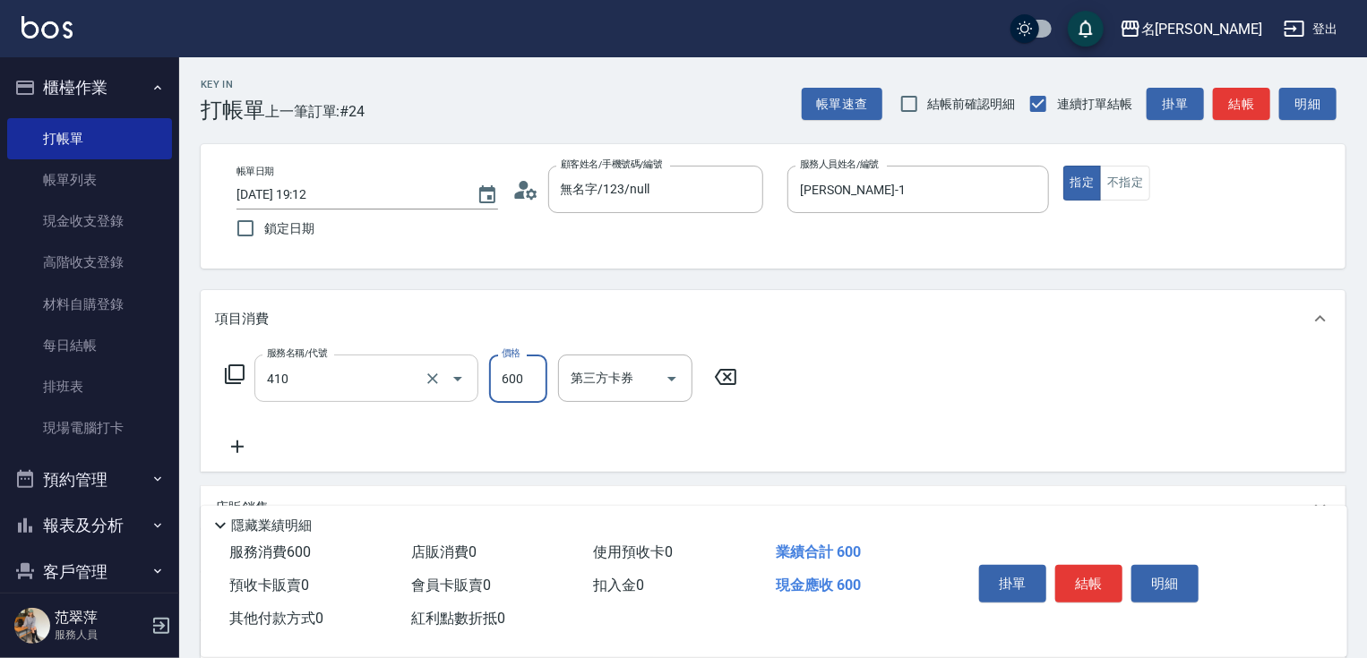
type input "鴻果頭皮SPA(410)"
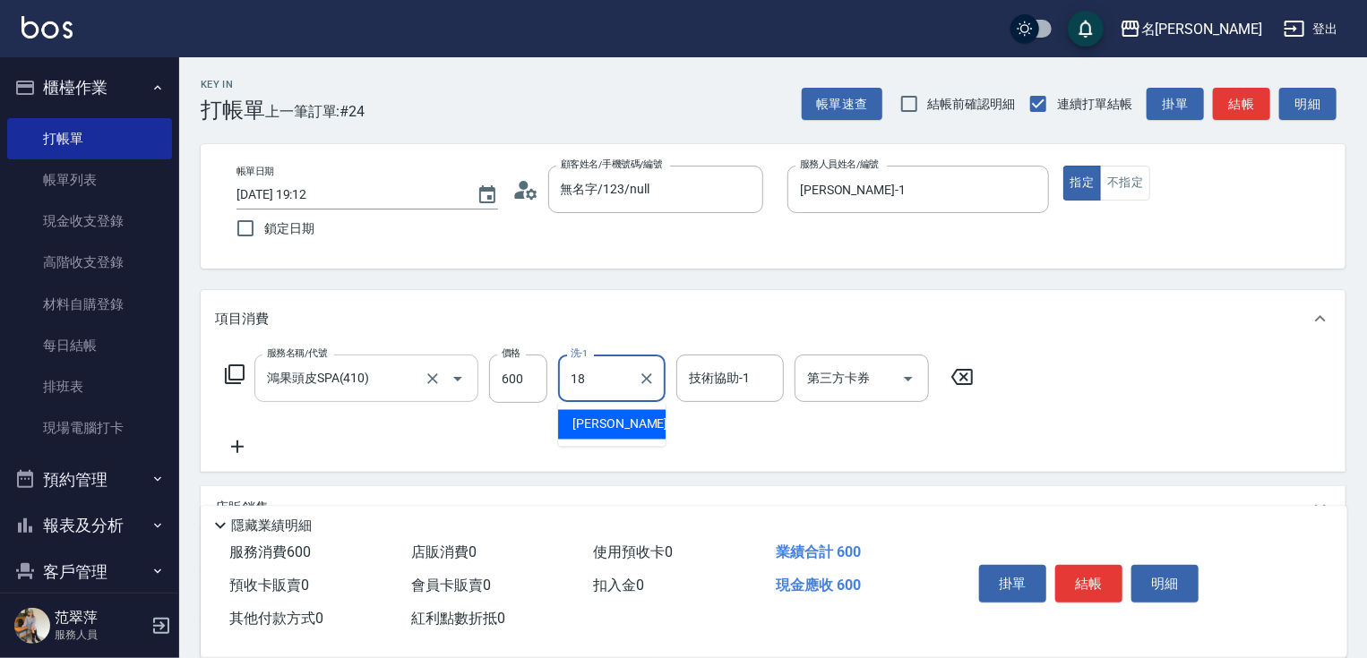
type input "小慧-18"
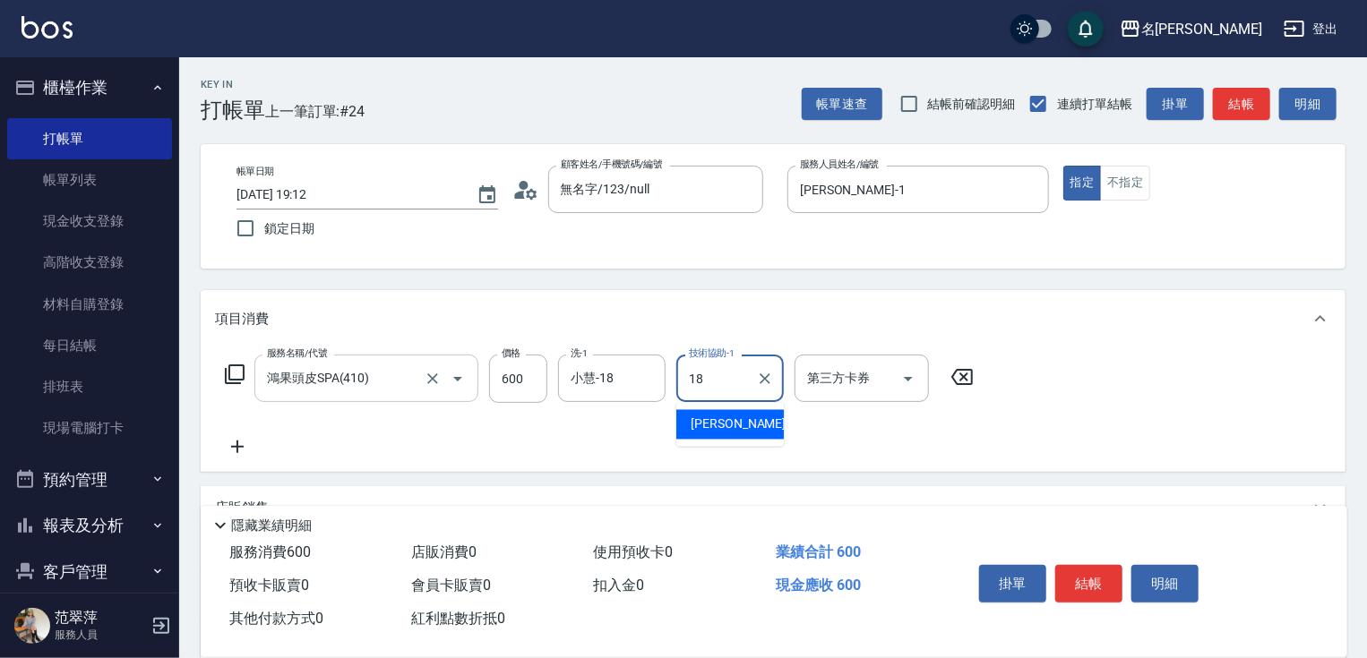
type input "小慧-18"
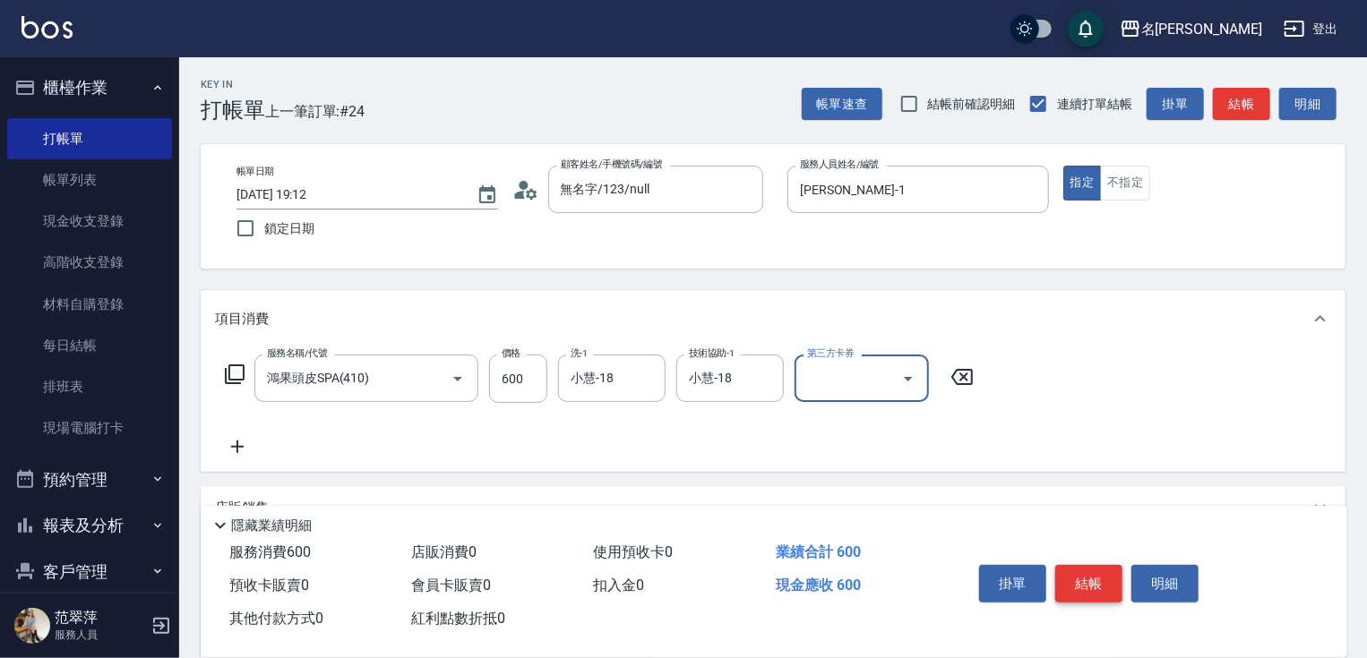
click at [1081, 575] on button "結帳" at bounding box center [1088, 584] width 67 height 38
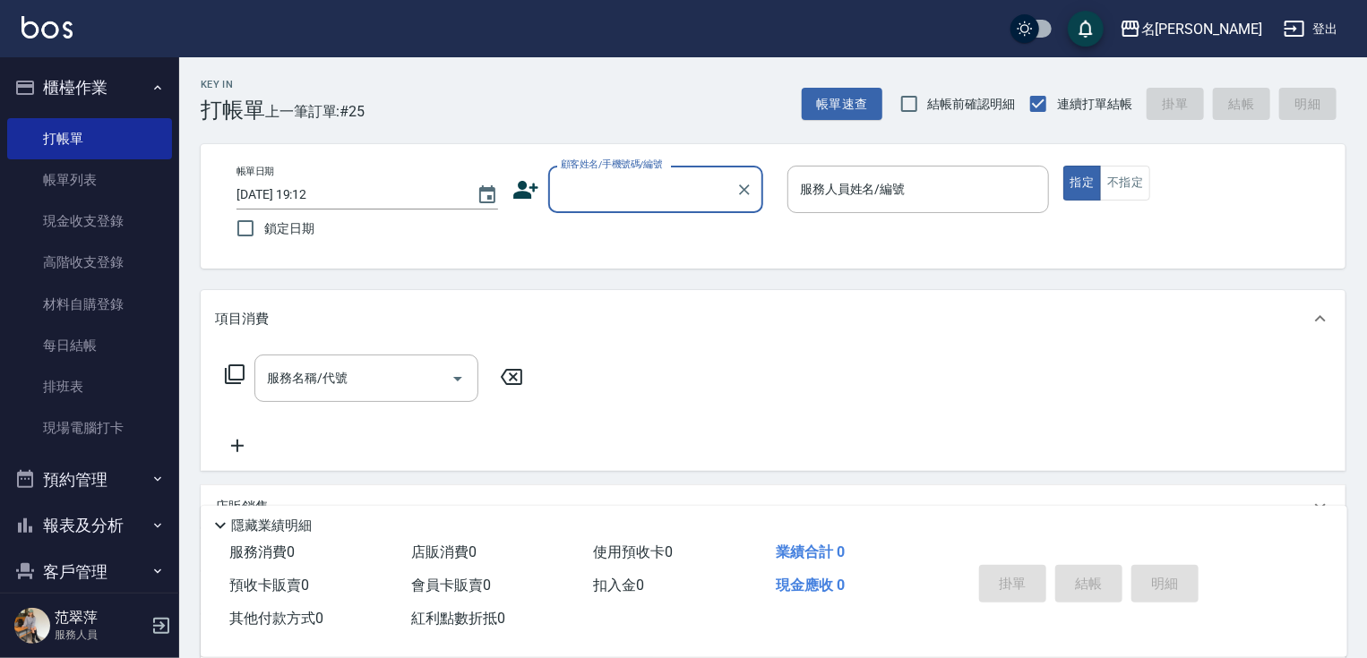
click at [603, 194] on input "顧客姓名/手機號碼/編號" at bounding box center [642, 189] width 172 height 31
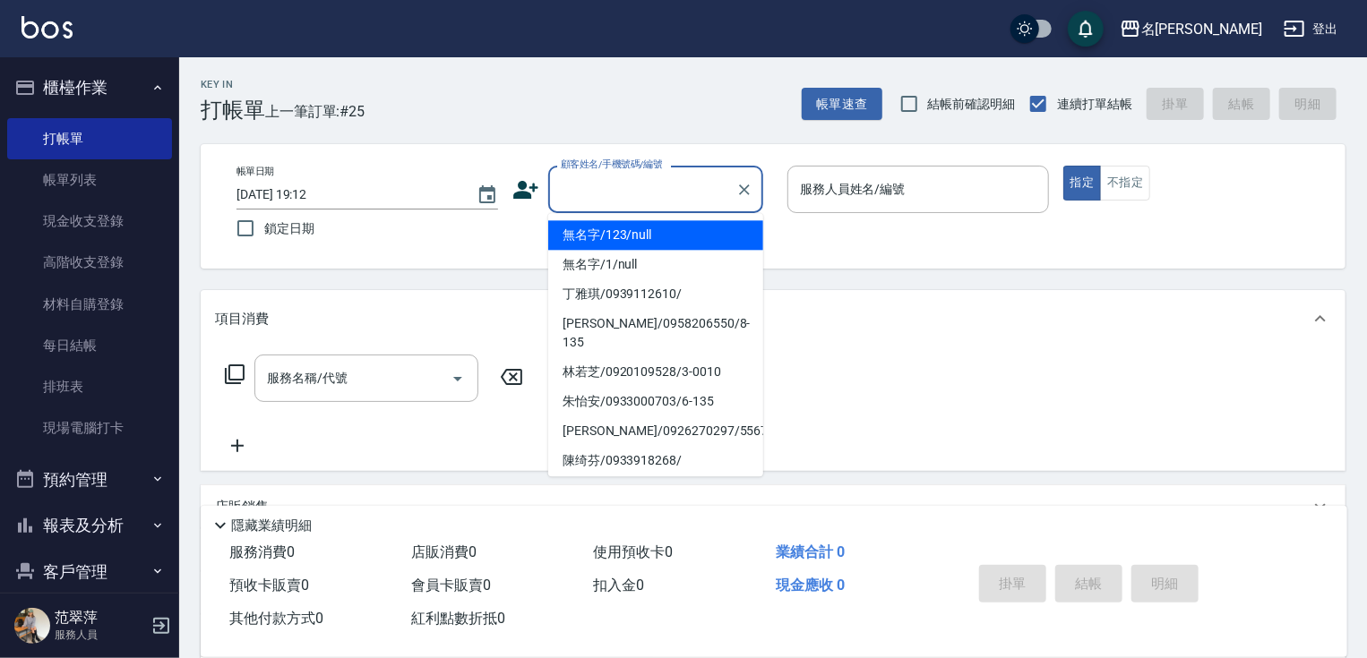
click at [616, 228] on li "無名字/123/null" at bounding box center [655, 235] width 215 height 30
type input "無名字/123/null"
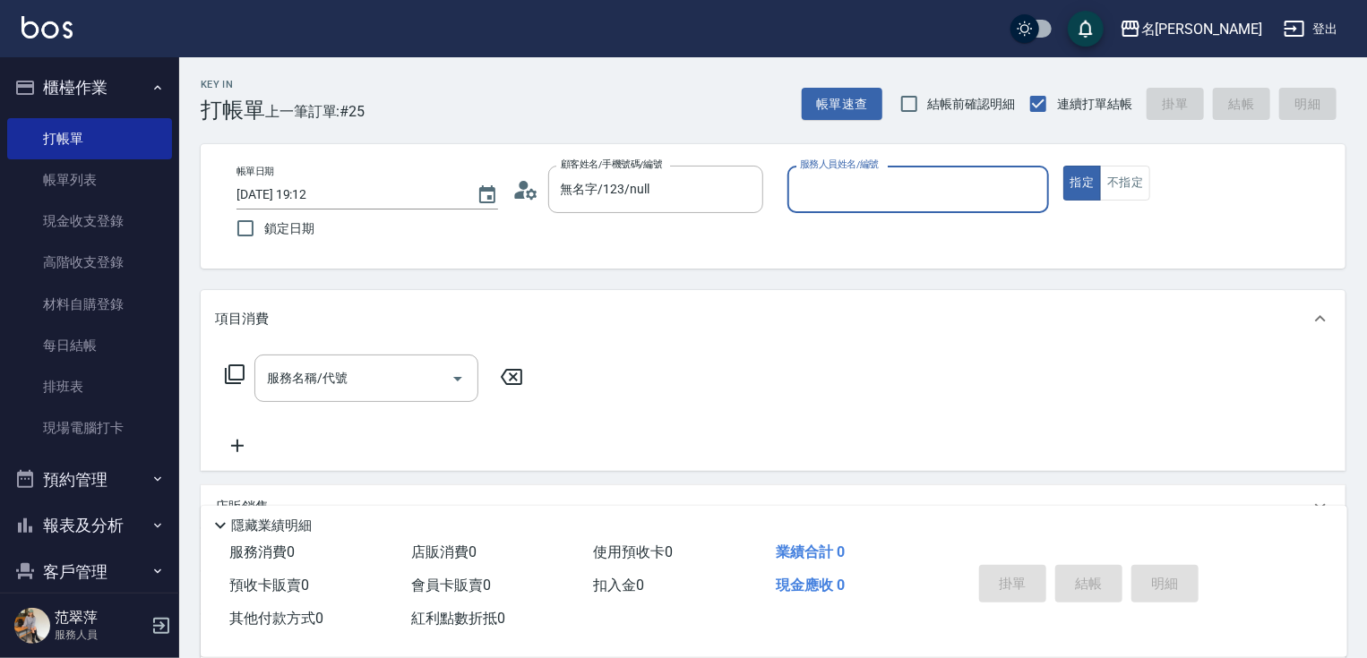
click at [893, 184] on input "服務人員姓名/編號" at bounding box center [917, 189] width 245 height 31
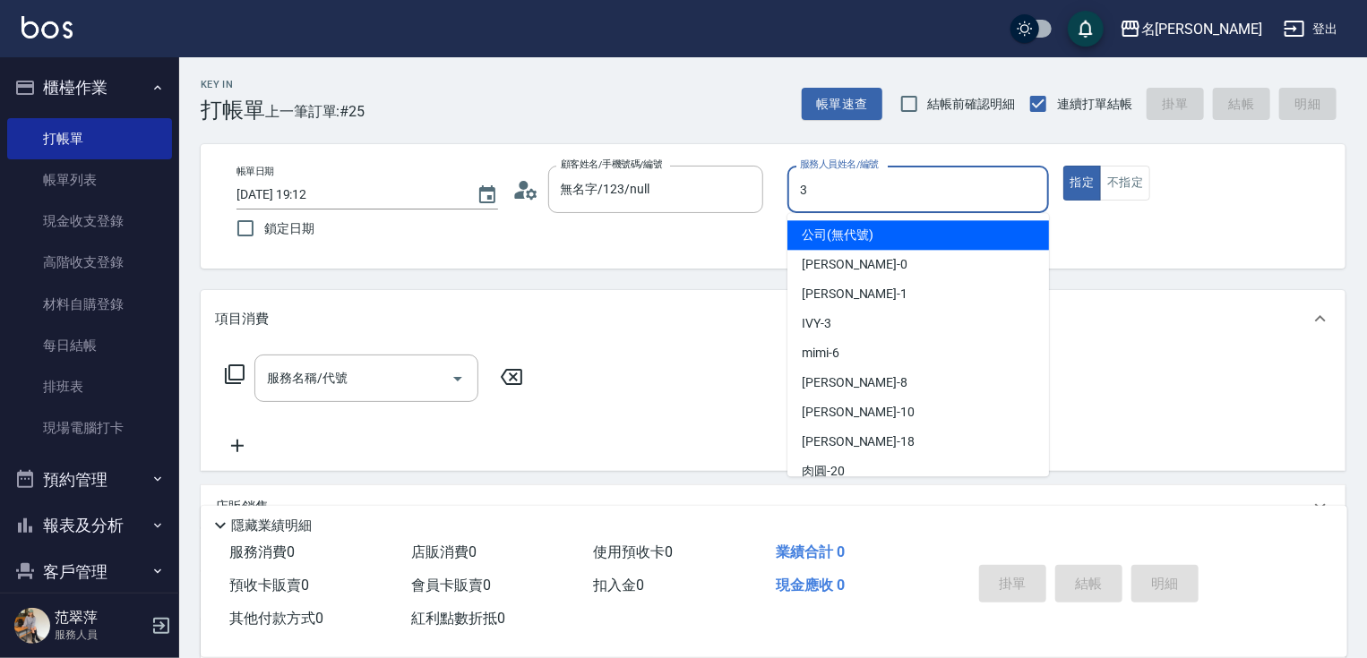
type input "IVY-3"
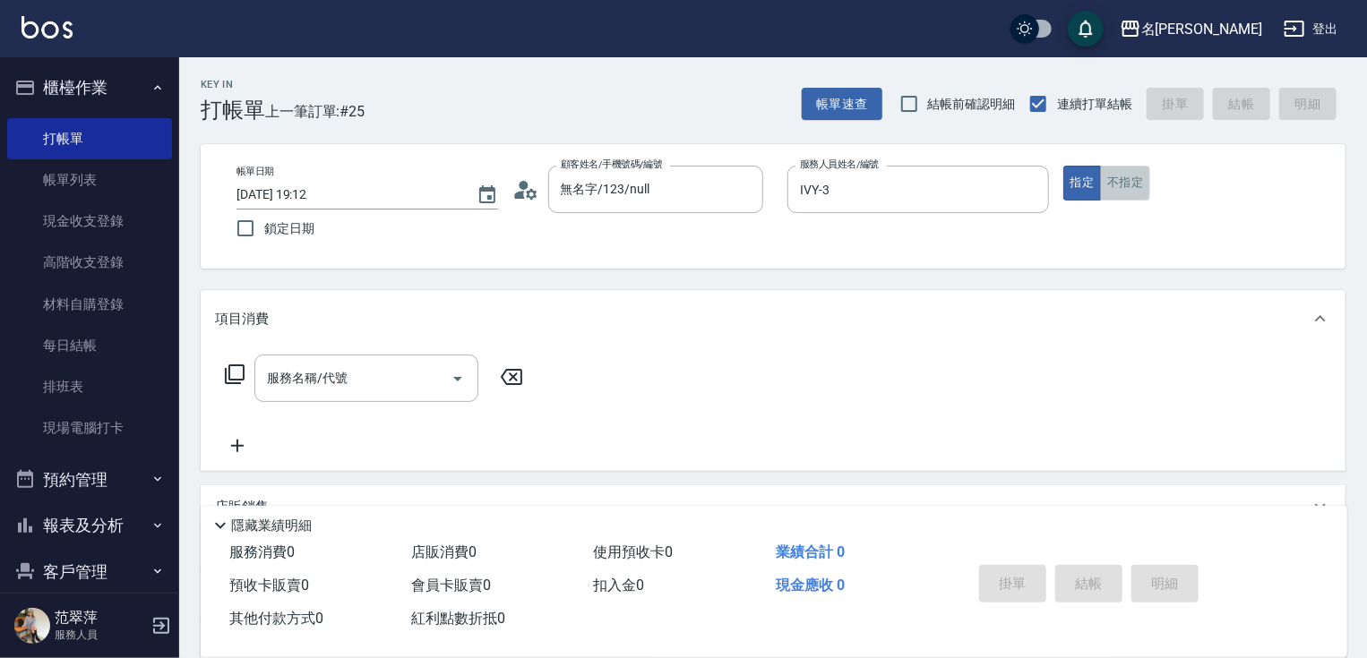
click at [1117, 182] on button "不指定" at bounding box center [1125, 183] width 50 height 35
click at [385, 398] on div "服務名稱/代號" at bounding box center [366, 378] width 224 height 47
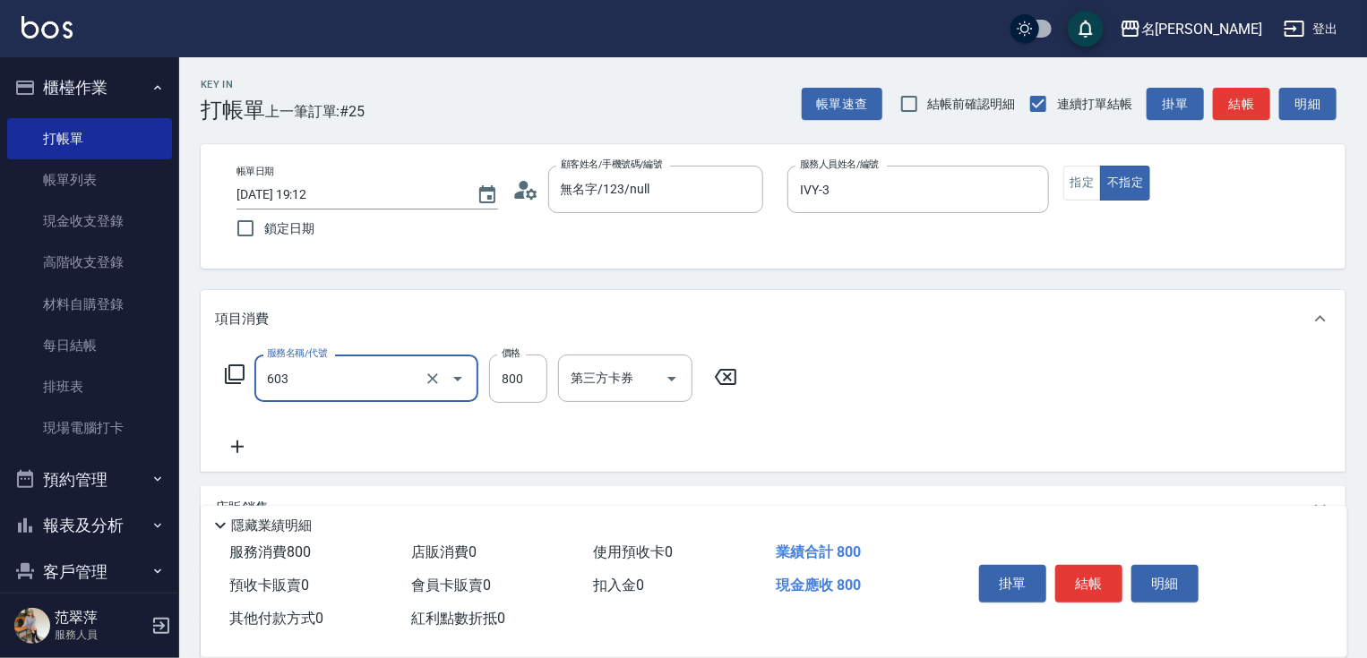
type input "洗+護[800](603)"
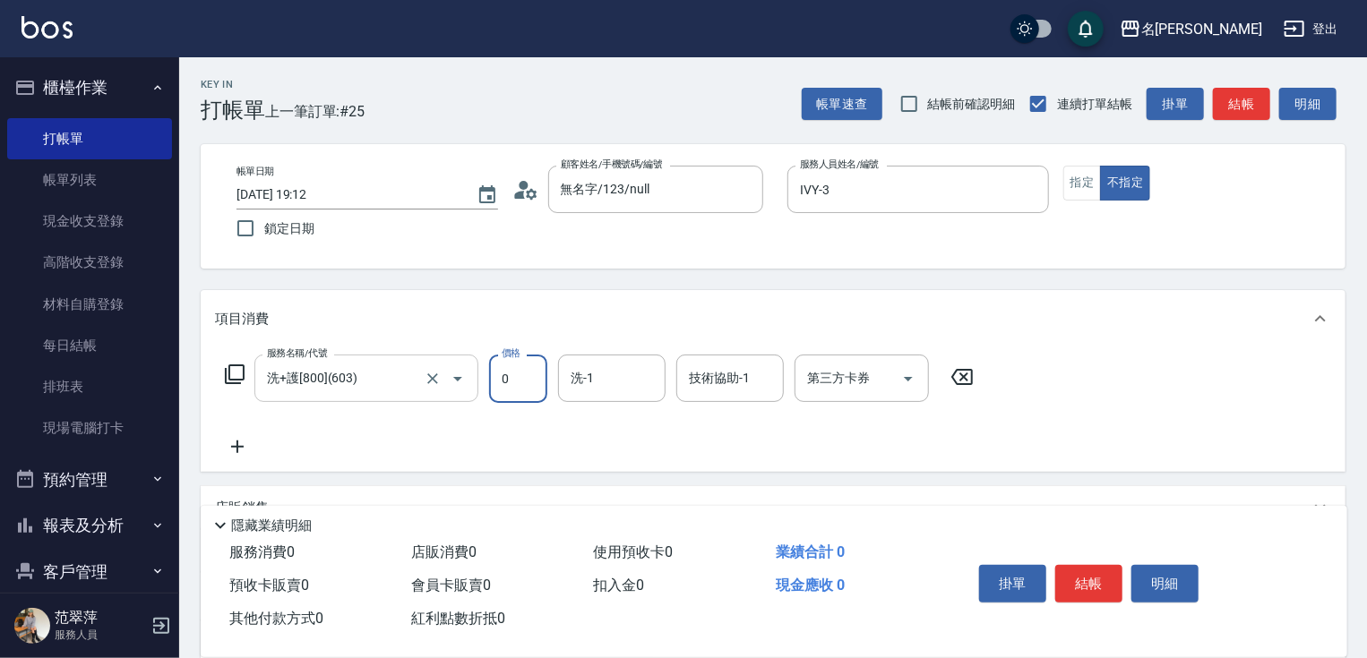
type input "0"
type input "IVY-3"
click at [1086, 588] on button "結帳" at bounding box center [1088, 584] width 67 height 38
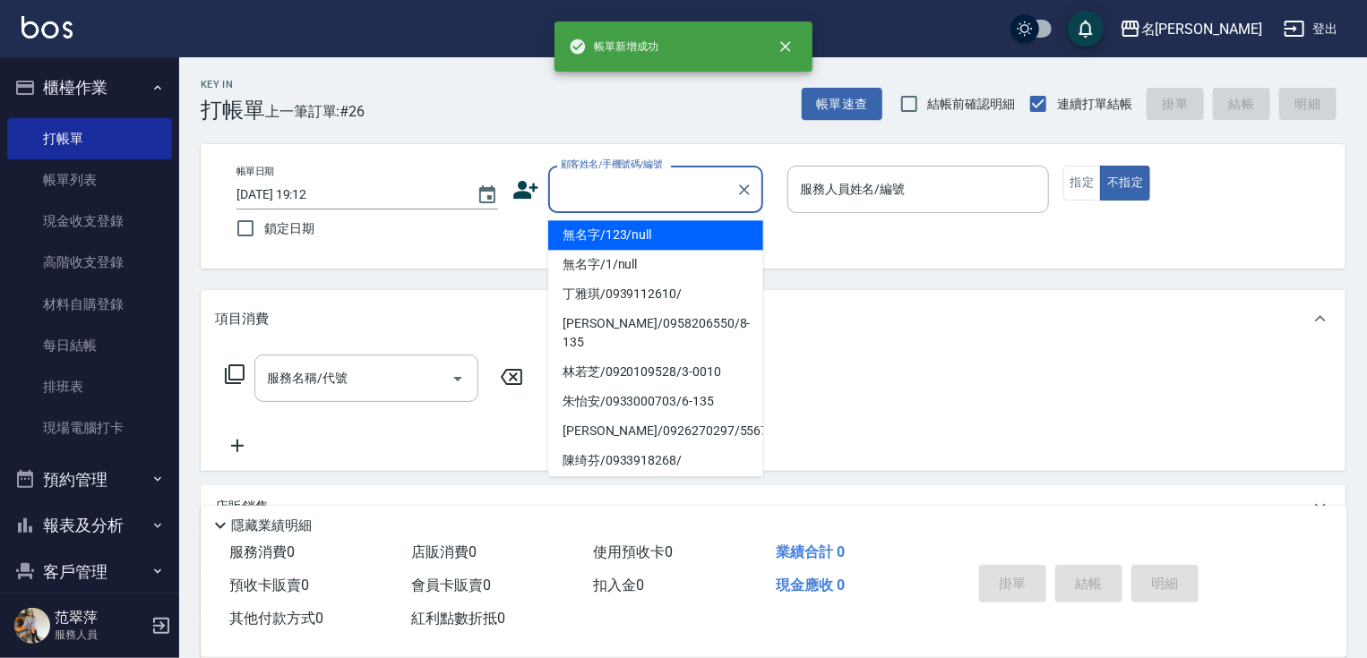
click at [666, 198] on input "顧客姓名/手機號碼/編號" at bounding box center [642, 189] width 172 height 31
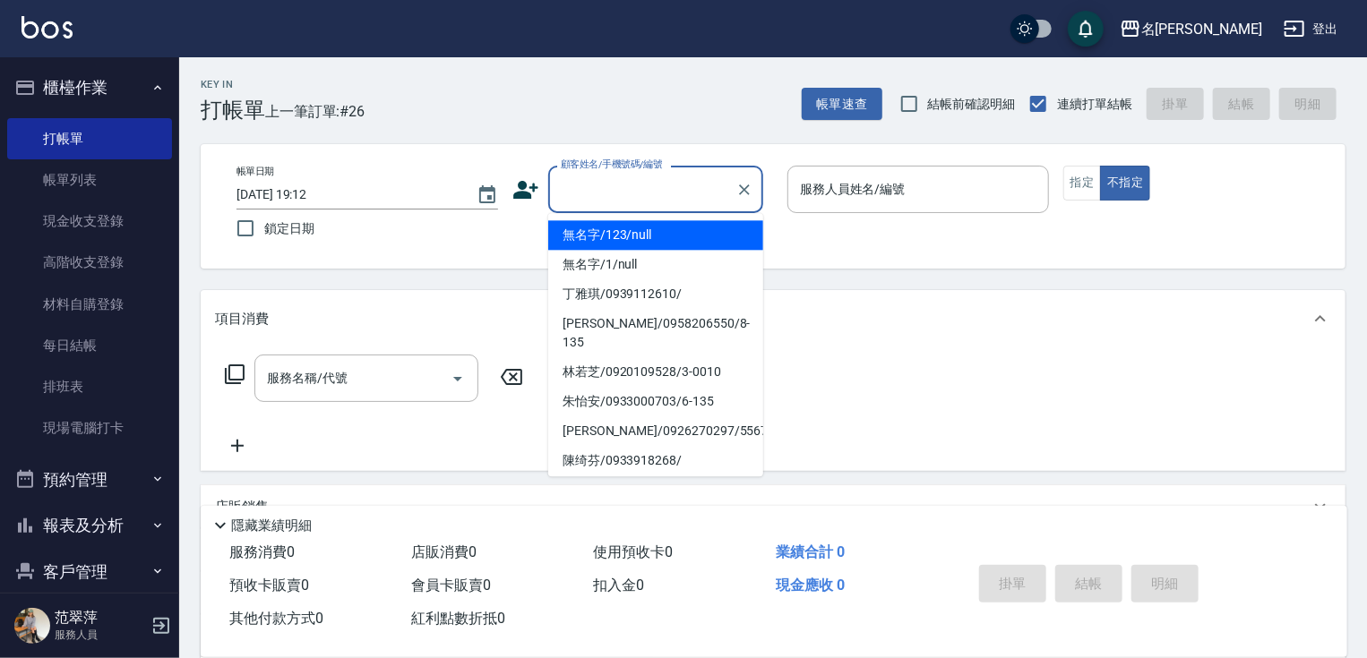
click at [675, 237] on li "無名字/123/null" at bounding box center [655, 235] width 215 height 30
type input "無名字/123/null"
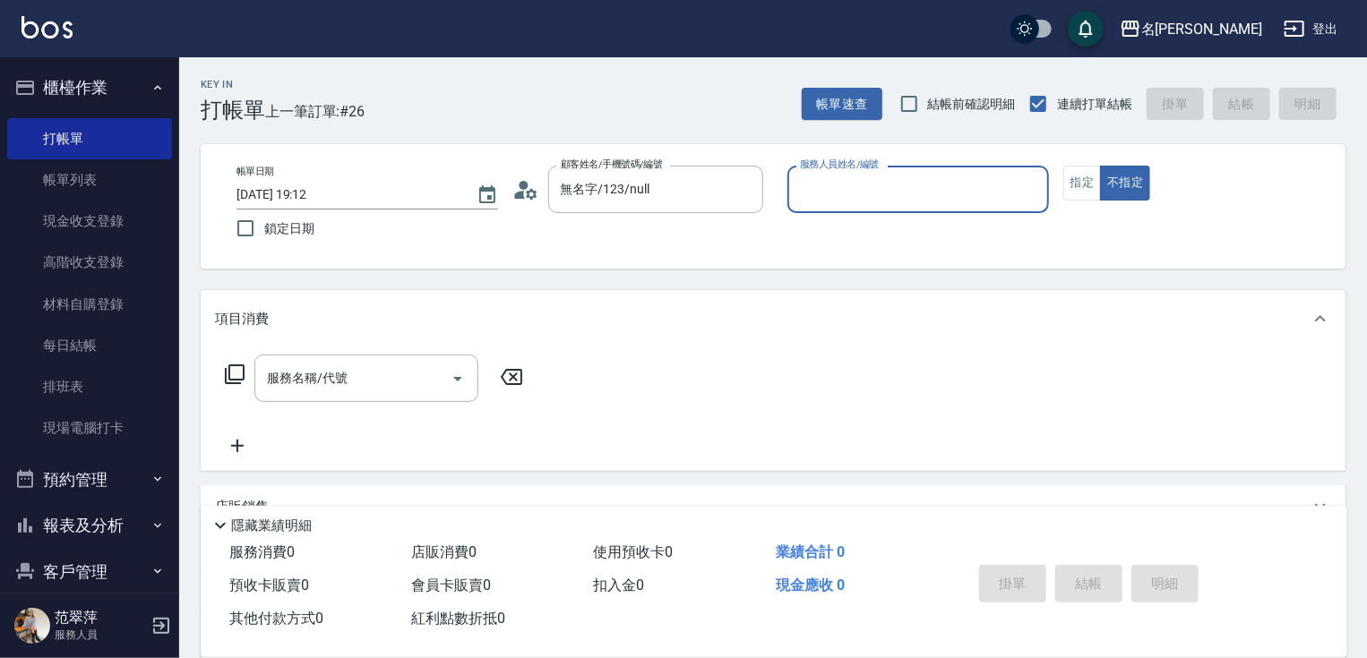
click at [843, 186] on div "服務人員姓名/編號 服務人員姓名/編號" at bounding box center [918, 189] width 262 height 47
type input "Joanne-1"
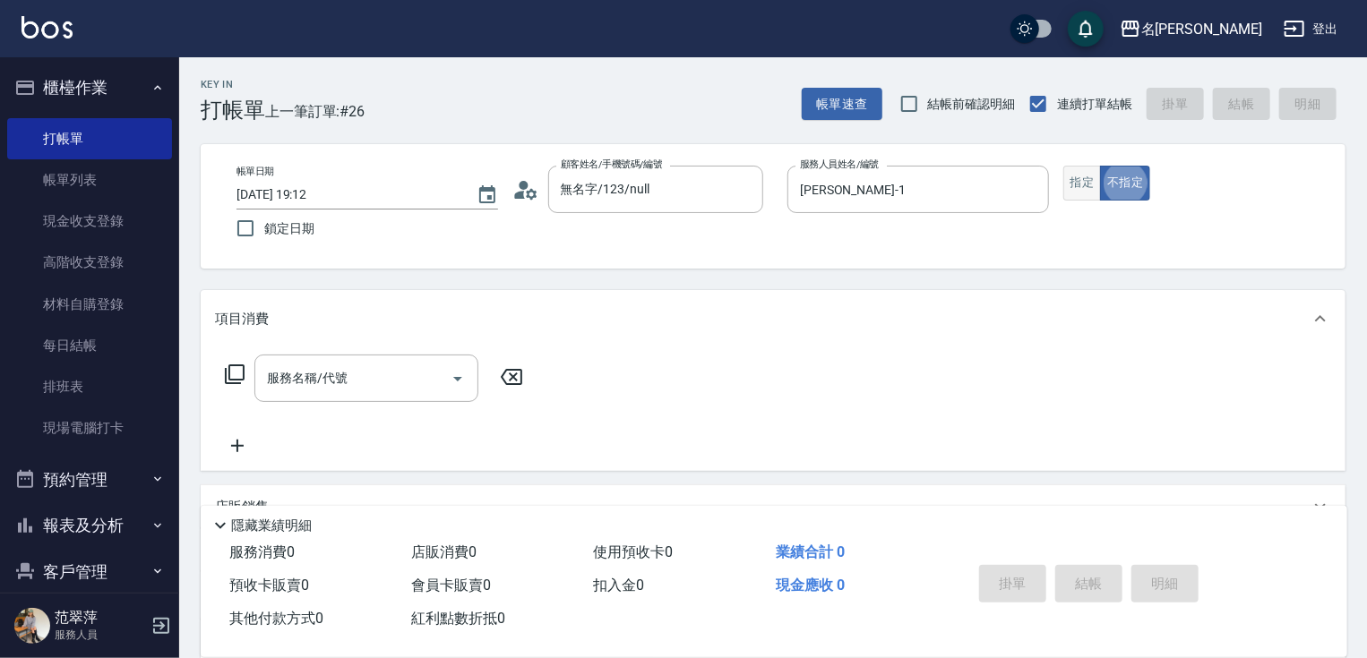
click at [1065, 181] on button "指定" at bounding box center [1082, 183] width 39 height 35
click at [362, 389] on input "服務名稱/代號" at bounding box center [352, 378] width 181 height 31
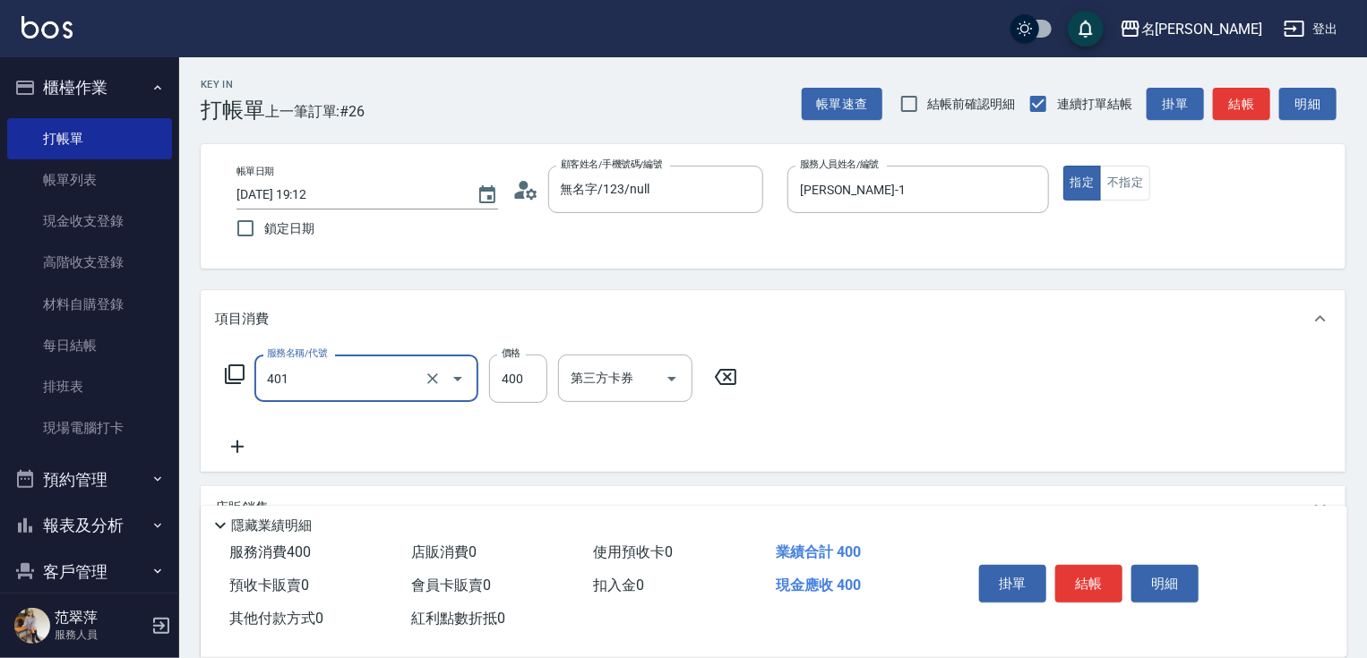
type input "剪髮(400)(401)"
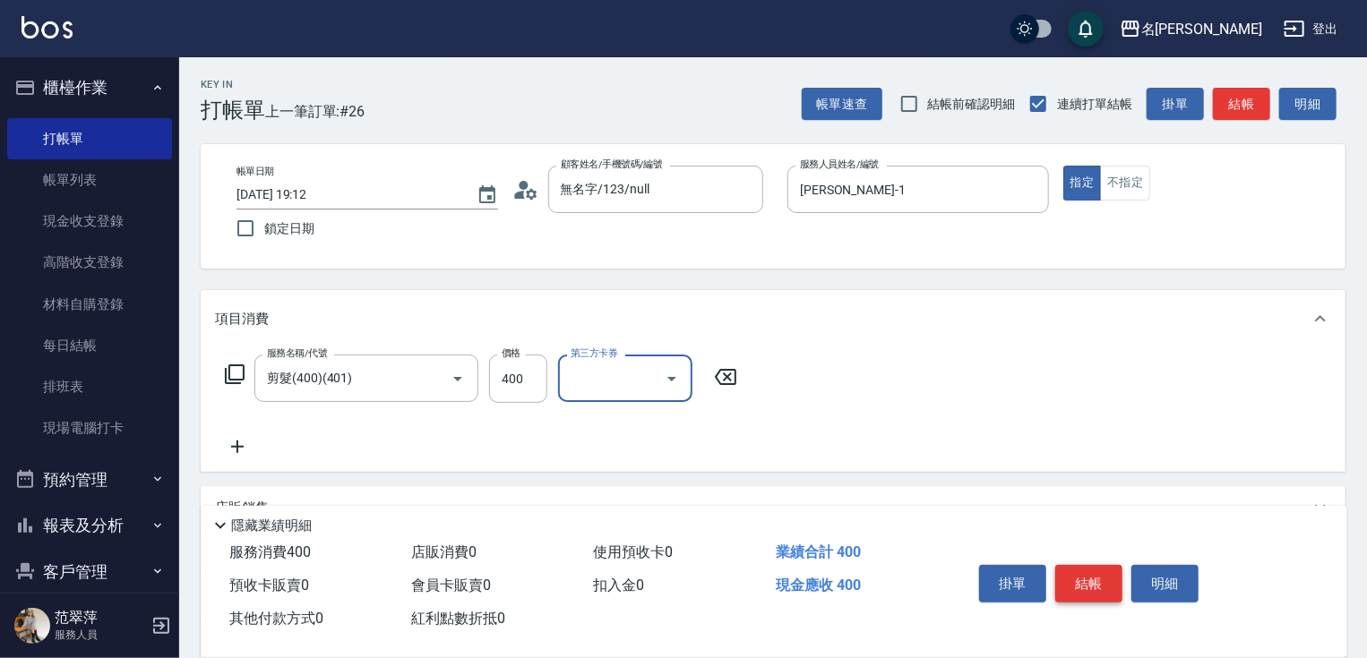
click at [1083, 577] on button "結帳" at bounding box center [1088, 584] width 67 height 38
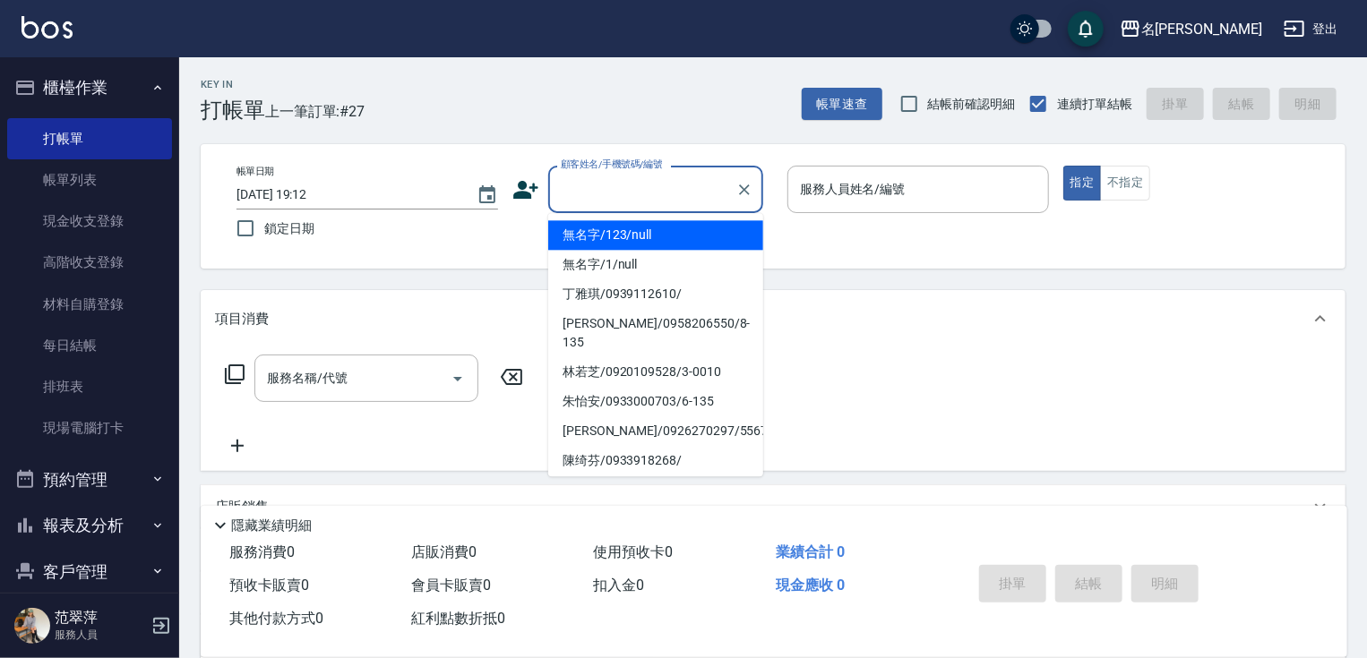
click at [613, 192] on input "顧客姓名/手機號碼/編號" at bounding box center [642, 189] width 172 height 31
click at [621, 247] on li "無名字/123/null" at bounding box center [655, 235] width 215 height 30
type input "無名字/123/null"
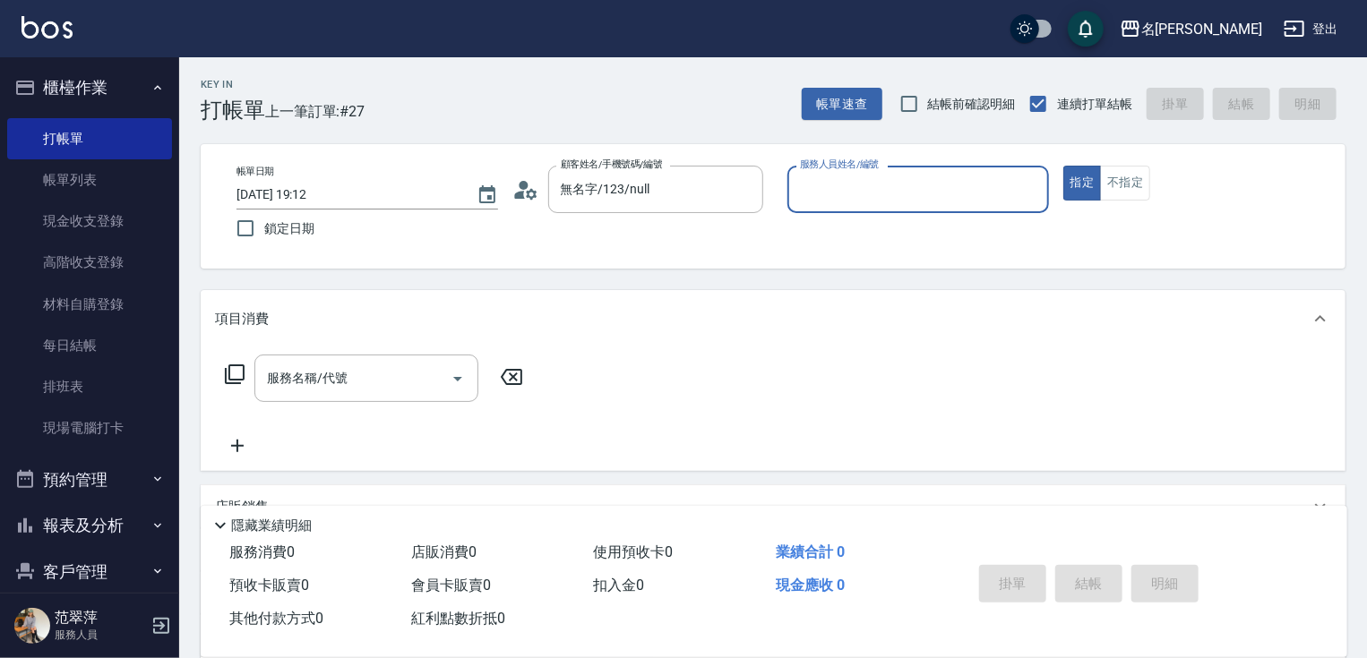
click at [843, 184] on input "服務人員姓名/編號" at bounding box center [917, 189] width 245 height 31
type input "Joanne-1"
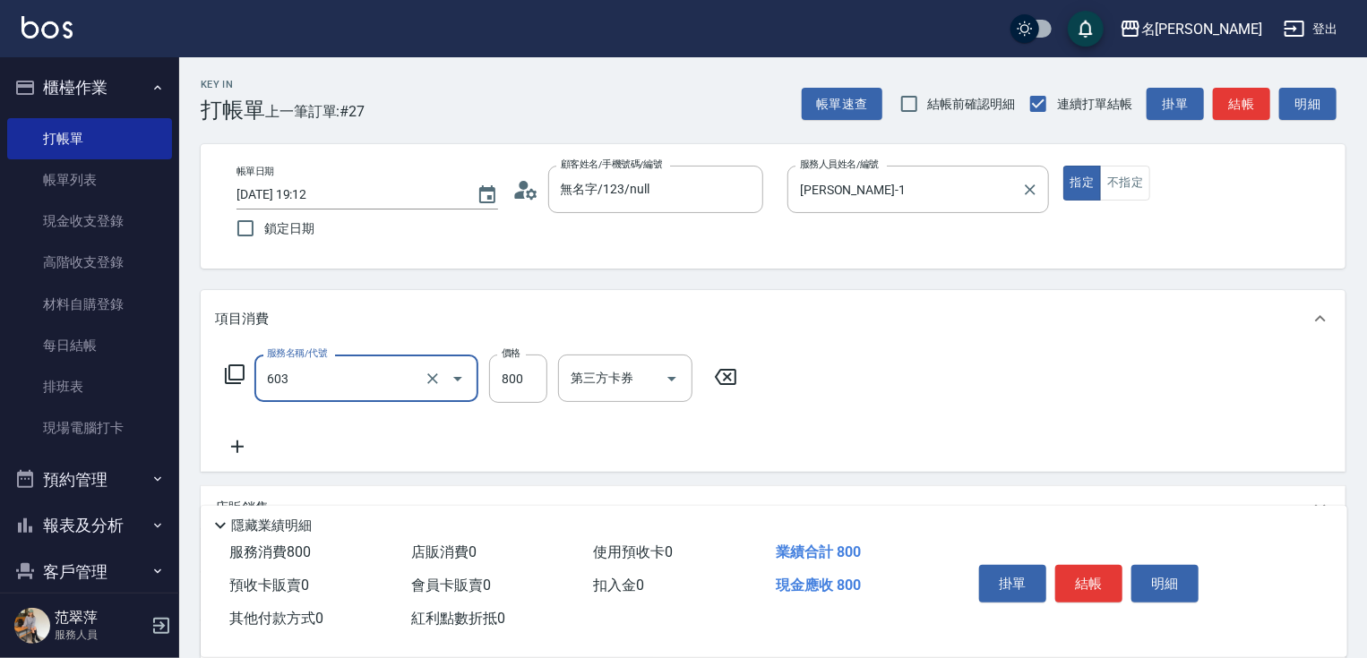
type input "洗+護[800](603)"
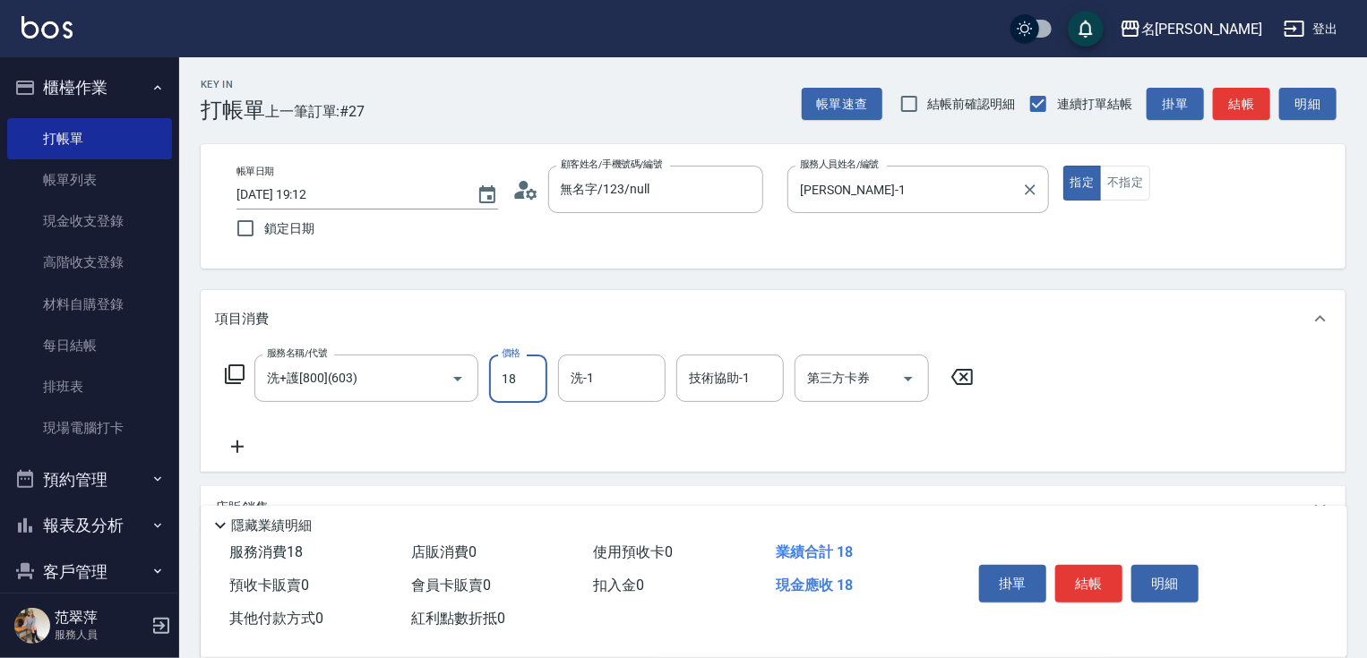
type input "18"
type input "小慧-18"
click at [519, 380] on input "18" at bounding box center [518, 379] width 58 height 48
type input "0"
type input "小慧-18"
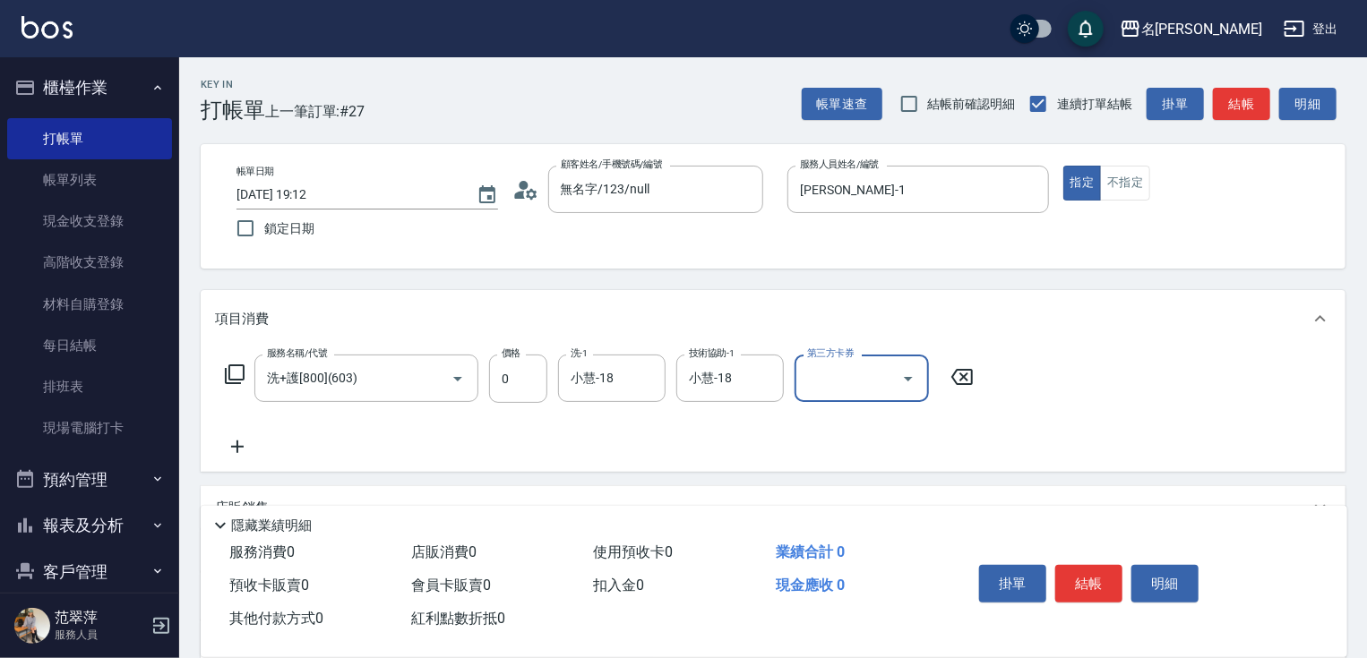
drag, startPoint x: 1078, startPoint y: 560, endPoint x: 1079, endPoint y: 571, distance: 11.7
click at [1078, 565] on button "結帳" at bounding box center [1088, 584] width 67 height 38
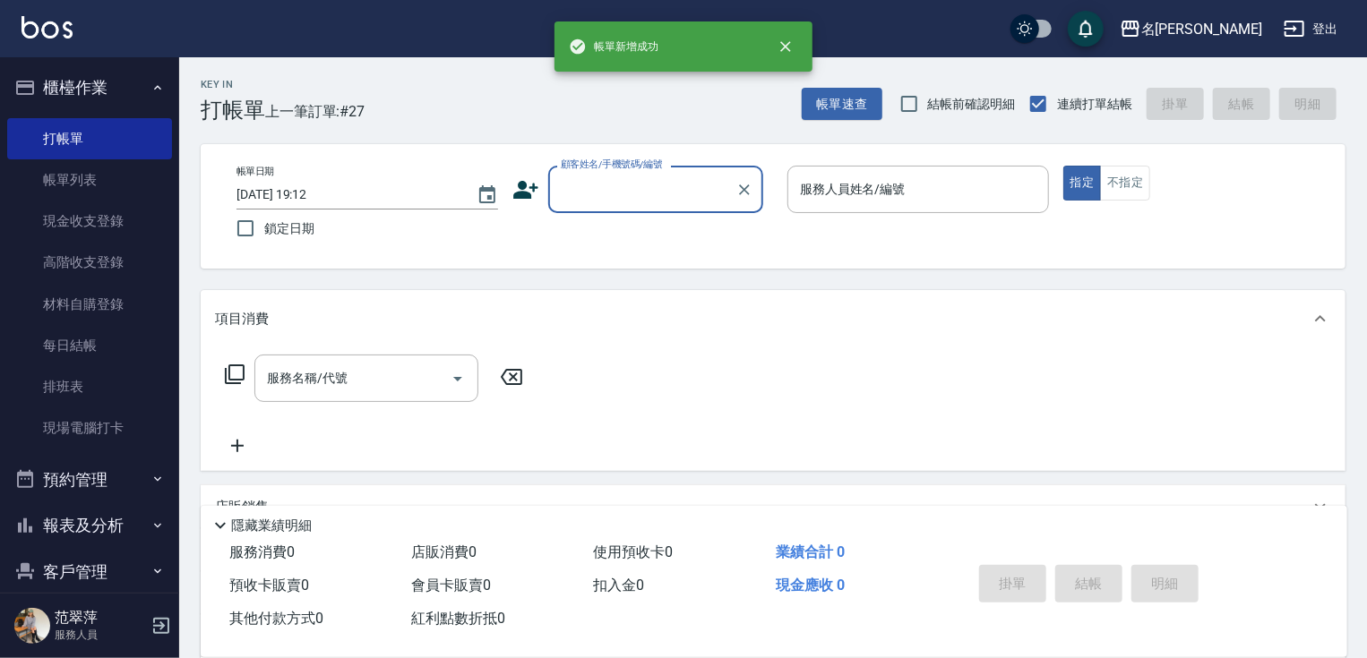
click at [1079, 576] on div "掛單 結帳 明細" at bounding box center [1089, 586] width 234 height 56
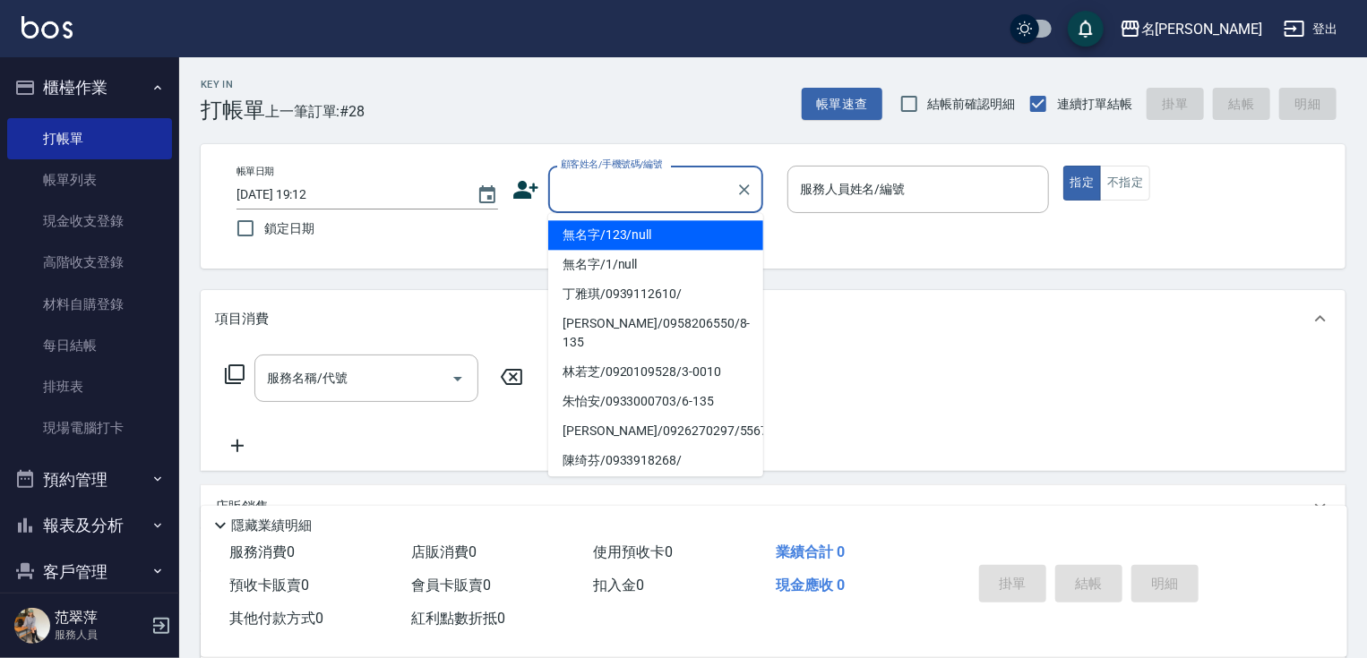
click at [663, 178] on div "顧客姓名/手機號碼/編號 顧客姓名/手機號碼/編號" at bounding box center [655, 189] width 215 height 47
click at [652, 231] on li "無名字/123/null" at bounding box center [655, 235] width 215 height 30
type input "無名字/123/null"
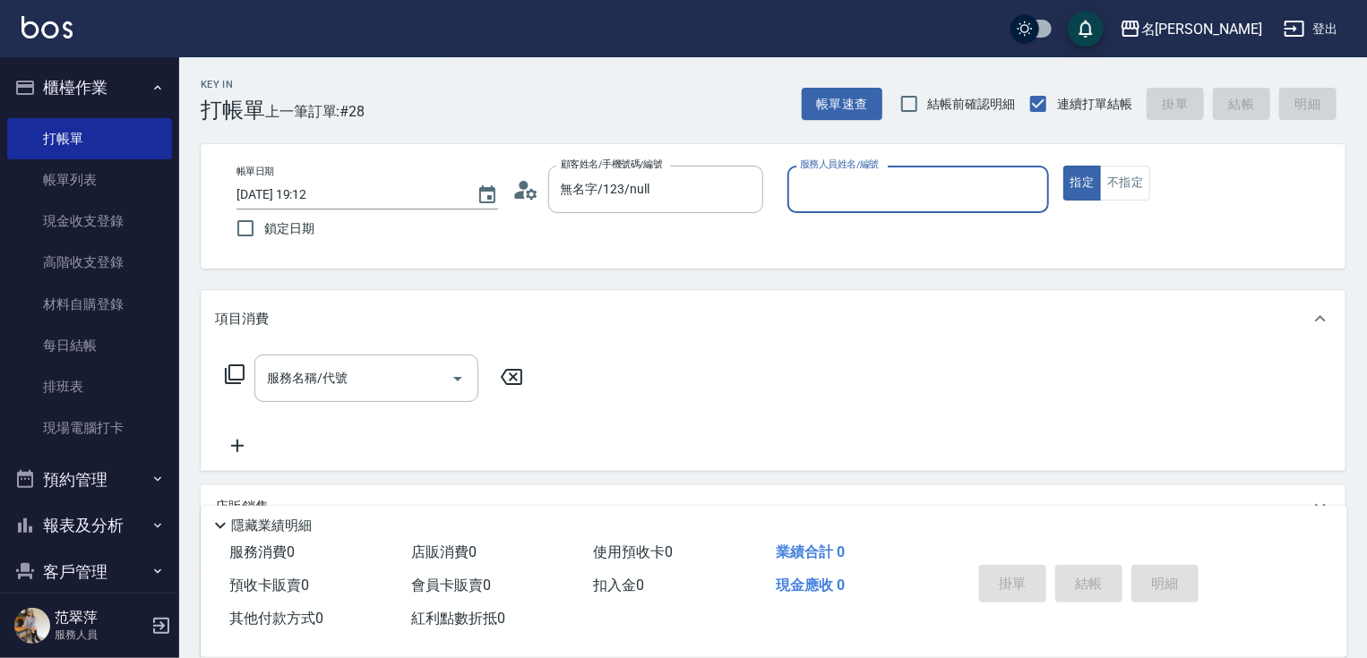
click at [687, 227] on div "帳單日期 2025/10/14 19:12 鎖定日期 顧客姓名/手機號碼/編號 無名字/123/null 顧客姓名/手機號碼/編號 服務人員姓名/編號 服務人…" at bounding box center [773, 207] width 1102 height 82
click at [894, 196] on input "服務人員姓名/編號" at bounding box center [917, 189] width 245 height 31
type input "Joanne-1"
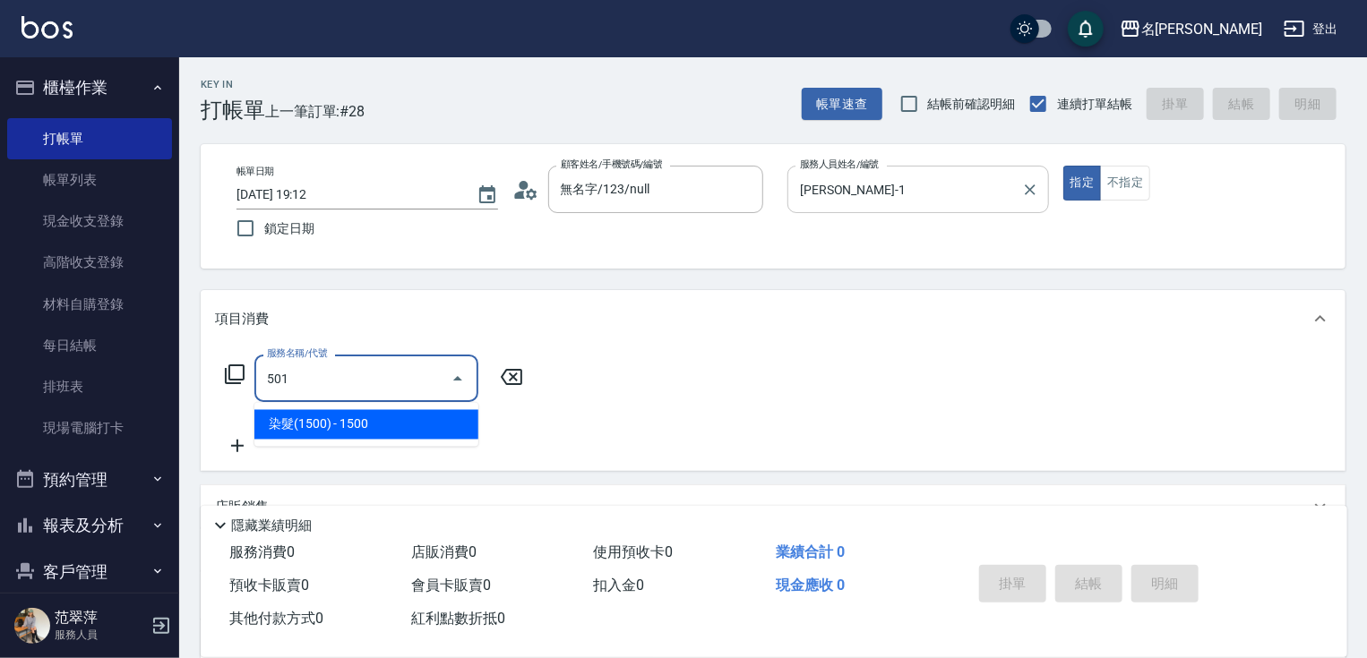
type input "染髮(1500)(501)"
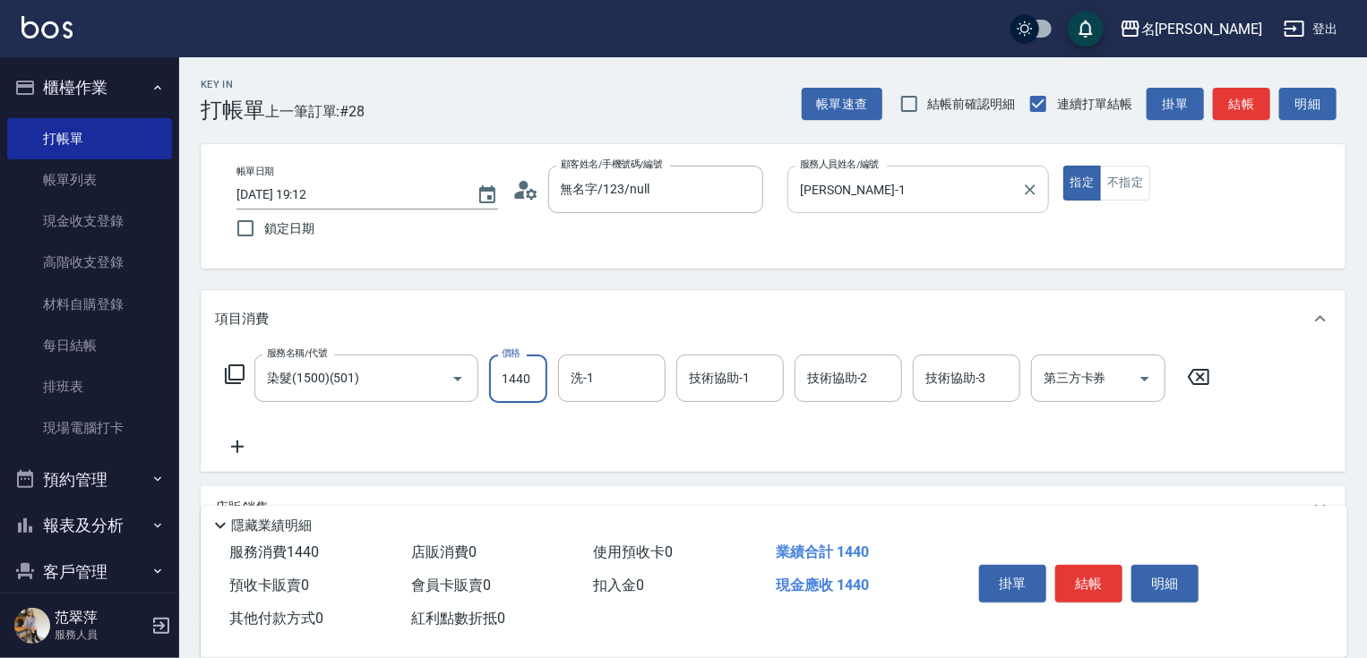
type input "1440"
type input "鴨肉-23"
type input "Joanne-1"
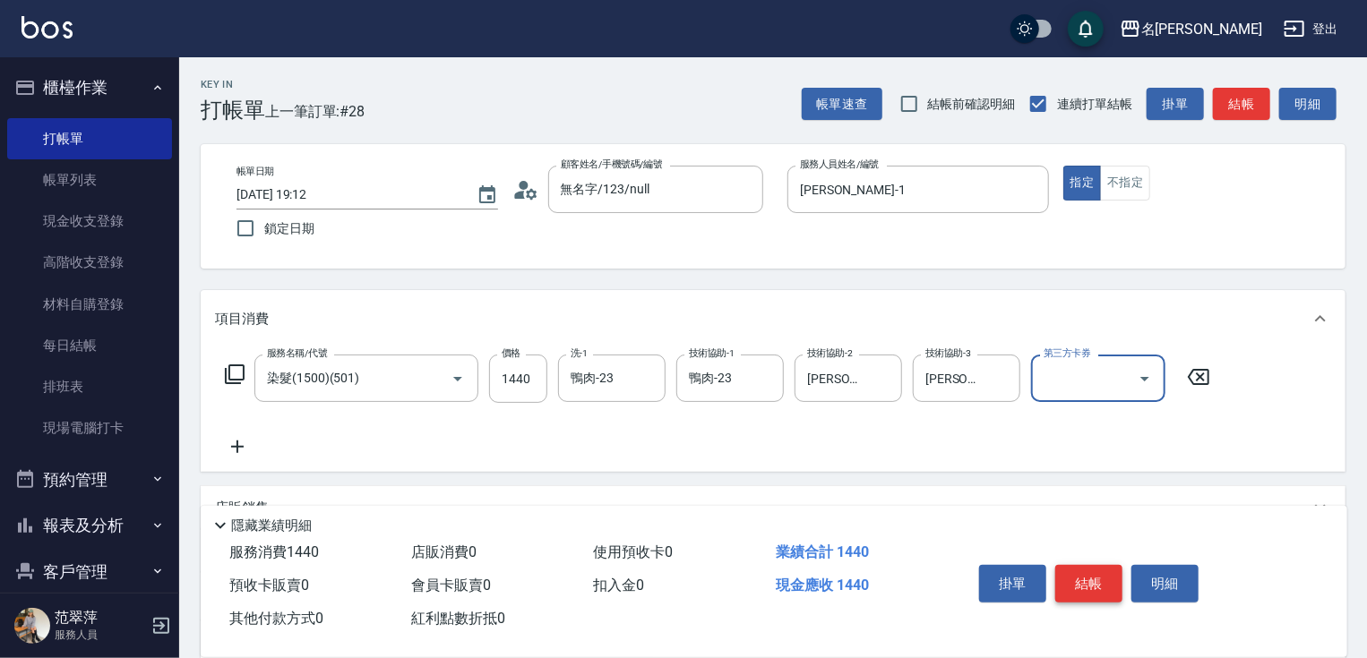
click at [1096, 580] on button "結帳" at bounding box center [1088, 584] width 67 height 38
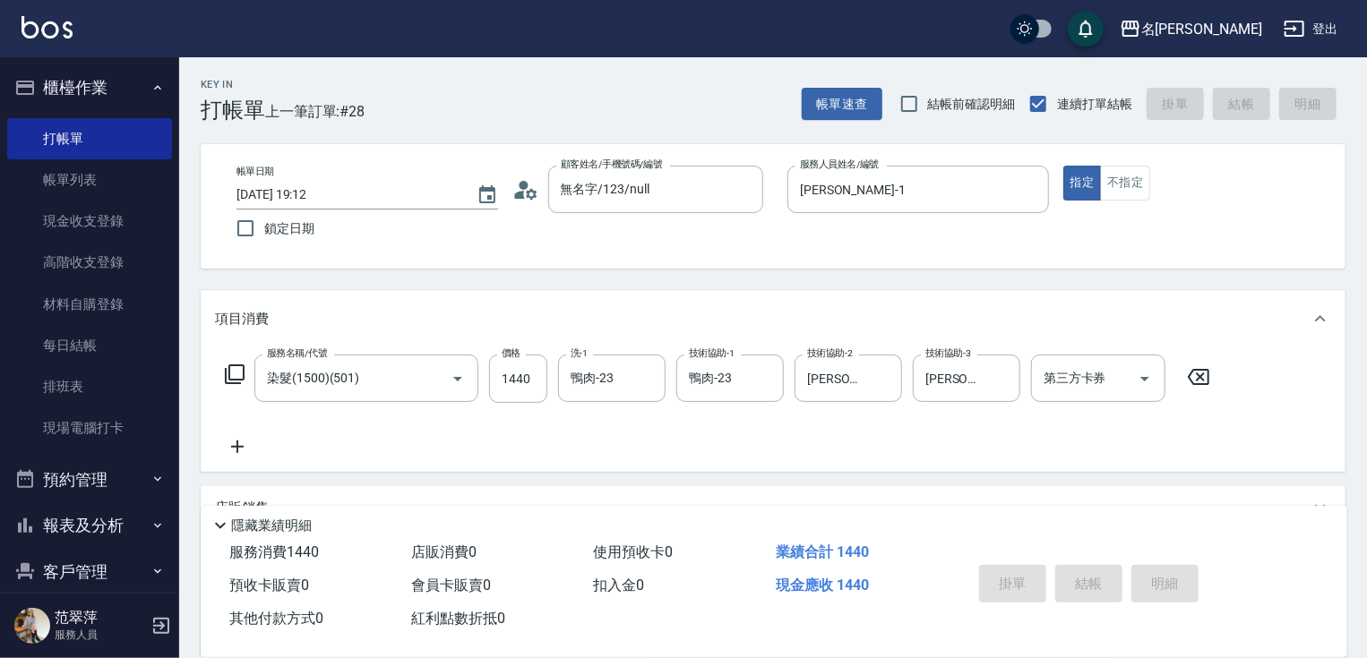
type input "[DATE] 19:13"
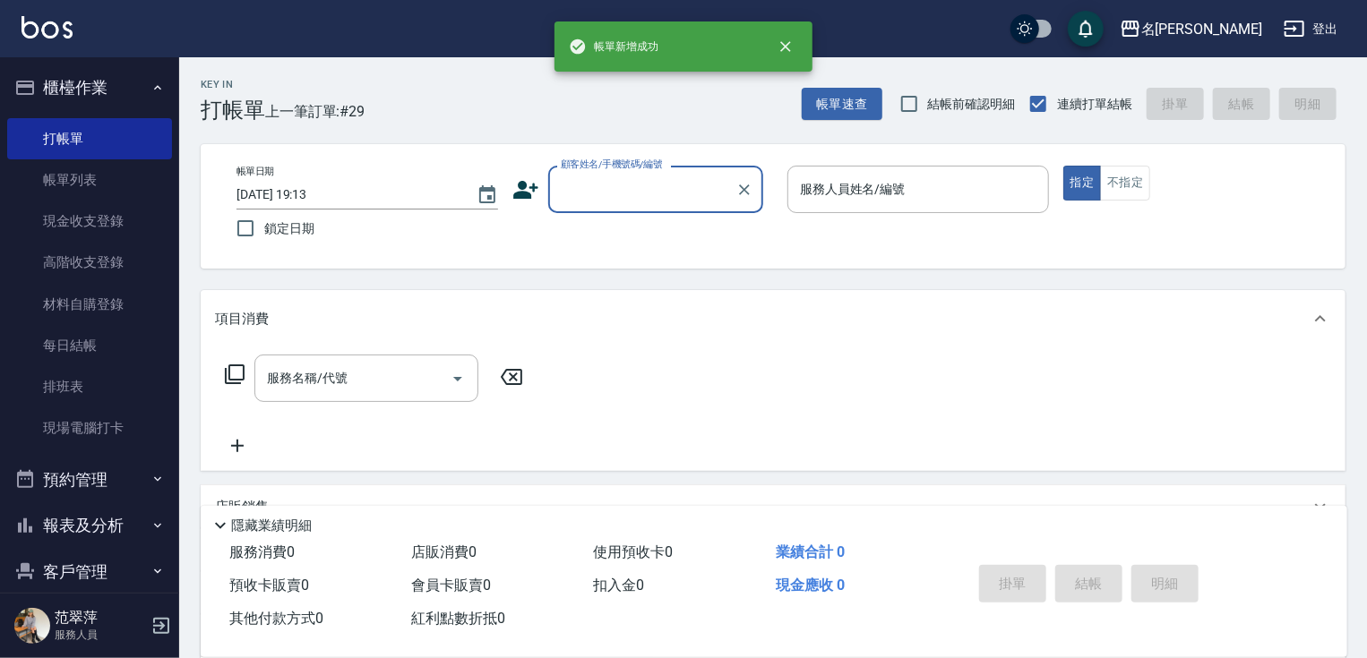
click at [665, 185] on input "顧客姓名/手機號碼/編號" at bounding box center [642, 189] width 172 height 31
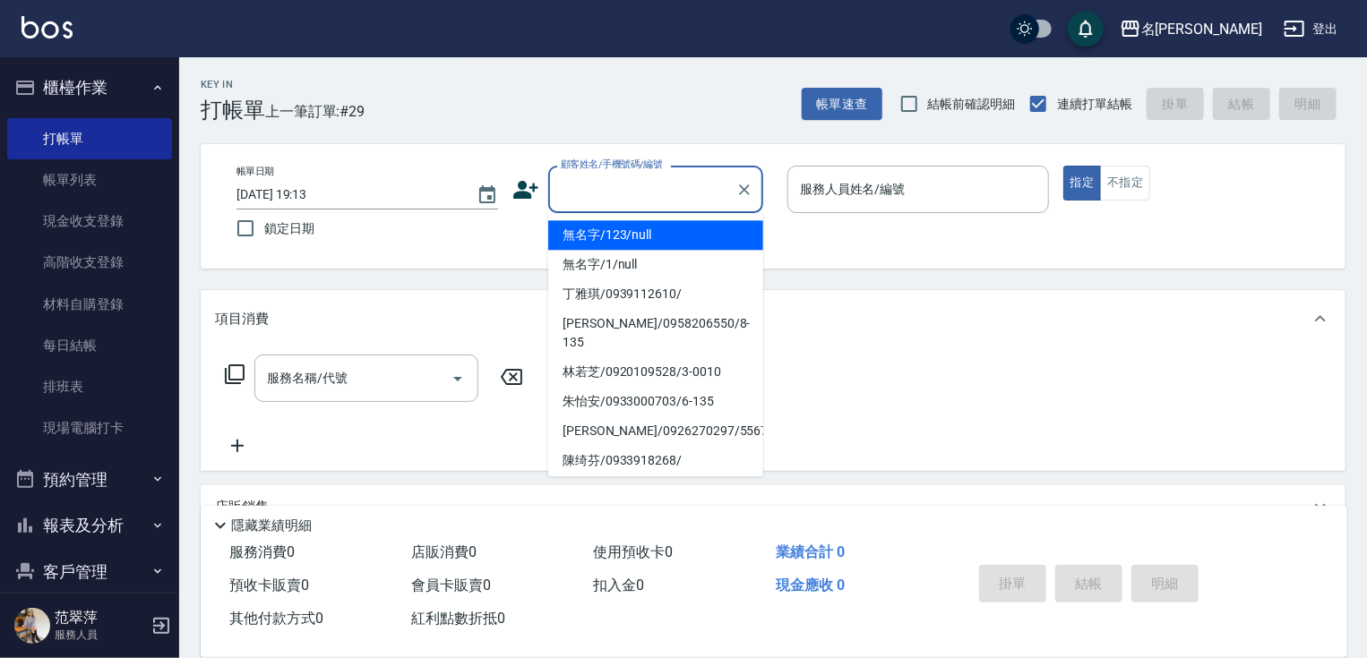
click at [661, 236] on li "無名字/123/null" at bounding box center [655, 235] width 215 height 30
type input "無名字/123/null"
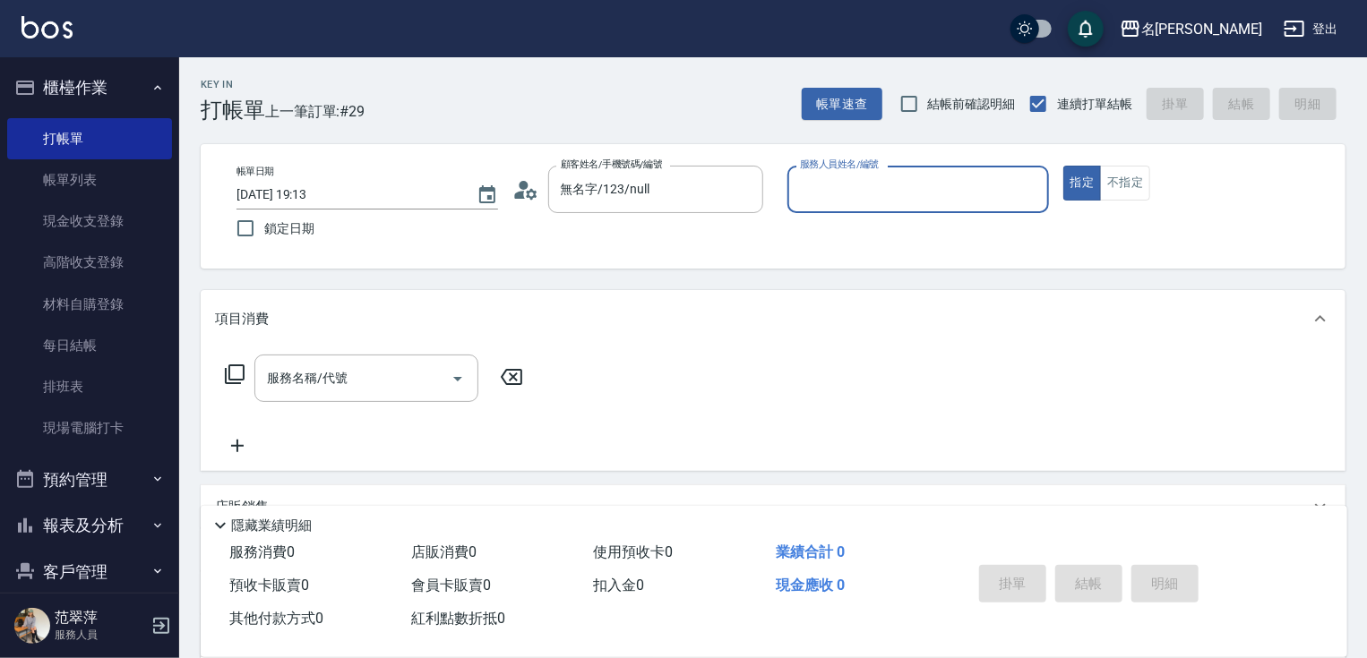
click at [886, 175] on div "服務人員姓名/編號 服務人員姓名/編號" at bounding box center [918, 189] width 262 height 47
type input "IVY-3"
click at [1124, 176] on button "不指定" at bounding box center [1125, 183] width 50 height 35
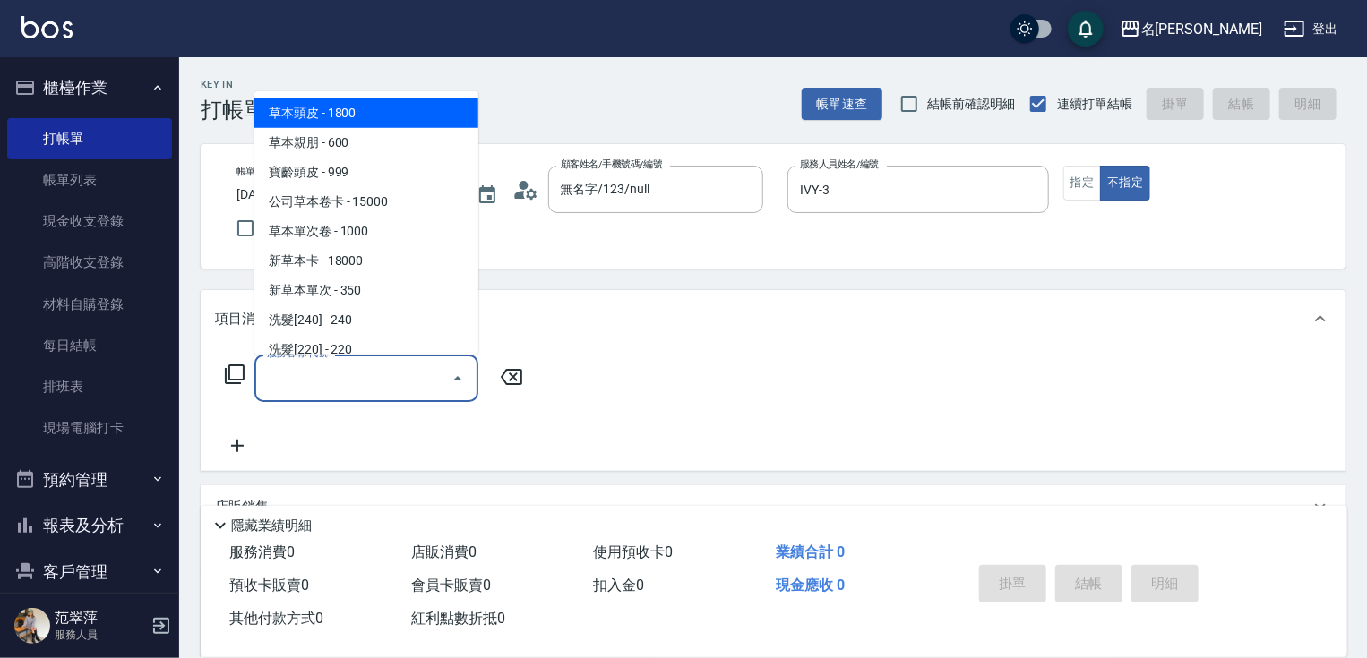
click at [351, 373] on input "服務名稱/代號" at bounding box center [352, 378] width 181 height 31
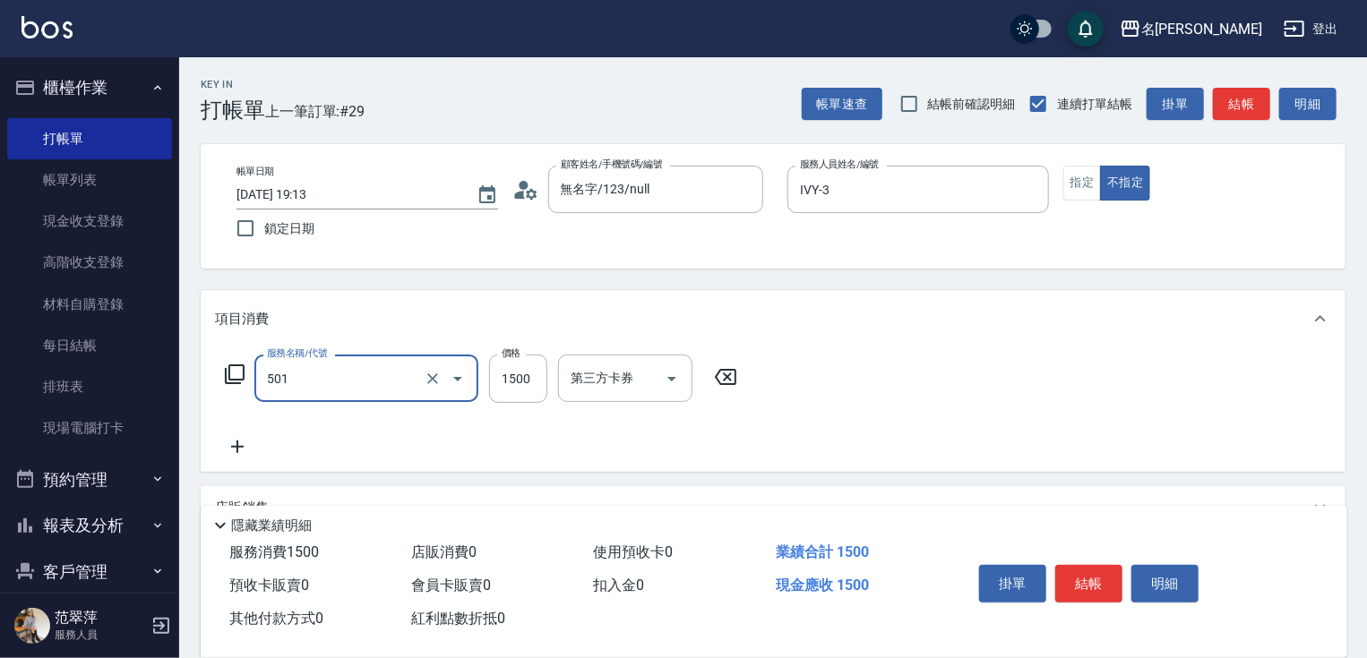
type input "染髮(1500)(501)"
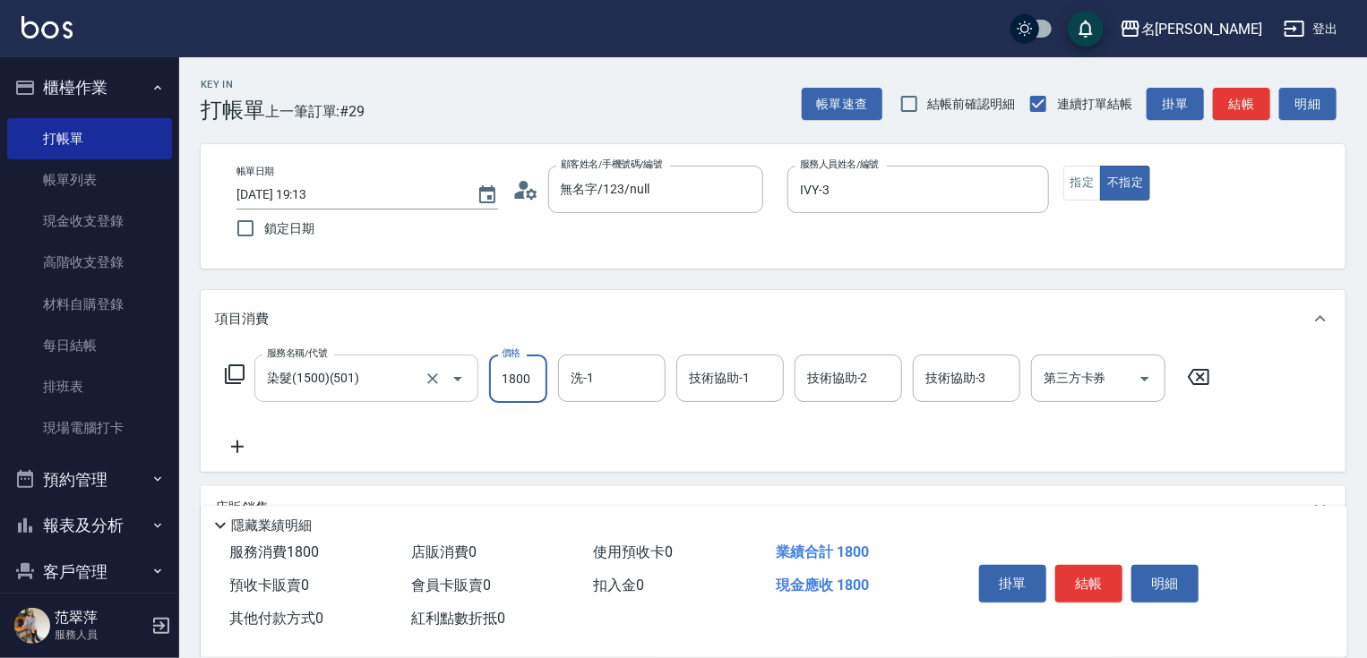
type input "1800"
type input "IVY-3"
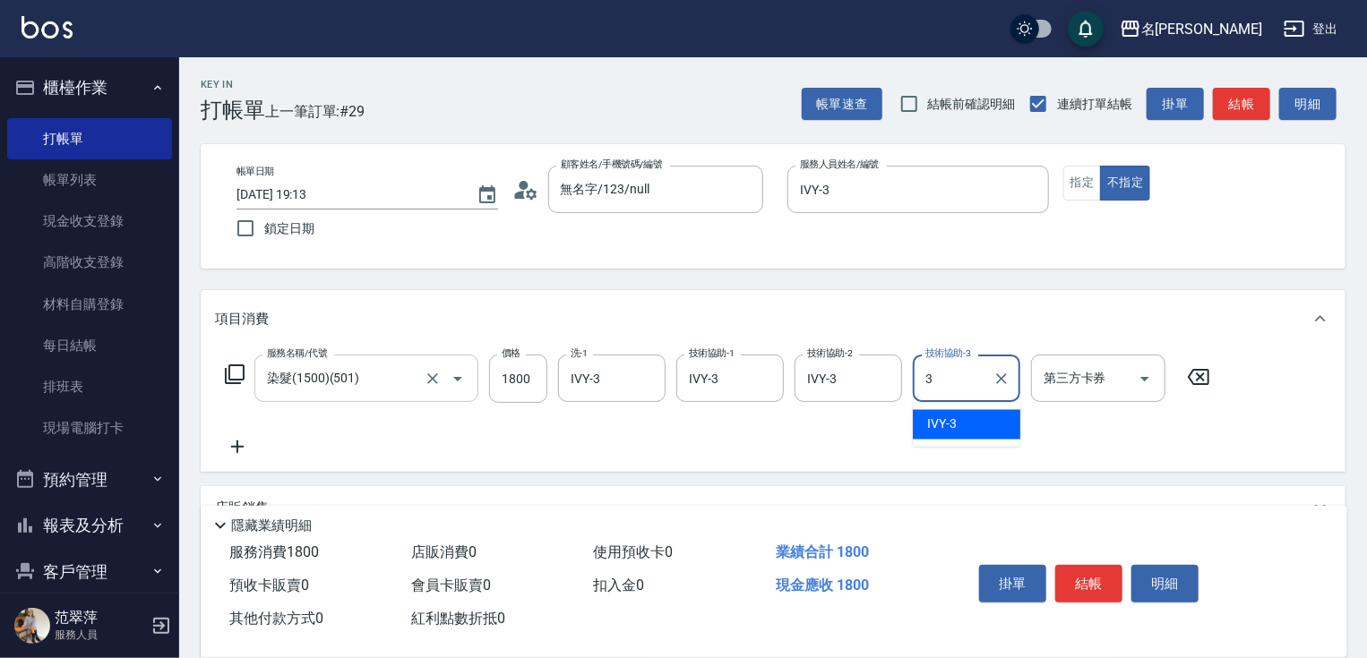
type input "IVY-3"
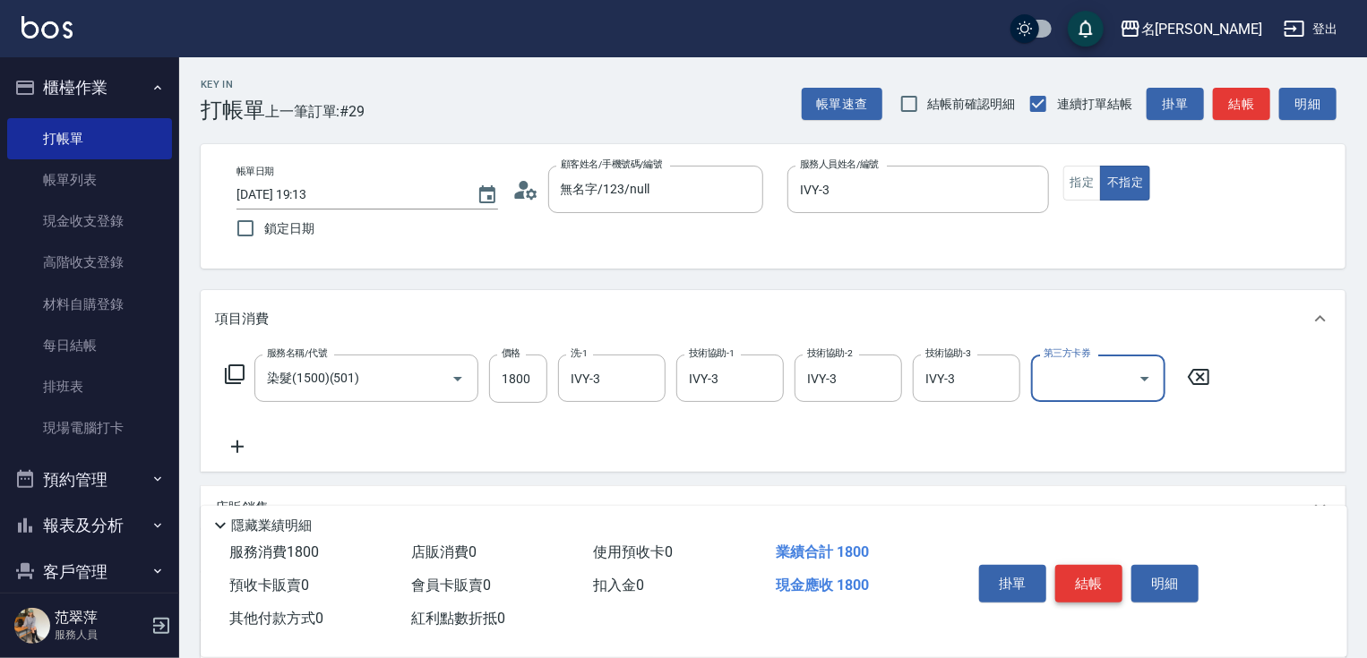
click at [1079, 578] on button "結帳" at bounding box center [1088, 584] width 67 height 38
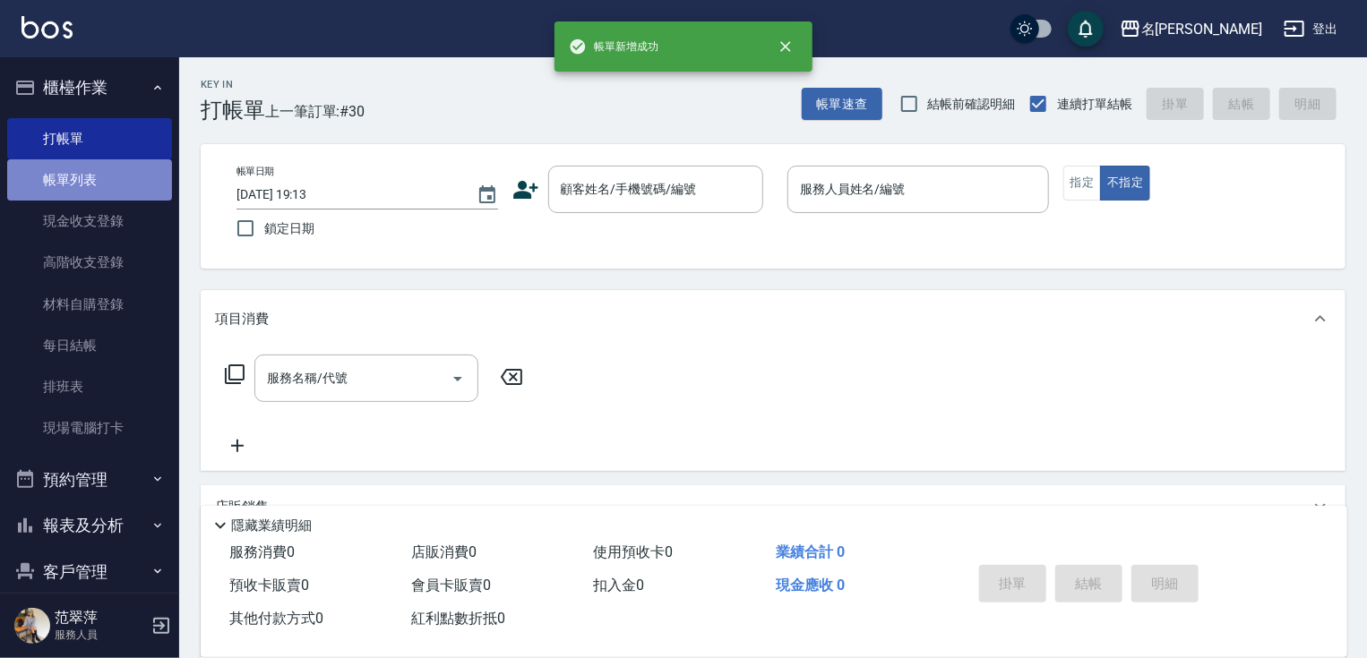
click at [117, 186] on link "帳單列表" at bounding box center [89, 179] width 165 height 41
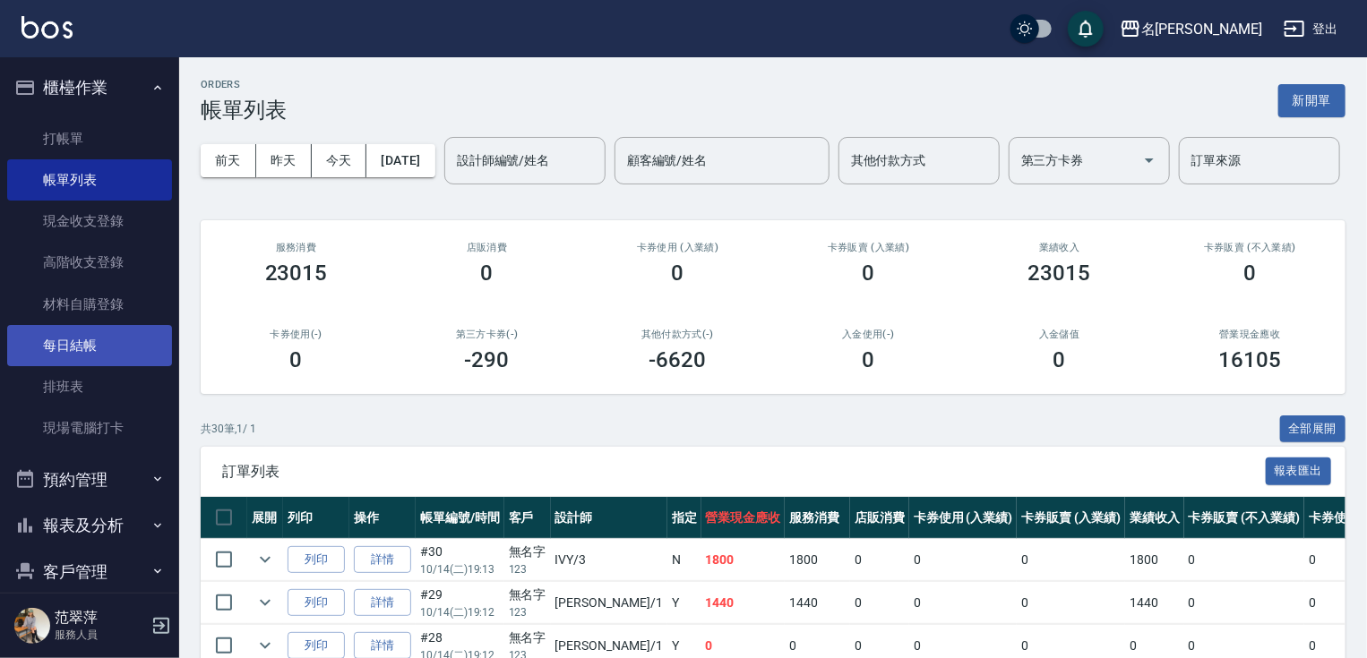
click at [107, 351] on link "每日結帳" at bounding box center [89, 345] width 165 height 41
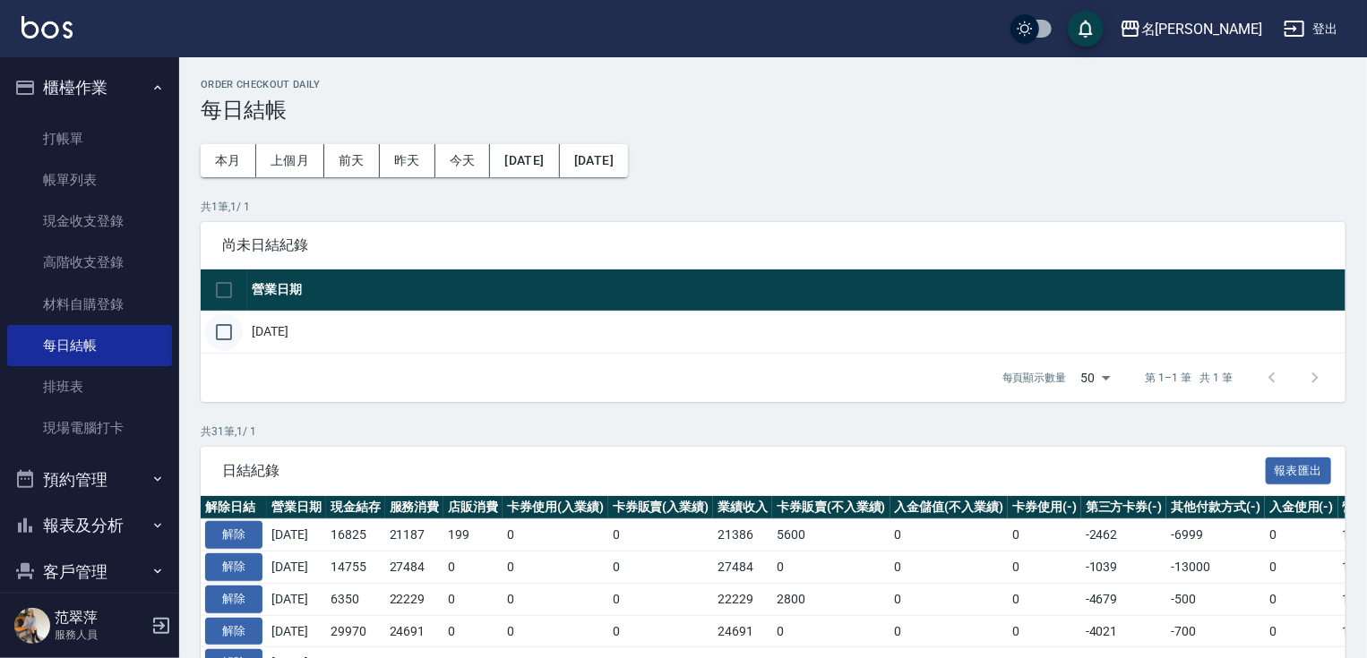
click at [223, 332] on input "checkbox" at bounding box center [224, 332] width 38 height 38
checkbox input "true"
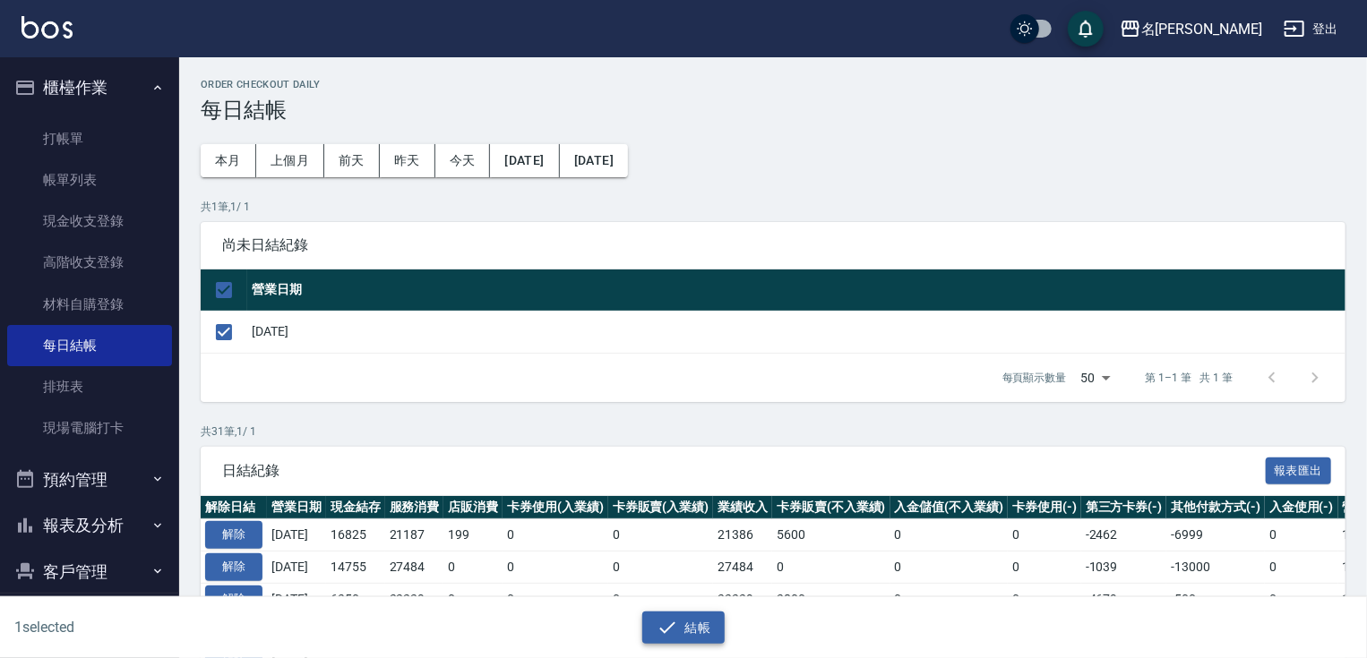
click at [722, 612] on button "結帳" at bounding box center [683, 628] width 83 height 33
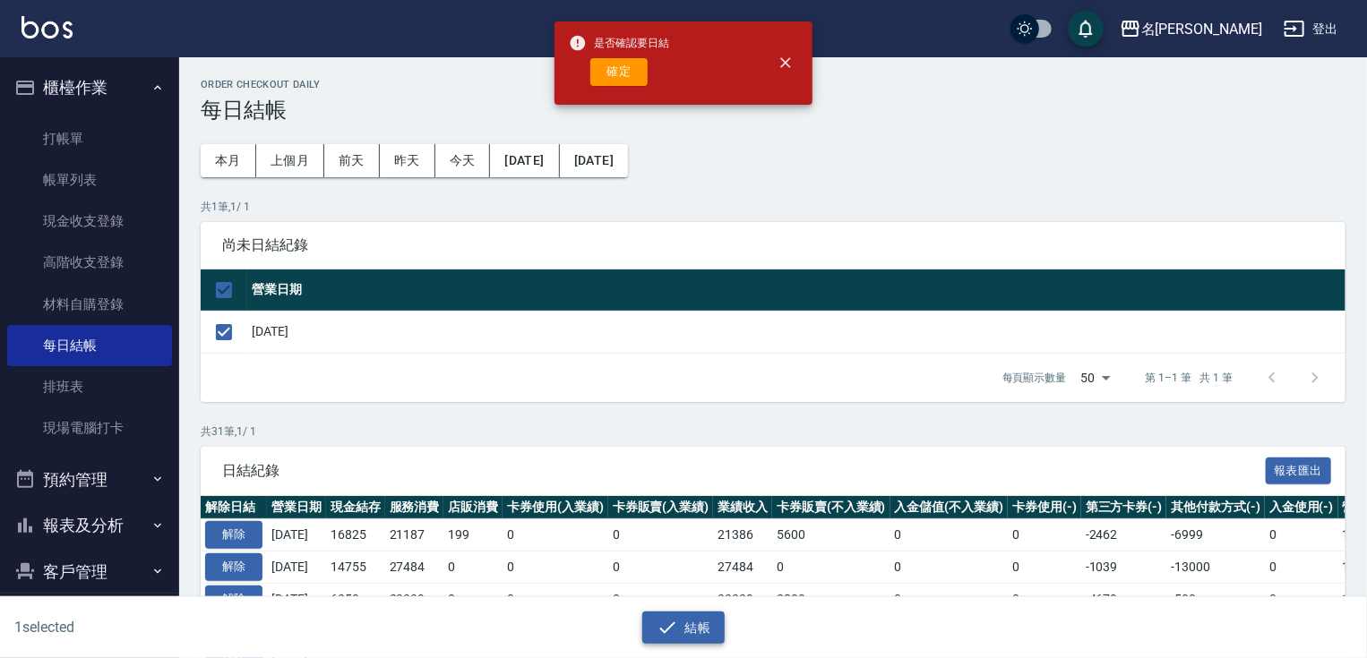
click at [708, 615] on button "結帳" at bounding box center [683, 628] width 83 height 33
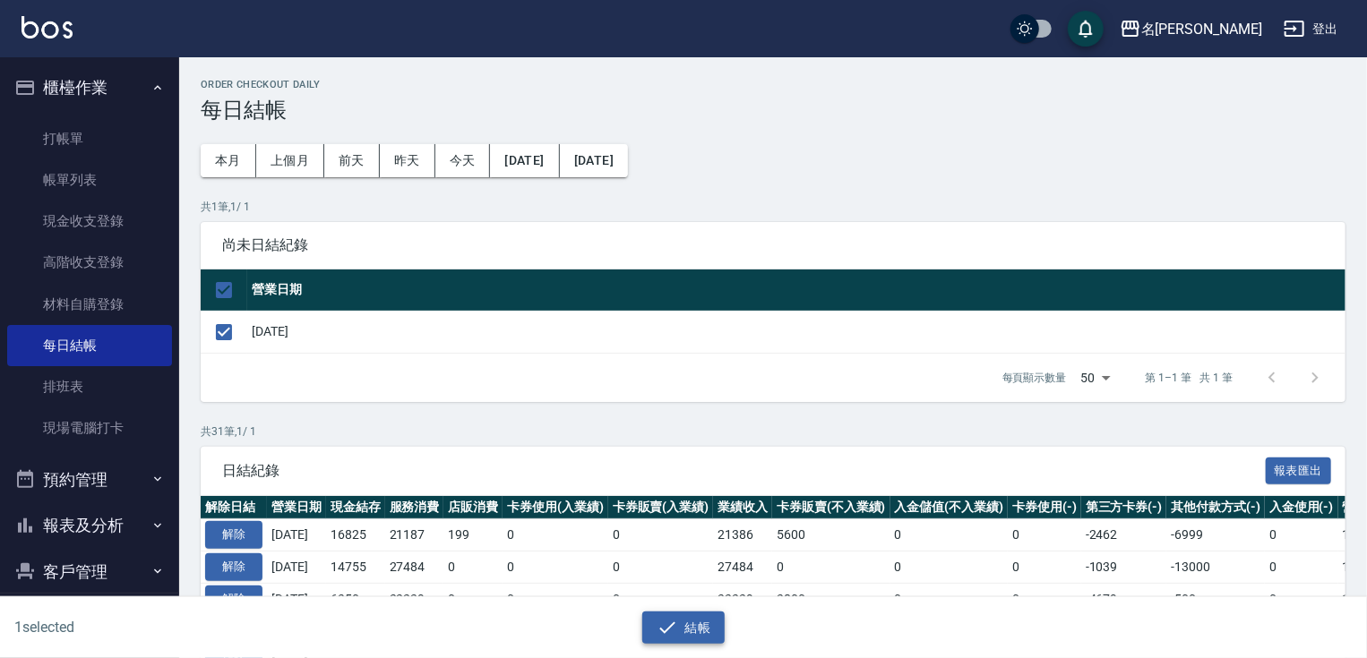
click at [701, 620] on button "結帳" at bounding box center [683, 628] width 83 height 33
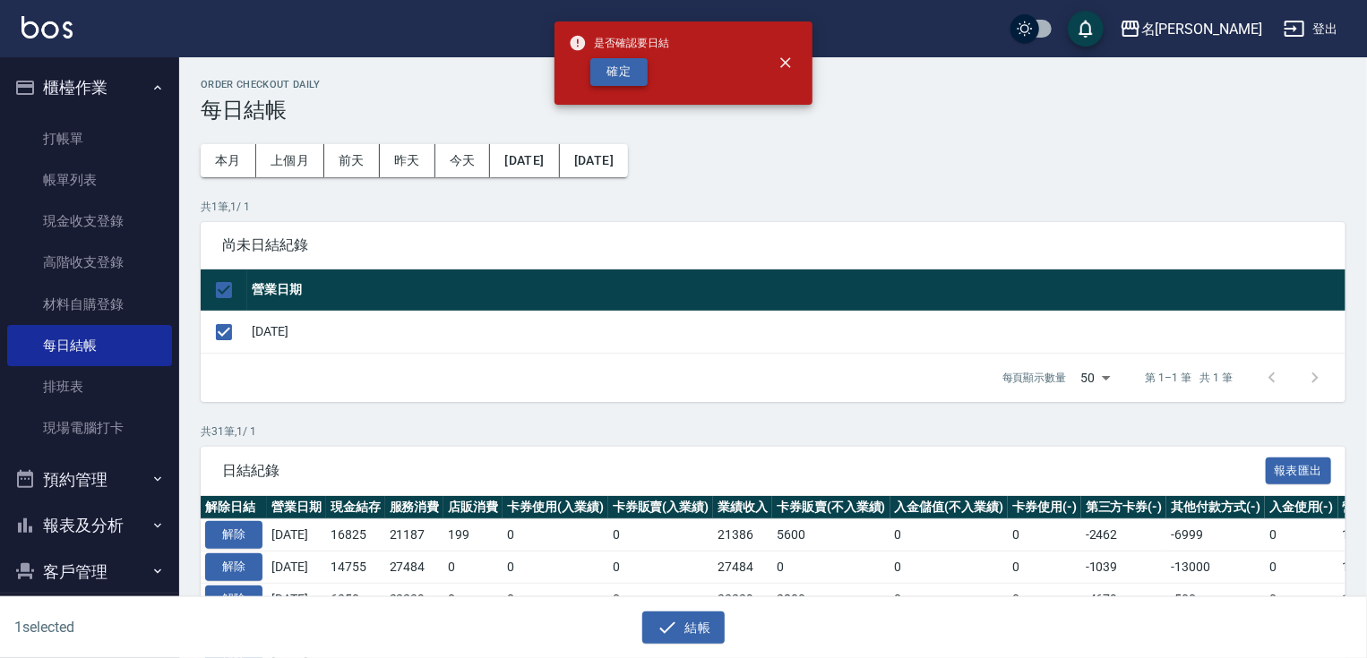
click at [622, 80] on button "確定" at bounding box center [618, 72] width 57 height 28
checkbox input "false"
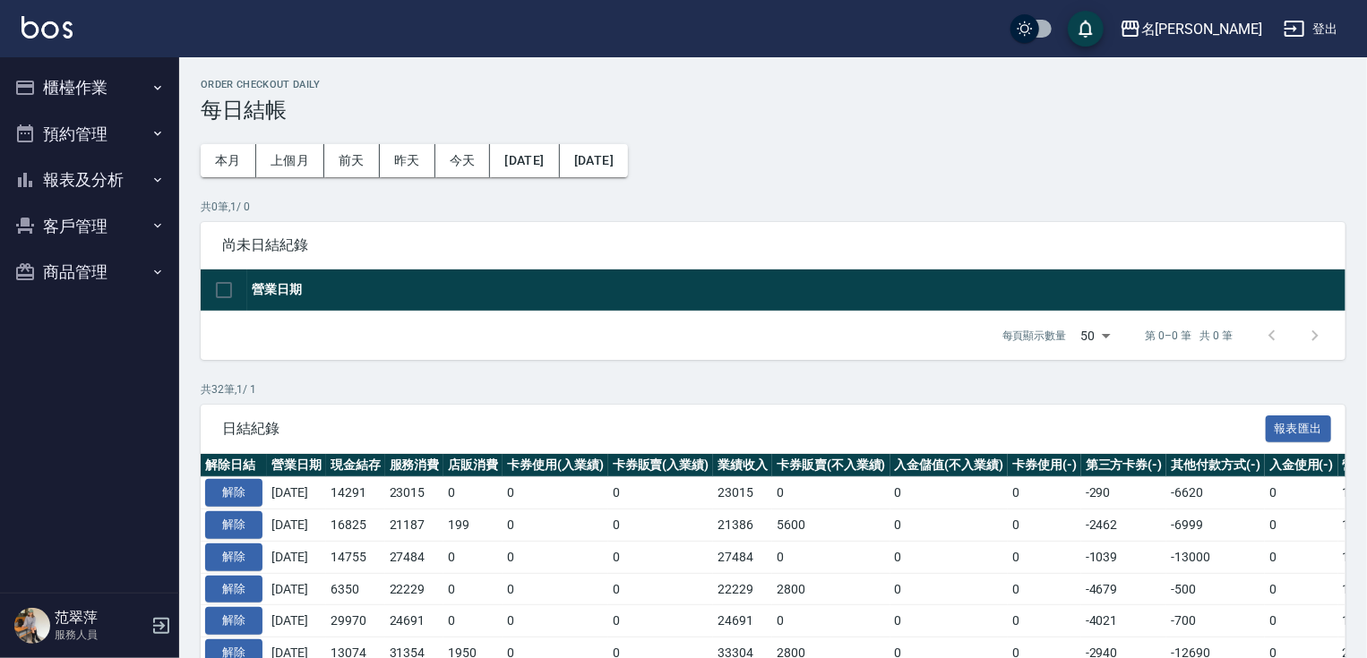
click at [104, 86] on button "櫃檯作業" at bounding box center [89, 87] width 165 height 47
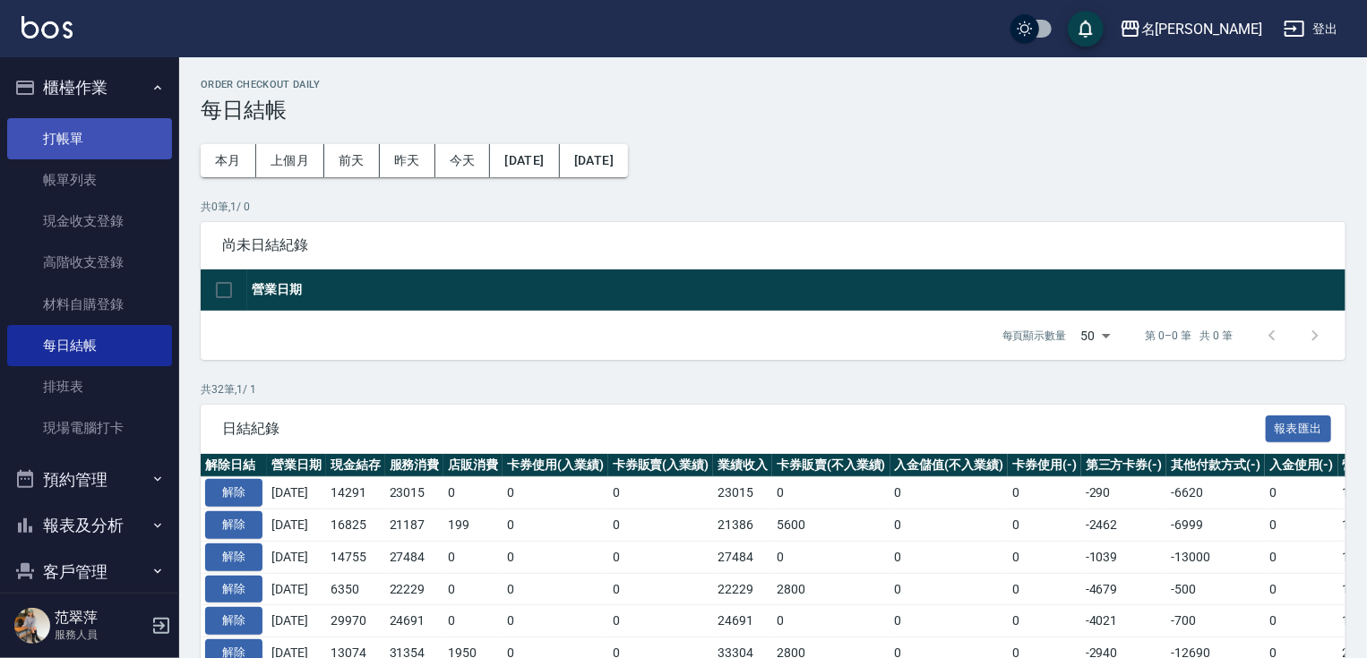
click at [107, 141] on link "打帳單" at bounding box center [89, 138] width 165 height 41
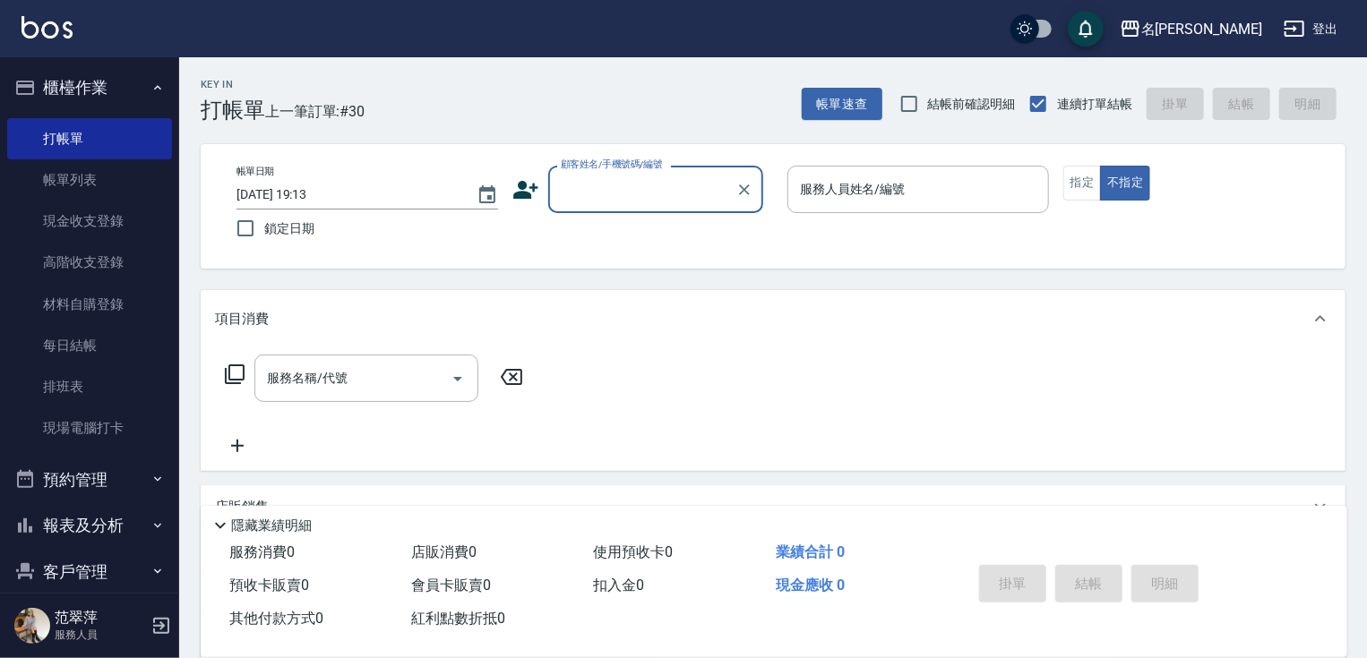
click at [130, 516] on button "報表及分析" at bounding box center [89, 525] width 165 height 47
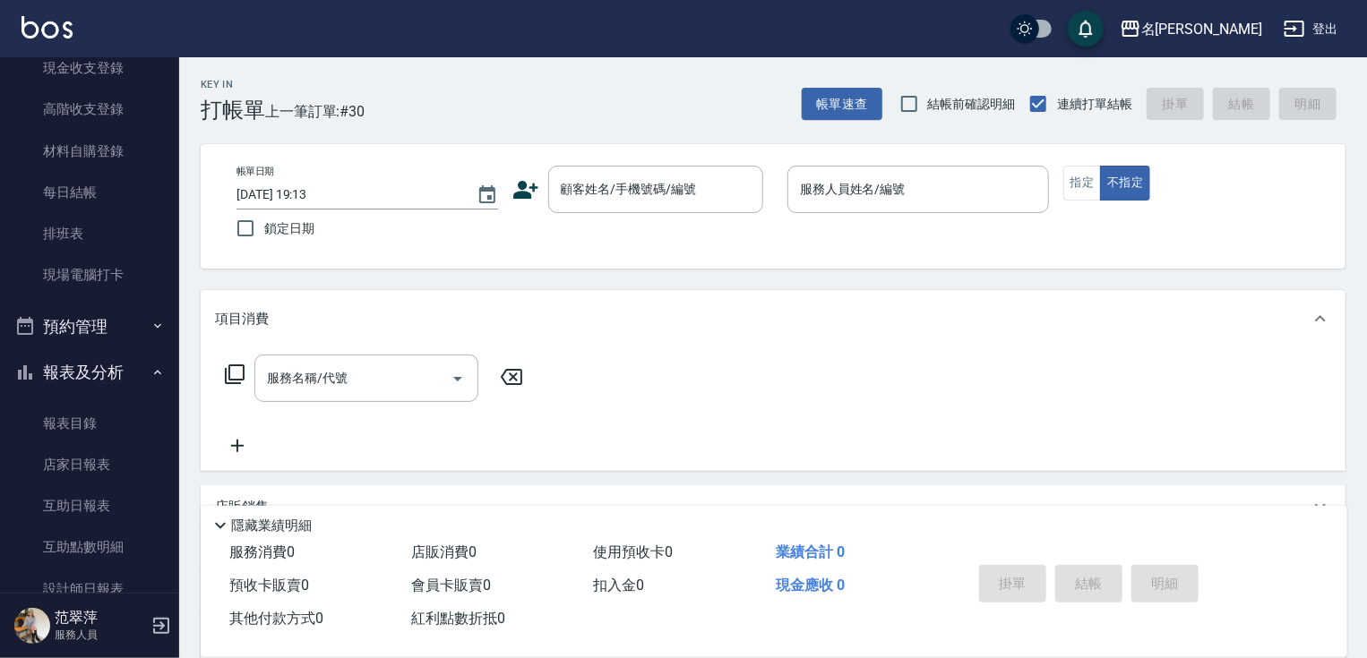
scroll to position [154, 0]
click at [100, 425] on link "報表目錄" at bounding box center [89, 422] width 165 height 41
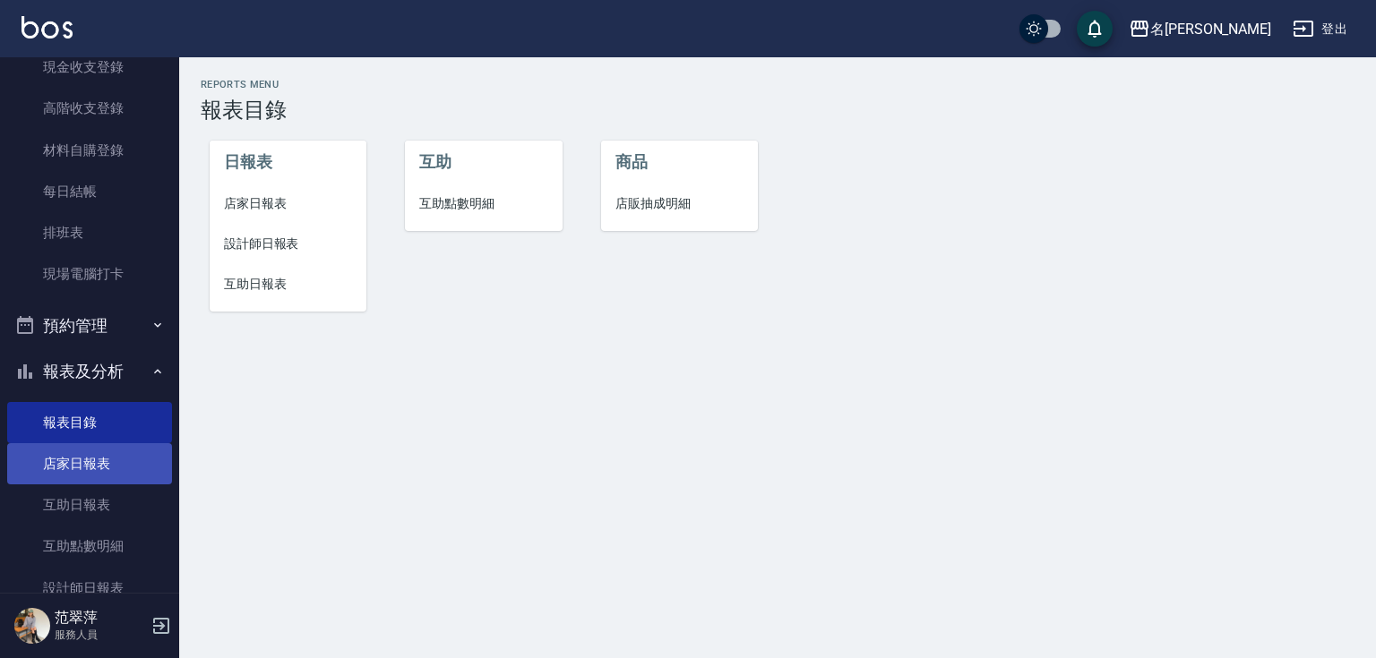
click at [102, 464] on link "店家日報表" at bounding box center [89, 463] width 165 height 41
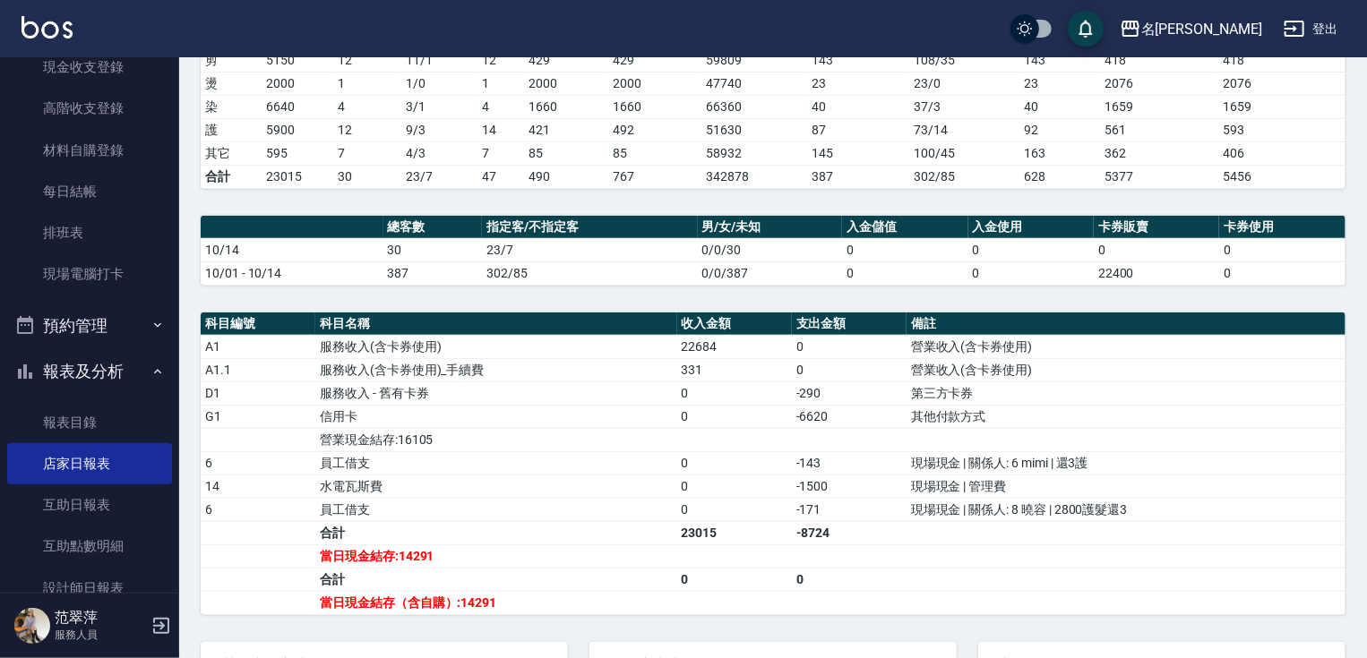
scroll to position [450, 0]
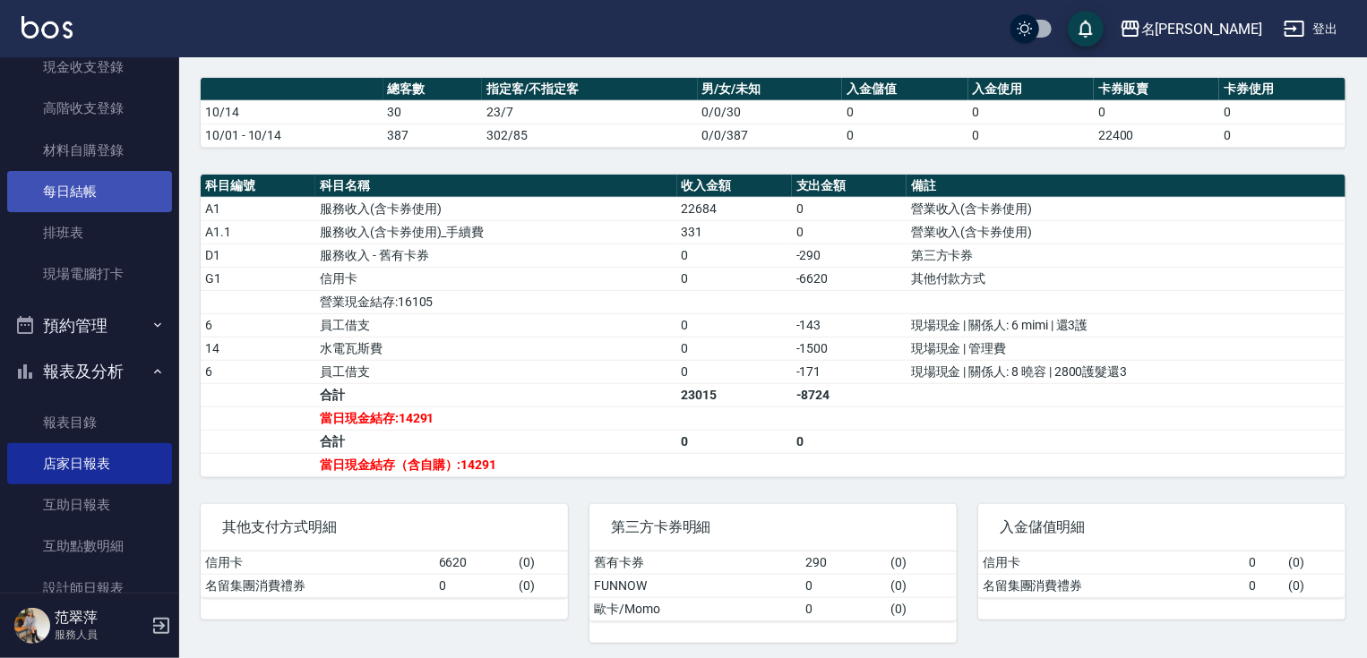
click at [120, 192] on link "每日結帳" at bounding box center [89, 191] width 165 height 41
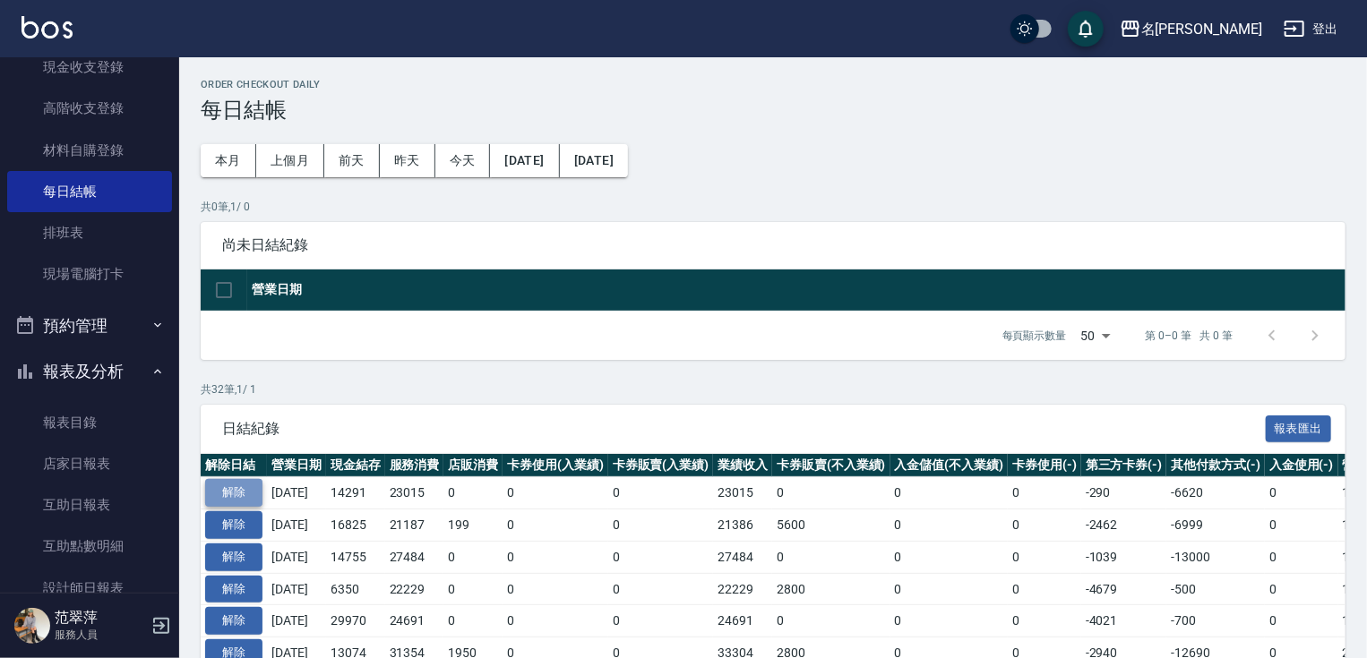
click at [233, 481] on button "解除" at bounding box center [233, 493] width 57 height 28
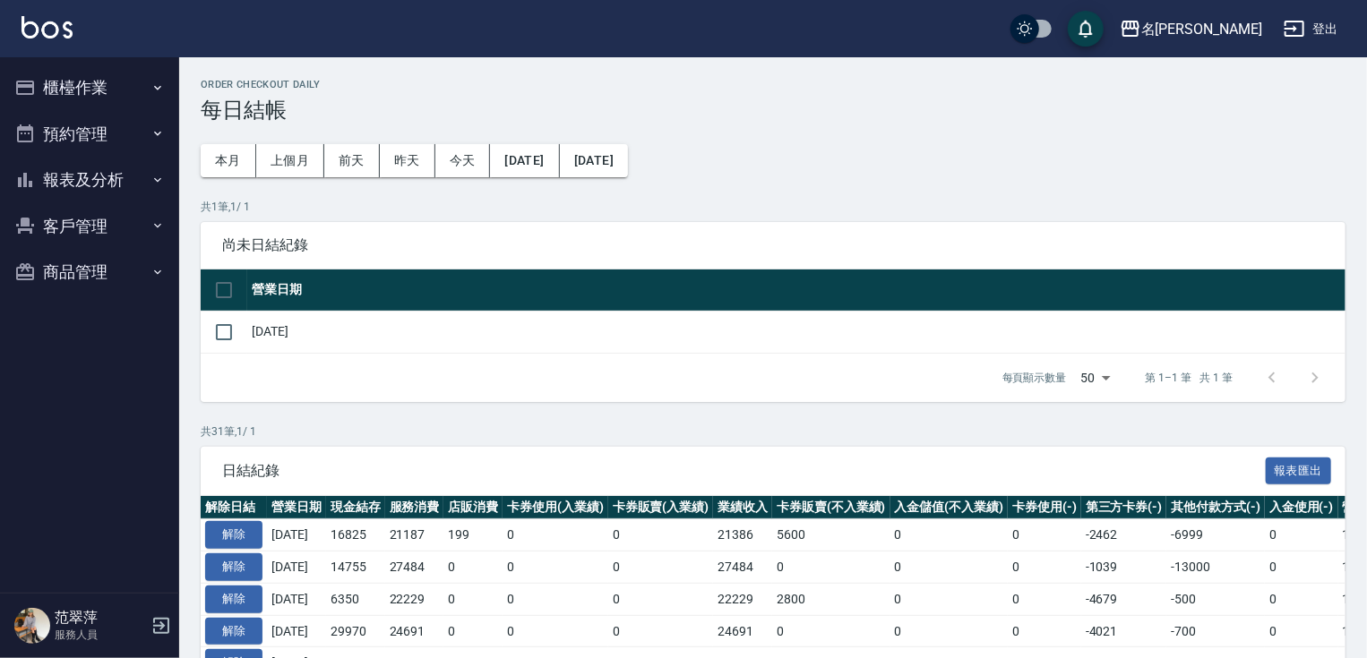
click at [111, 93] on button "櫃檯作業" at bounding box center [89, 87] width 165 height 47
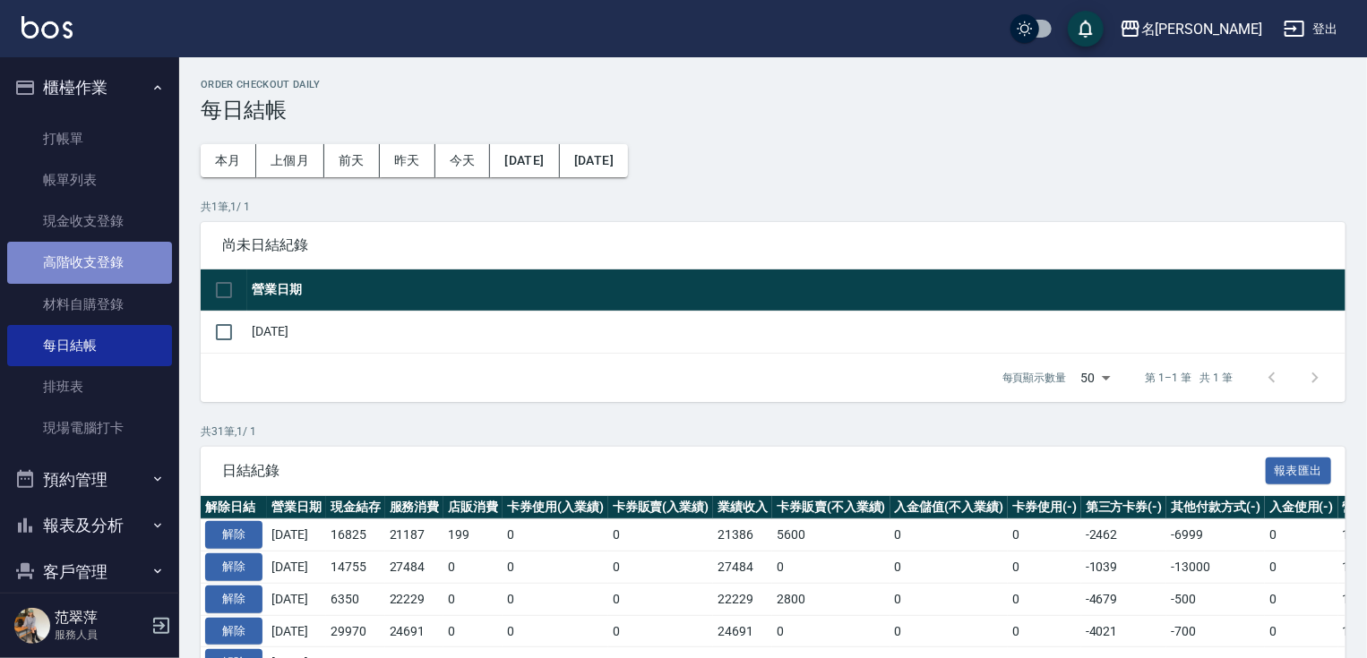
click at [119, 262] on link "高階收支登錄" at bounding box center [89, 262] width 165 height 41
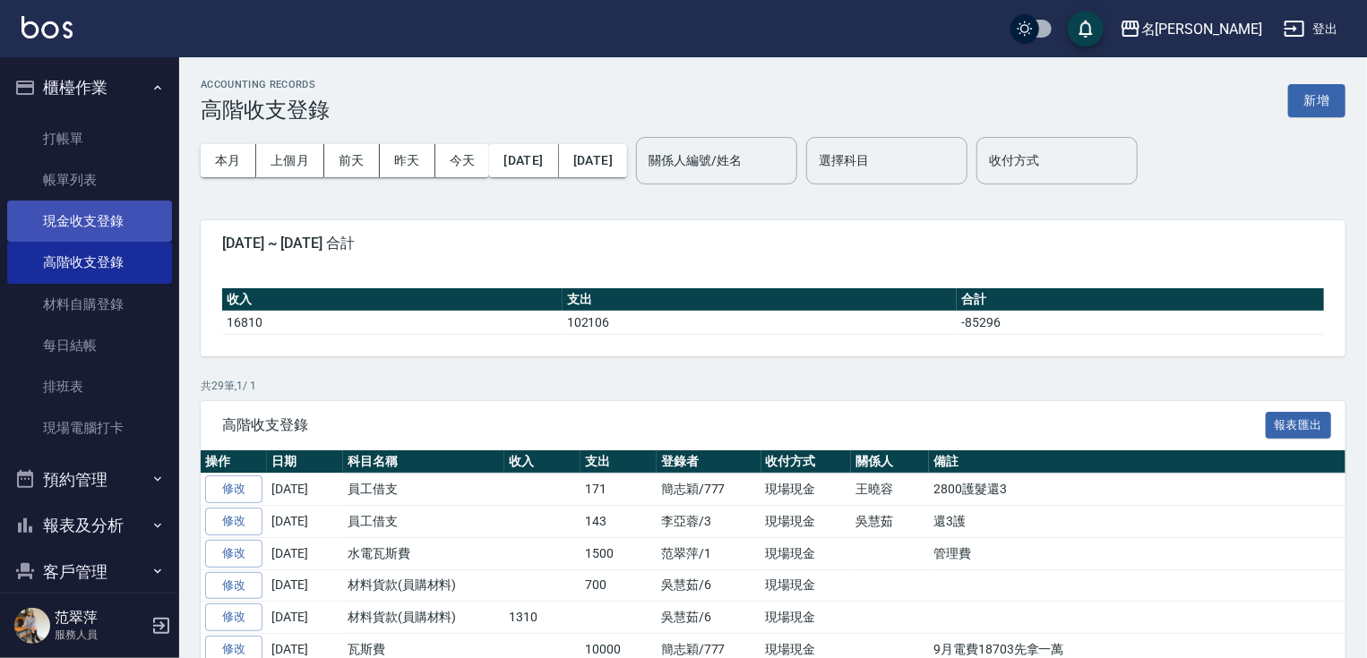
click at [136, 220] on link "現金收支登錄" at bounding box center [89, 221] width 165 height 41
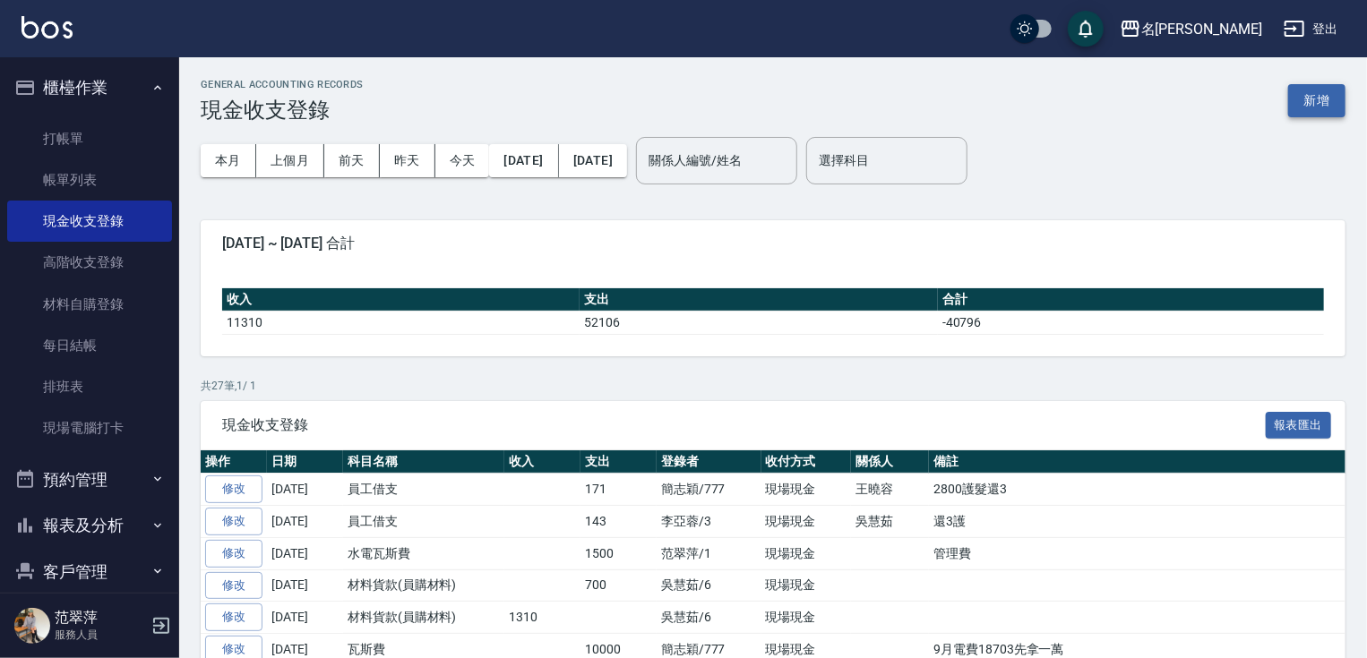
click at [1323, 101] on button "新增" at bounding box center [1316, 100] width 57 height 33
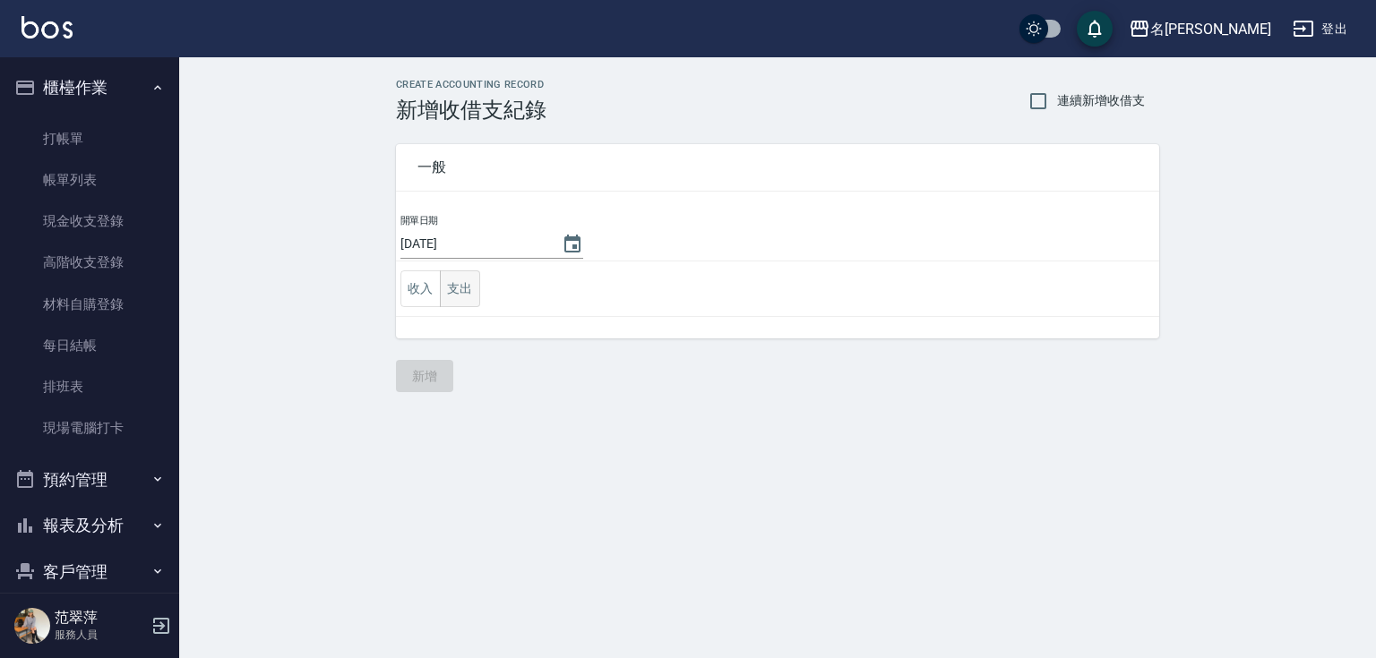
click at [474, 290] on button "支出" at bounding box center [460, 288] width 40 height 37
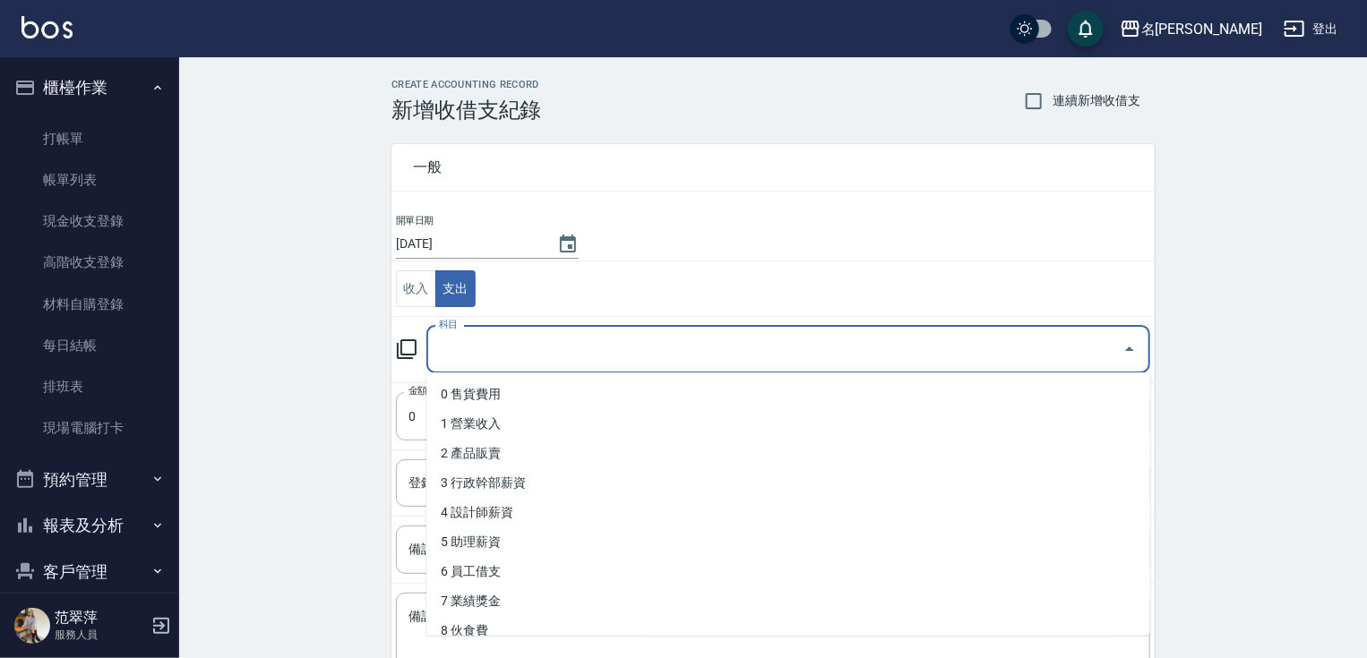
click at [762, 360] on input "科目" at bounding box center [774, 349] width 681 height 31
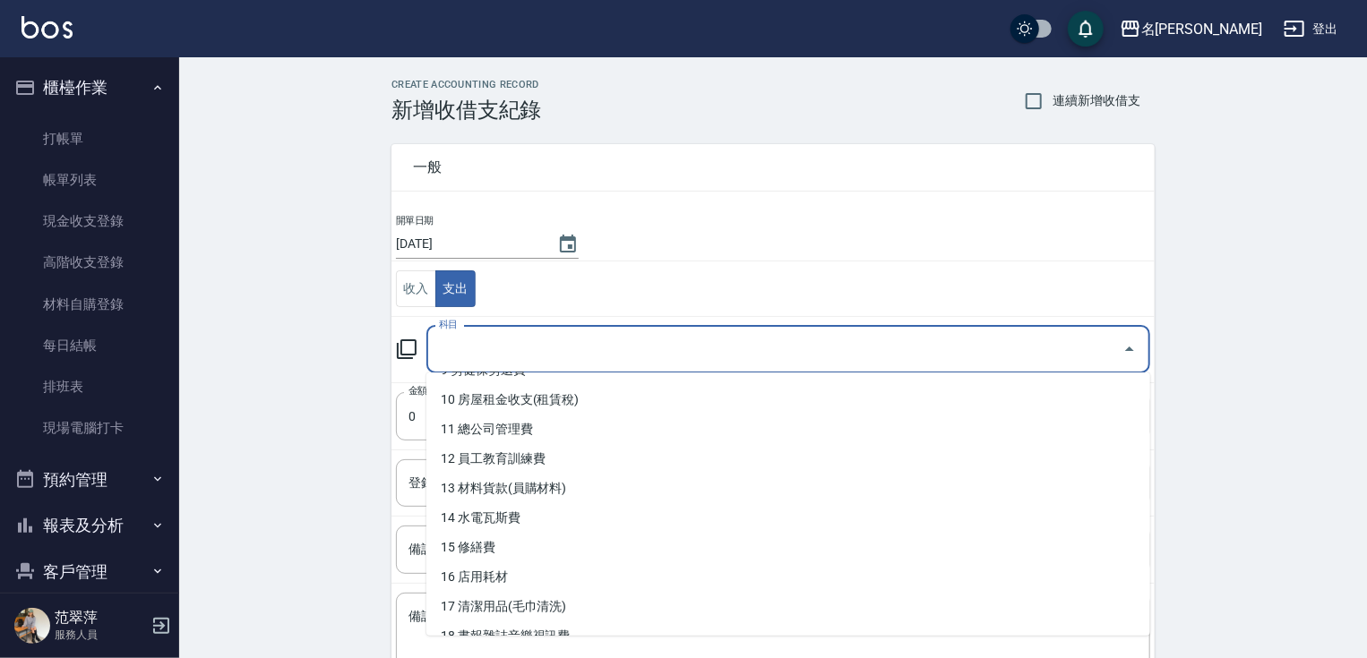
scroll to position [294, 0]
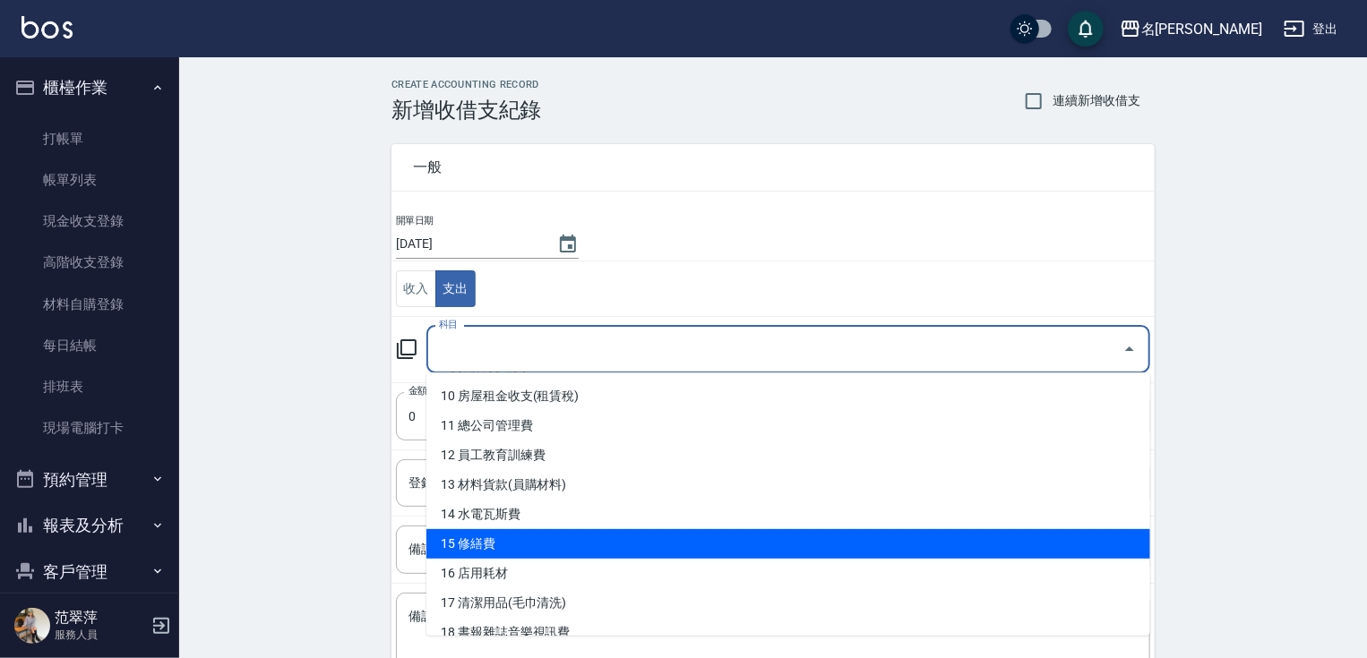
click at [854, 558] on li "15 修繕費" at bounding box center [788, 544] width 724 height 30
type input "15 修繕費"
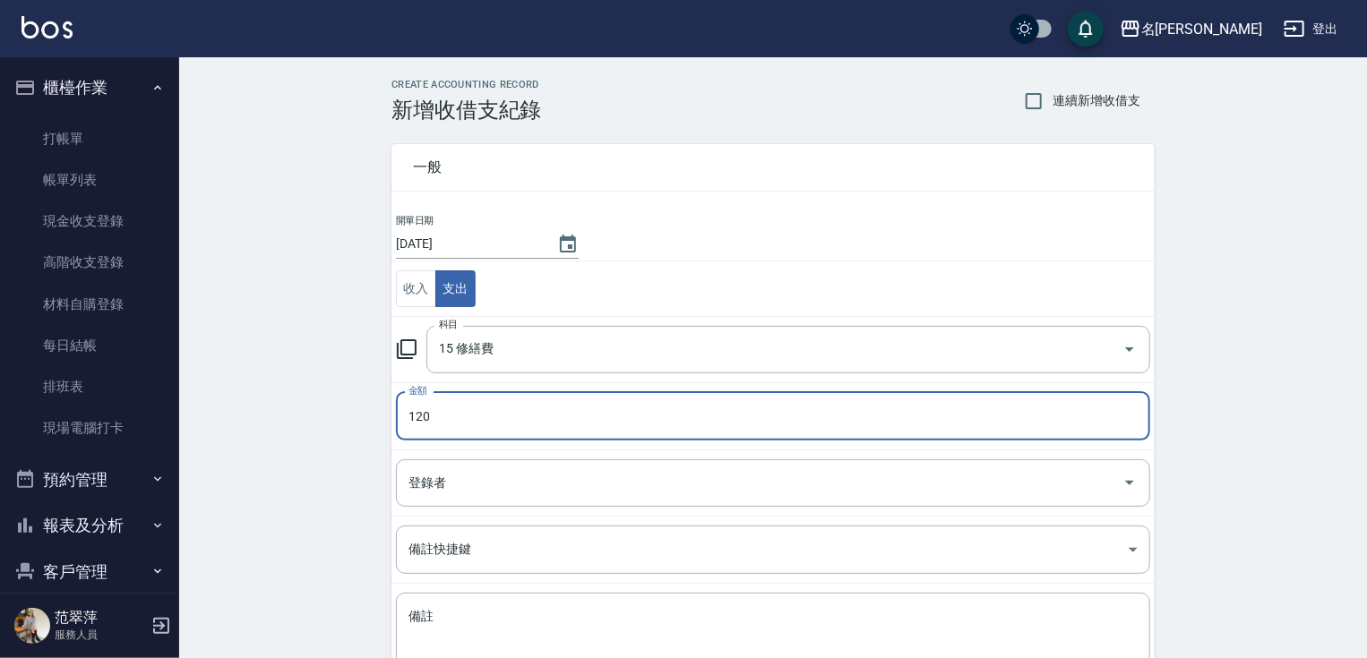
drag, startPoint x: 557, startPoint y: 422, endPoint x: 351, endPoint y: 423, distance: 206.0
click at [351, 423] on div "CREATE ACCOUNTING RECORD 新增收借支紀錄 連續新增收借支 一般 開單日期 2025/10/14 收入 支出 科目 15 修繕費 科目 …" at bounding box center [773, 424] width 1188 height 734
type input "120"
click at [487, 486] on input "登錄者" at bounding box center [759, 483] width 711 height 31
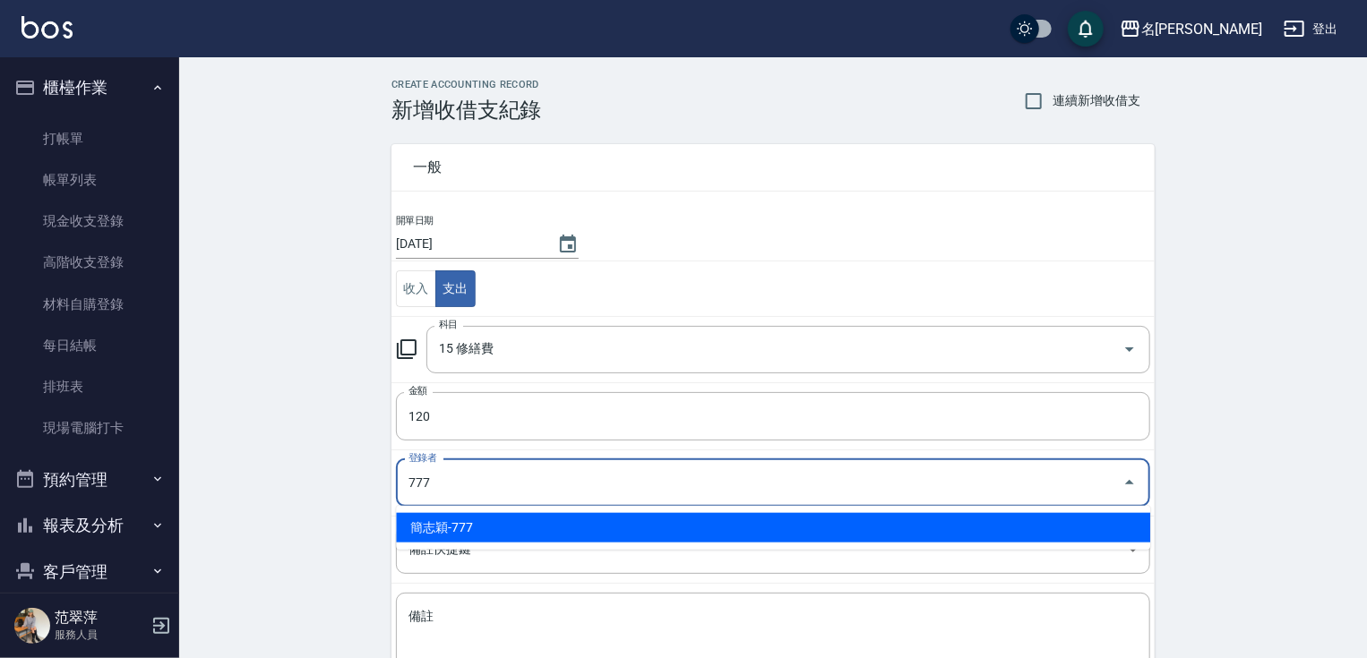
type input "簡志穎-777"
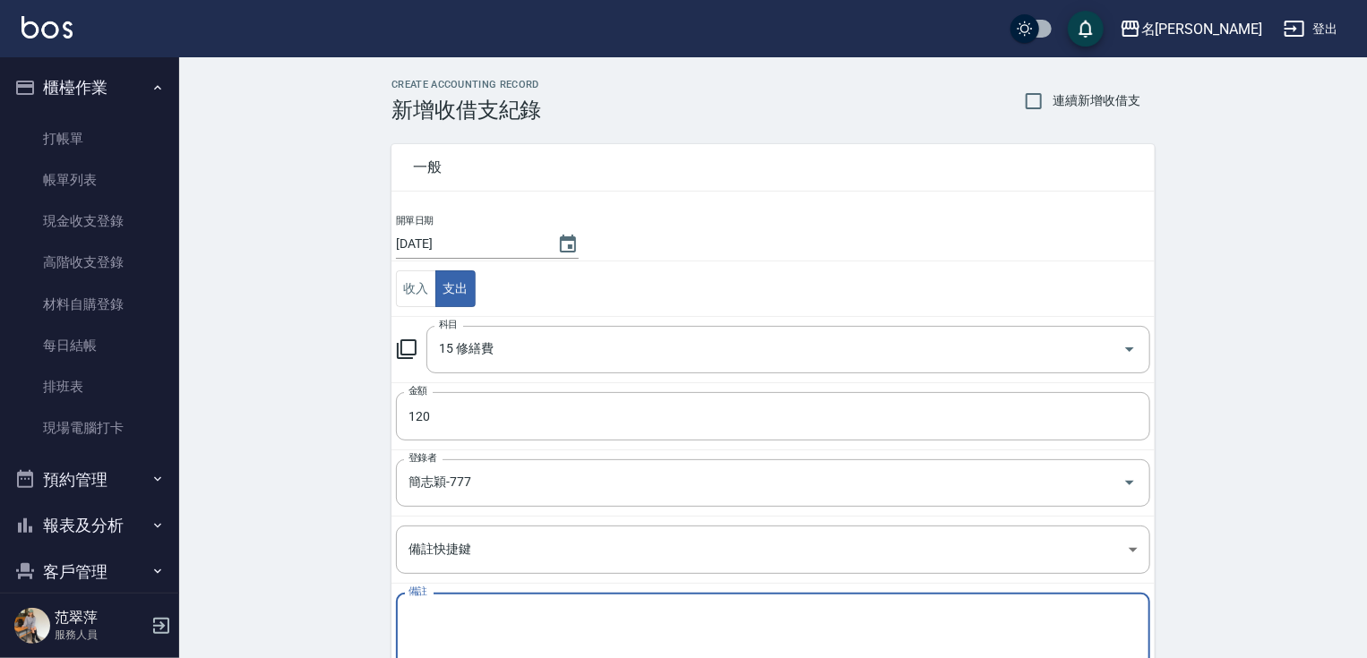
click at [577, 631] on textarea "備註" at bounding box center [772, 638] width 729 height 61
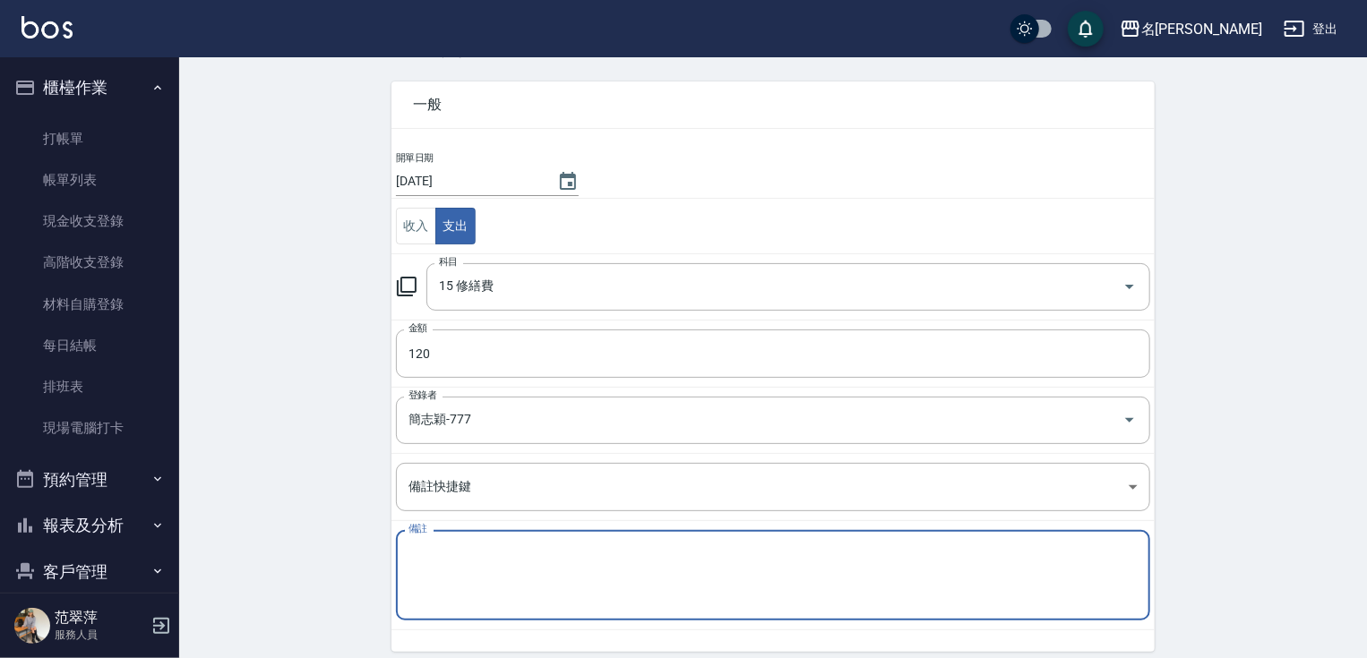
scroll to position [130, 0]
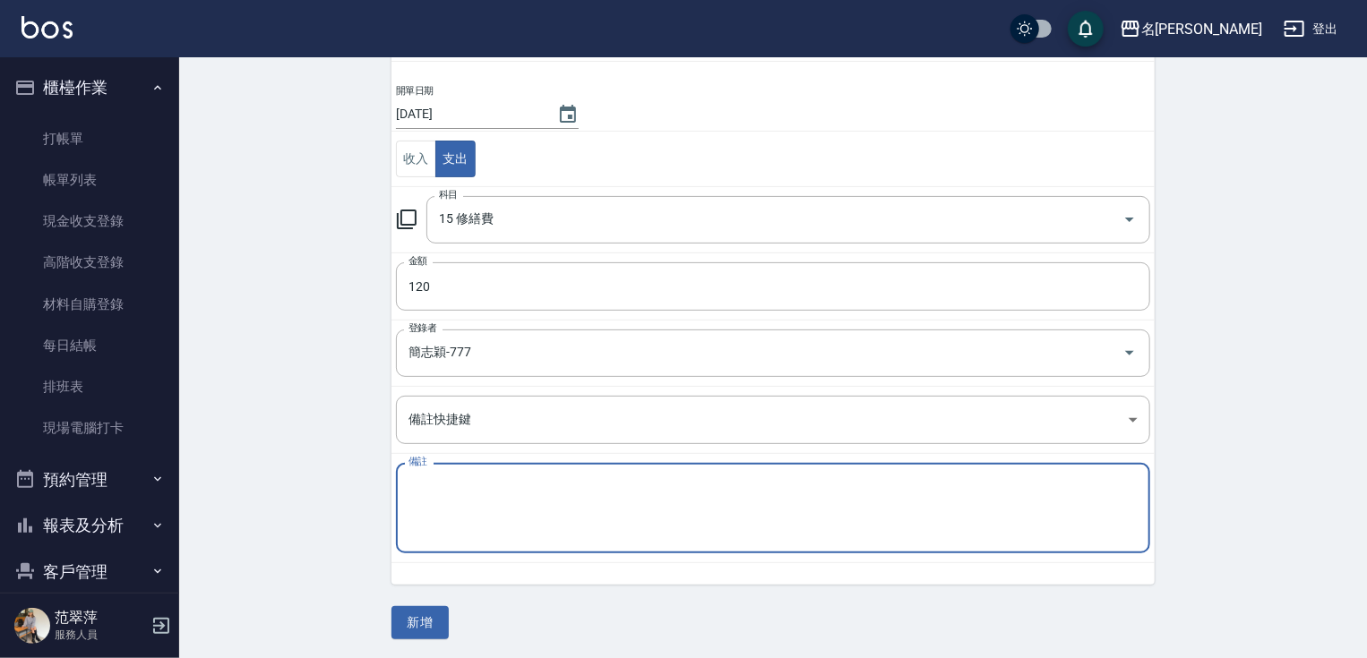
click at [545, 459] on td "備註 x 備註" at bounding box center [772, 508] width 763 height 109
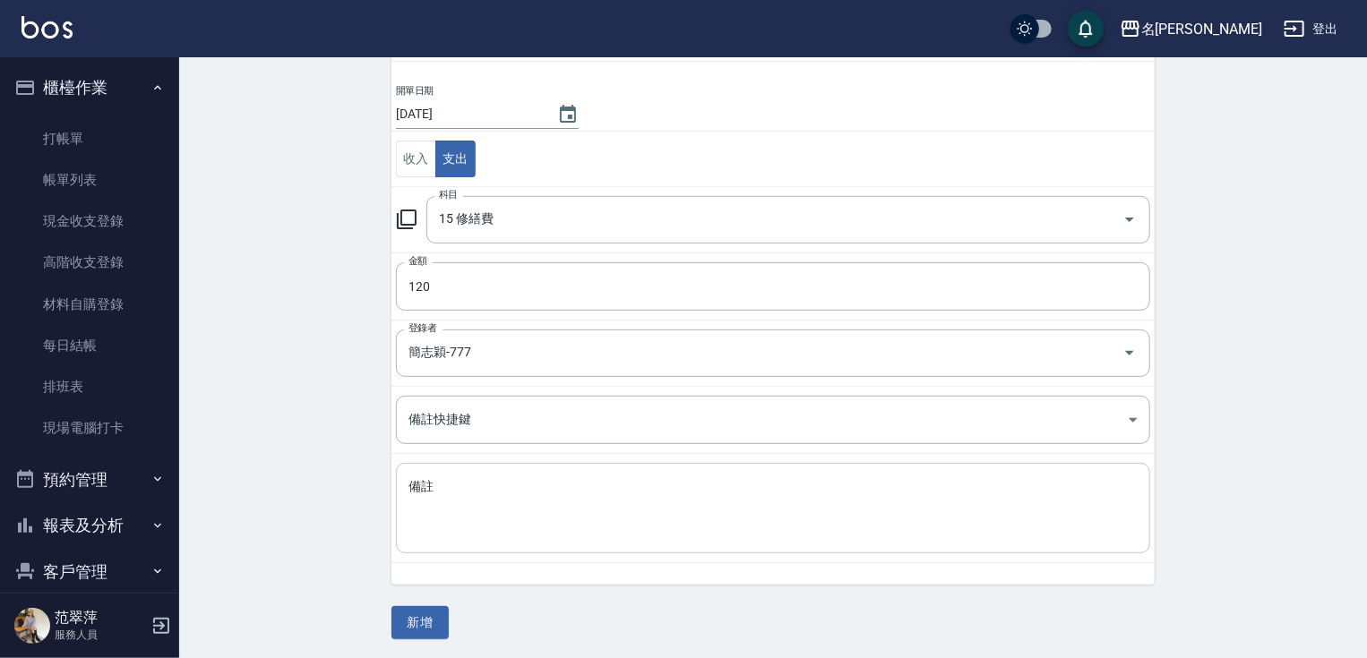
click at [546, 480] on textarea "備註" at bounding box center [772, 508] width 729 height 61
click at [425, 614] on button "新增" at bounding box center [419, 622] width 57 height 33
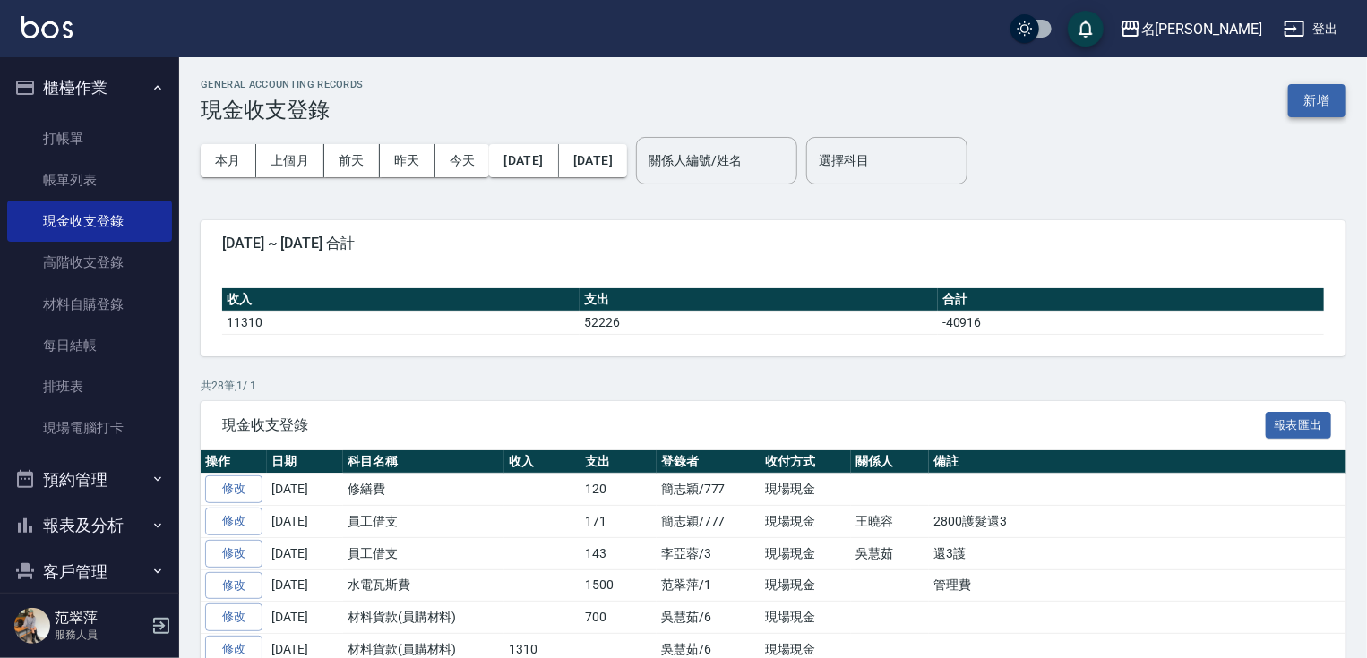
click at [1321, 106] on button "新增" at bounding box center [1316, 100] width 57 height 33
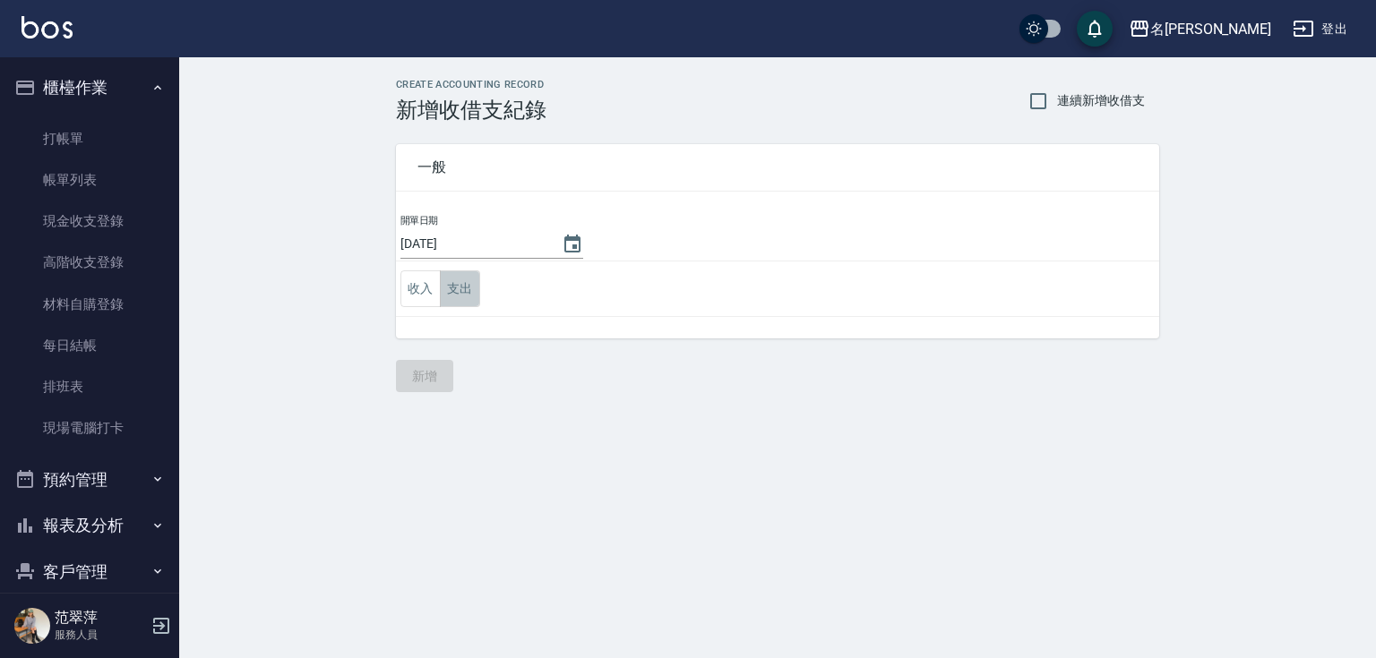
click at [451, 294] on button "支出" at bounding box center [460, 288] width 40 height 37
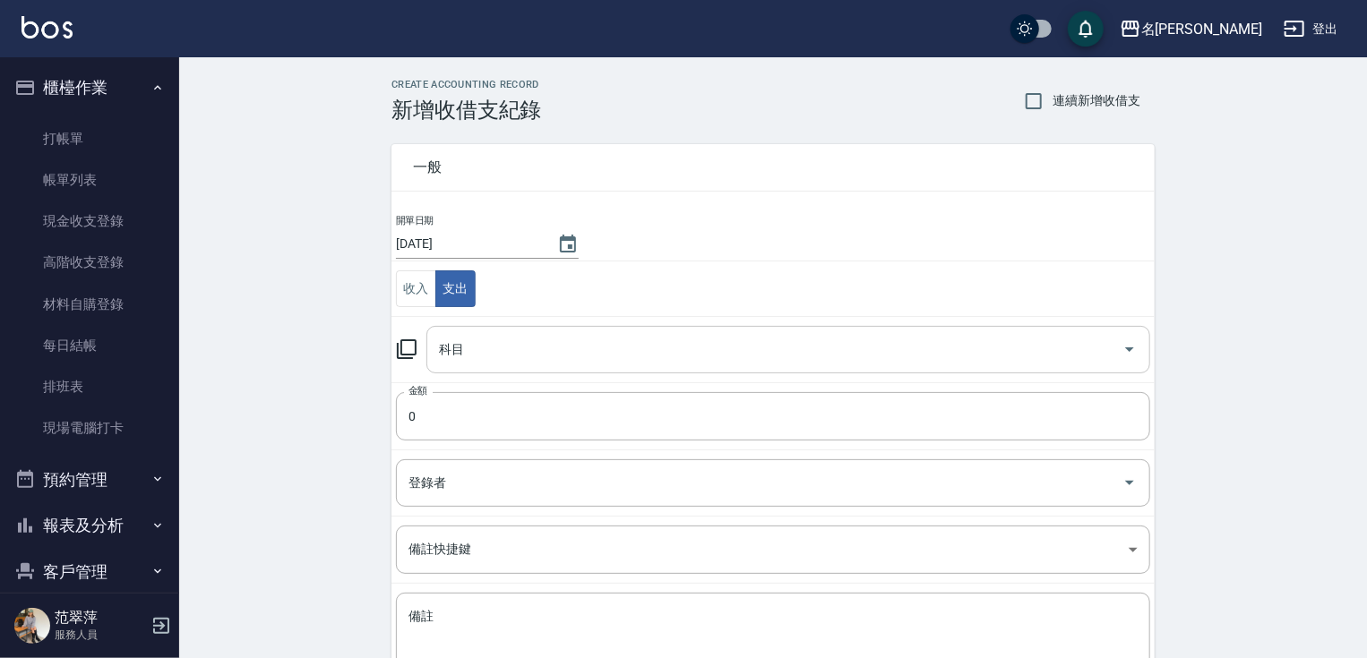
click at [573, 340] on input "科目" at bounding box center [774, 349] width 681 height 31
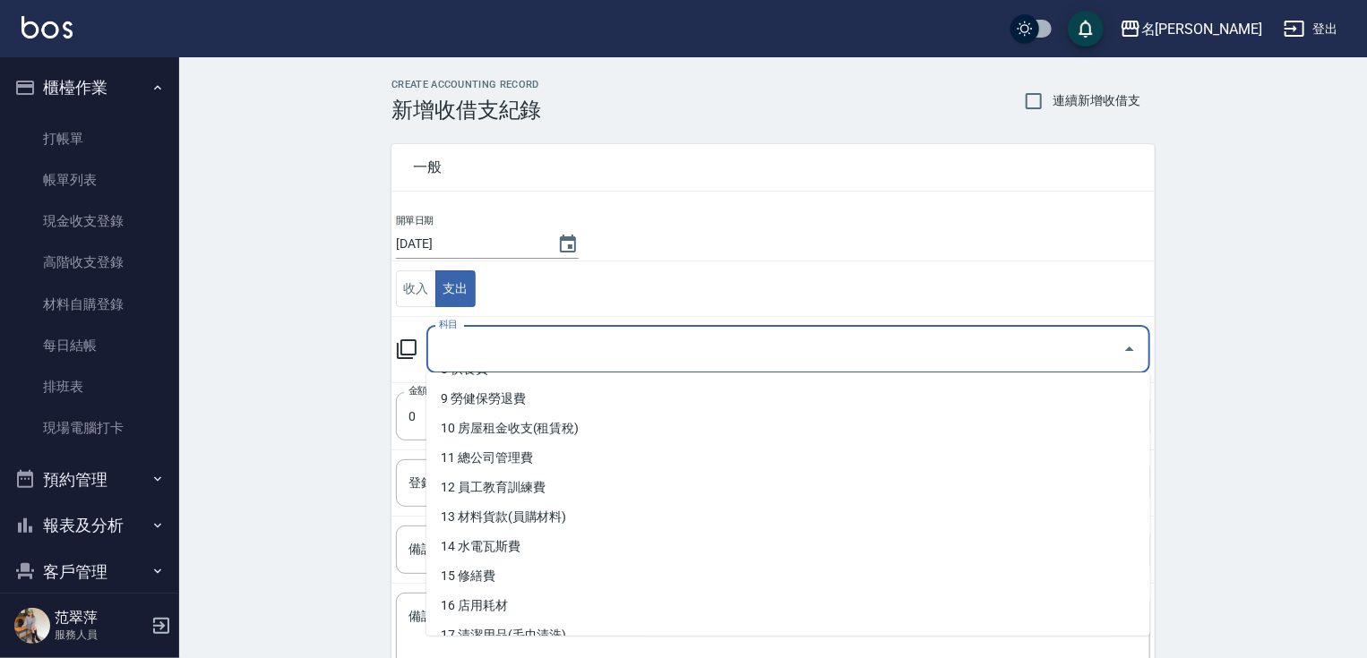
scroll to position [367, 0]
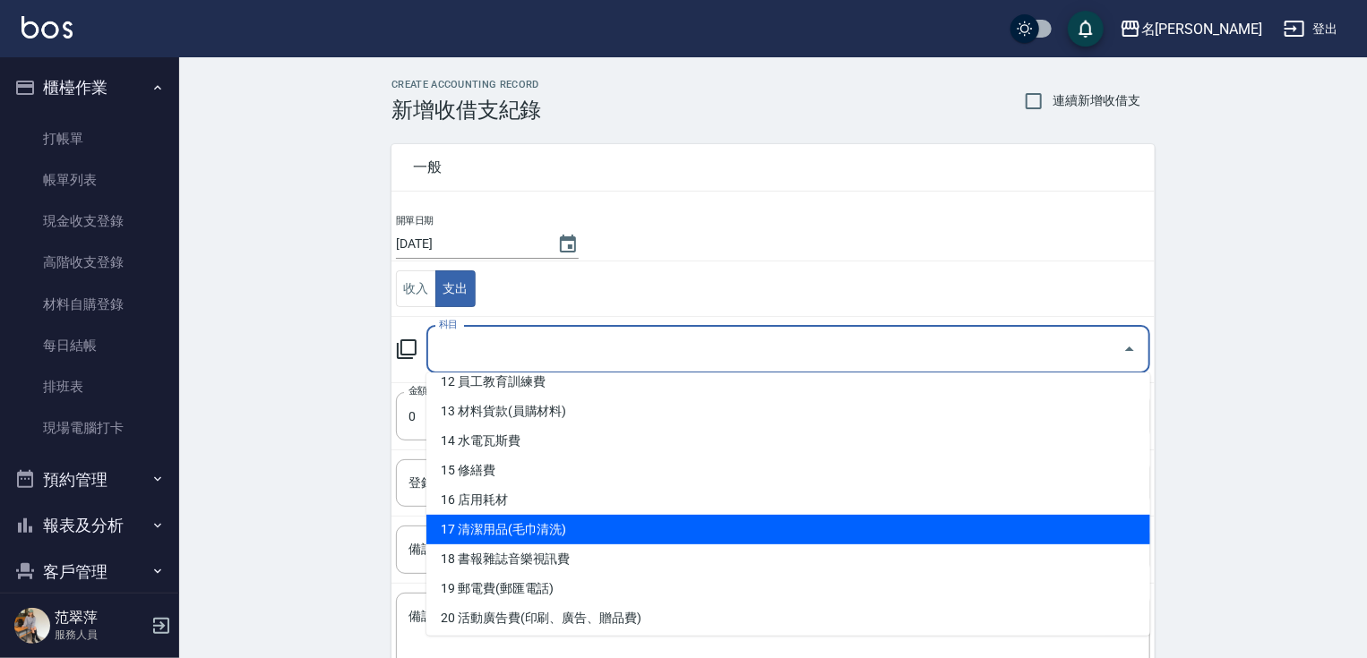
click at [915, 527] on li "17 清潔用品(毛巾清洗)" at bounding box center [788, 530] width 724 height 30
type input "17 清潔用品(毛巾清洗)"
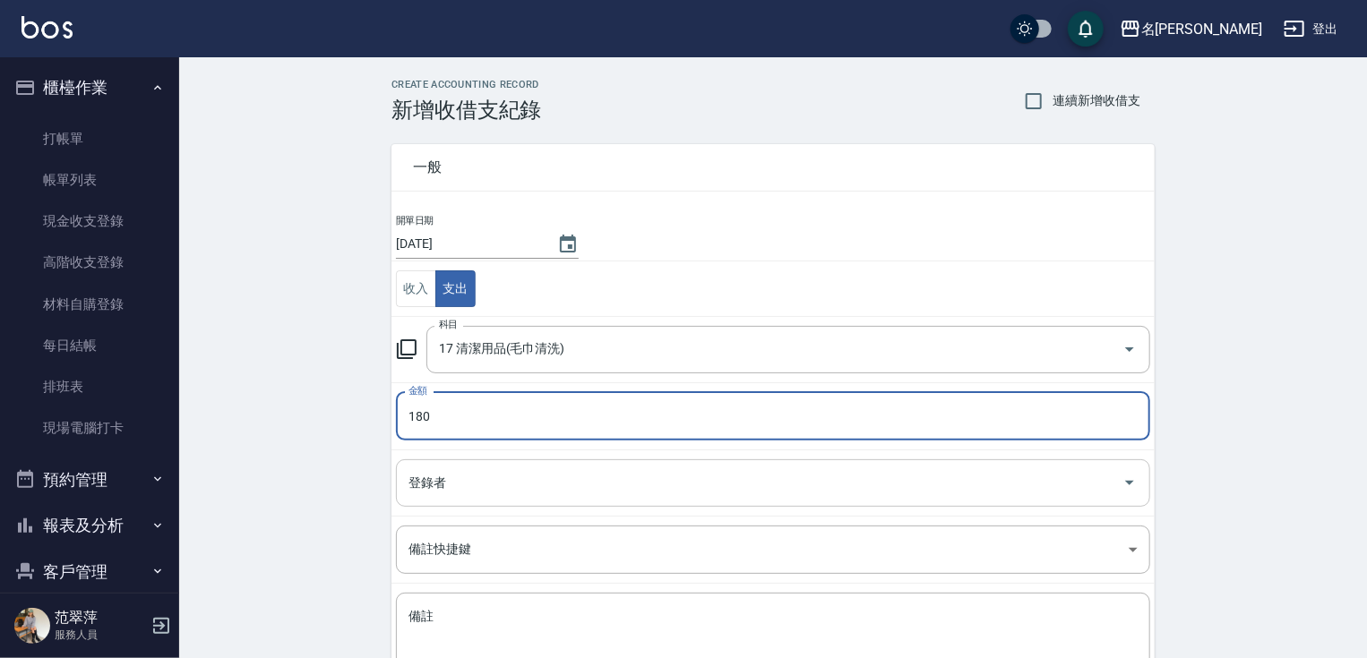
type input "180"
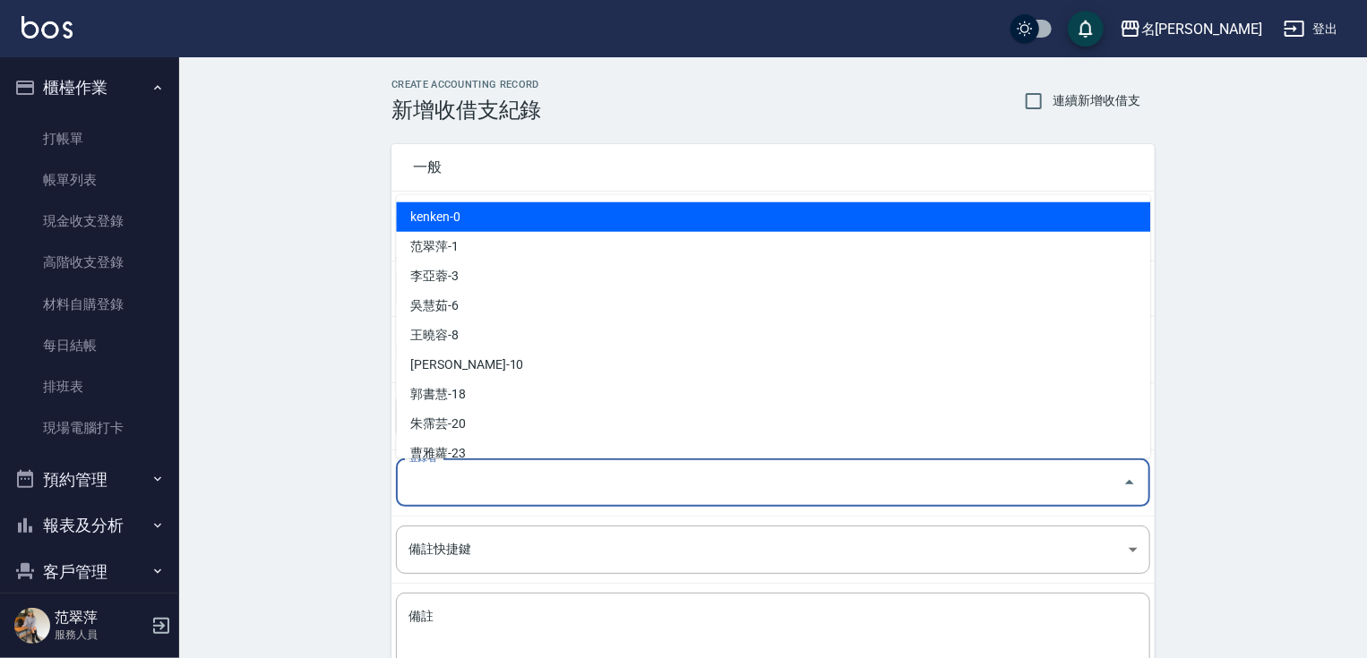
click at [616, 497] on input "登錄者" at bounding box center [759, 483] width 711 height 31
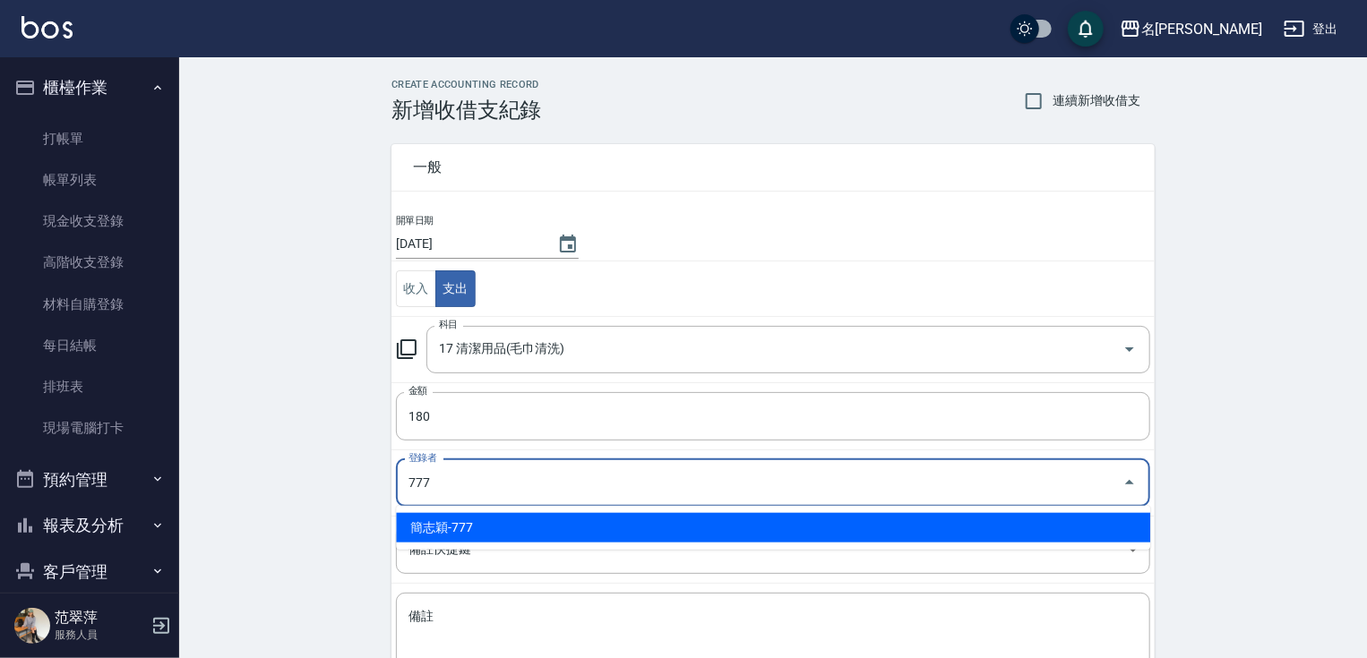
type input "簡志穎-777"
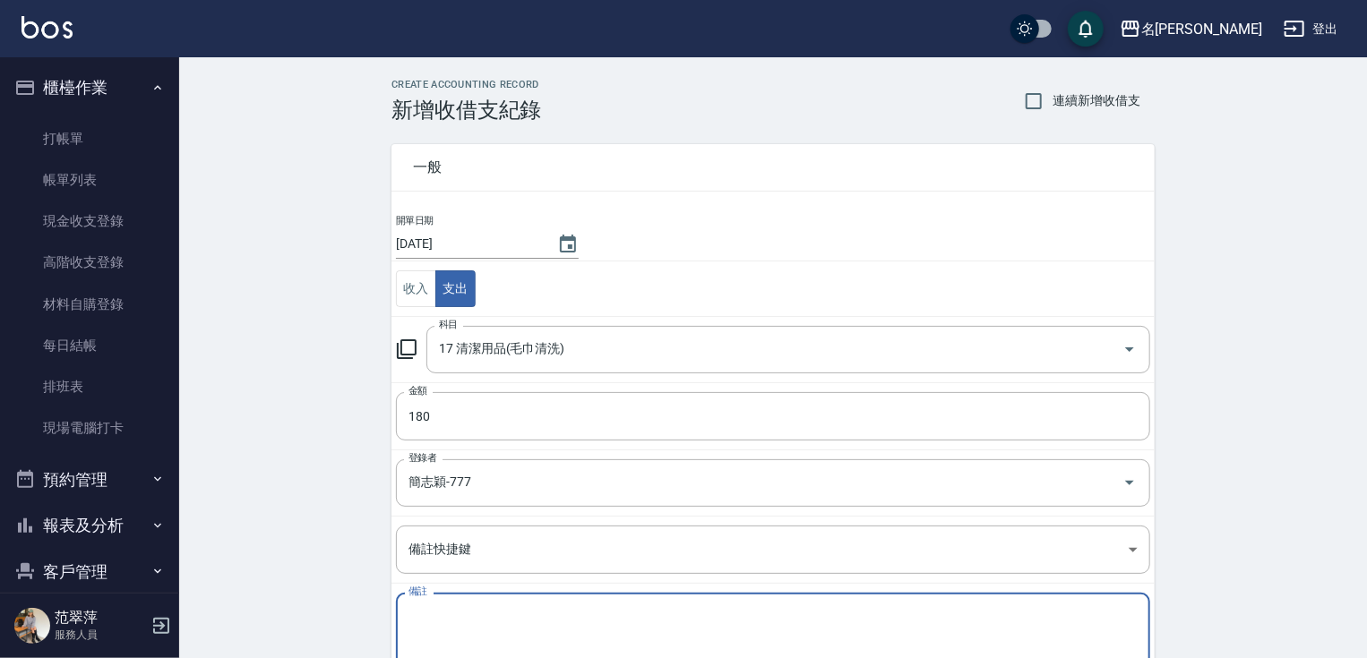
click at [596, 614] on textarea "備註" at bounding box center [772, 638] width 729 height 61
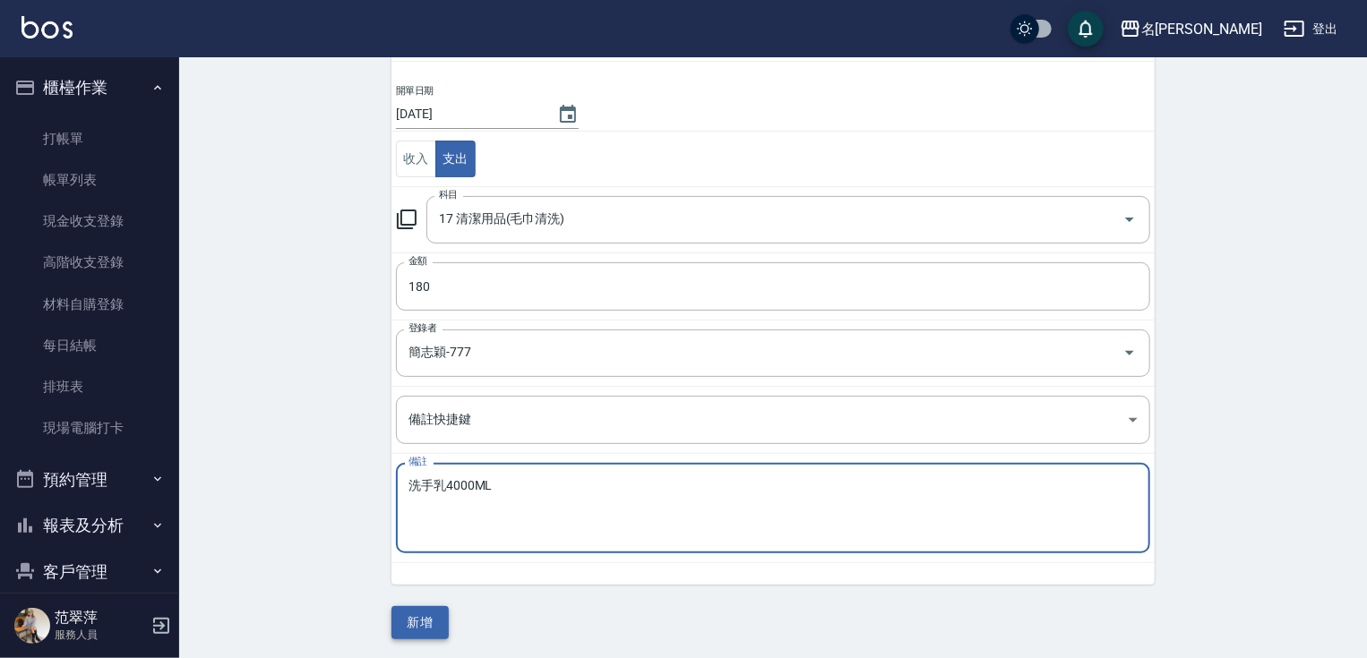
type textarea "洗手乳4000ML"
click at [411, 613] on button "新增" at bounding box center [419, 622] width 57 height 33
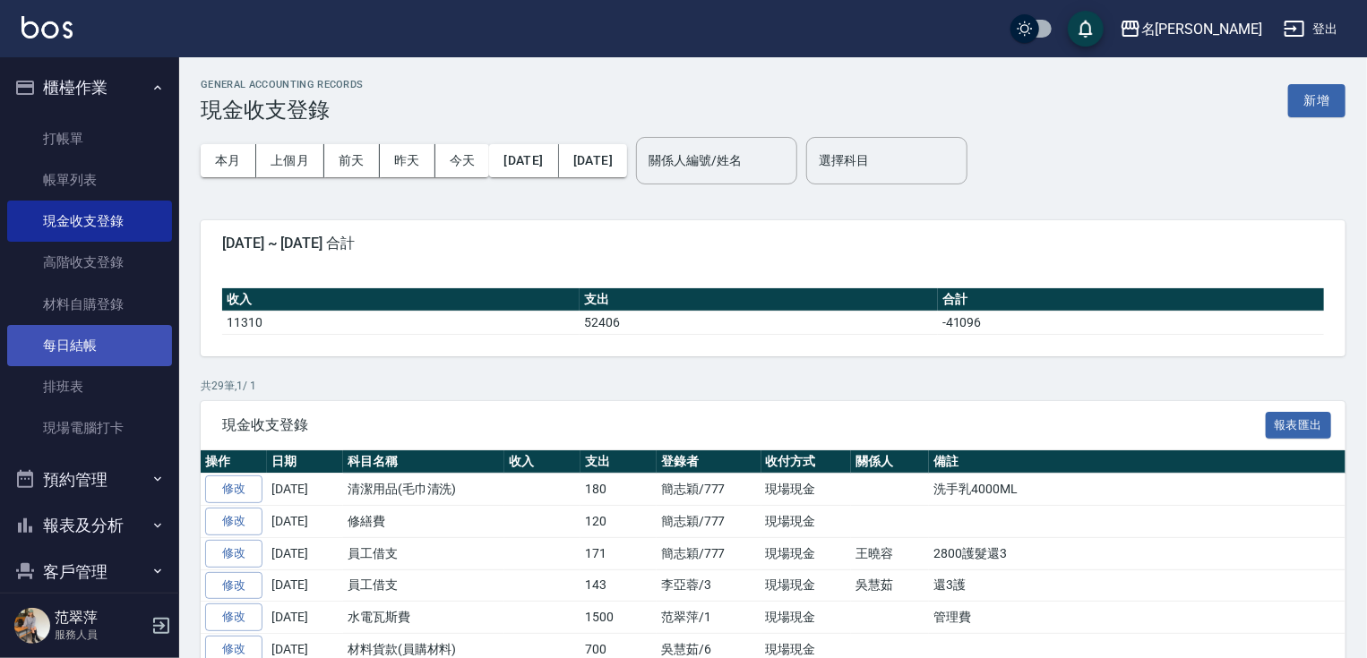
click at [123, 348] on link "每日結帳" at bounding box center [89, 345] width 165 height 41
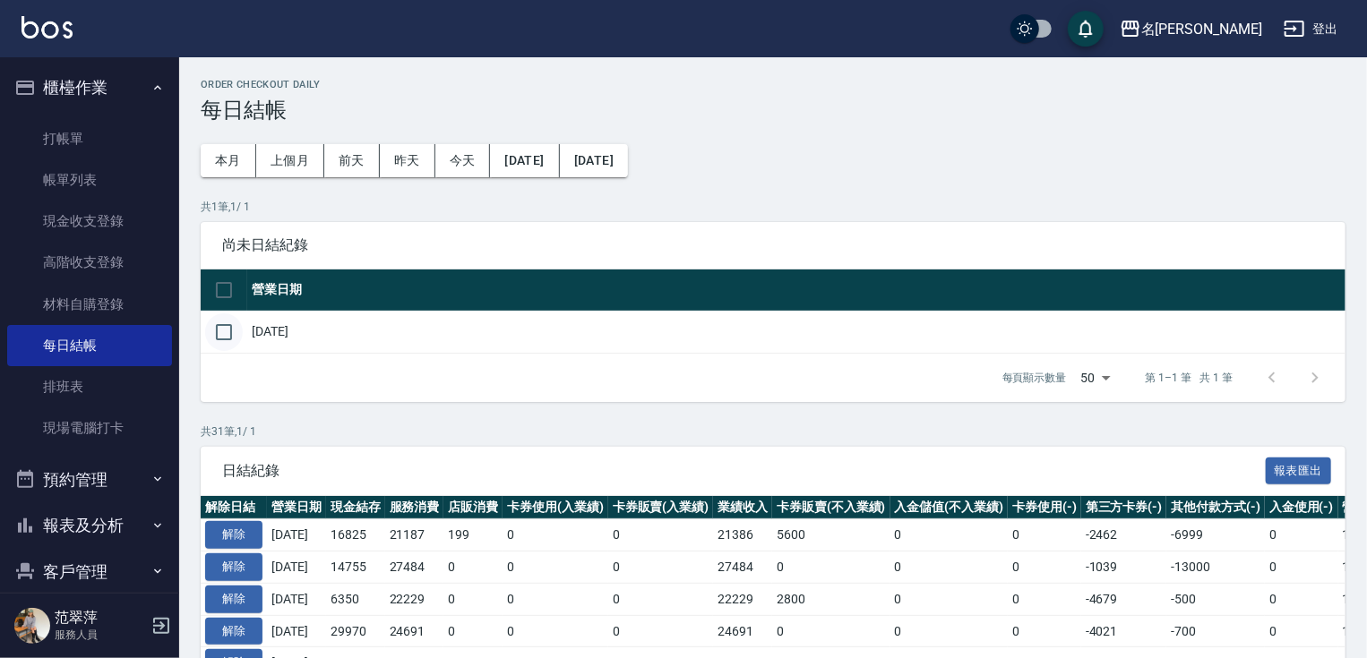
click at [222, 336] on input "checkbox" at bounding box center [224, 332] width 38 height 38
checkbox input "true"
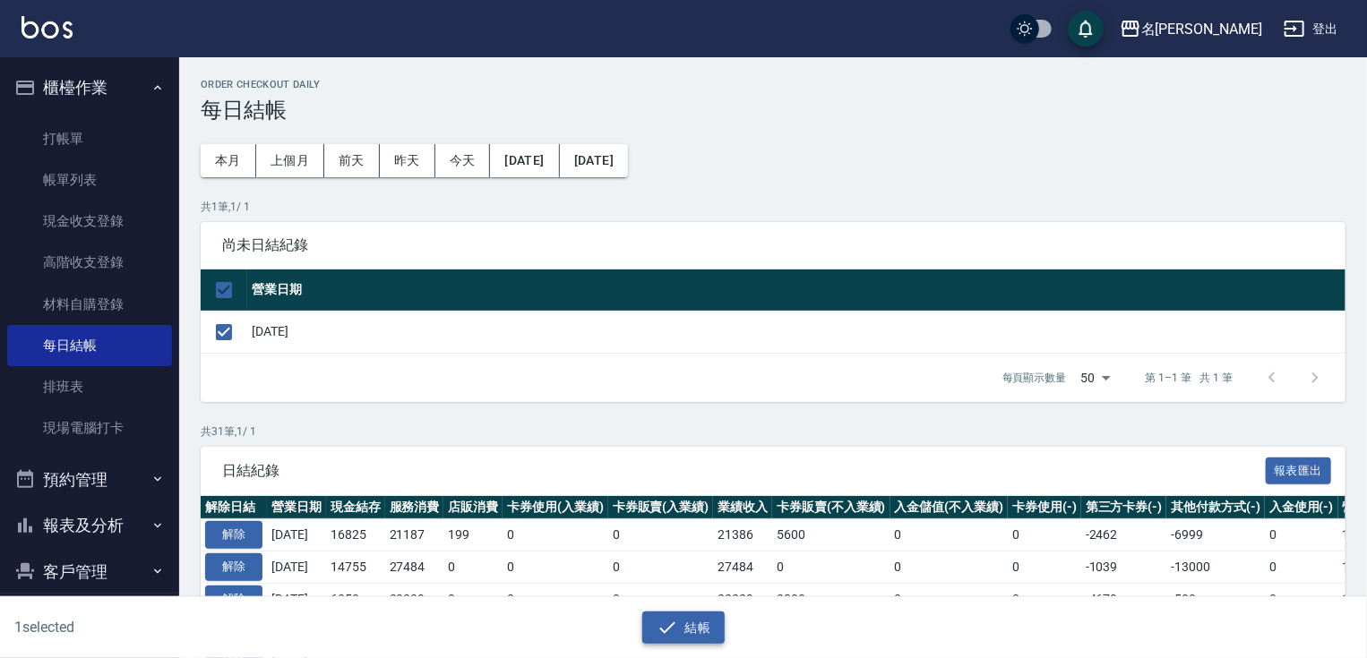
click at [677, 616] on button "結帳" at bounding box center [683, 628] width 83 height 33
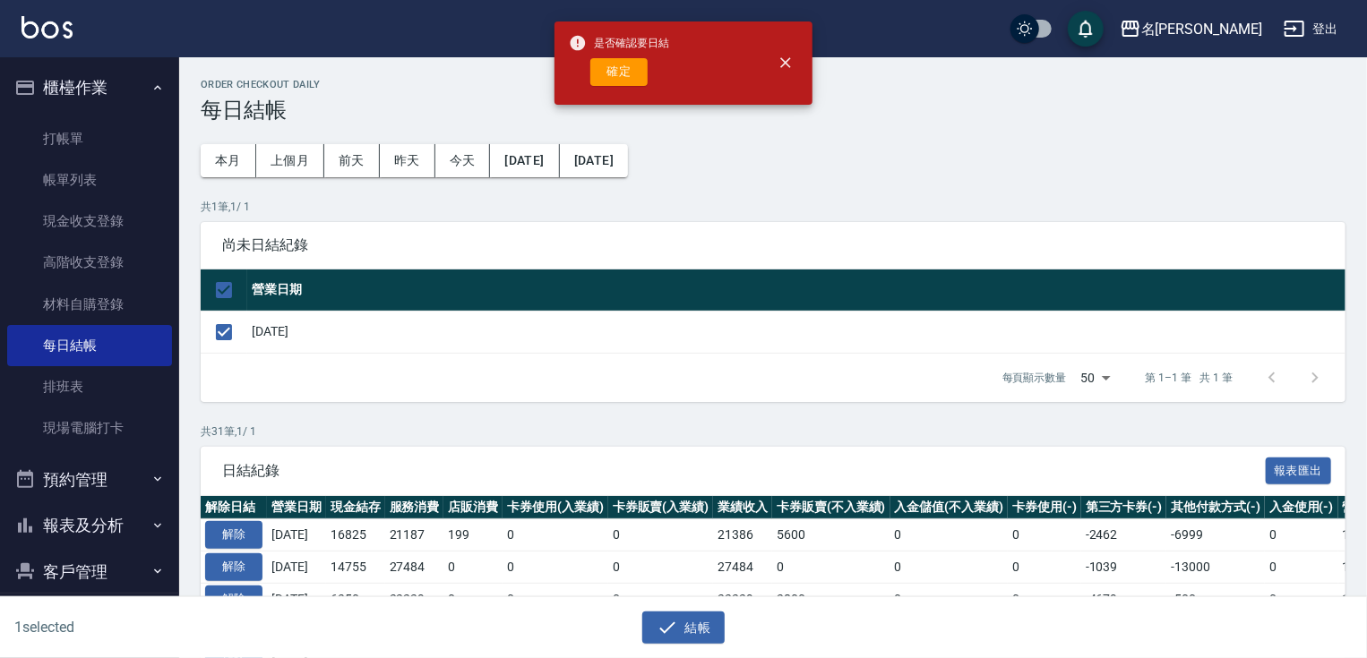
click at [618, 69] on button "確定" at bounding box center [618, 72] width 57 height 28
checkbox input "false"
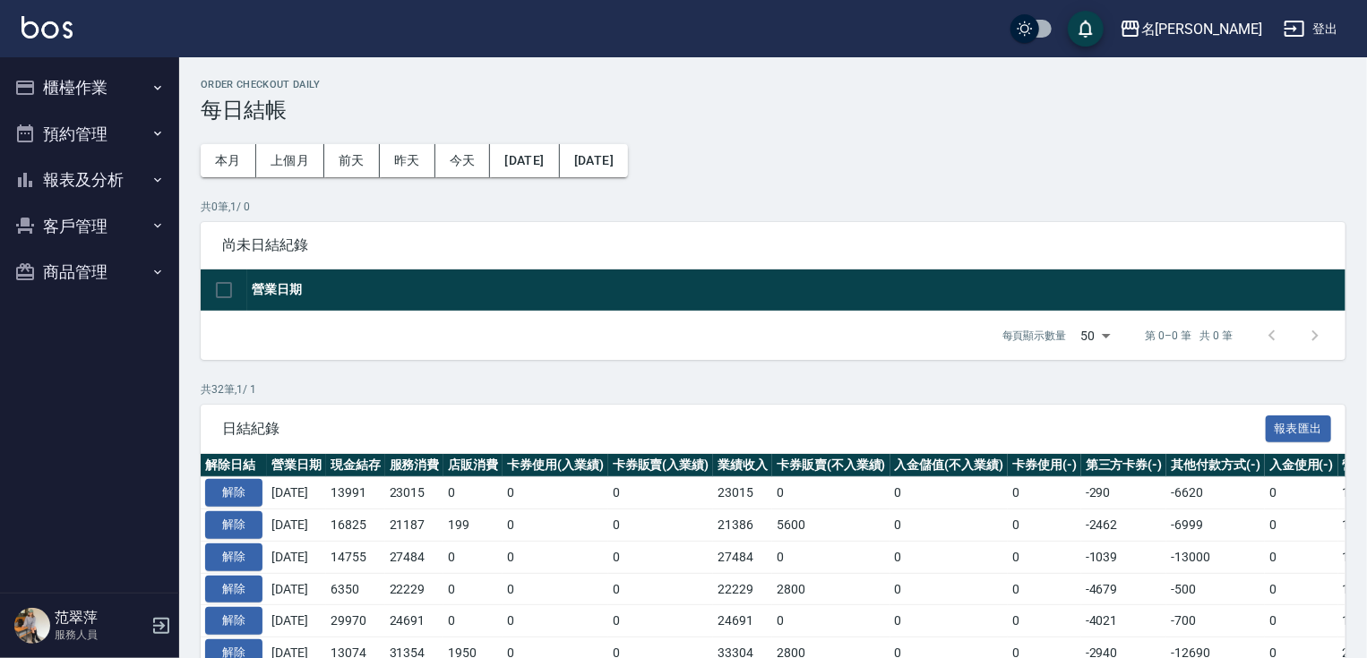
click at [79, 190] on button "報表及分析" at bounding box center [89, 180] width 165 height 47
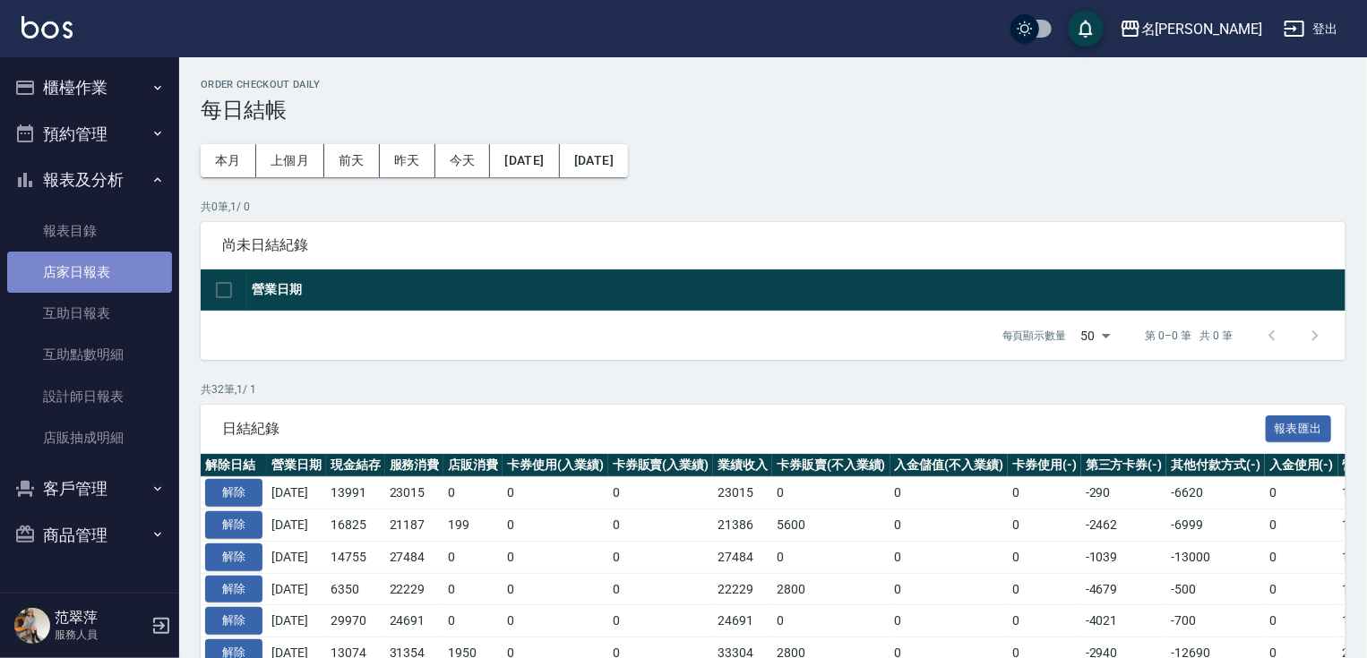
click at [104, 271] on link "店家日報表" at bounding box center [89, 272] width 165 height 41
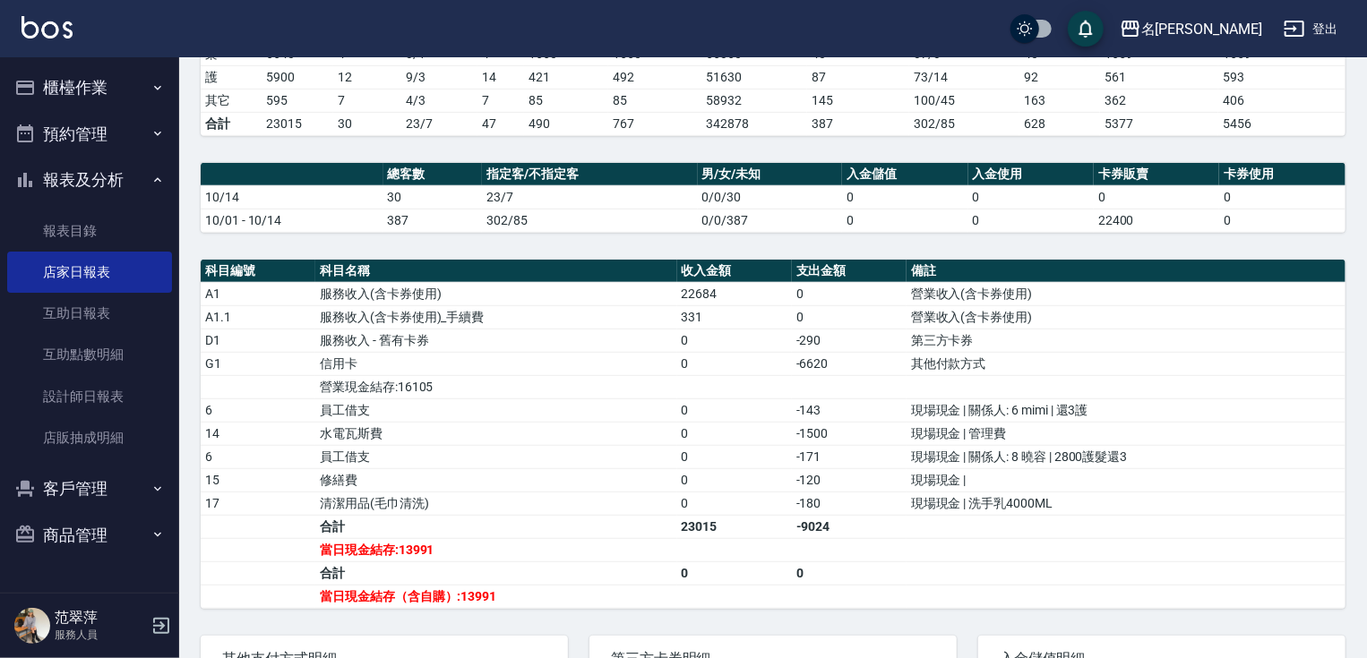
scroll to position [495, 0]
